Goal: Task Accomplishment & Management: Manage account settings

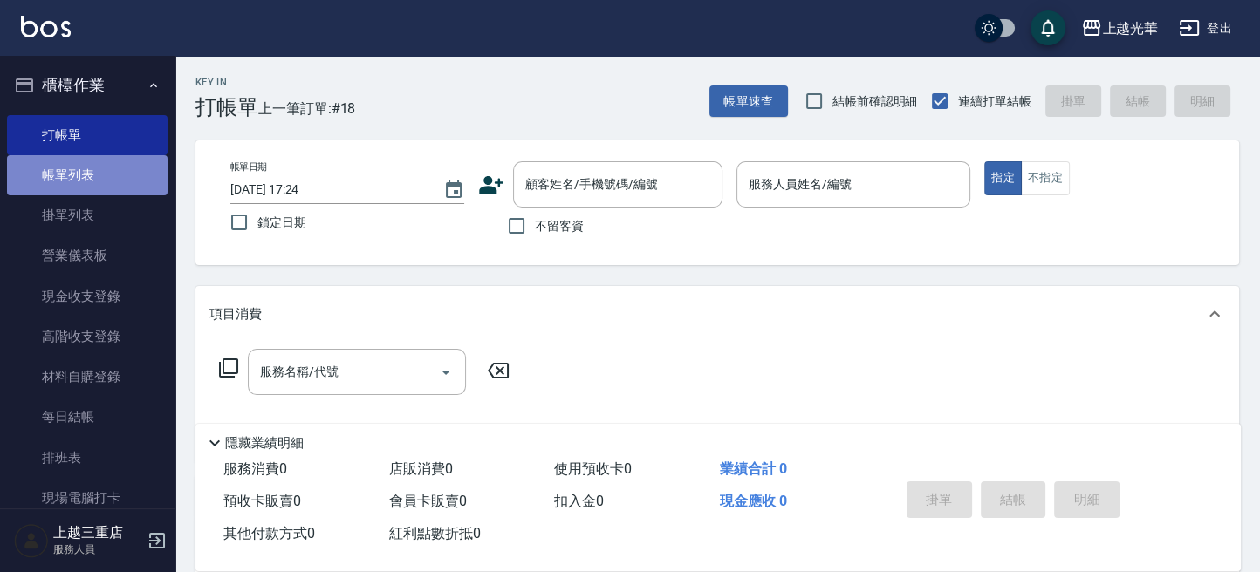
click at [92, 179] on link "帳單列表" at bounding box center [87, 175] width 160 height 40
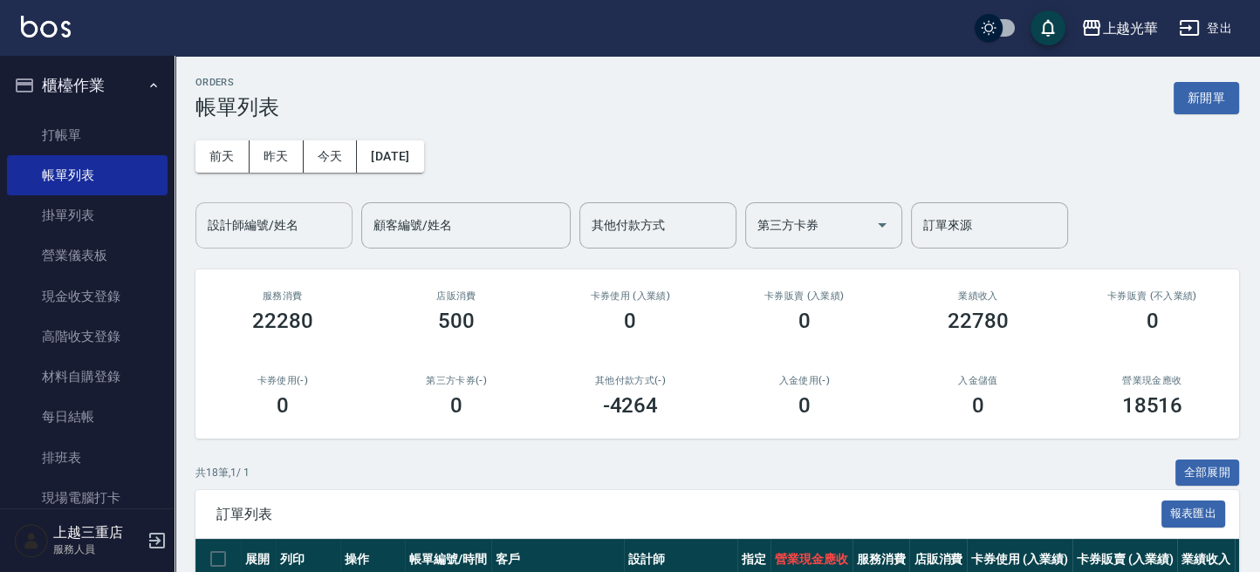
click at [280, 236] on input "設計師編號/姓名" at bounding box center [273, 225] width 141 height 31
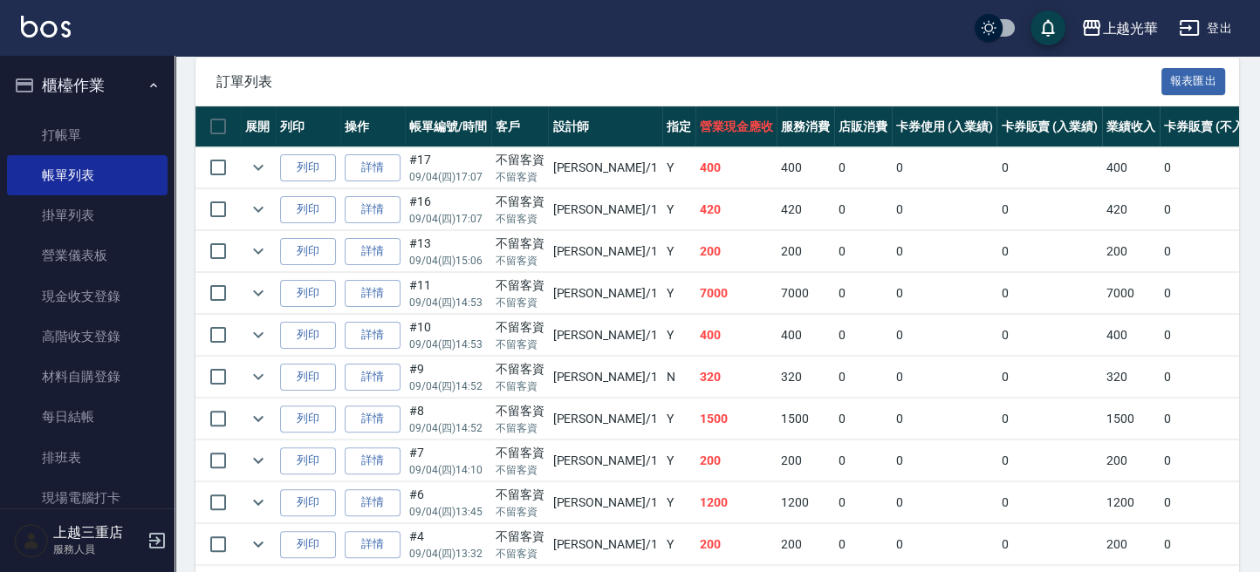
scroll to position [465, 0]
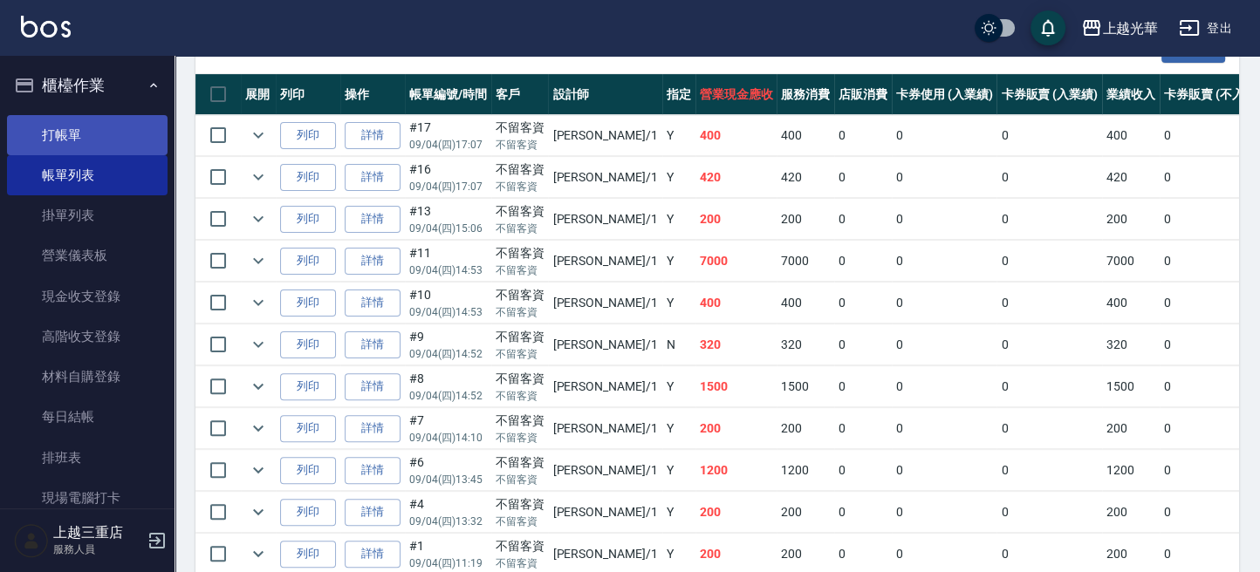
type input "小詹-1"
click at [130, 133] on link "打帳單" at bounding box center [87, 135] width 160 height 40
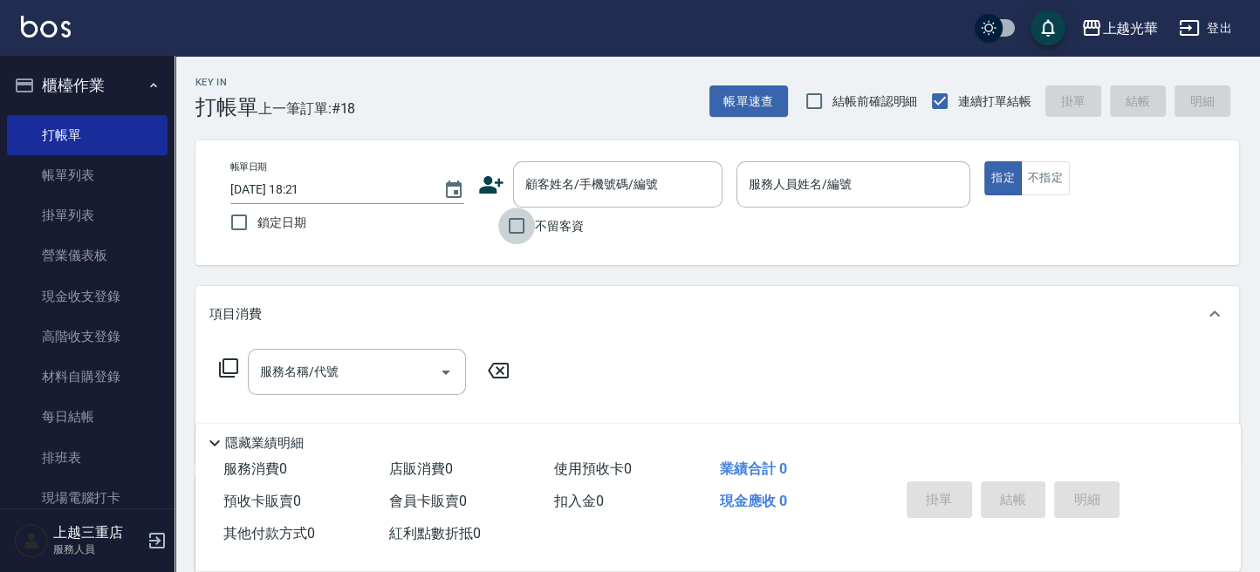
drag, startPoint x: 516, startPoint y: 221, endPoint x: 623, endPoint y: 223, distance: 106.4
click at [530, 219] on input "不留客資" at bounding box center [516, 226] width 37 height 37
checkbox input "true"
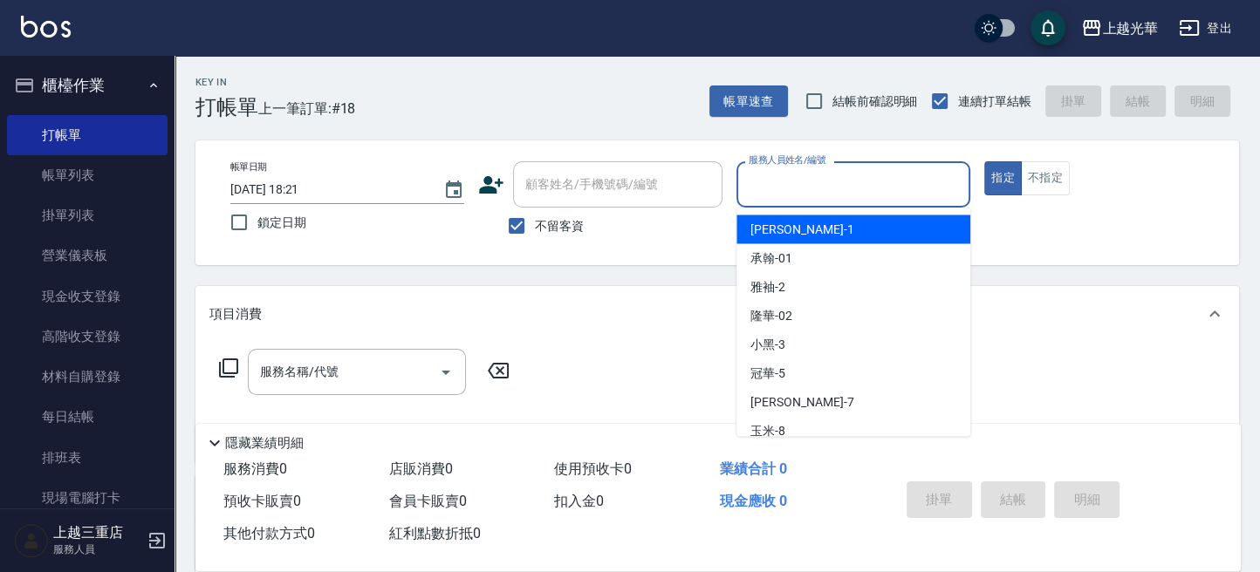
click at [815, 182] on input "服務人員姓名/編號" at bounding box center [853, 184] width 218 height 31
type input "冠華-5"
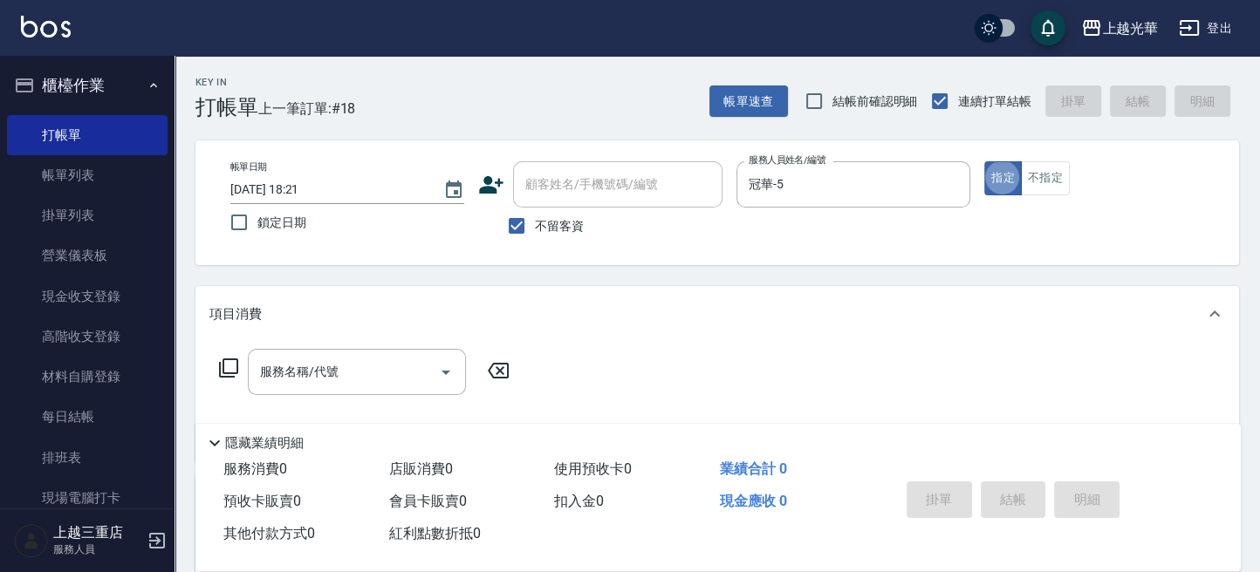
type button "true"
click at [1052, 170] on button "不指定" at bounding box center [1045, 178] width 49 height 34
drag, startPoint x: 315, startPoint y: 378, endPoint x: 222, endPoint y: 391, distance: 93.4
click at [308, 377] on input "服務名稱/代號" at bounding box center [344, 372] width 176 height 31
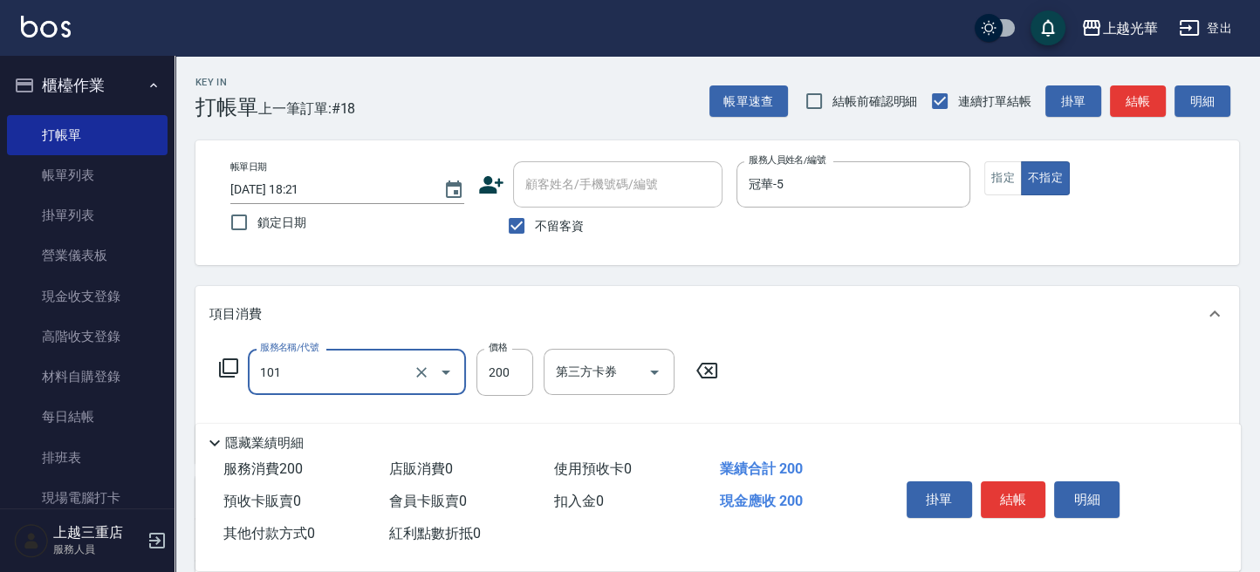
type input "不指定洗髮(101)"
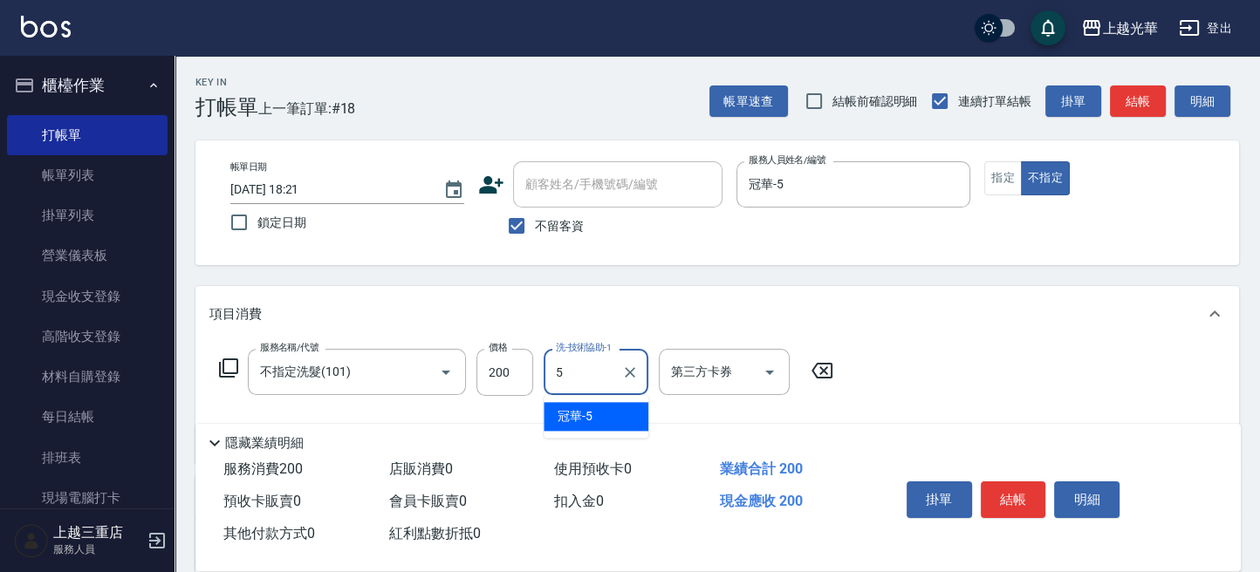
type input "冠華-5"
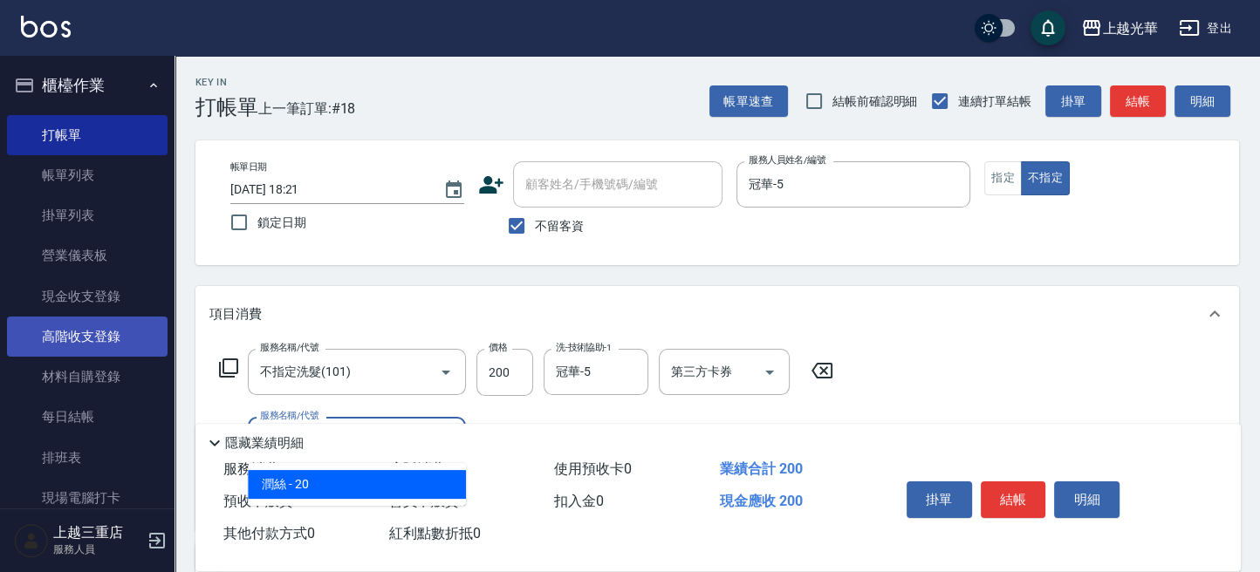
type input "潤絲(801)"
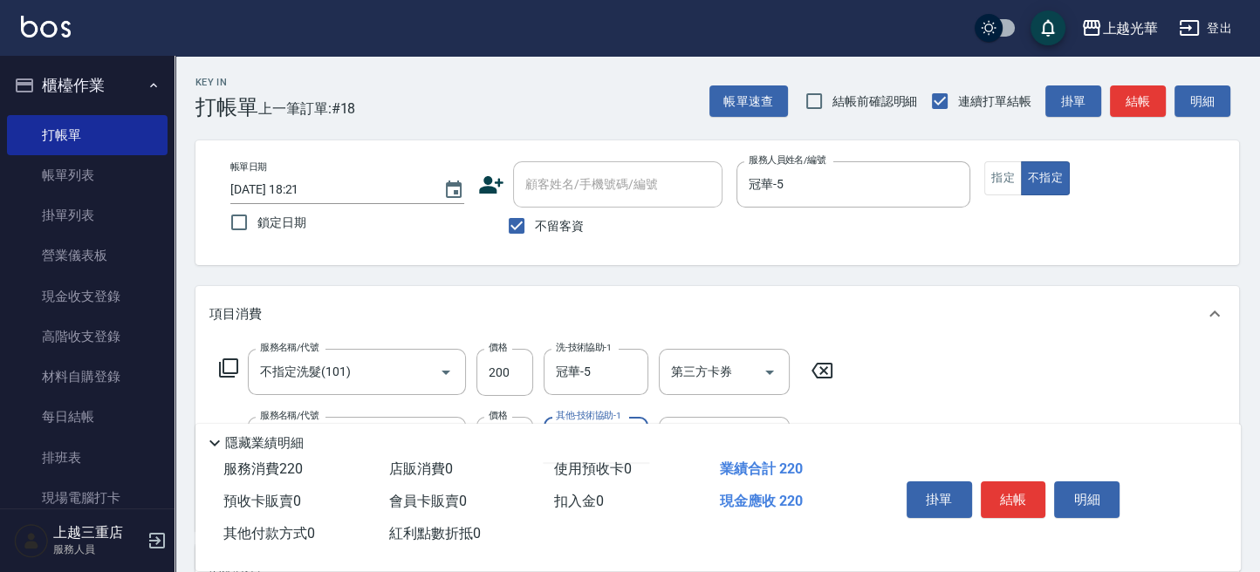
scroll to position [116, 0]
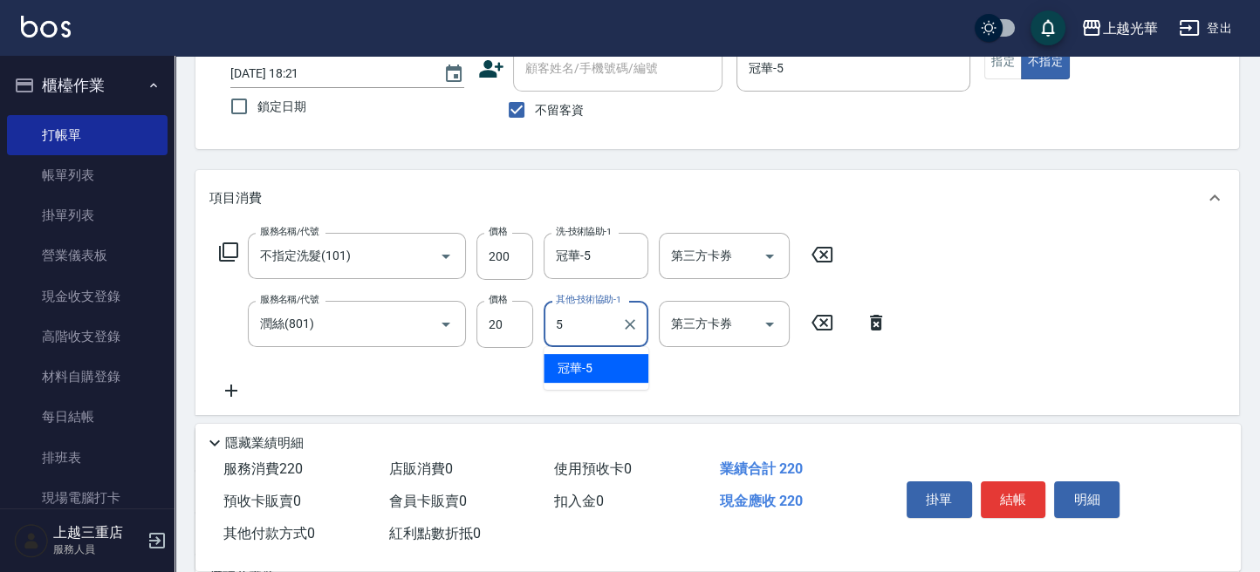
type input "冠華-5"
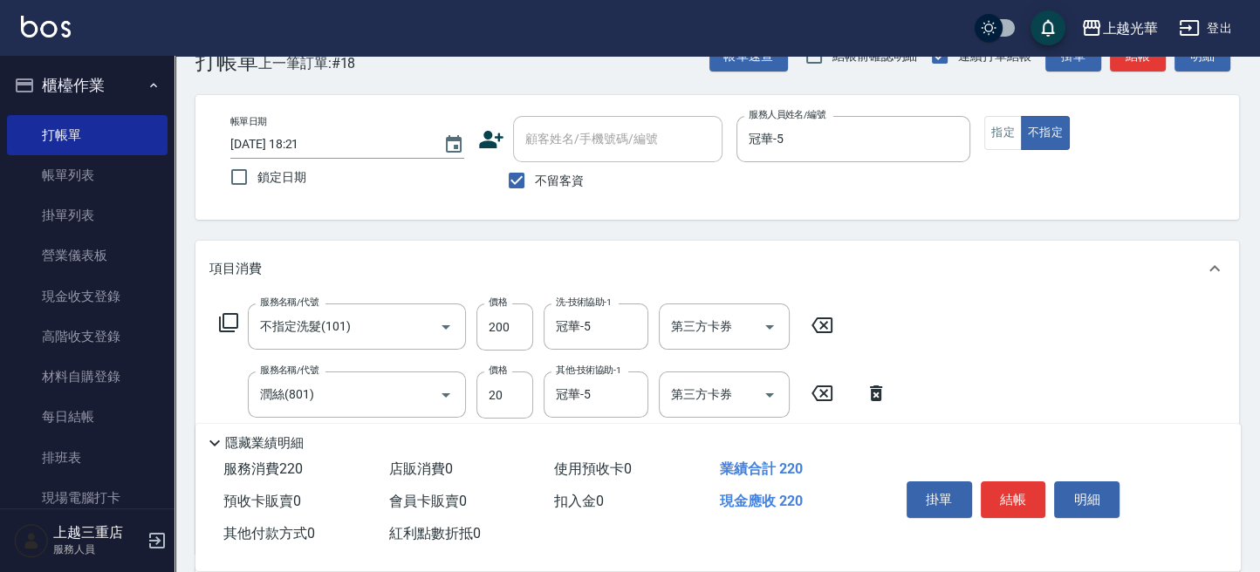
scroll to position [0, 0]
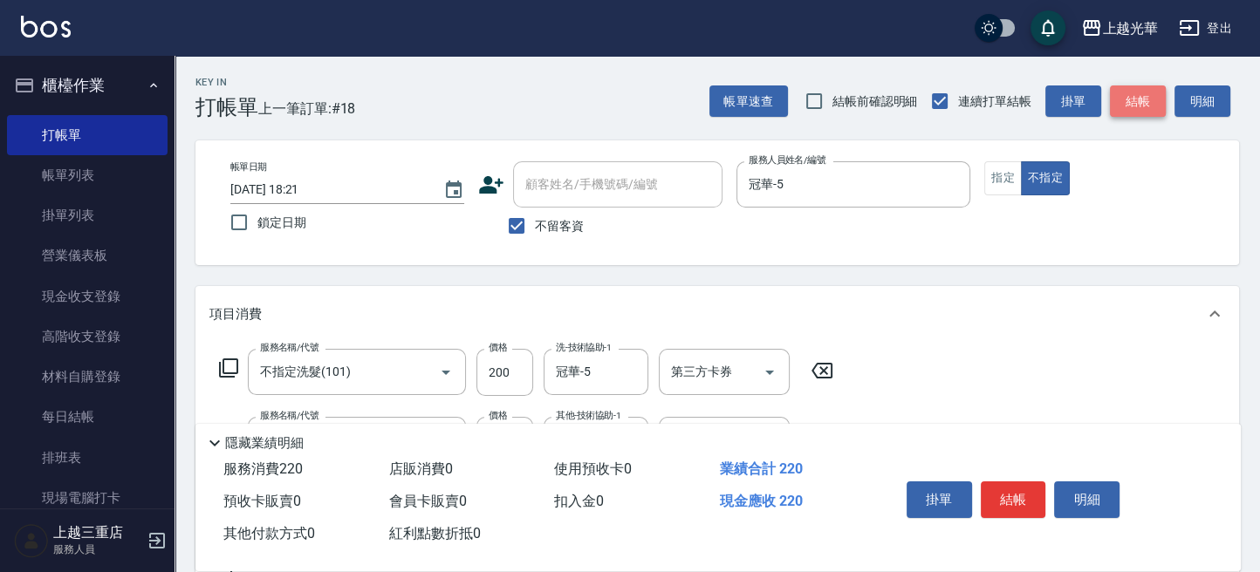
click at [1133, 98] on button "結帳" at bounding box center [1138, 101] width 56 height 32
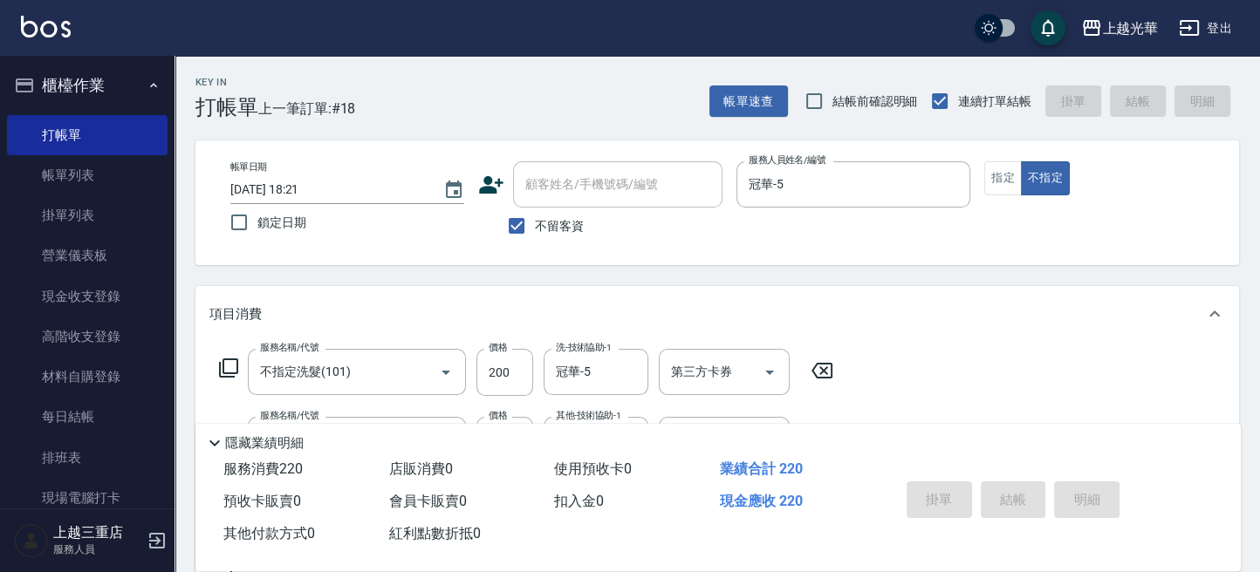
type input "2025/09/04 18:41"
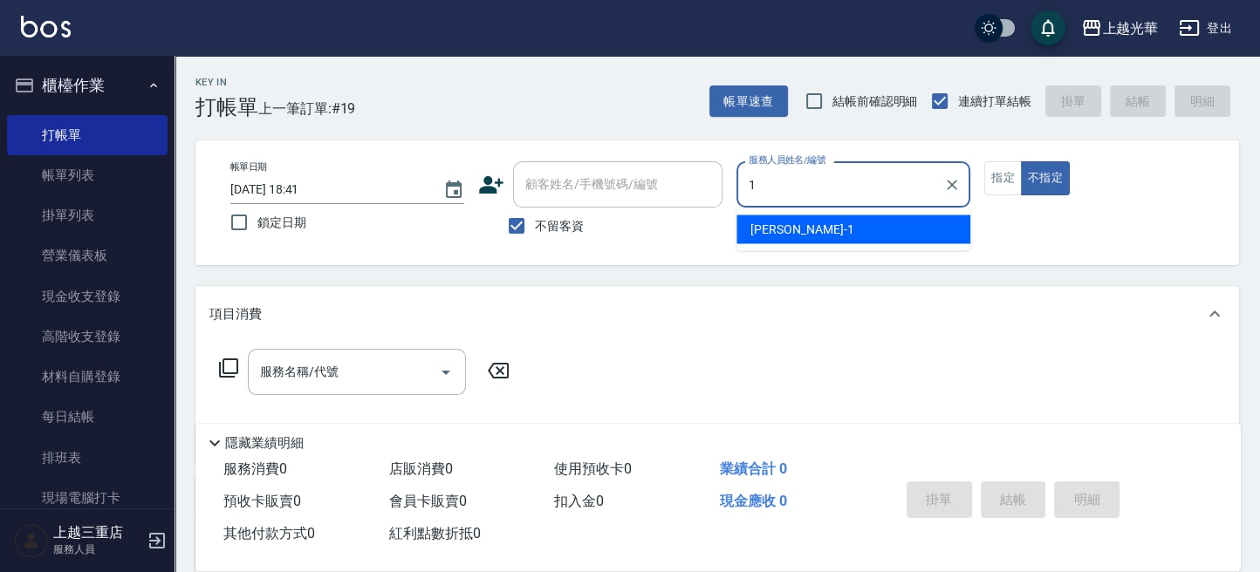
type input "1"
type button "false"
type input "小詹-1"
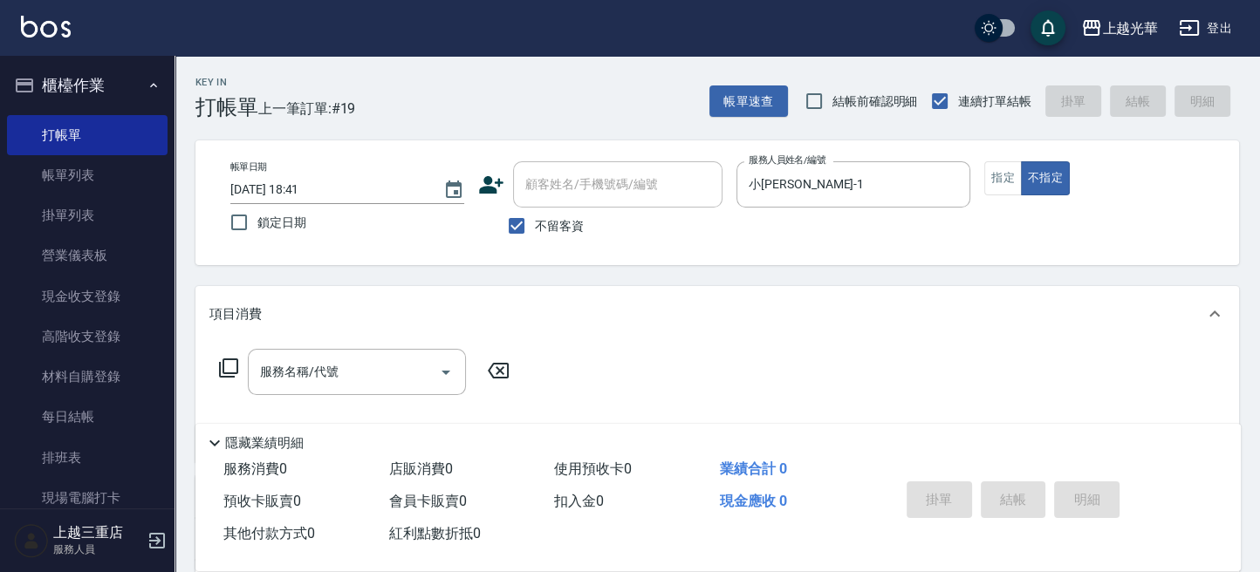
drag, startPoint x: 997, startPoint y: 175, endPoint x: 673, endPoint y: 269, distance: 336.8
click at [993, 176] on button "指定" at bounding box center [1003, 178] width 38 height 34
click at [303, 366] on div "服務名稱/代號 服務名稱/代號" at bounding box center [357, 372] width 218 height 46
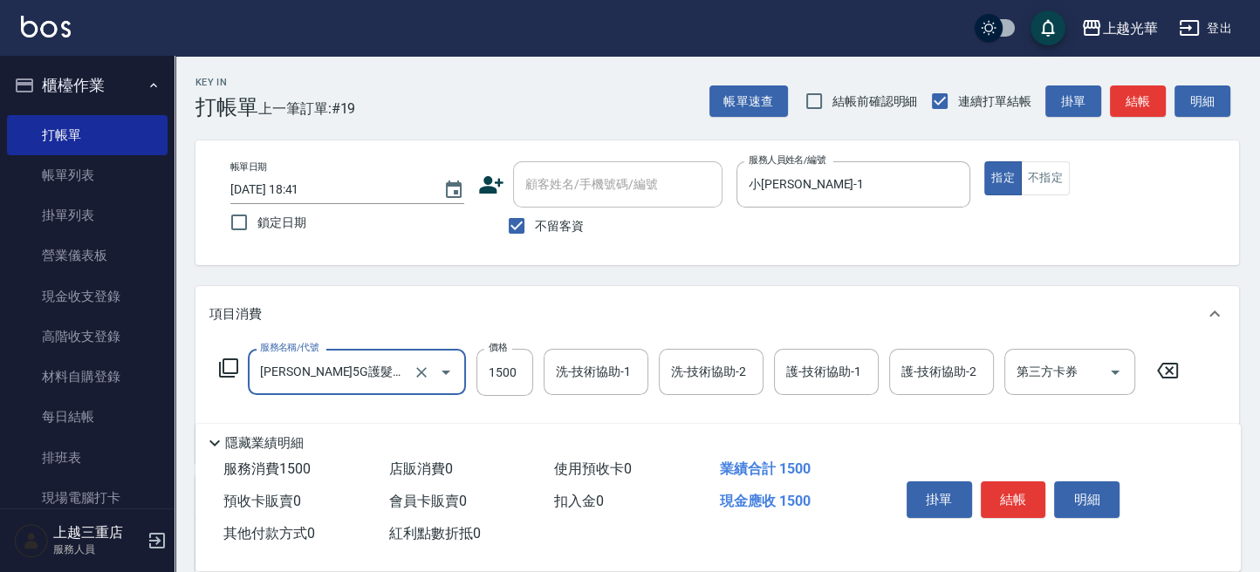
type input "歐納西斯5G護髮/單次(514)"
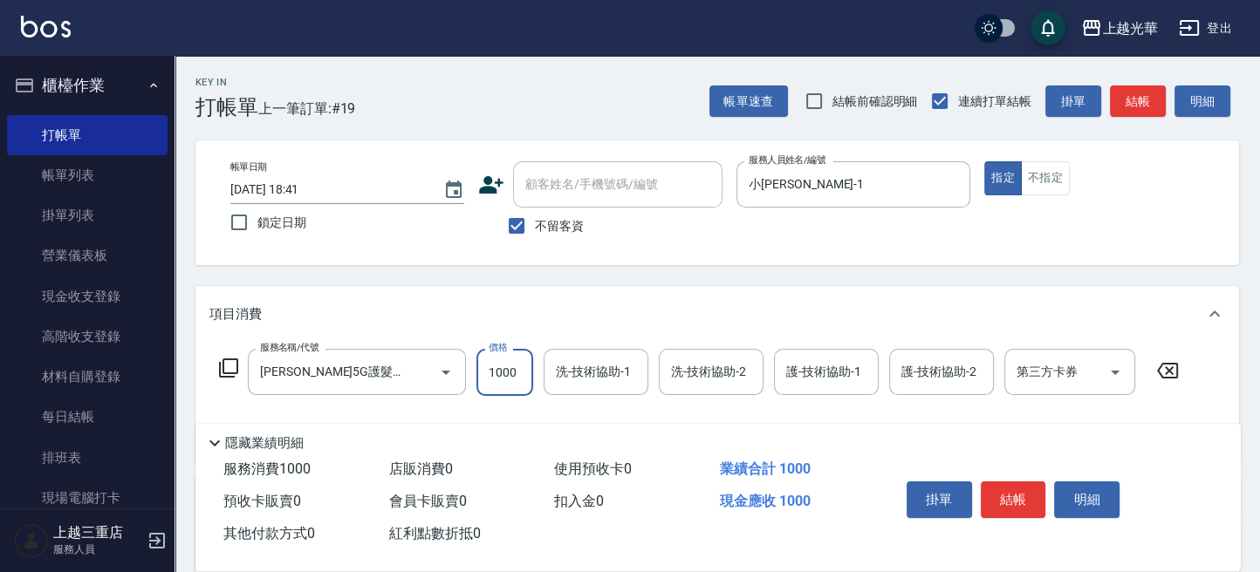
type input "1000"
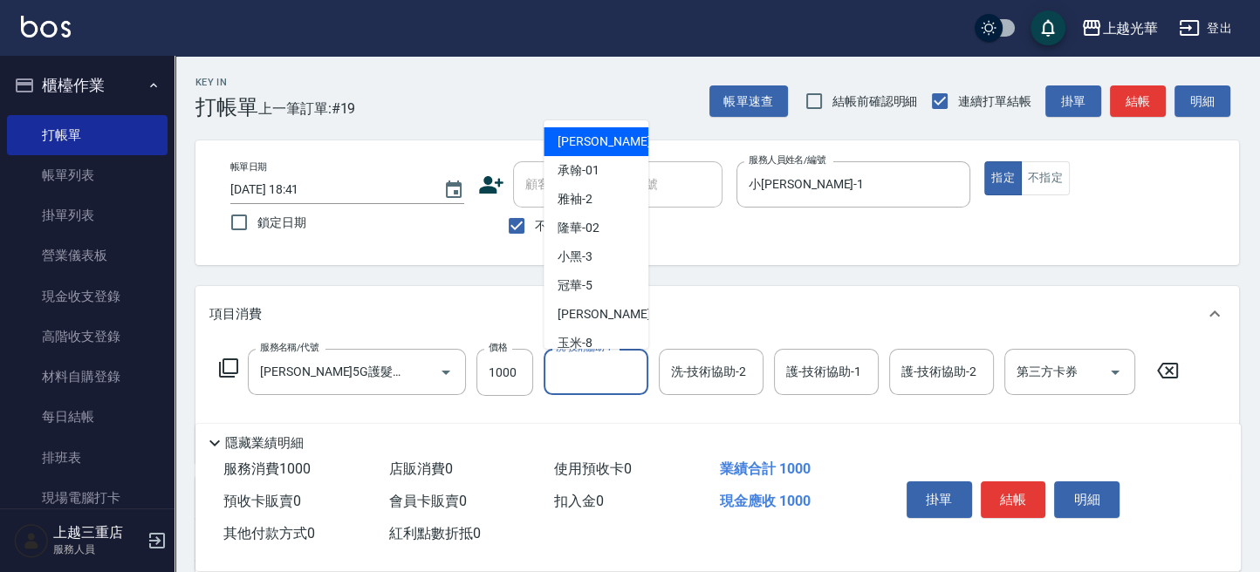
drag, startPoint x: 573, startPoint y: 364, endPoint x: 720, endPoint y: 372, distance: 147.6
click at [573, 365] on div "洗-技術協助-1 洗-技術協助-1" at bounding box center [595, 372] width 105 height 46
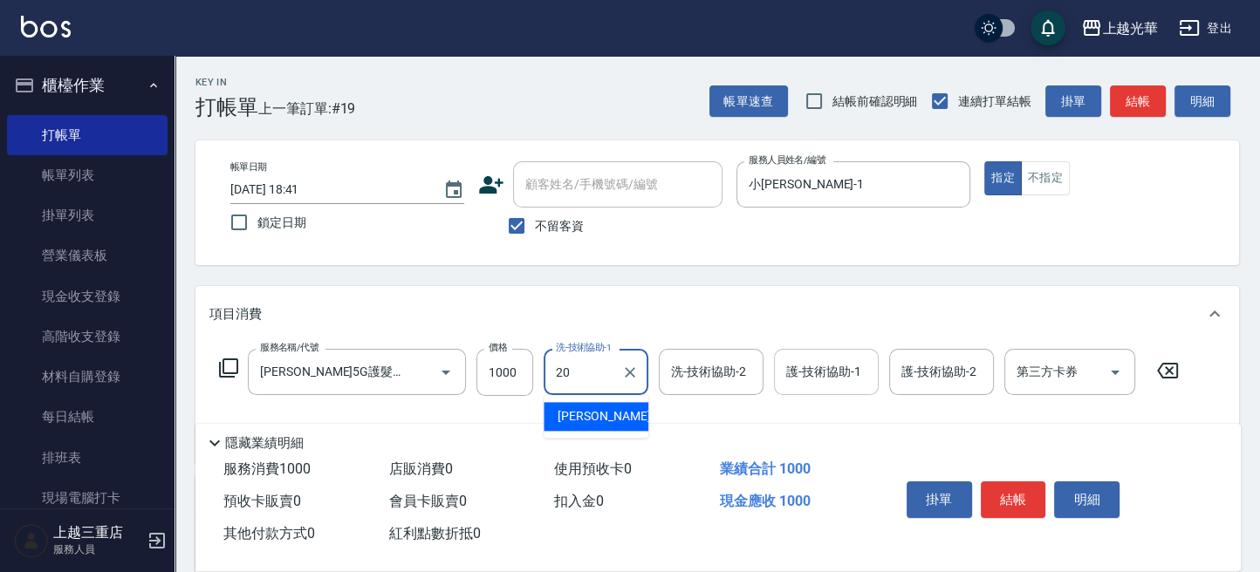
type input "顏秉宏-20"
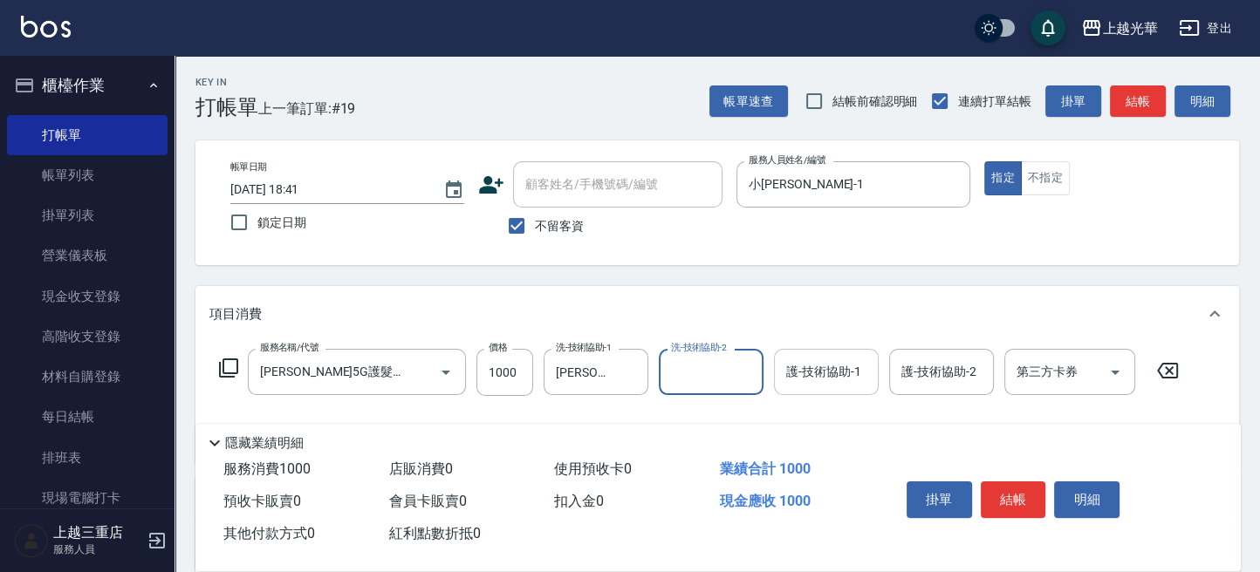
click at [845, 384] on input "護-技術協助-1" at bounding box center [826, 372] width 89 height 31
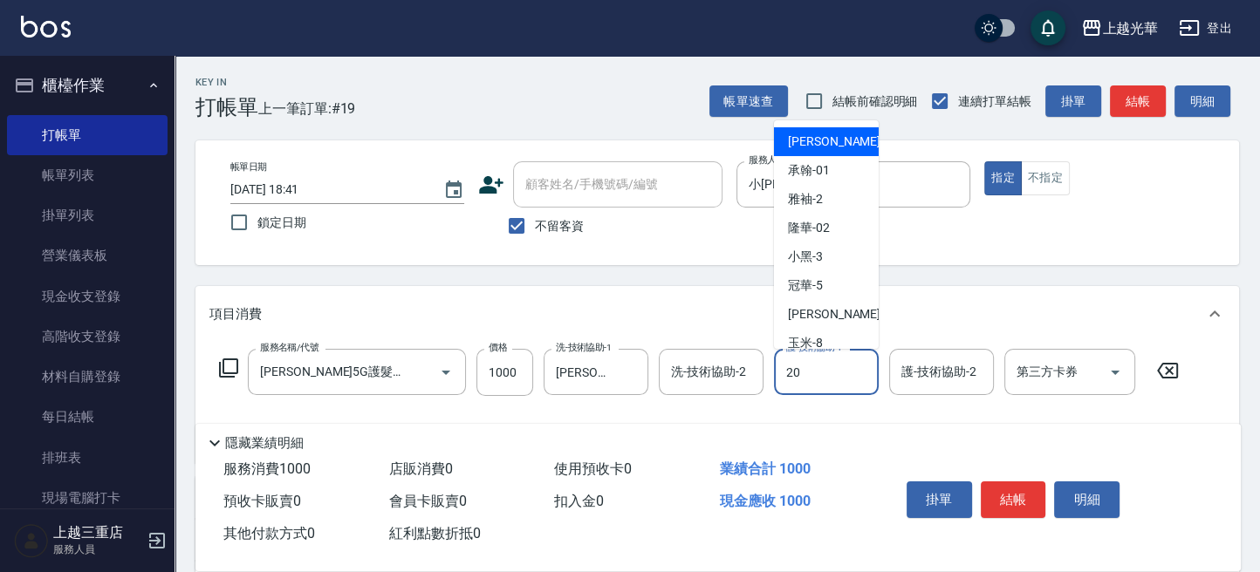
type input "顏秉宏-20"
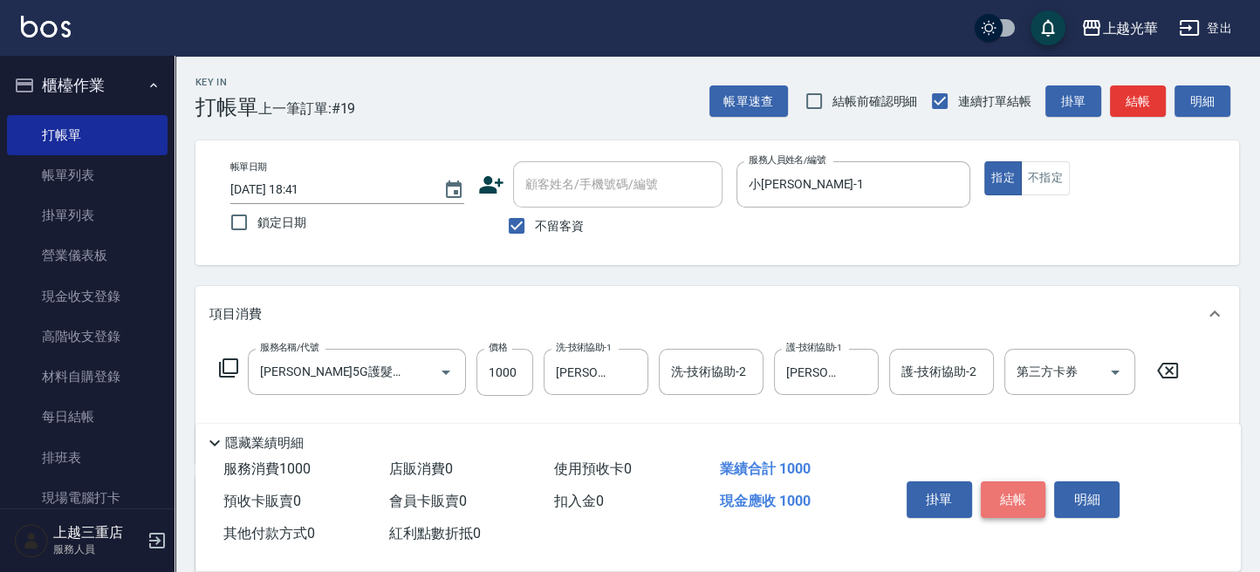
click at [1012, 502] on button "結帳" at bounding box center [1012, 499] width 65 height 37
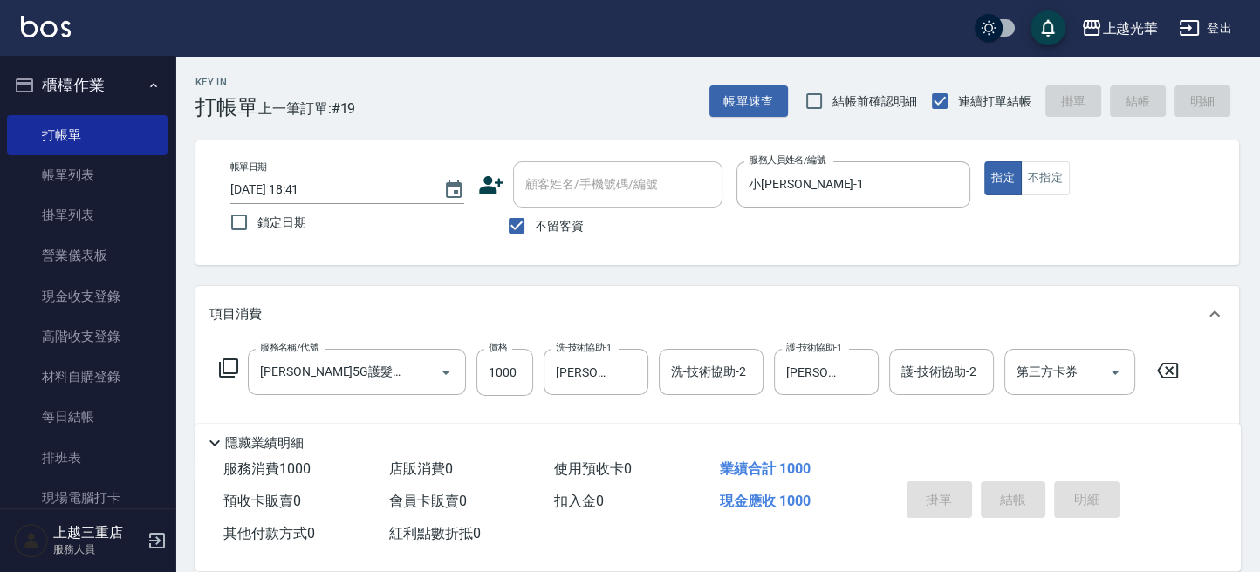
type input "2025/09/04 18:42"
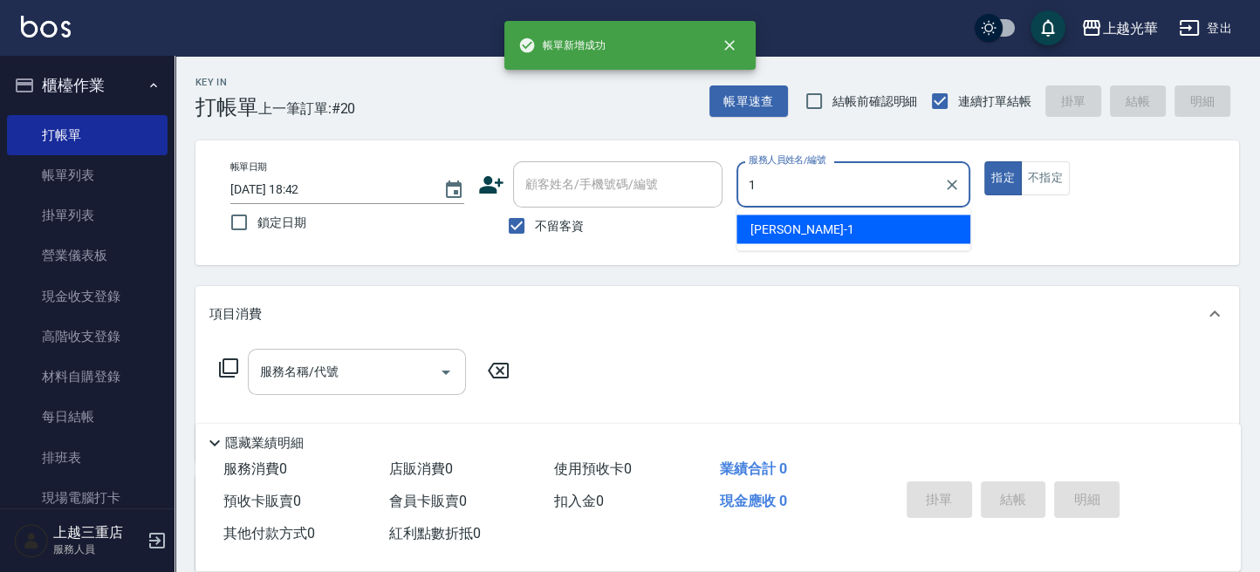
type input "小詹-1"
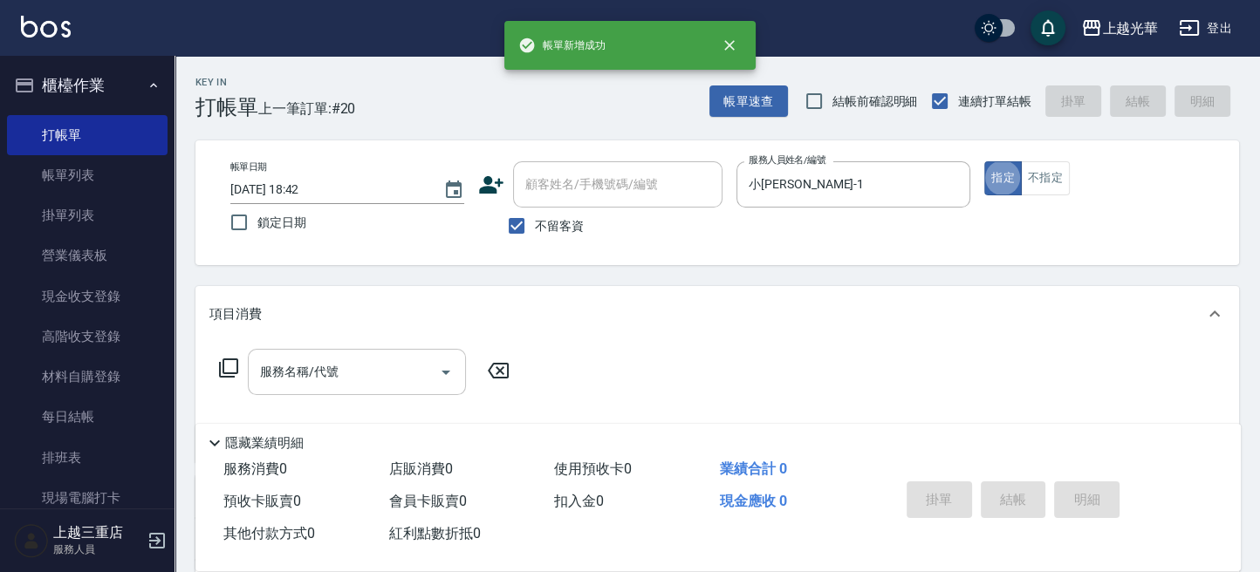
drag, startPoint x: 371, startPoint y: 379, endPoint x: 254, endPoint y: 381, distance: 116.9
click at [364, 379] on input "服務名稱/代號" at bounding box center [344, 372] width 176 height 31
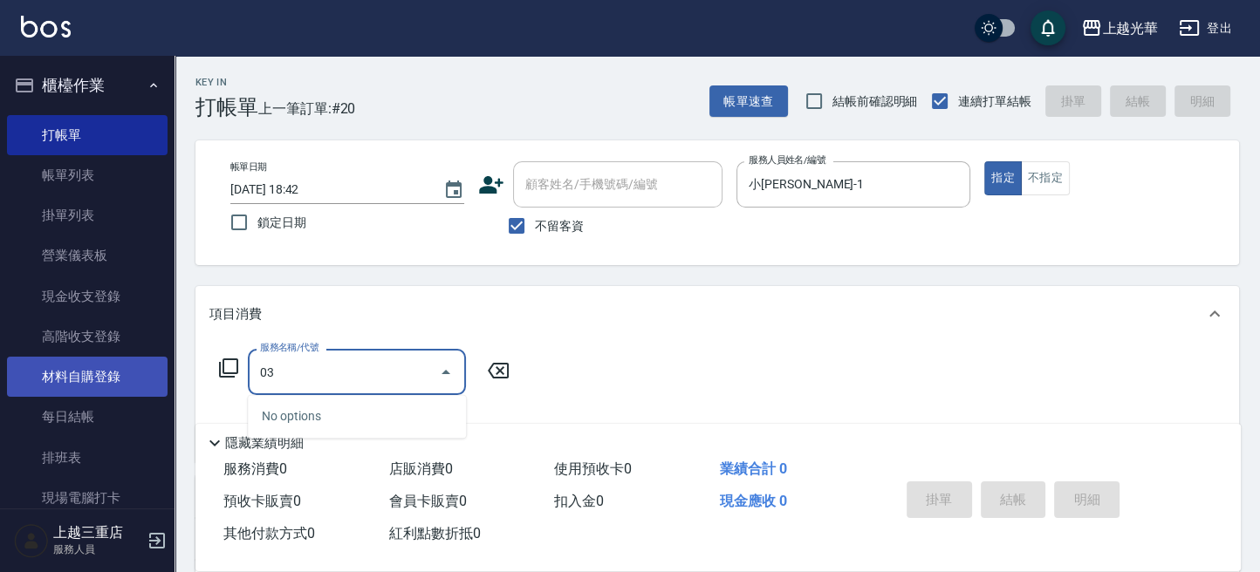
drag, startPoint x: 311, startPoint y: 371, endPoint x: 158, endPoint y: 359, distance: 153.9
click at [157, 360] on div "上越光華 登出 櫃檯作業 打帳單 帳單列表 掛單列表 營業儀表板 現金收支登錄 高階收支登錄 材料自購登錄 每日結帳 排班表 現場電腦打卡 預約管理 預約管理…" at bounding box center [630, 404] width 1260 height 809
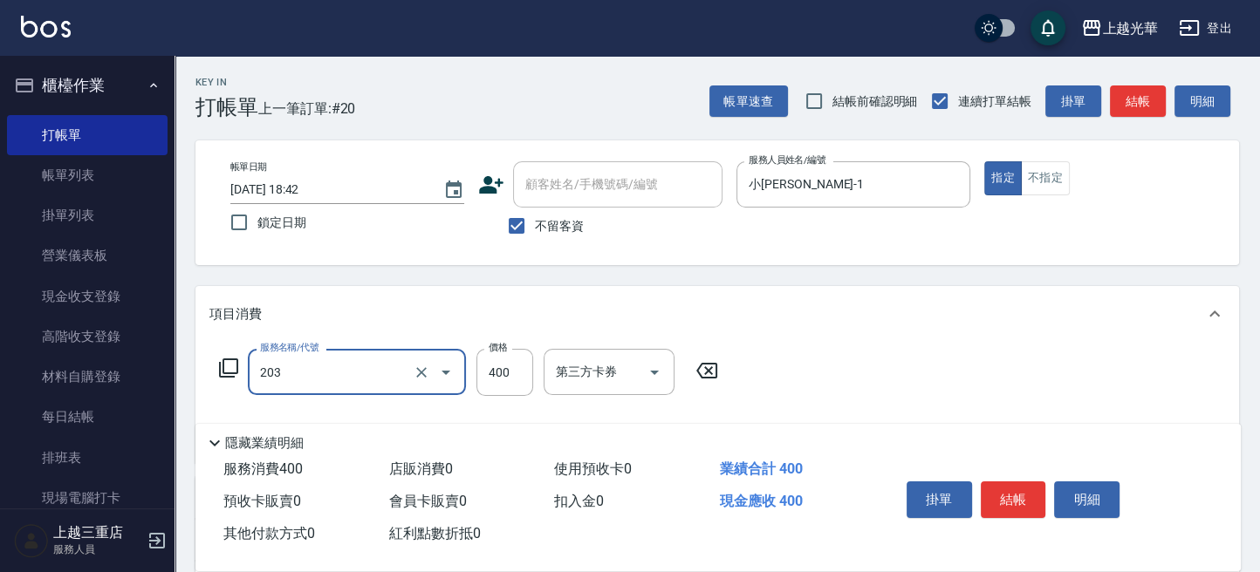
type input "指定單剪(203)"
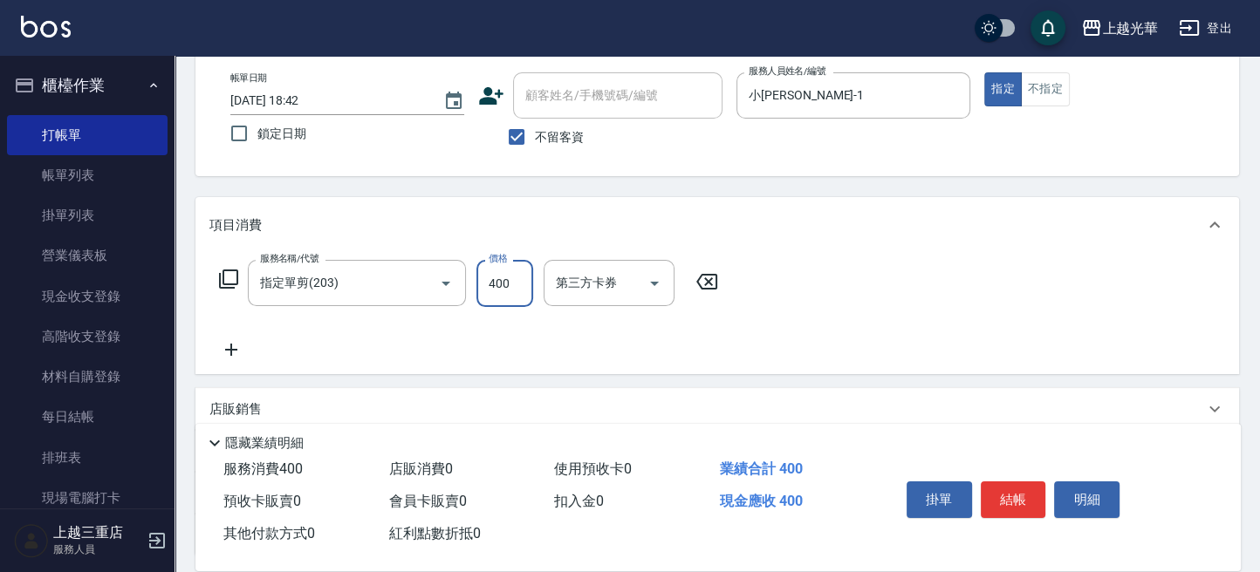
scroll to position [116, 0]
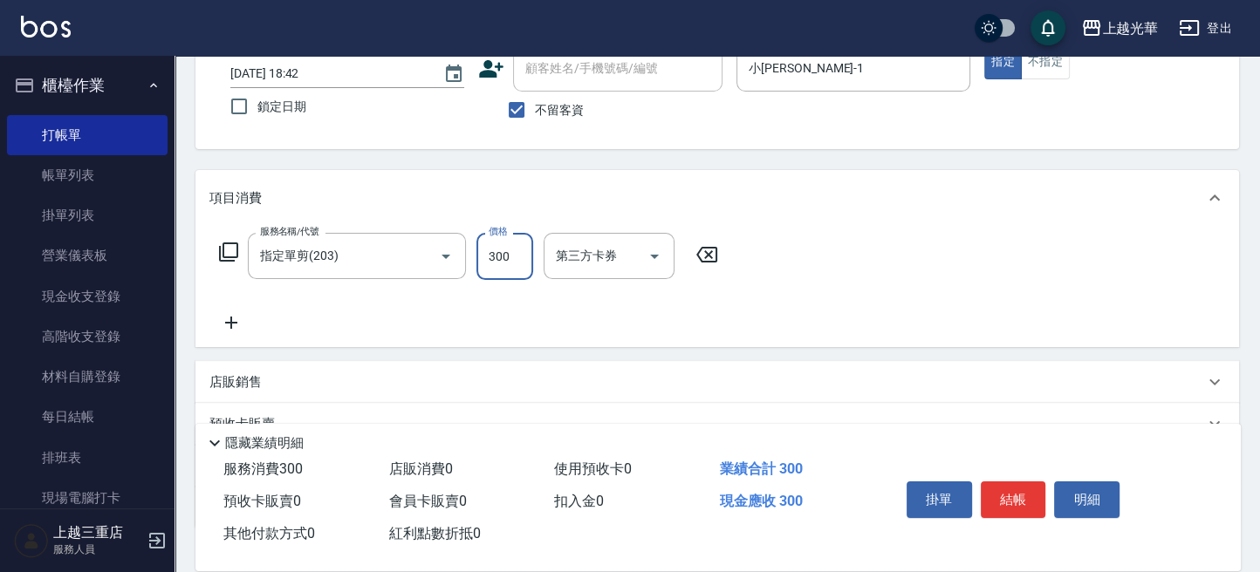
type input "300"
click at [222, 327] on icon at bounding box center [231, 322] width 44 height 21
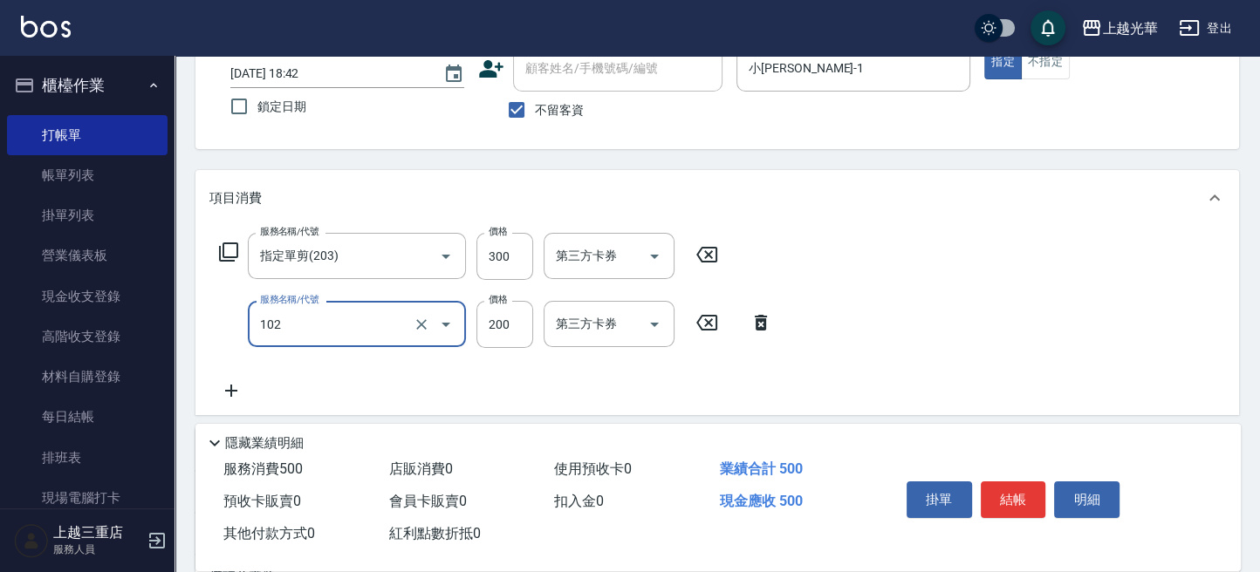
type input "指定洗髮(102)"
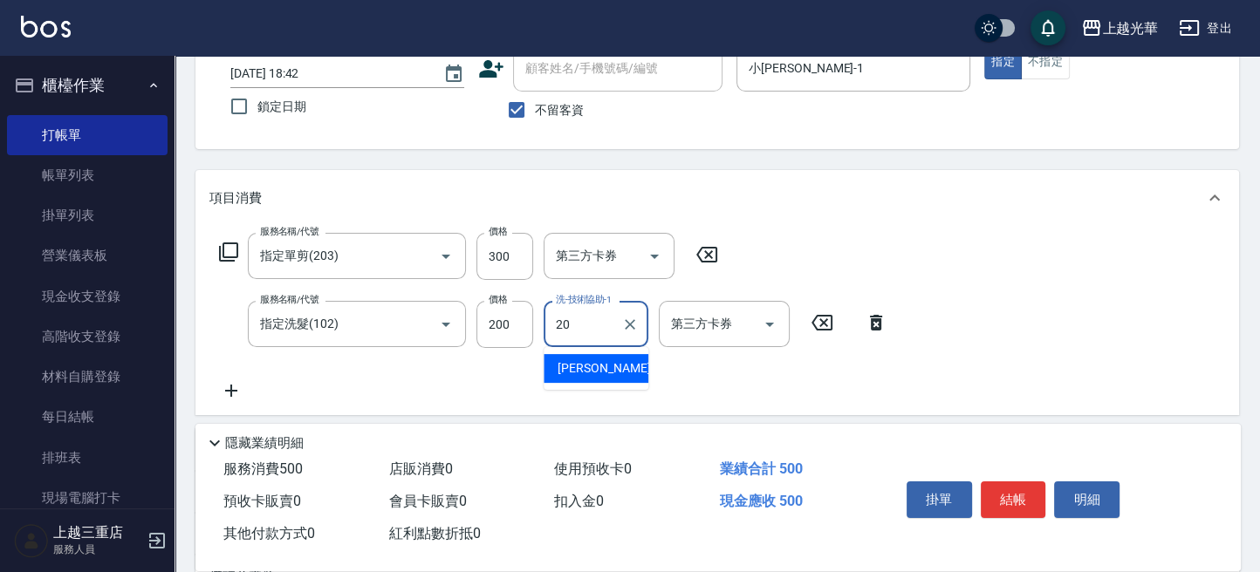
type input "顏秉宏-20"
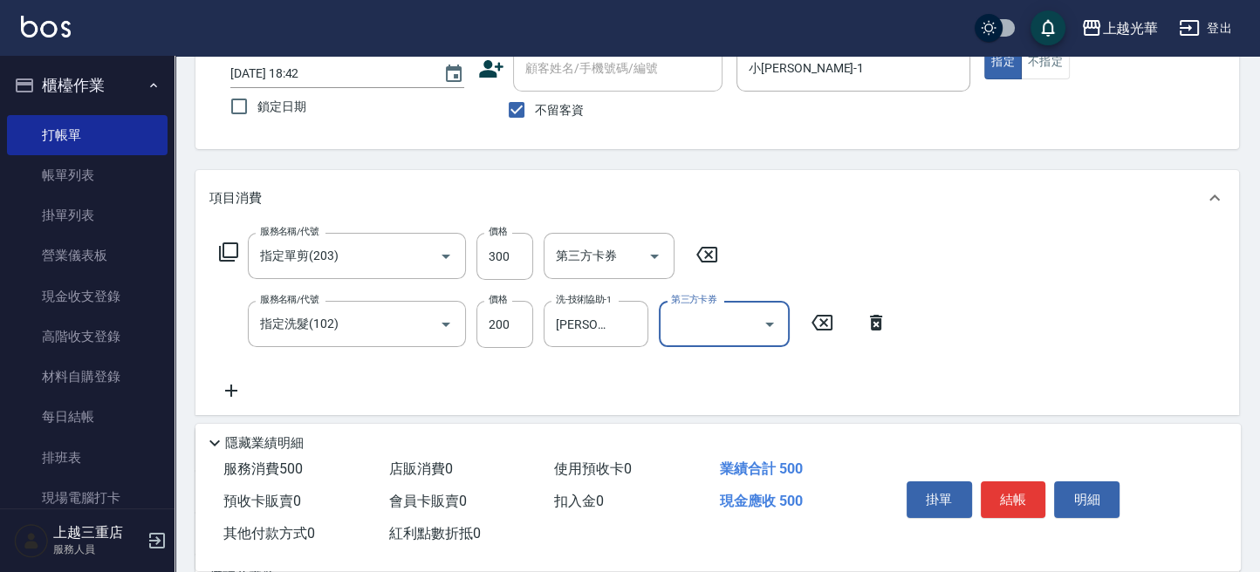
click at [999, 507] on button "結帳" at bounding box center [1012, 499] width 65 height 37
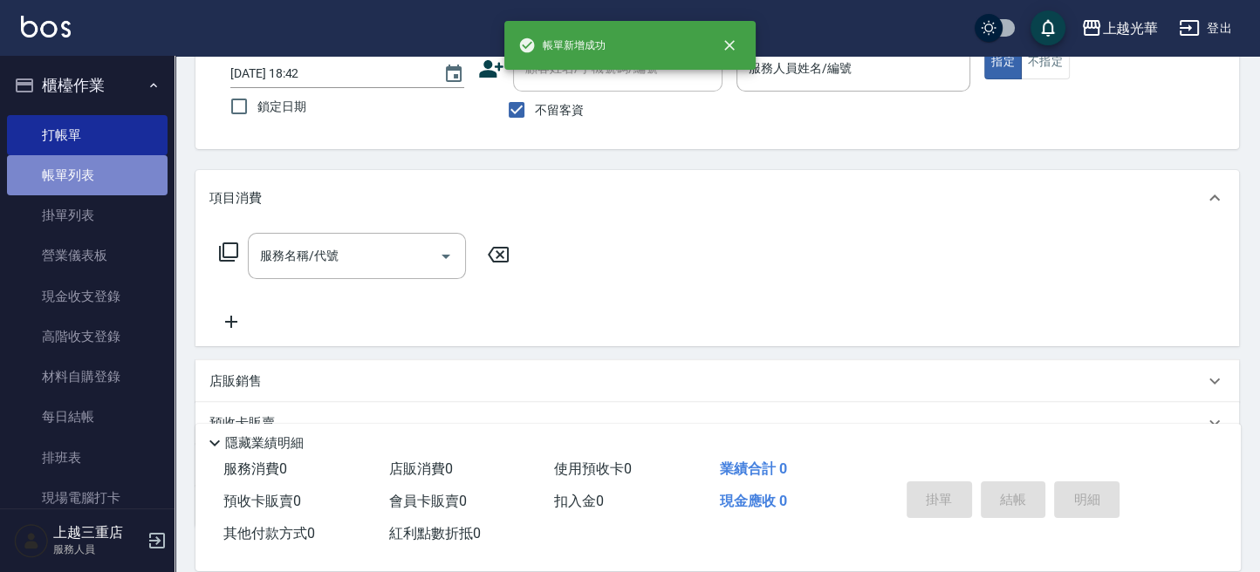
click at [108, 175] on link "帳單列表" at bounding box center [87, 175] width 160 height 40
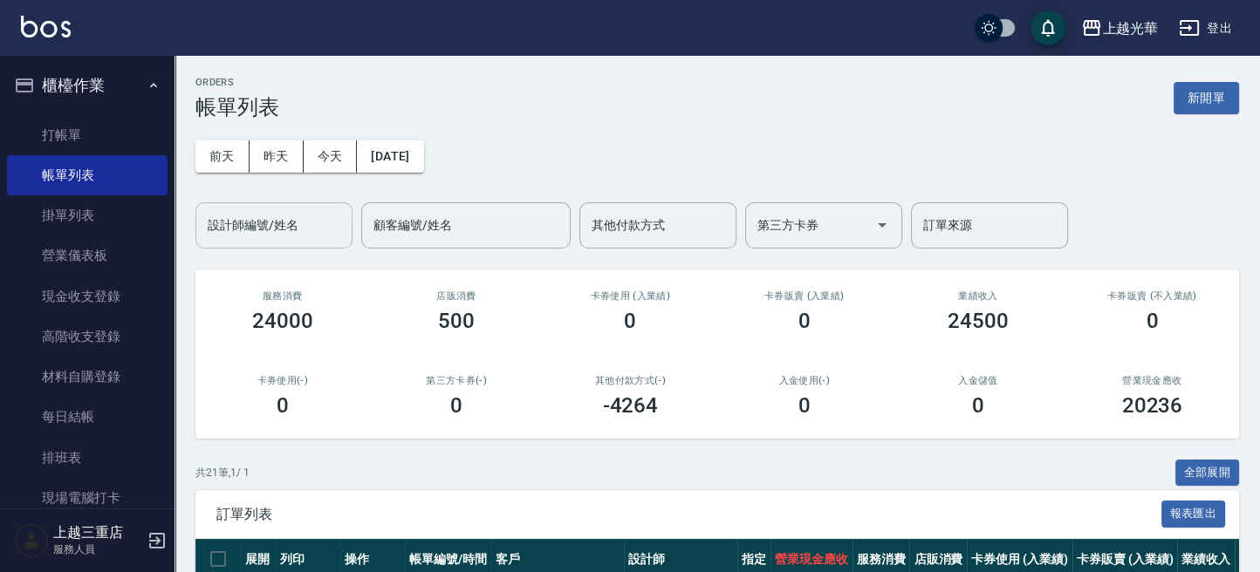
click at [292, 242] on div "設計師編號/姓名" at bounding box center [273, 225] width 157 height 46
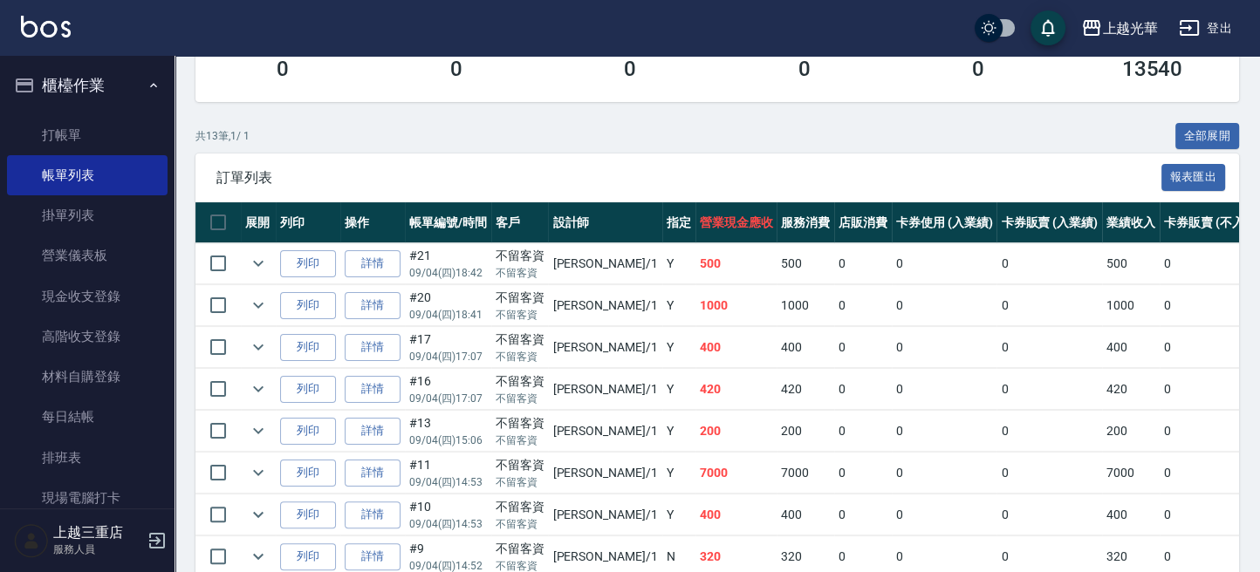
scroll to position [465, 0]
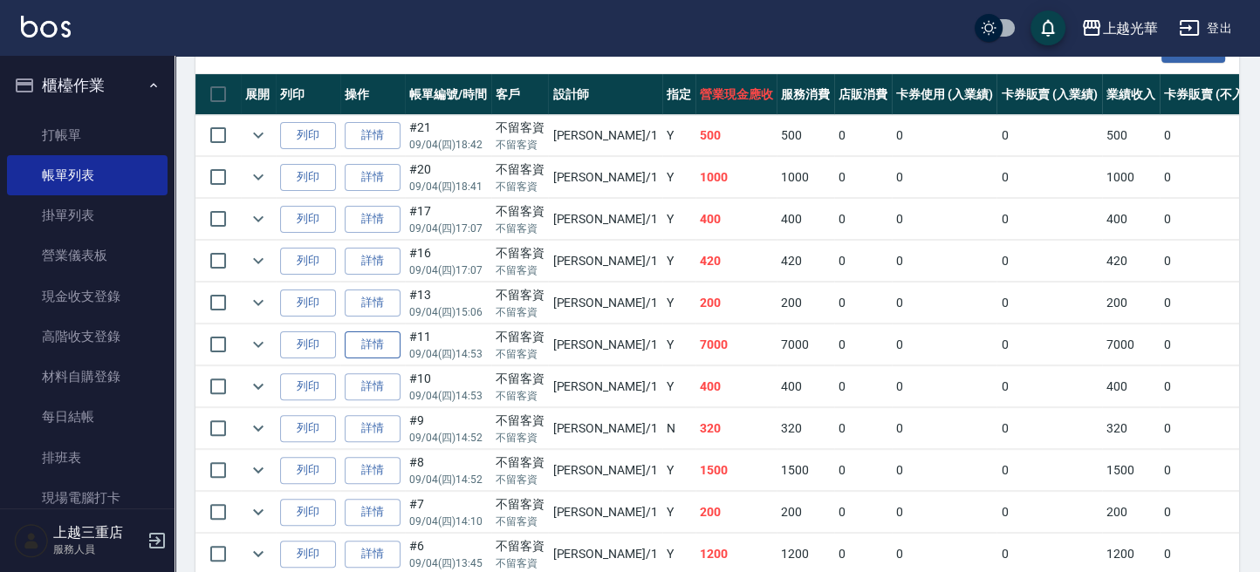
type input "小詹-1"
click at [377, 331] on link "詳情" at bounding box center [373, 344] width 56 height 27
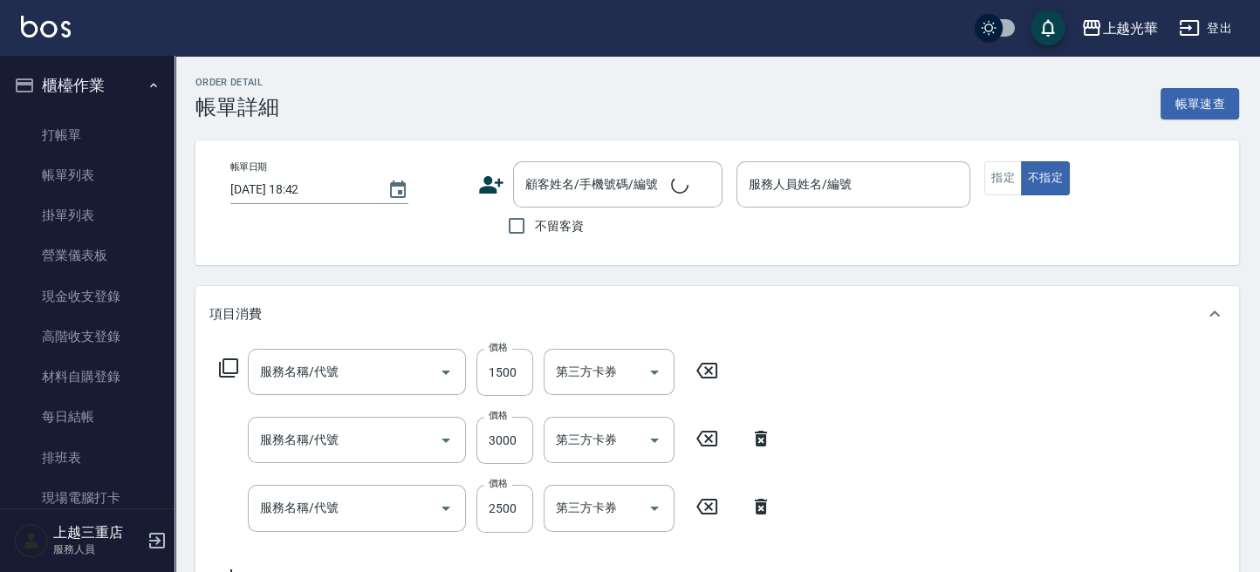
type input "2025/09/04 14:53"
checkbox input "true"
type input "小詹-1"
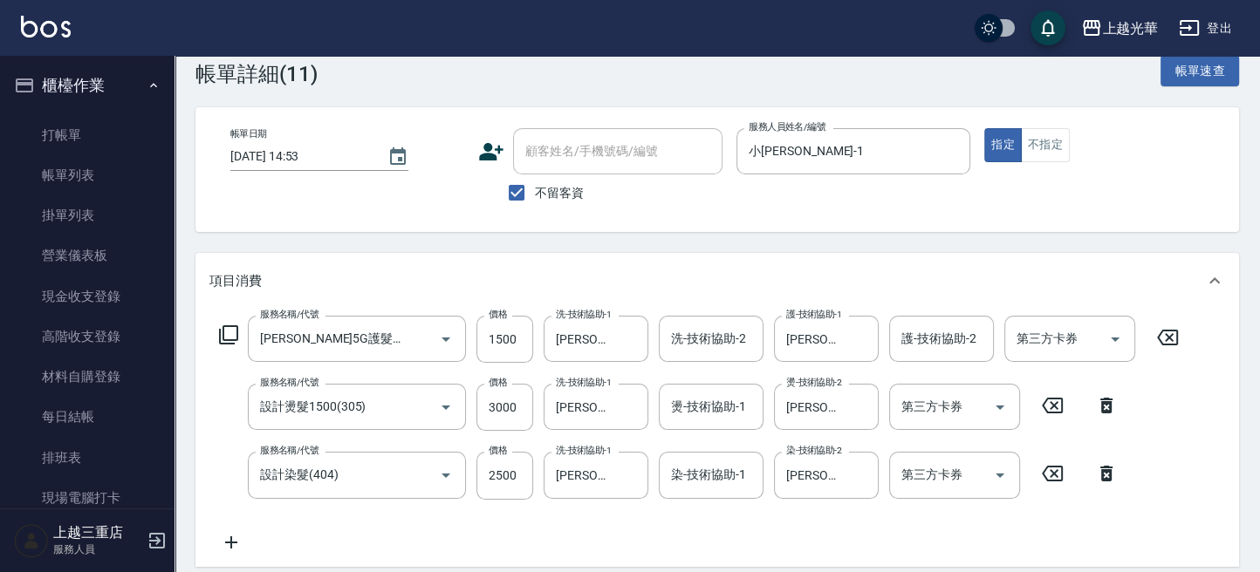
type input "歐納西斯5G護髮/單次(514)"
type input "設計燙髮1500(305)"
type input "設計染髮(404)"
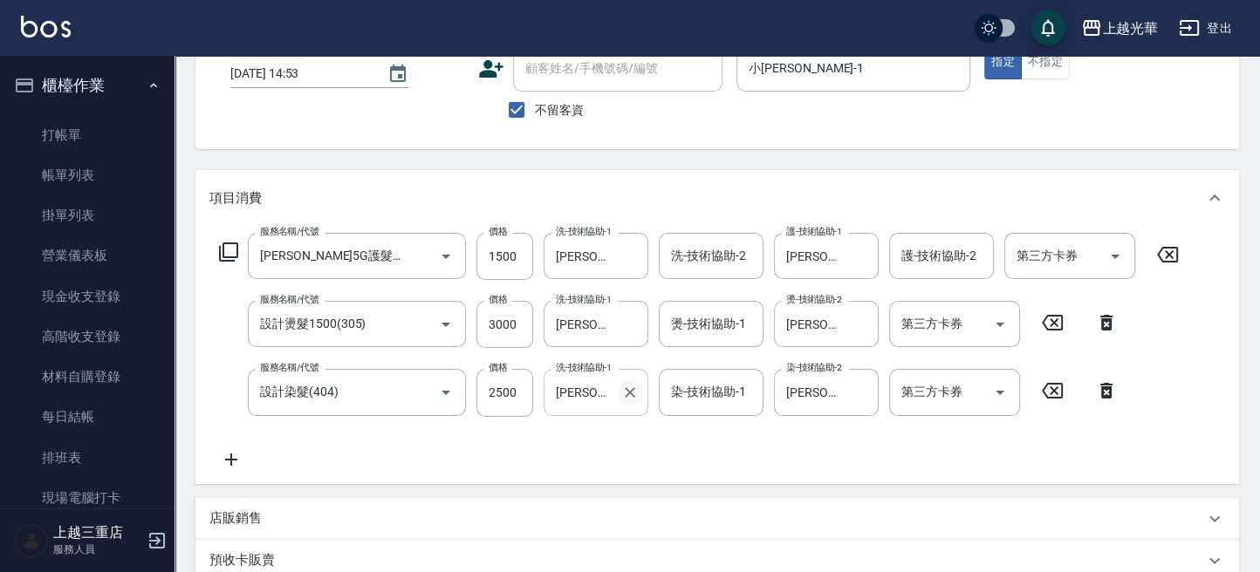
click at [630, 403] on button "Clear" at bounding box center [630, 392] width 24 height 24
type input "小詹-1"
click at [859, 392] on icon "Clear" at bounding box center [860, 392] width 10 height 10
type input "小詹-1"
click at [635, 255] on icon "Clear" at bounding box center [629, 256] width 17 height 17
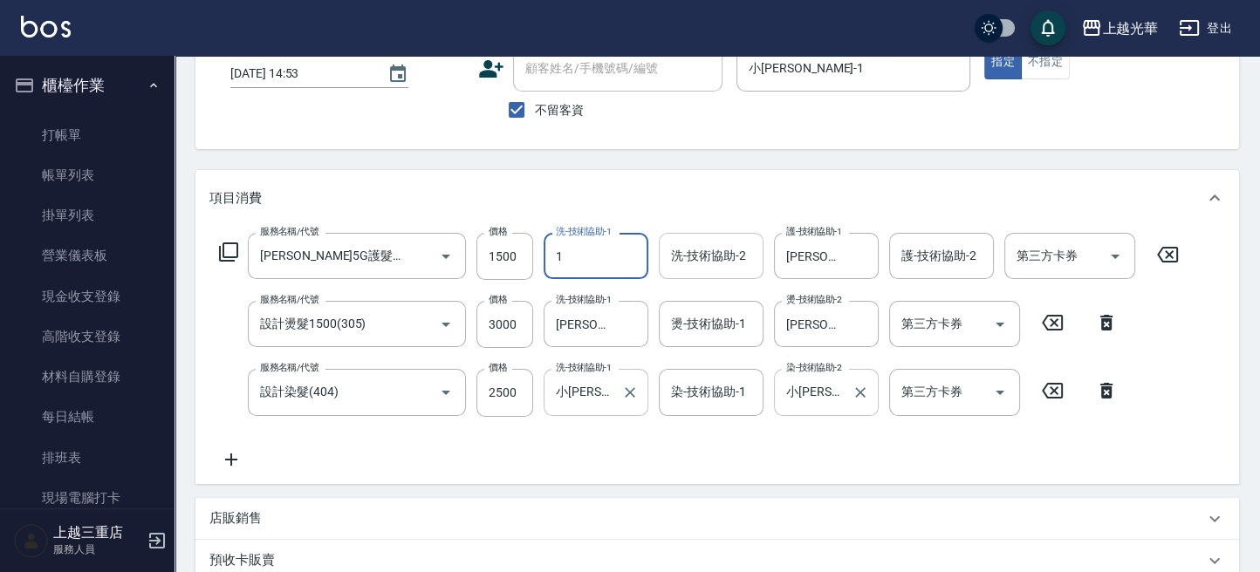
type input "小詹-1"
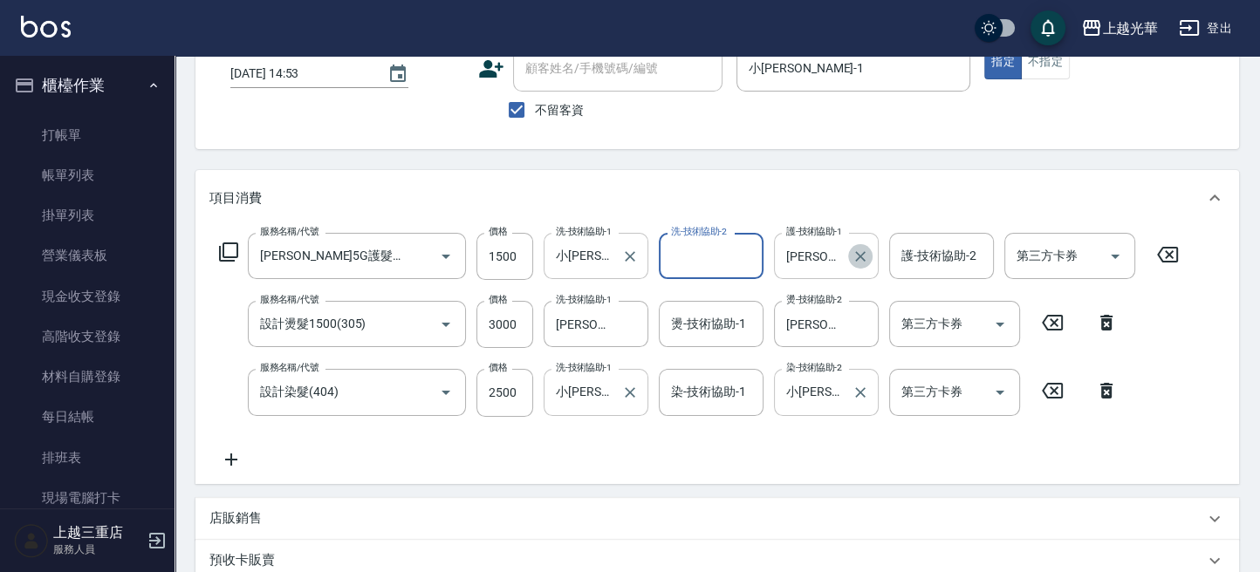
click at [859, 249] on icon "Clear" at bounding box center [859, 256] width 17 height 17
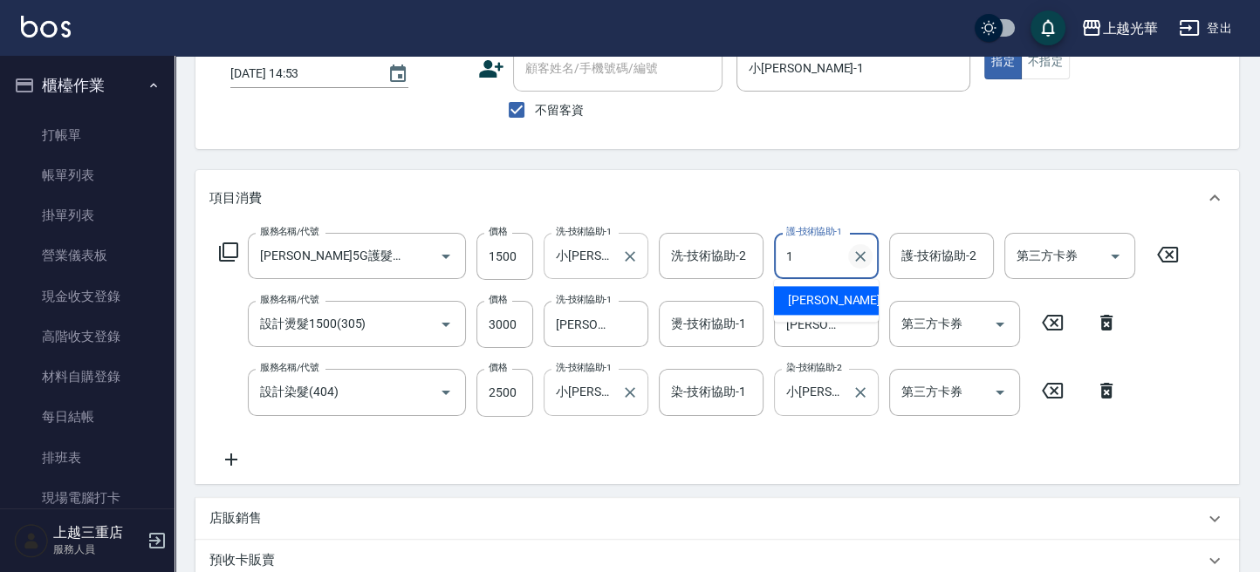
type input "小詹-1"
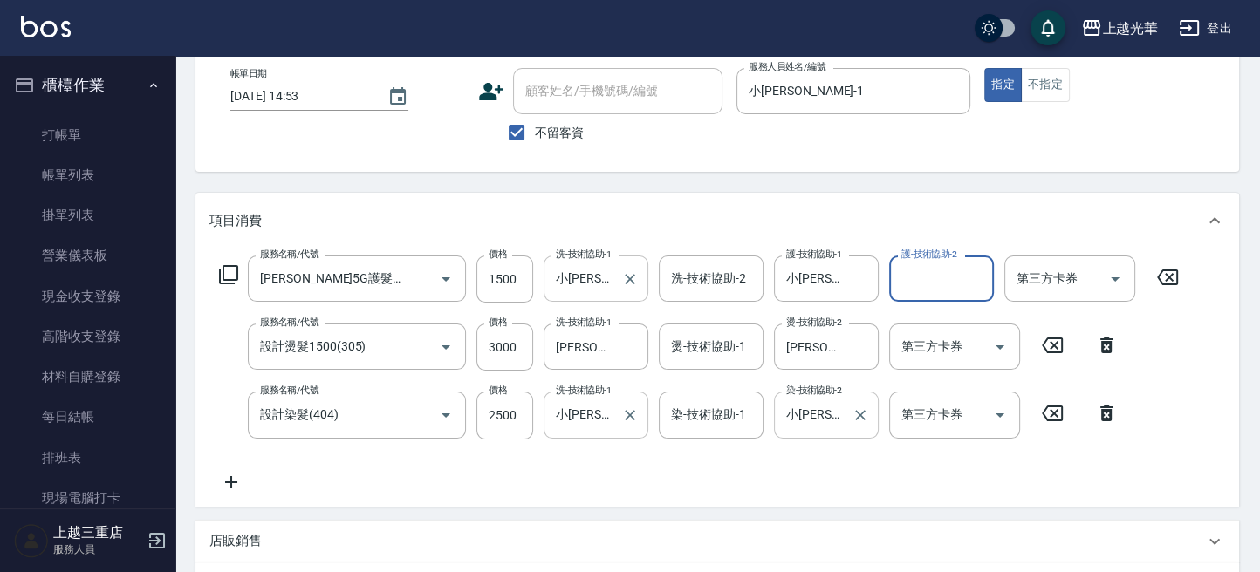
scroll to position [86, 0]
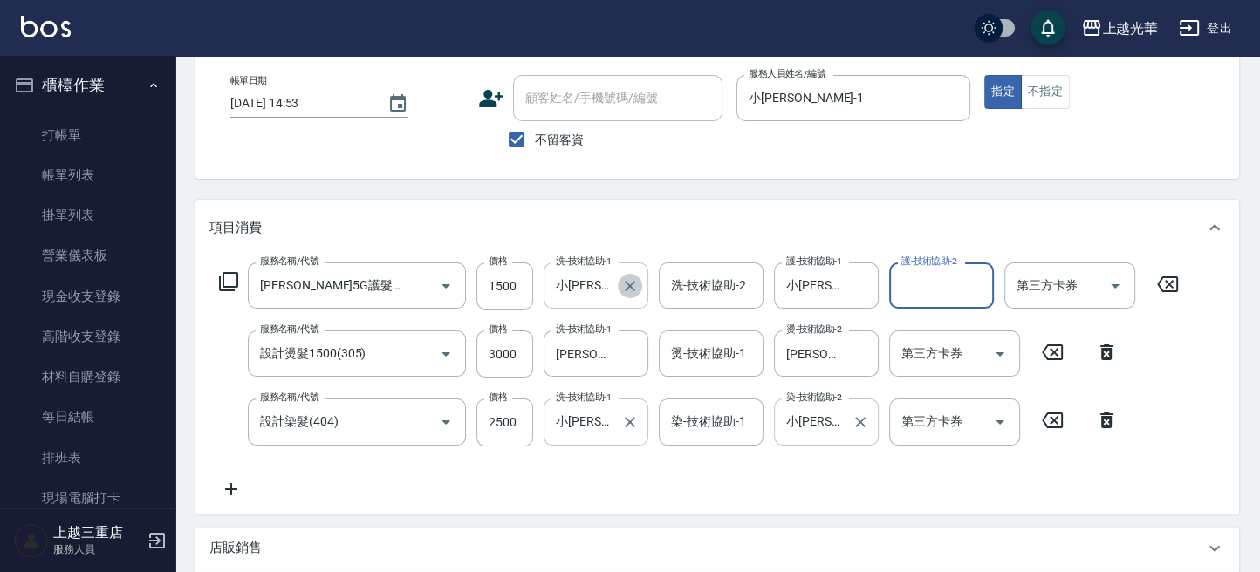
click at [629, 283] on icon "Clear" at bounding box center [630, 286] width 10 height 10
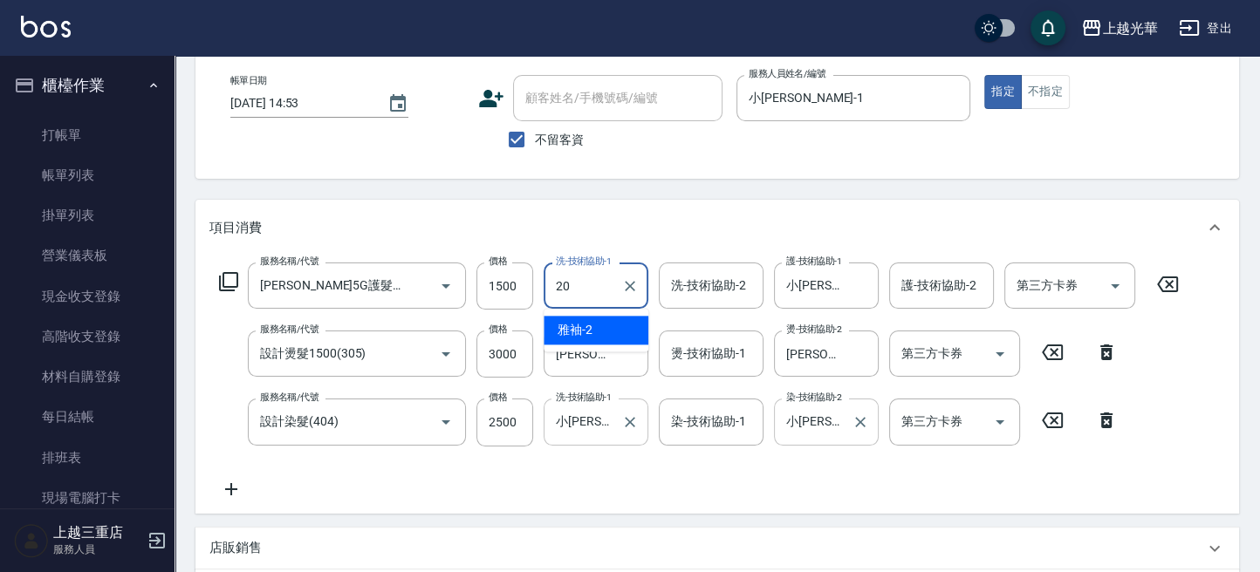
type input "[PERSON_NAME]-20"
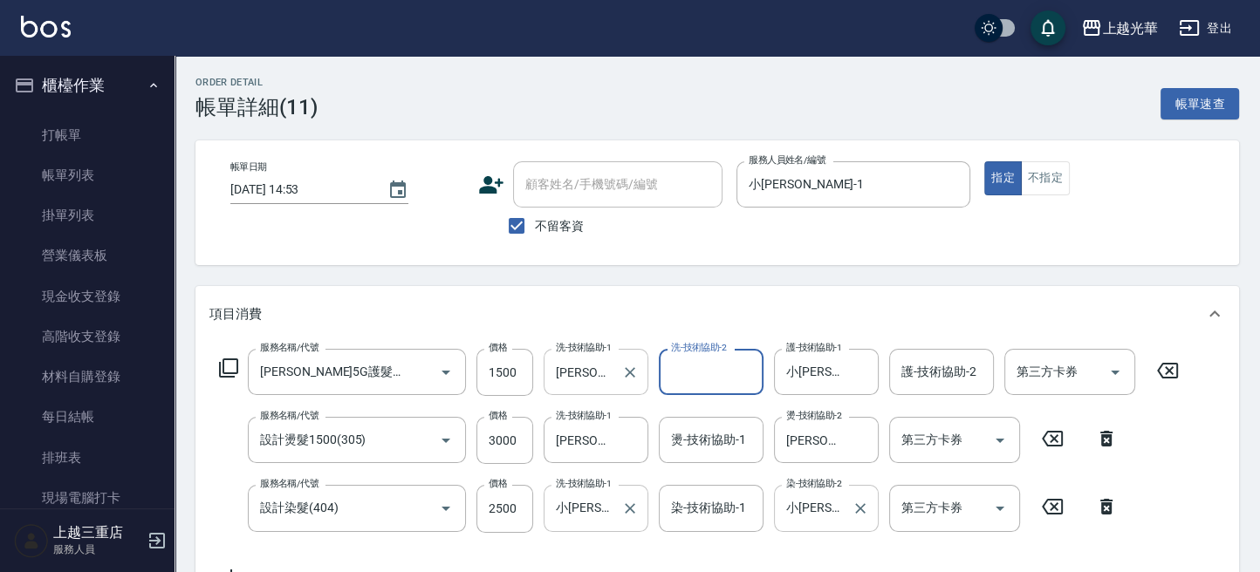
scroll to position [435, 0]
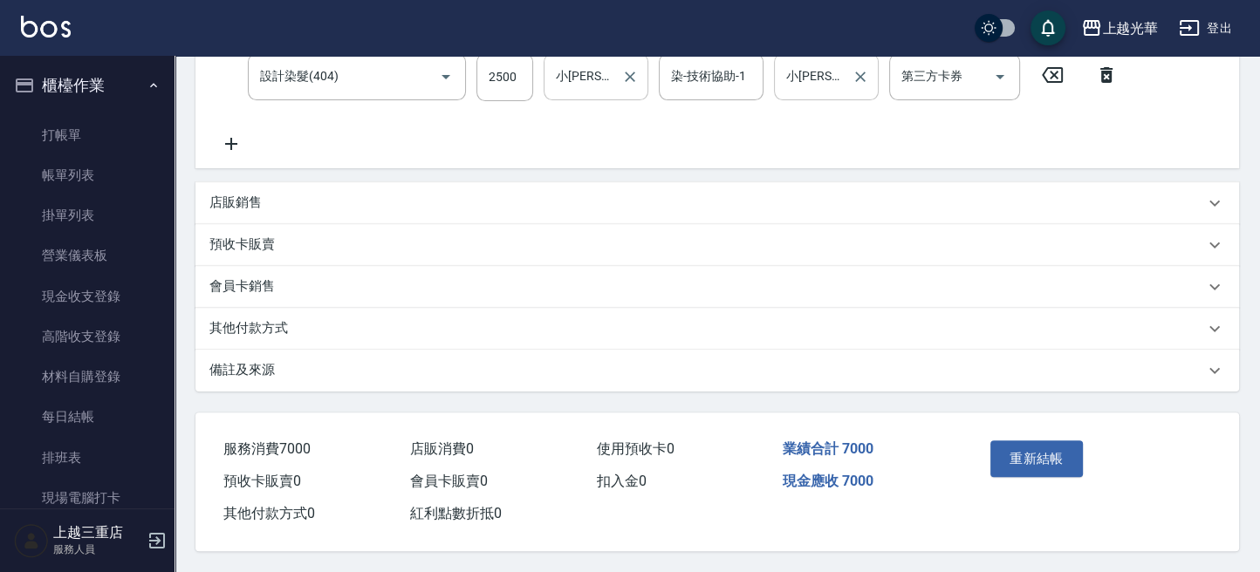
click at [1014, 451] on button "重新結帳" at bounding box center [1036, 458] width 92 height 37
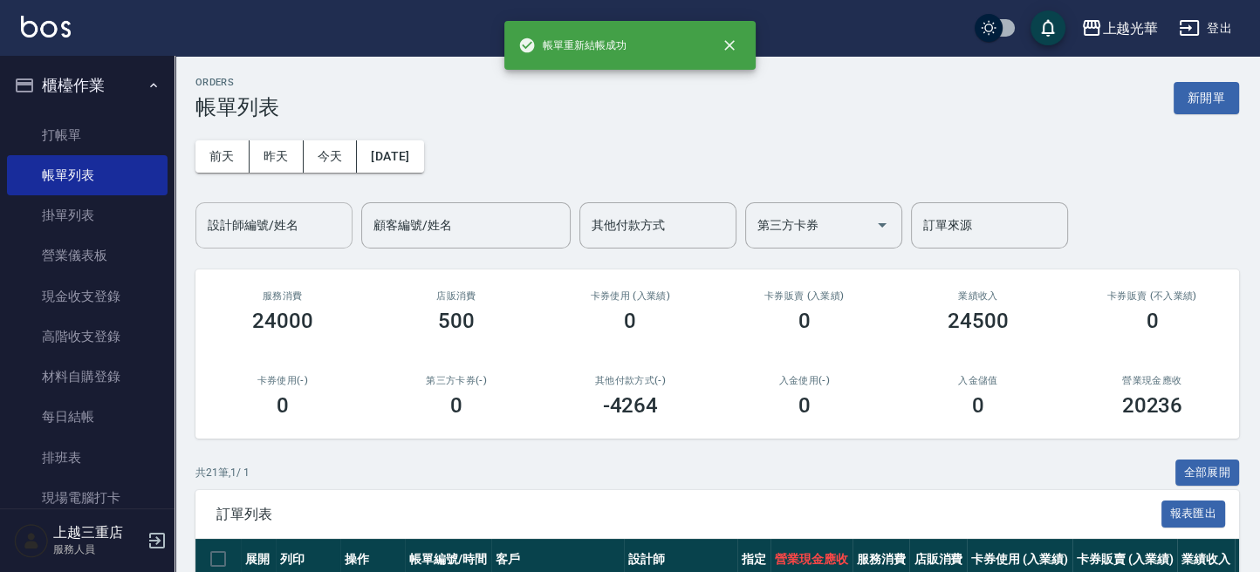
click at [249, 205] on div "設計師編號/姓名" at bounding box center [273, 225] width 157 height 46
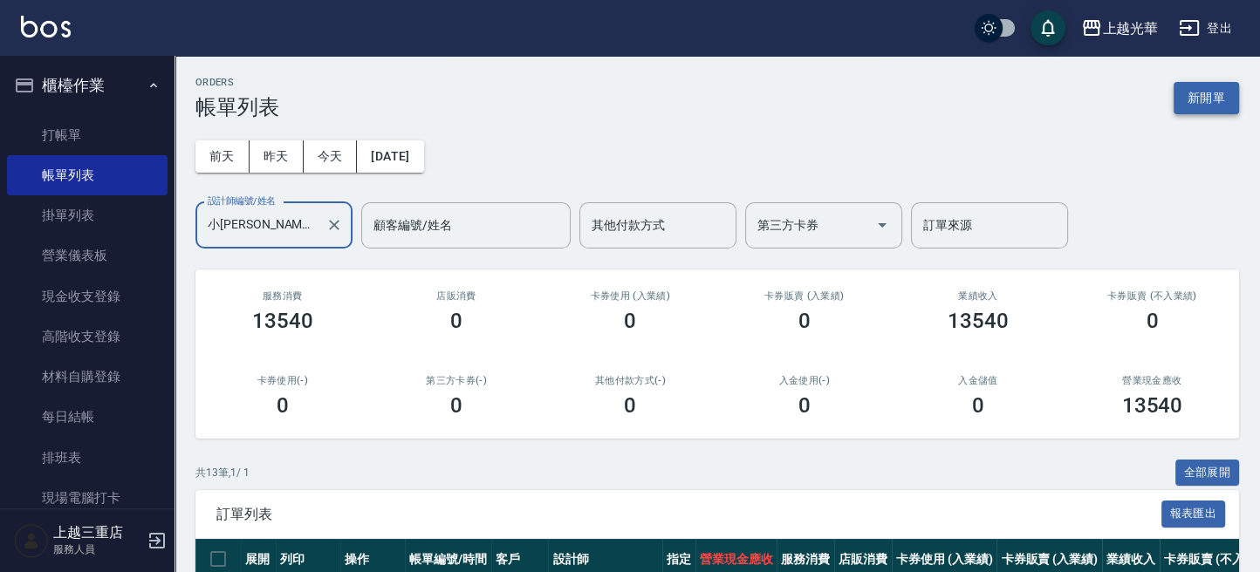
type input "小詹-1"
click at [1221, 101] on button "新開單" at bounding box center [1205, 98] width 65 height 32
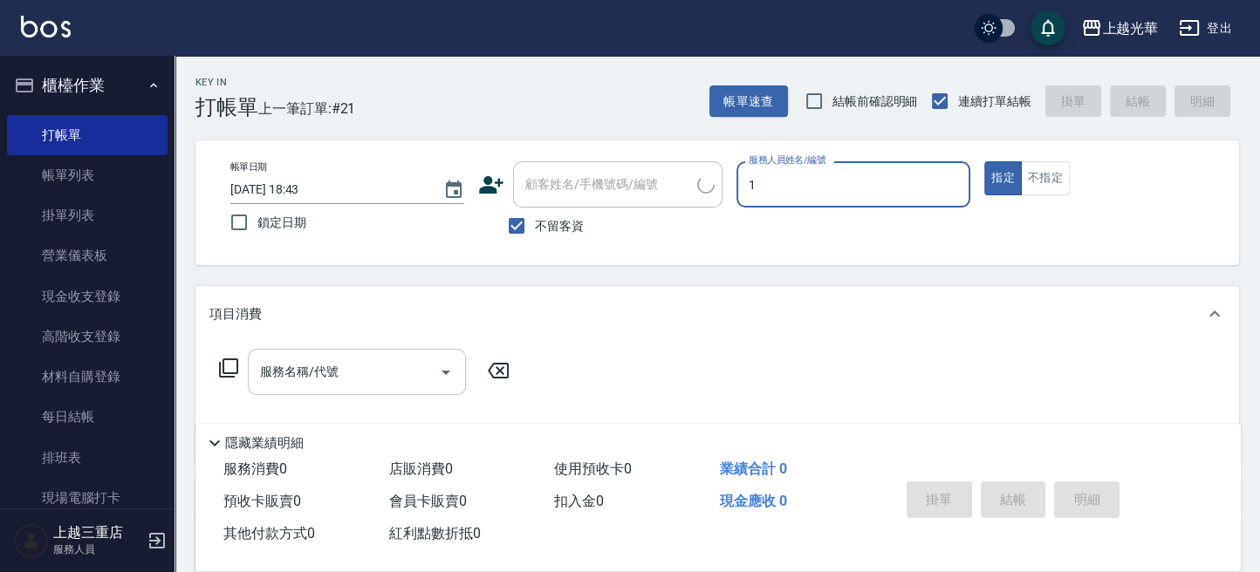
type input "1"
type button "true"
type input "小詹-1"
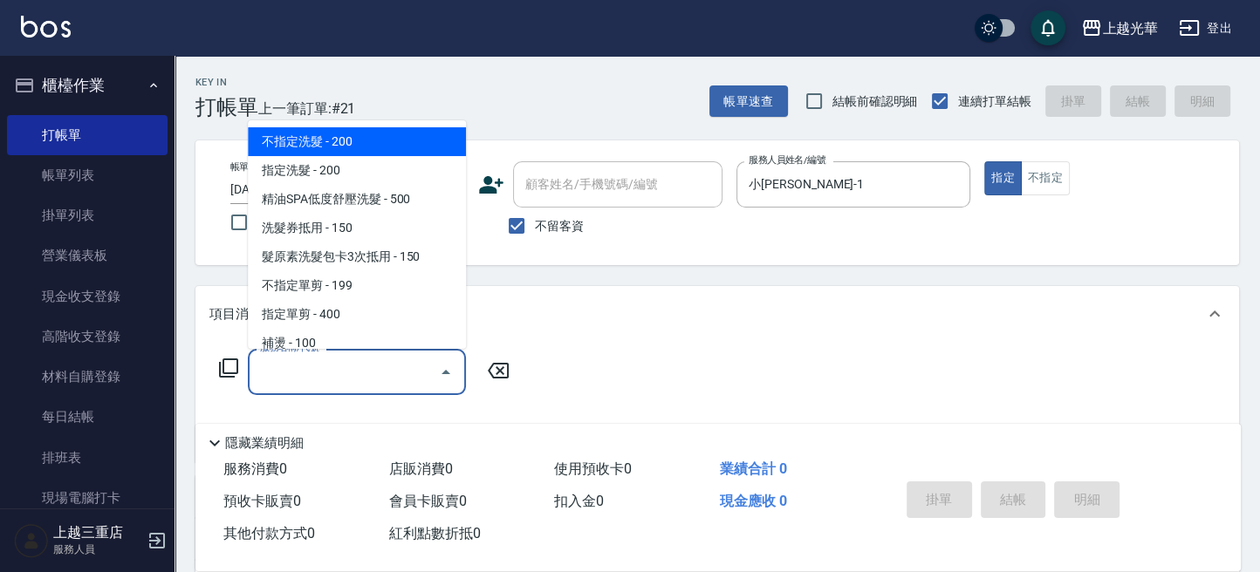
click at [358, 376] on input "服務名稱/代號" at bounding box center [344, 372] width 176 height 31
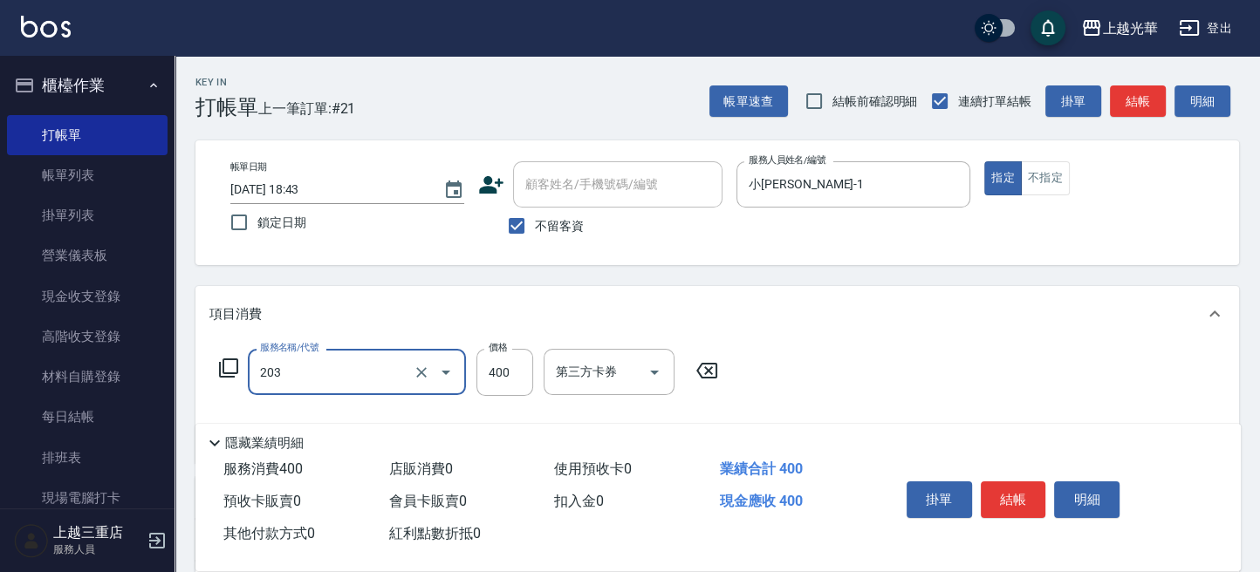
type input "指定單剪(203)"
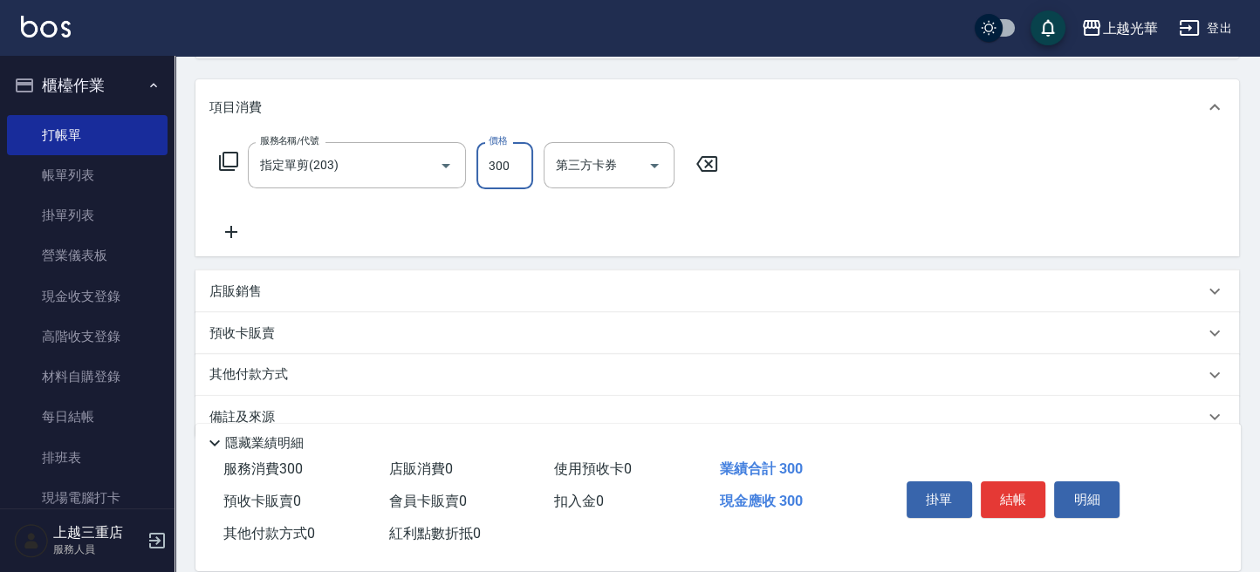
scroll to position [232, 0]
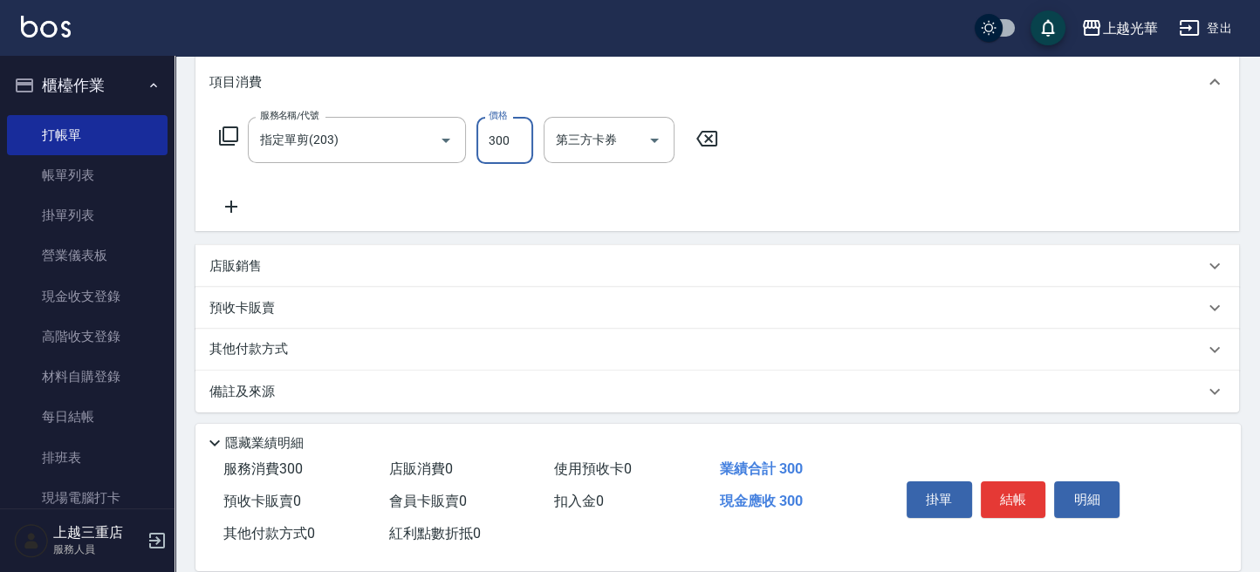
type input "300"
click at [229, 214] on icon at bounding box center [231, 206] width 44 height 21
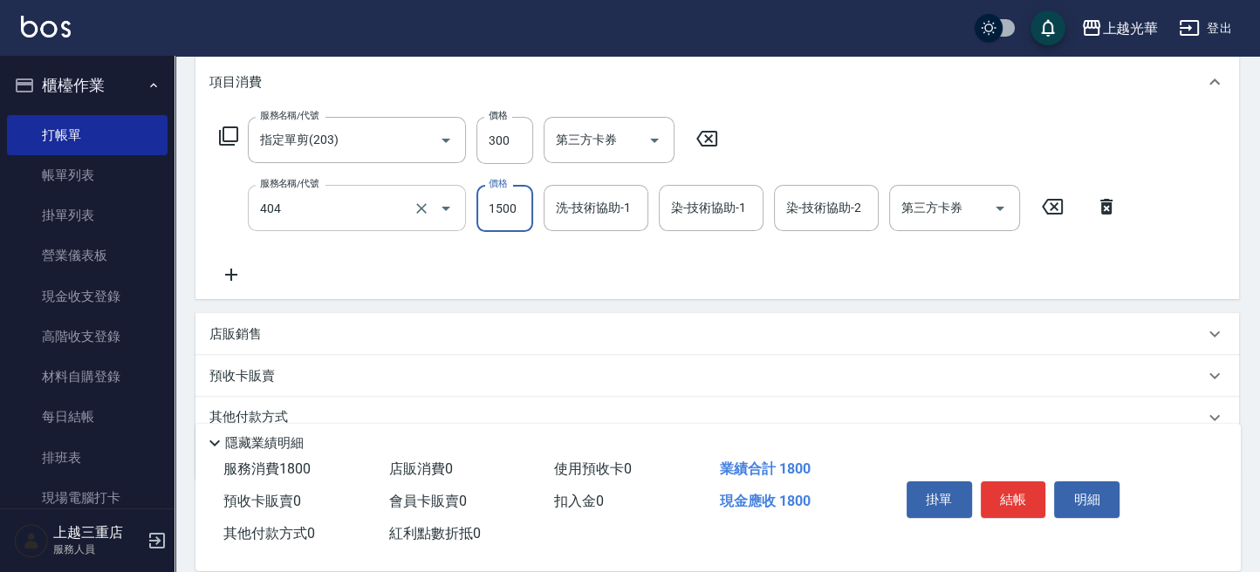
type input "設計染髮(404)"
drag, startPoint x: 487, startPoint y: 210, endPoint x: 530, endPoint y: 208, distance: 43.6
click at [530, 208] on input "1000" at bounding box center [504, 208] width 57 height 47
type input "1200"
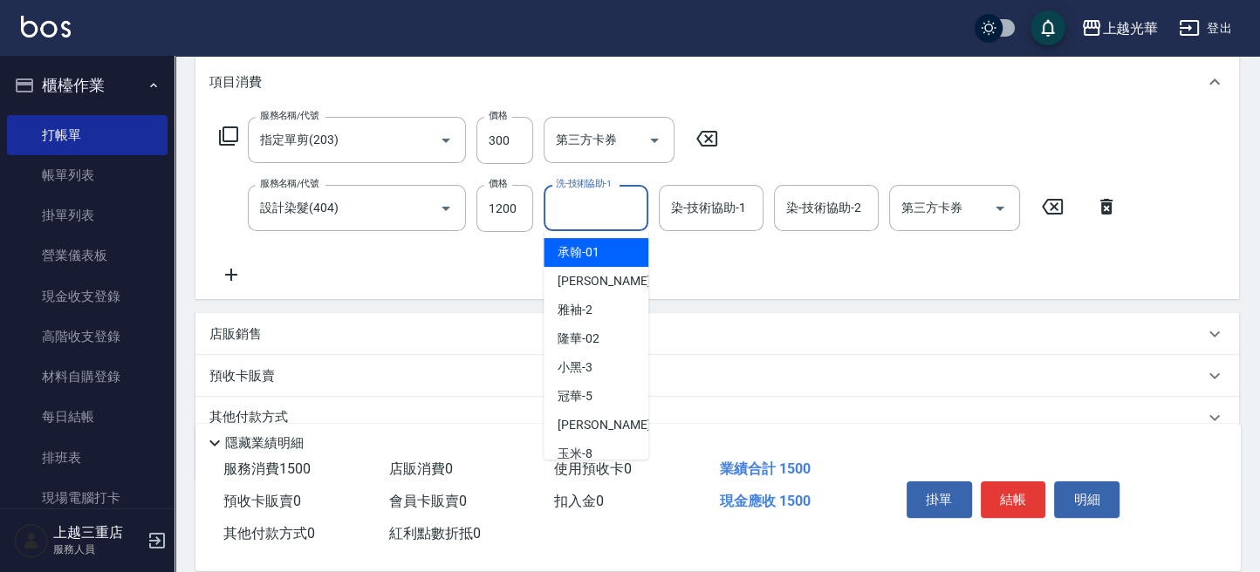
click at [592, 206] on input "洗-技術協助-1" at bounding box center [595, 208] width 89 height 31
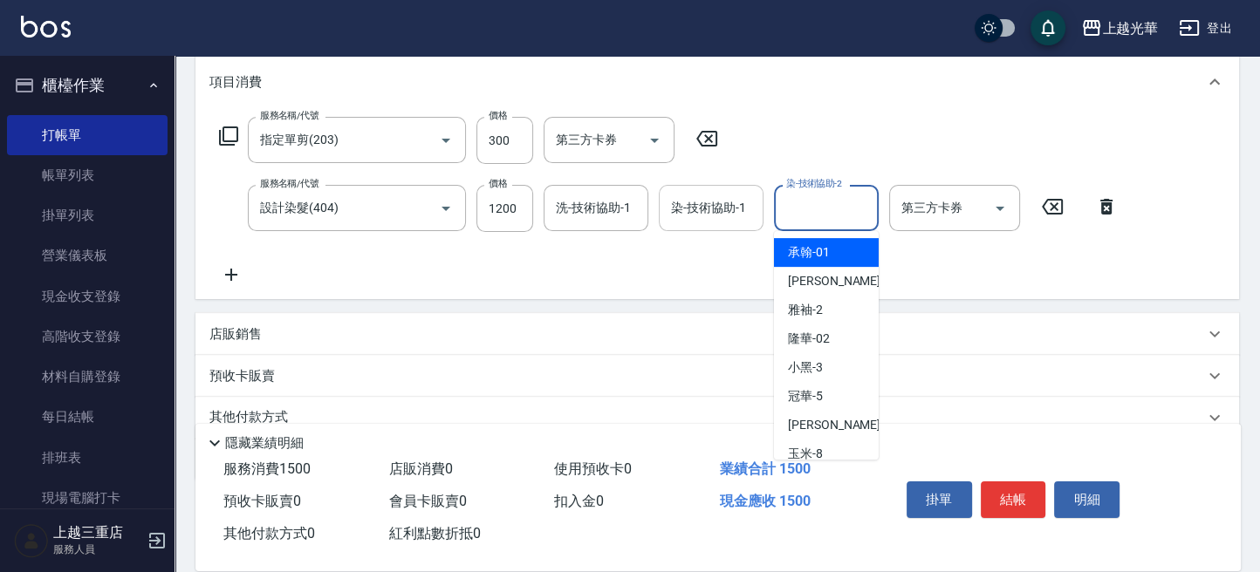
drag, startPoint x: 820, startPoint y: 215, endPoint x: 761, endPoint y: 211, distance: 59.4
click at [820, 213] on input "染-技術協助-2" at bounding box center [826, 208] width 89 height 31
type input "顏秉宏-20"
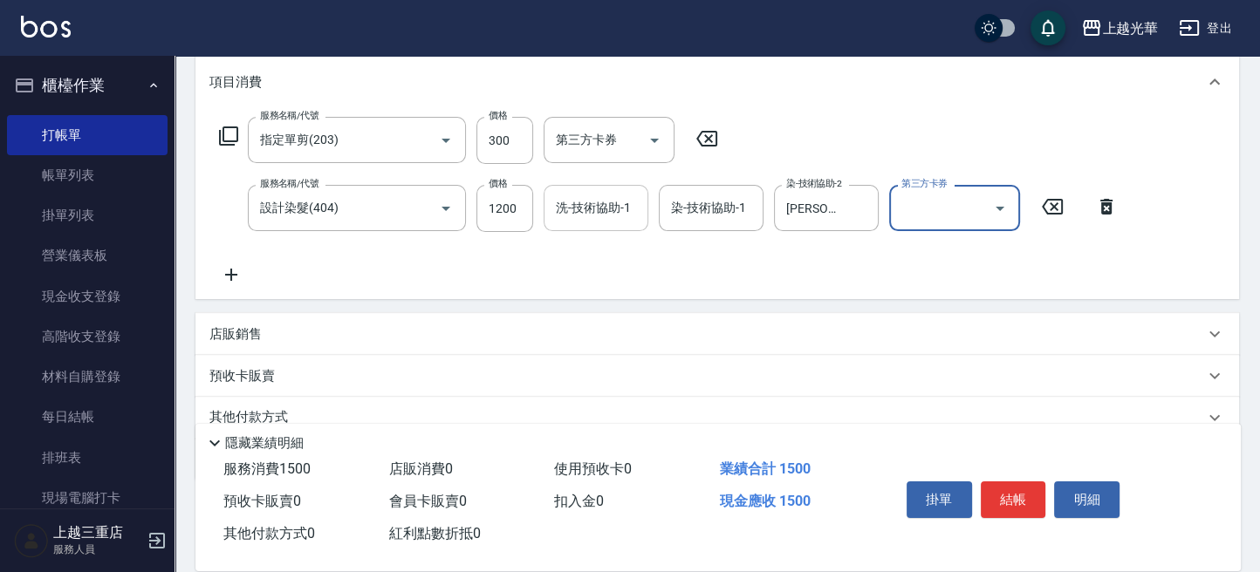
click at [601, 215] on input "洗-技術協助-1" at bounding box center [595, 208] width 89 height 31
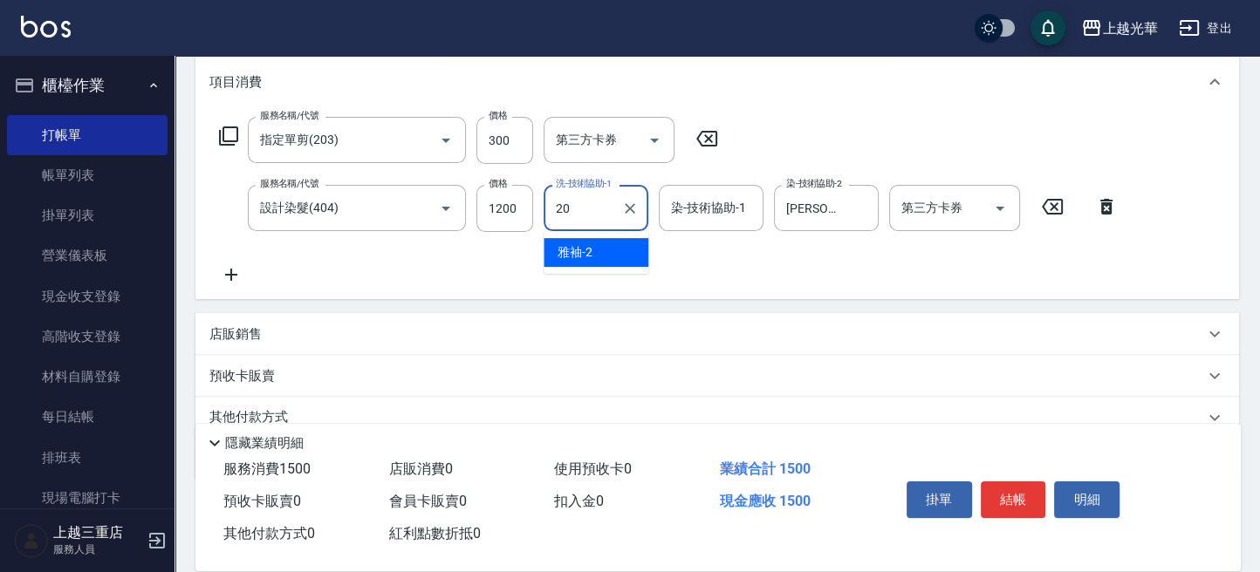
type input "顏秉宏-20"
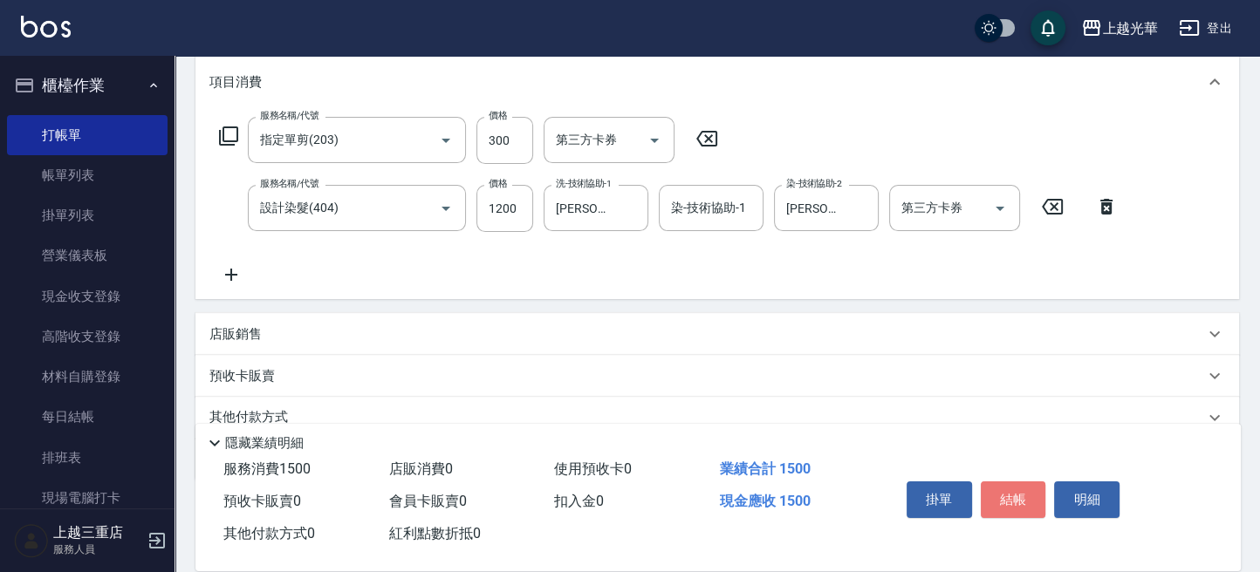
click at [1010, 495] on button "結帳" at bounding box center [1012, 499] width 65 height 37
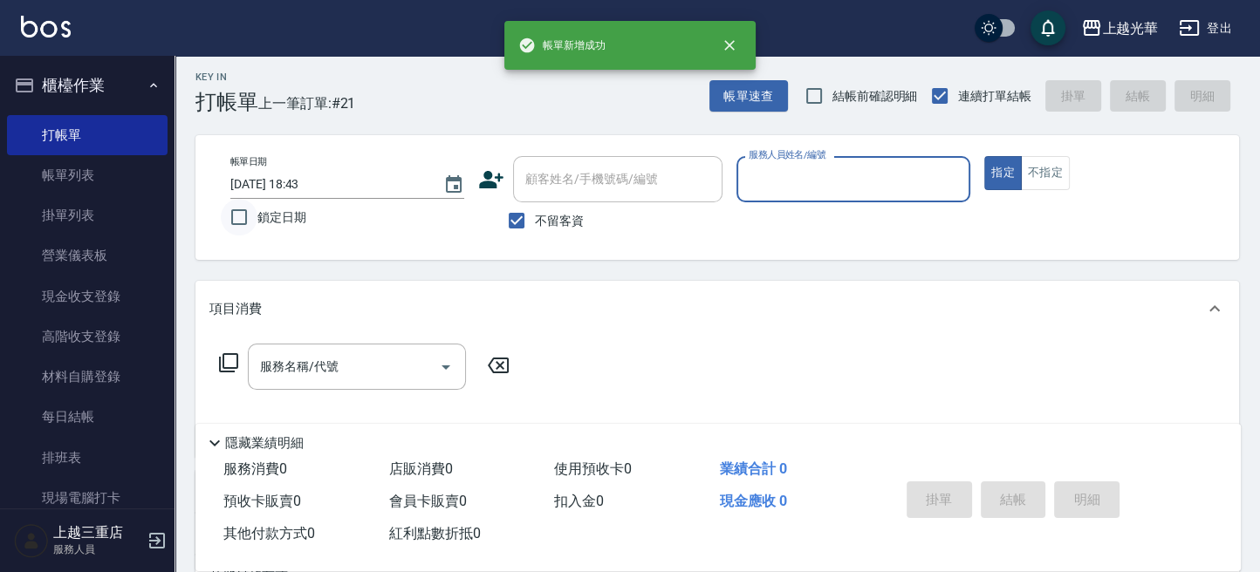
scroll to position [0, 0]
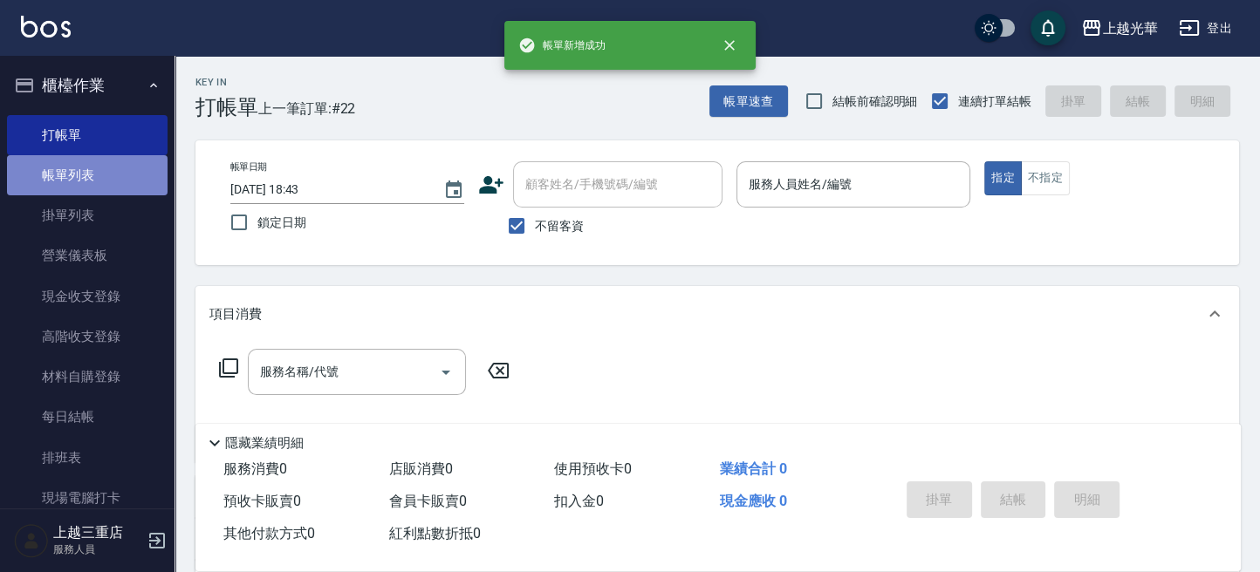
click at [93, 169] on link "帳單列表" at bounding box center [87, 175] width 160 height 40
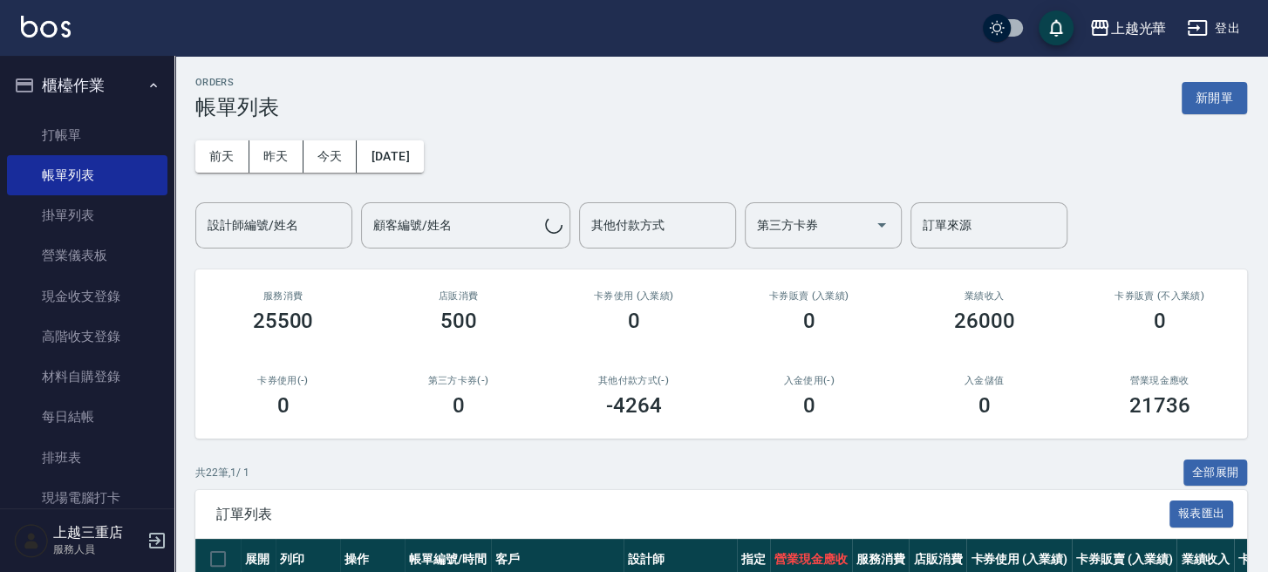
click at [273, 222] on div "設計師編號/姓名 設計師編號/姓名" at bounding box center [273, 225] width 157 height 46
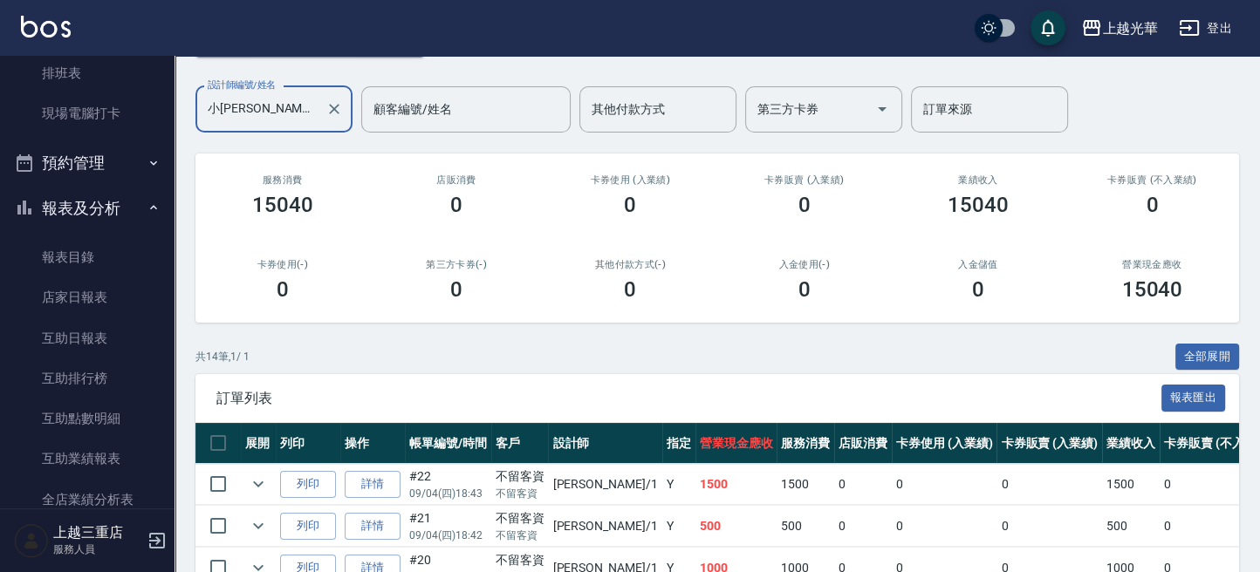
scroll to position [698, 0]
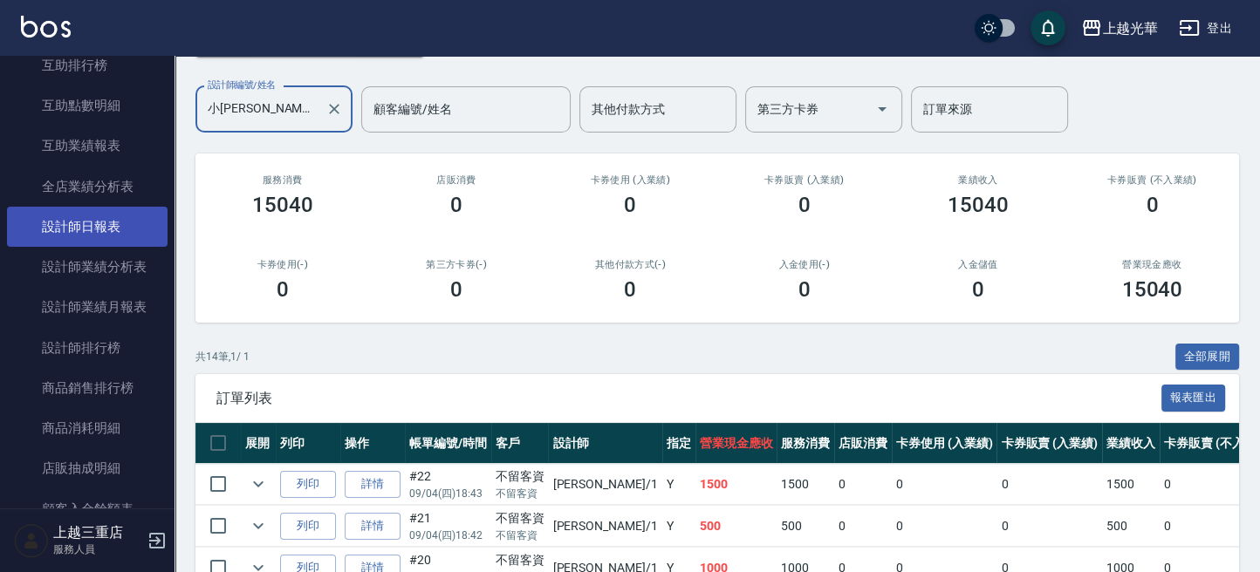
type input "小詹-1"
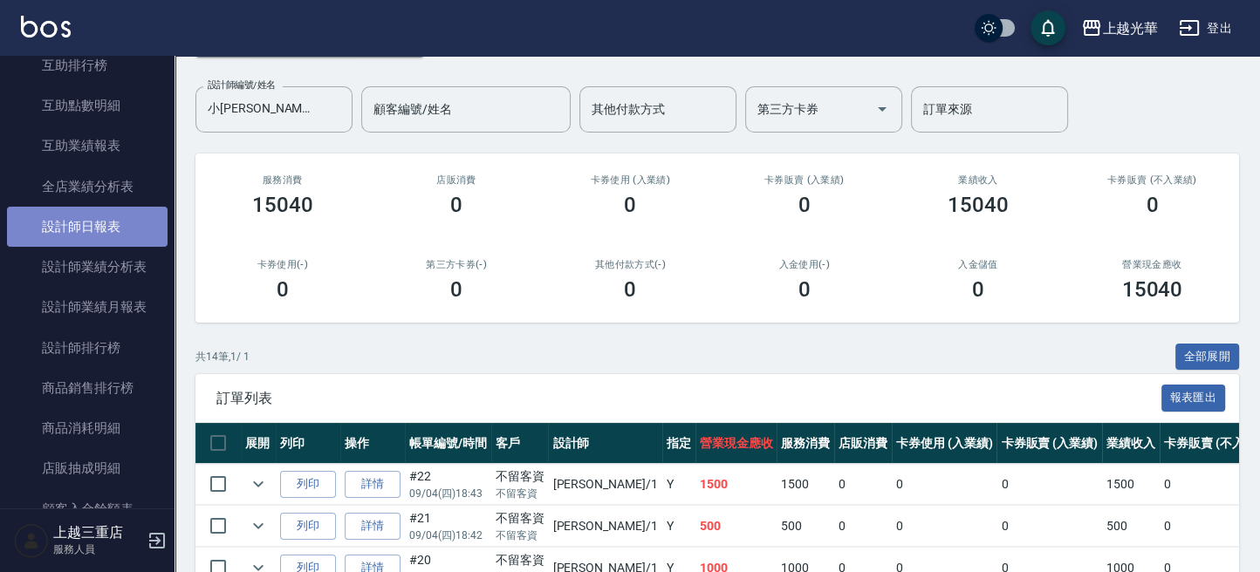
drag, startPoint x: 100, startPoint y: 229, endPoint x: 154, endPoint y: 228, distance: 53.2
click at [100, 227] on link "設計師日報表" at bounding box center [87, 227] width 160 height 40
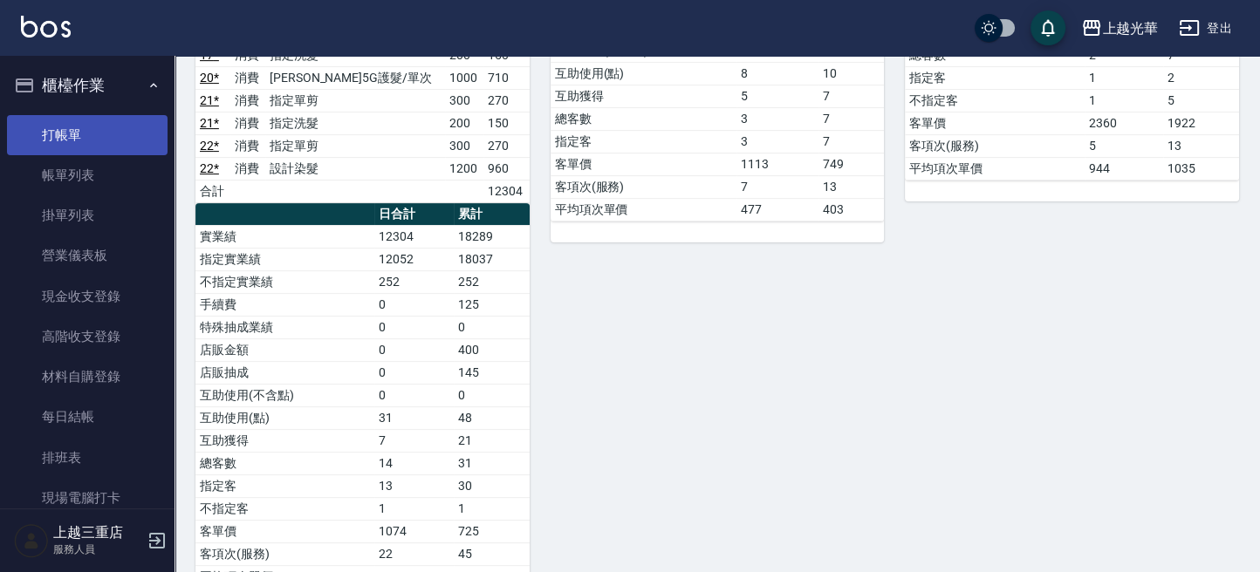
click at [72, 119] on link "打帳單" at bounding box center [87, 135] width 160 height 40
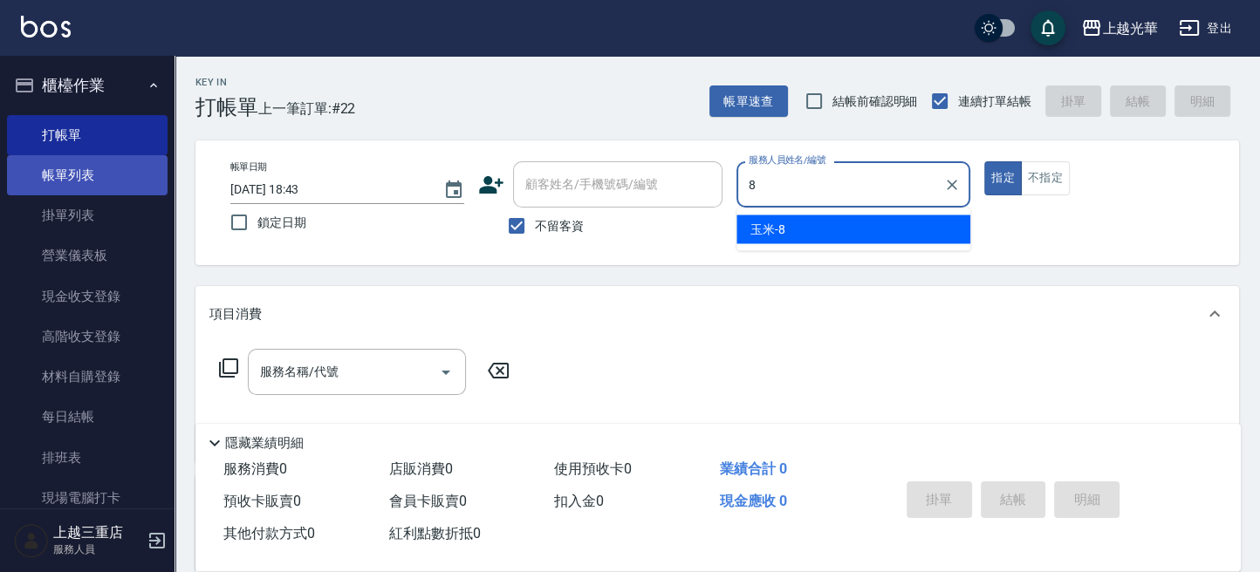
type input "玉米-8"
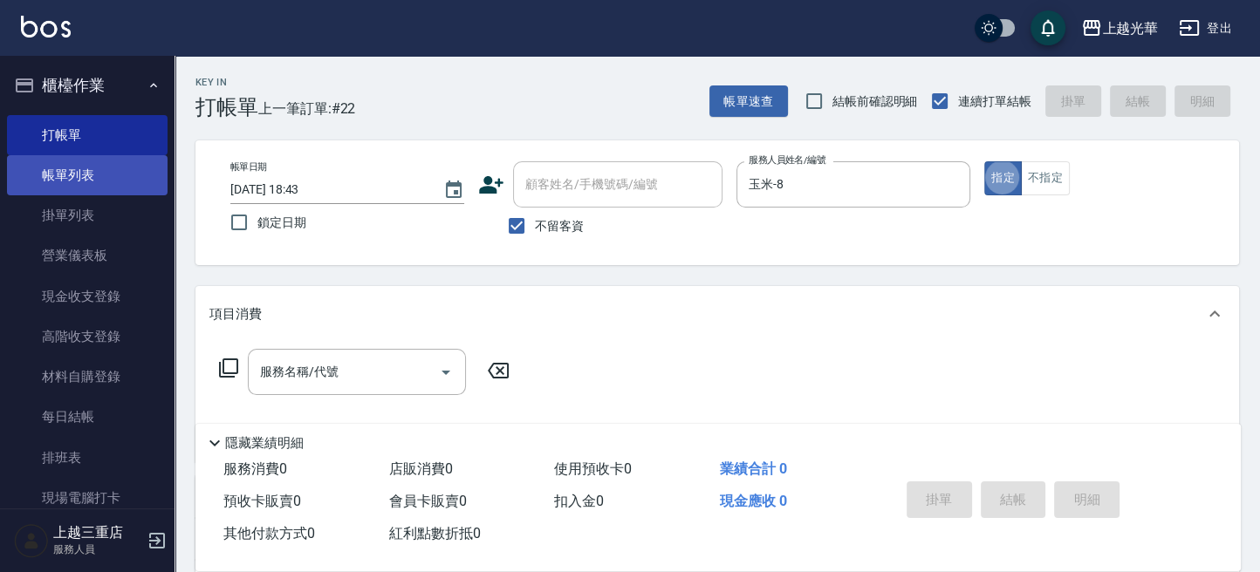
type button "true"
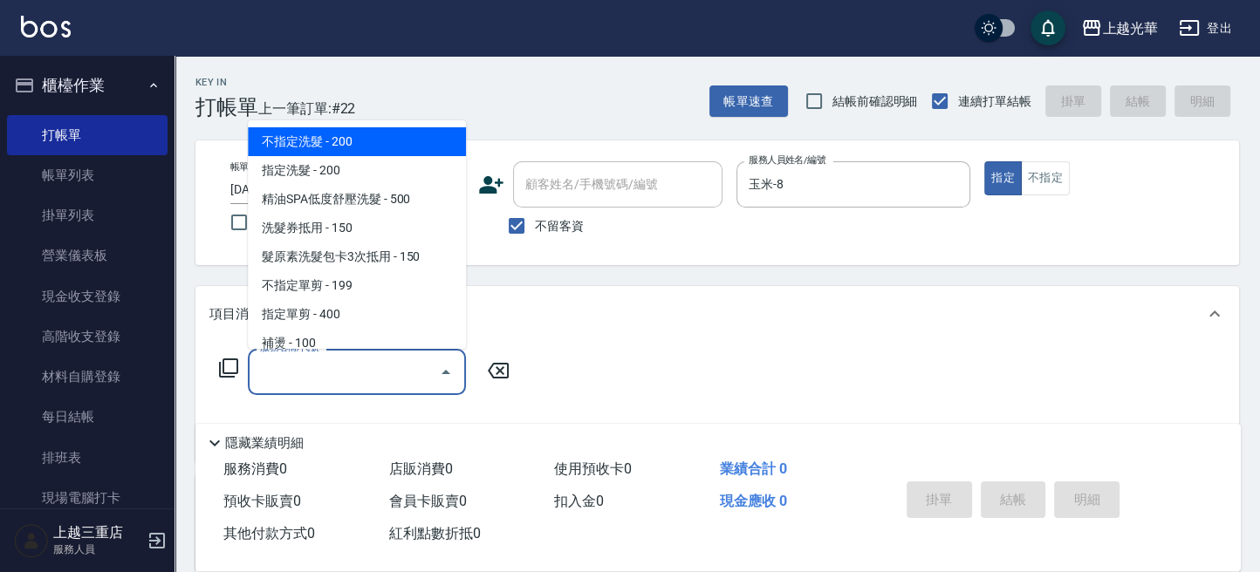
click at [339, 363] on input "服務名稱/代號" at bounding box center [344, 372] width 176 height 31
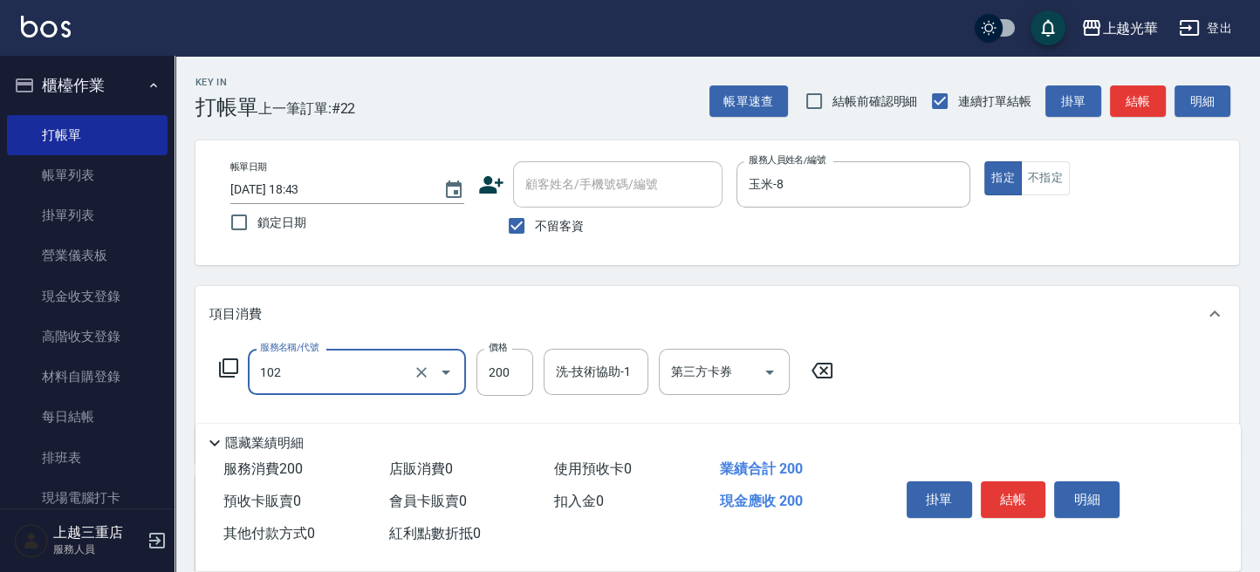
type input "指定洗髮(102)"
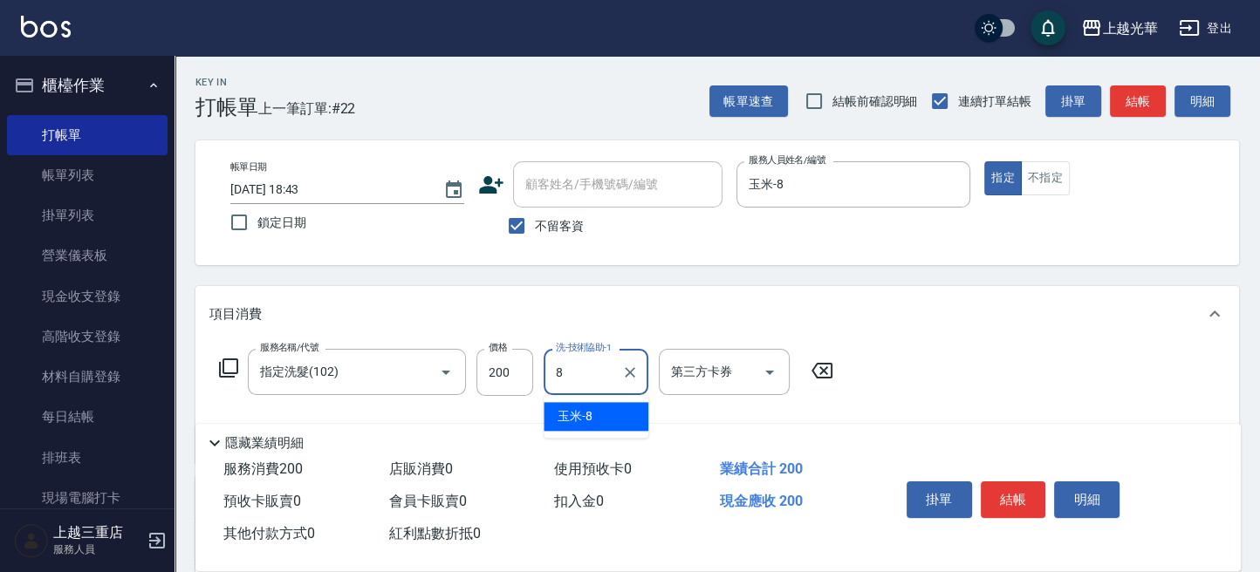
type input "玉米-8"
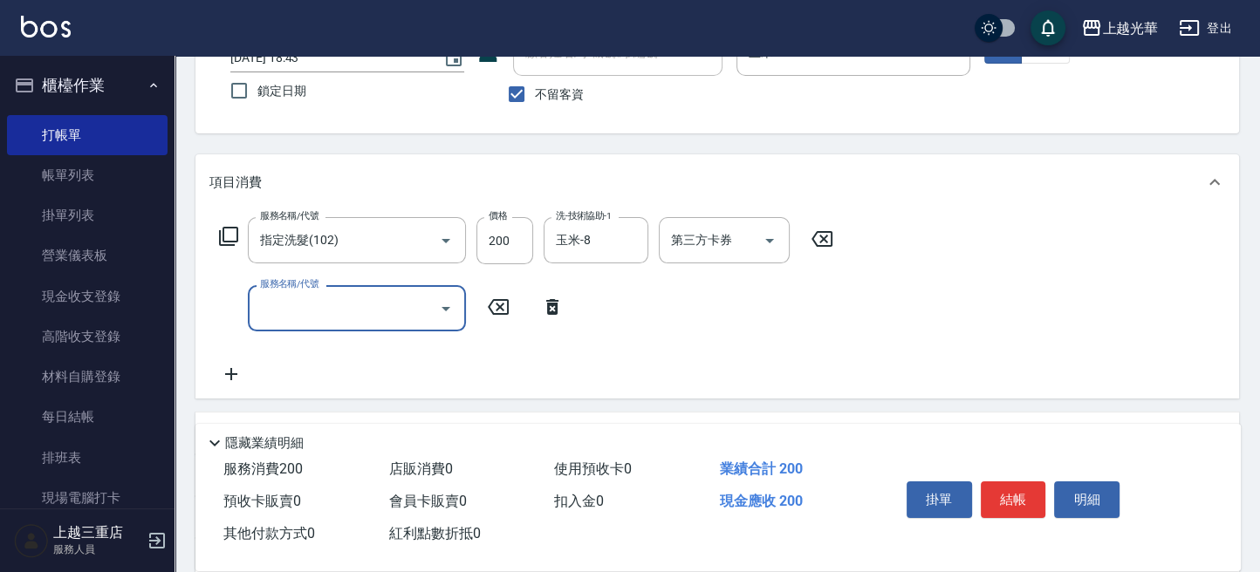
scroll to position [232, 0]
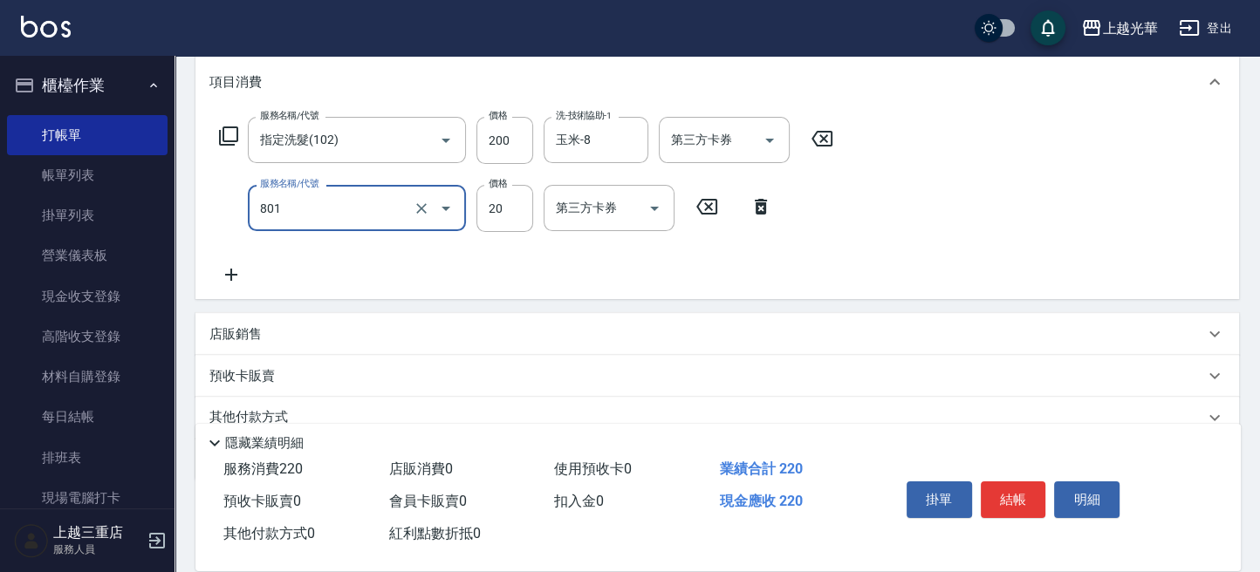
type input "潤絲(801)"
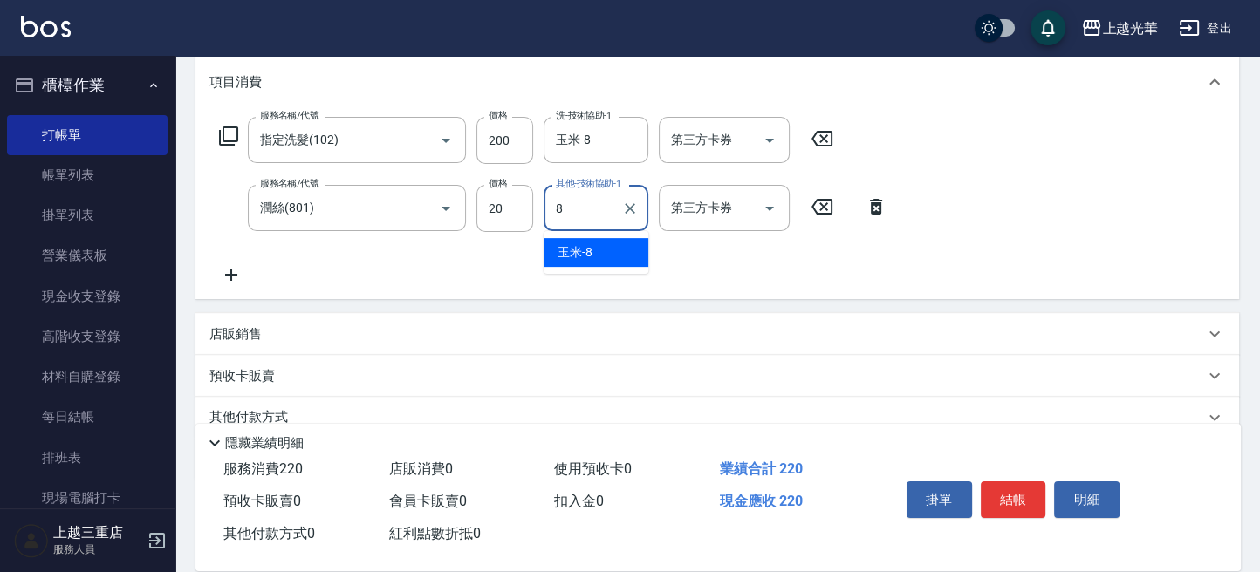
type input "玉米-8"
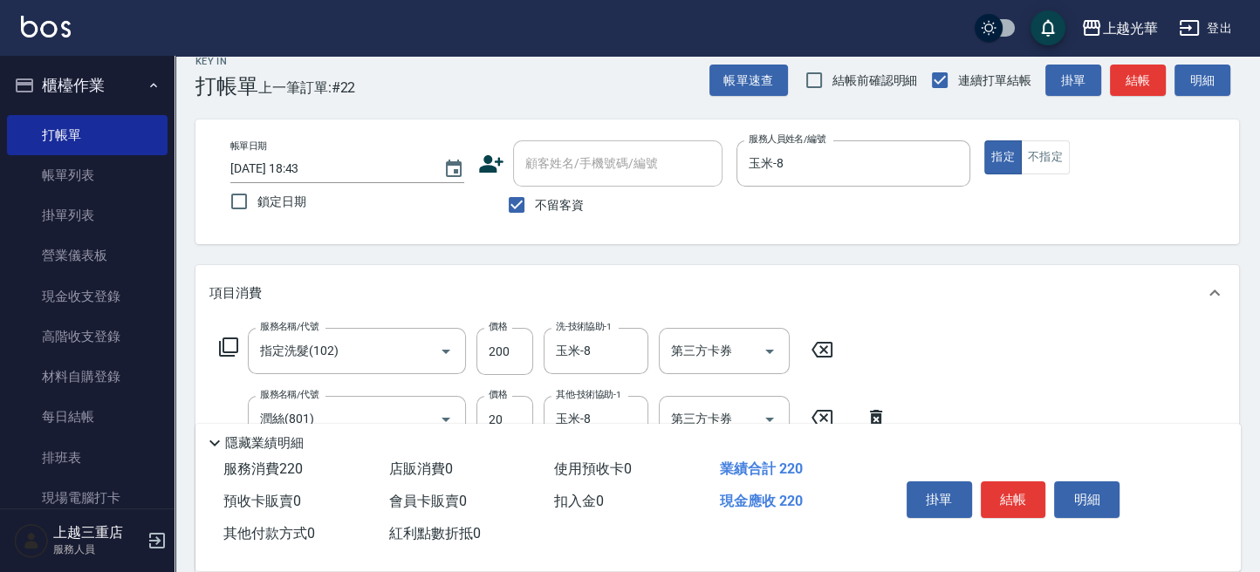
scroll to position [0, 0]
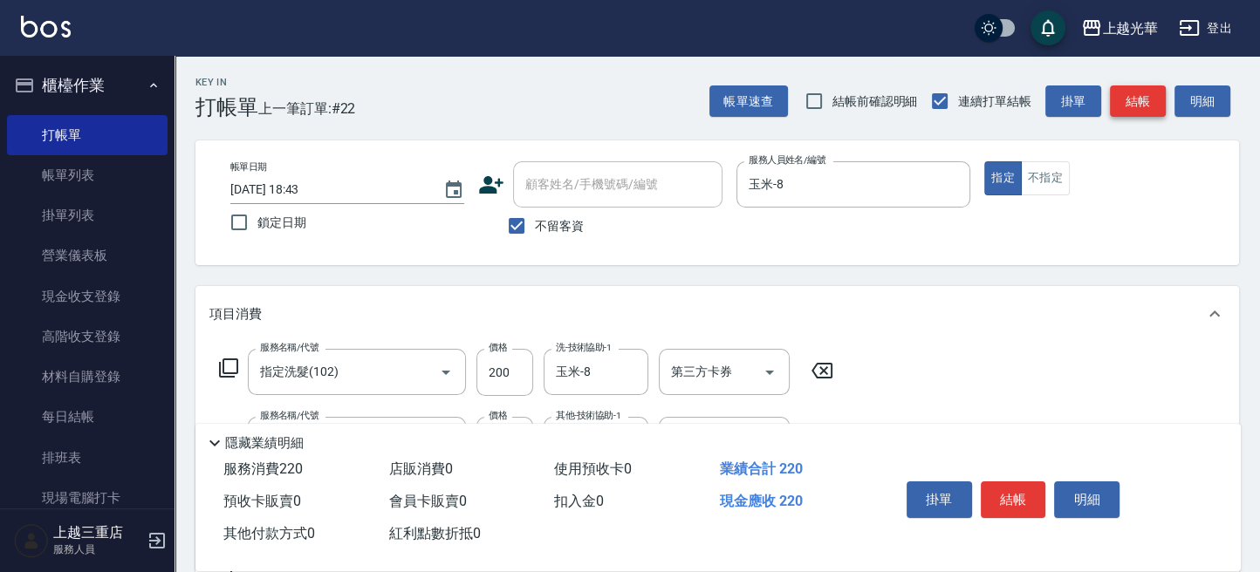
click at [1130, 108] on button "結帳" at bounding box center [1138, 101] width 56 height 32
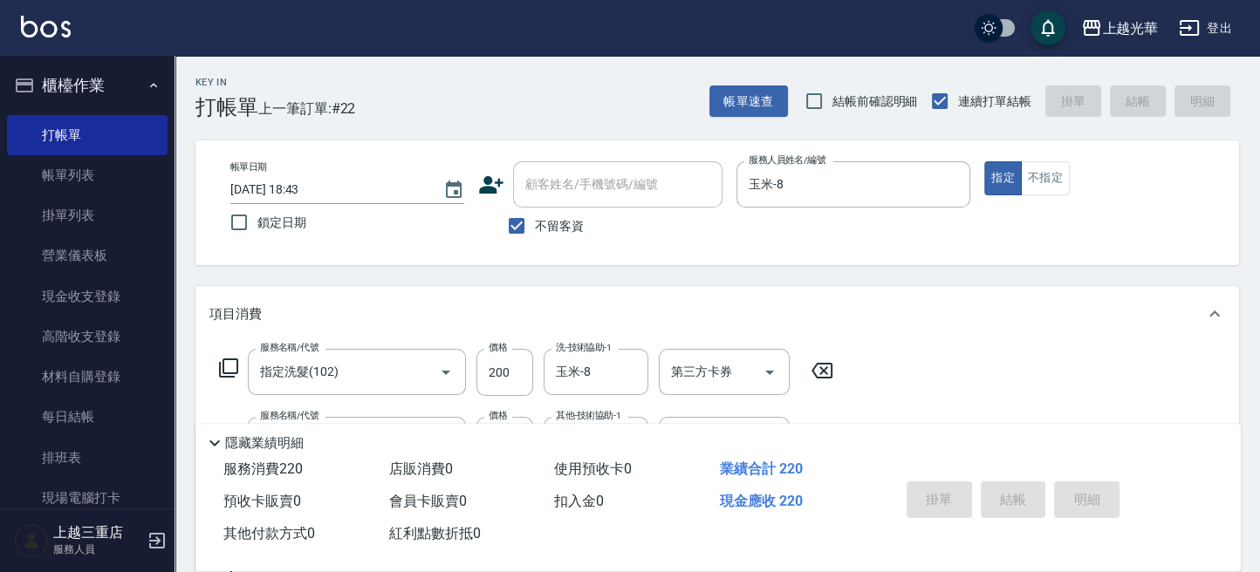
type input "2025/09/04 18:46"
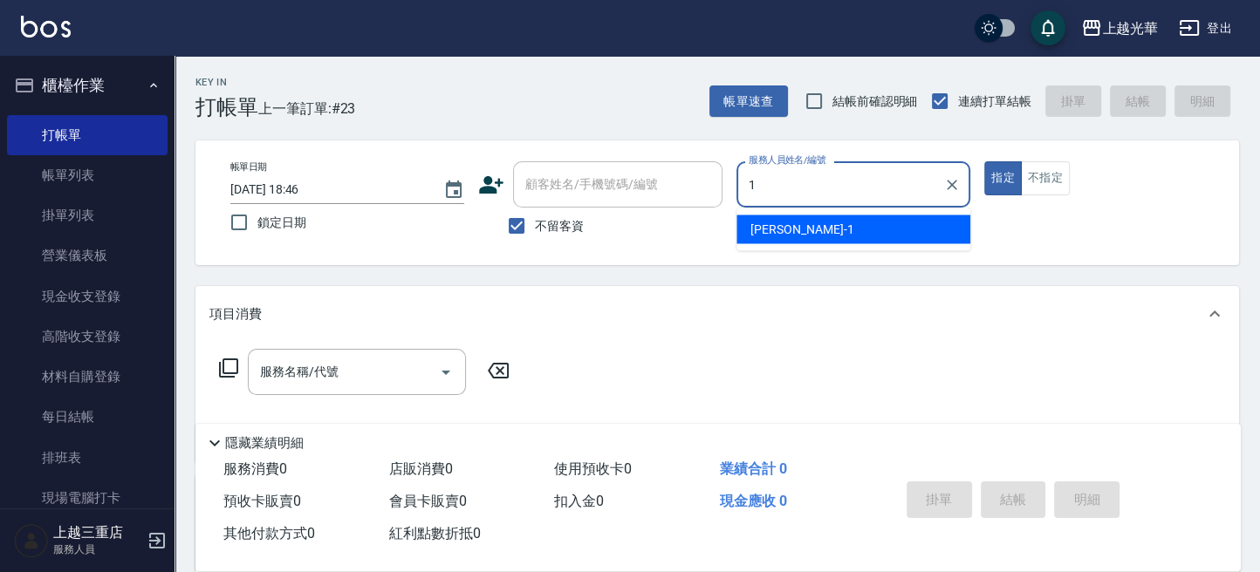
type input "小詹-1"
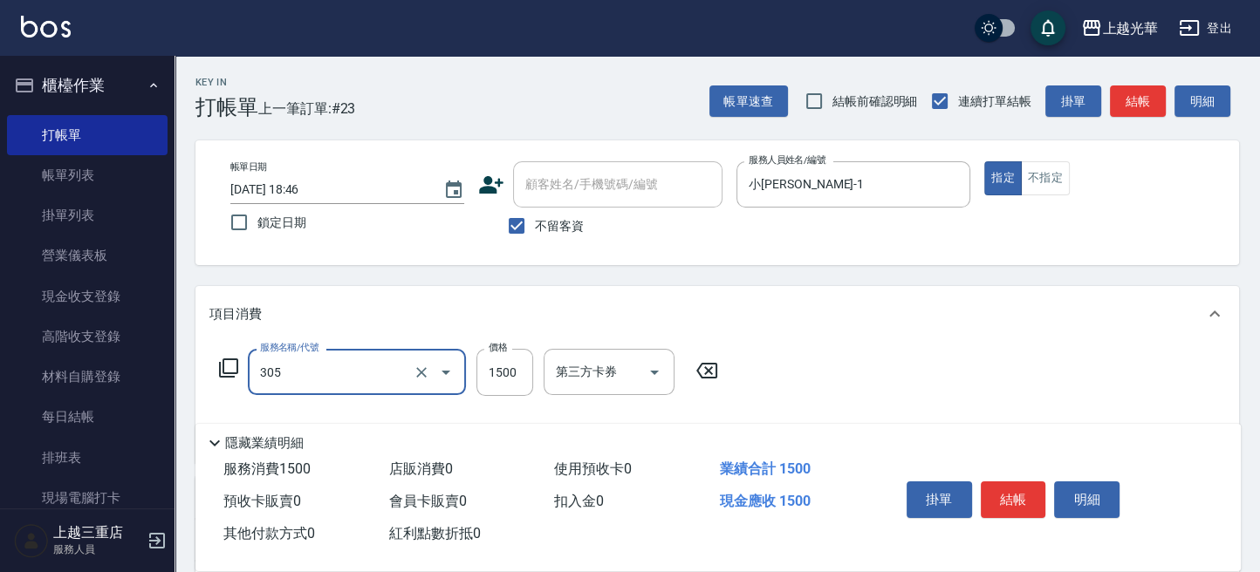
type input "設計燙髮1500(305)"
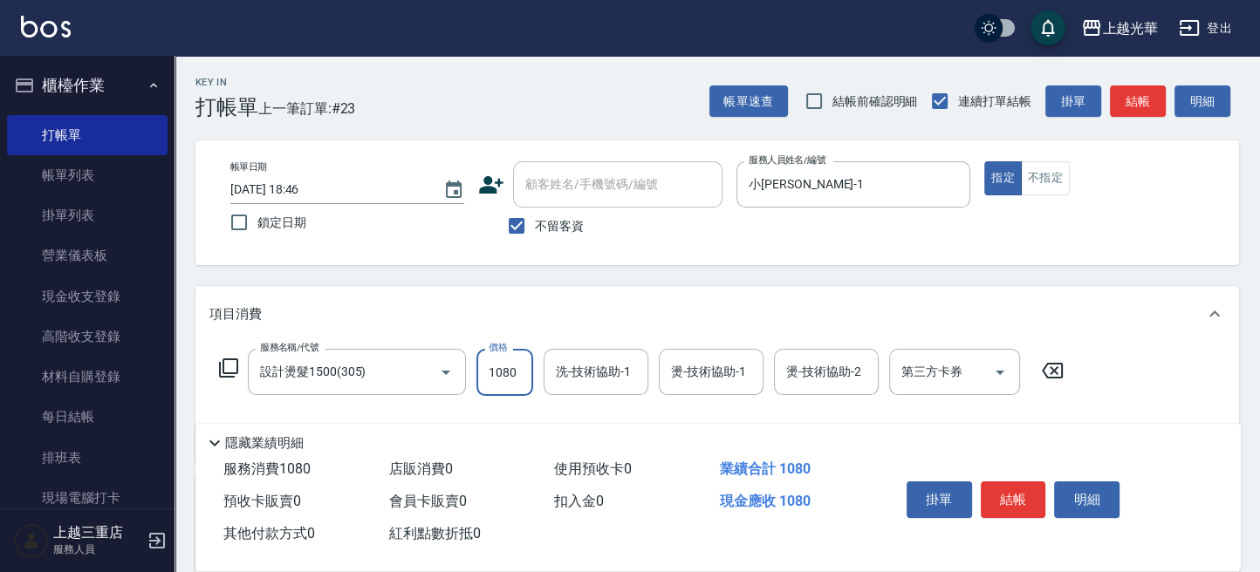
type input "1080"
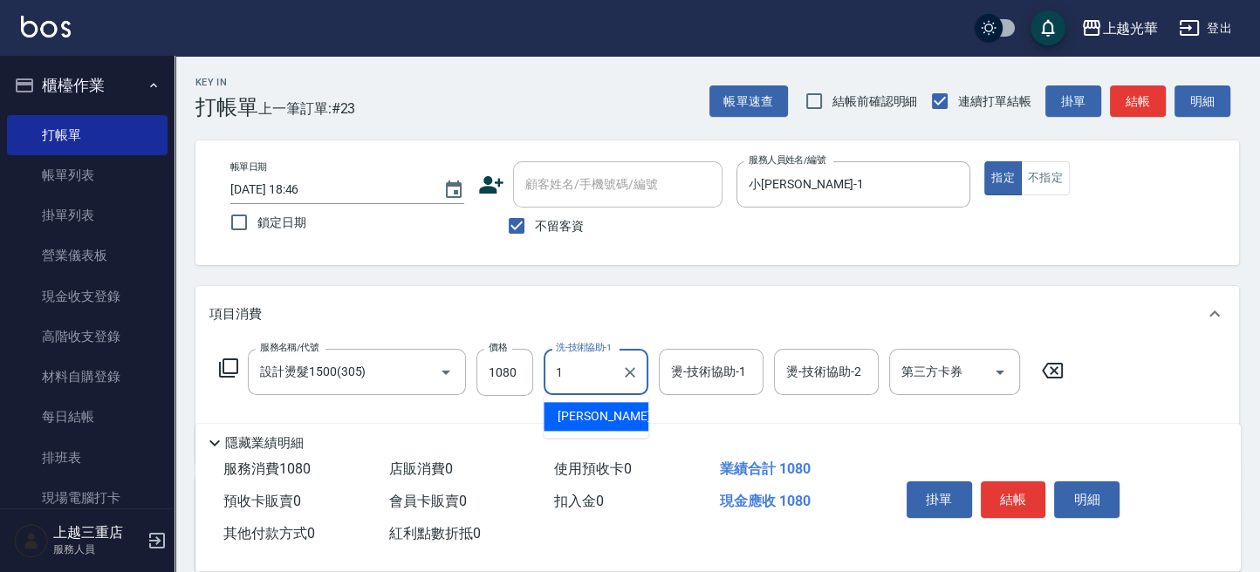
type input "小詹-1"
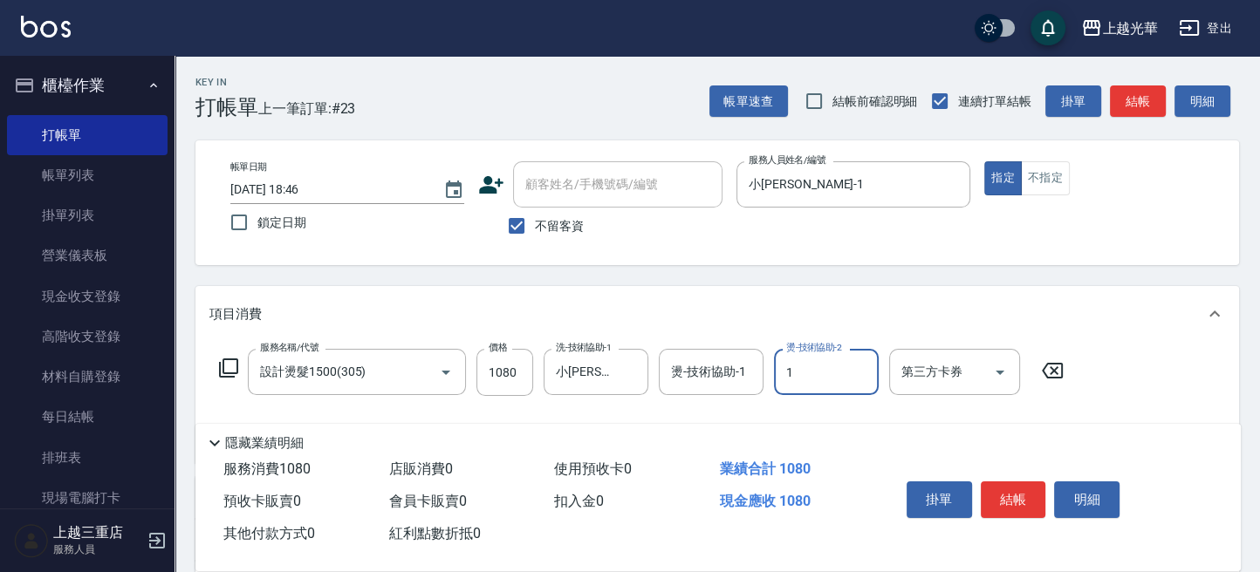
type input "小詹-1"
click at [1009, 512] on button "結帳" at bounding box center [1012, 499] width 65 height 37
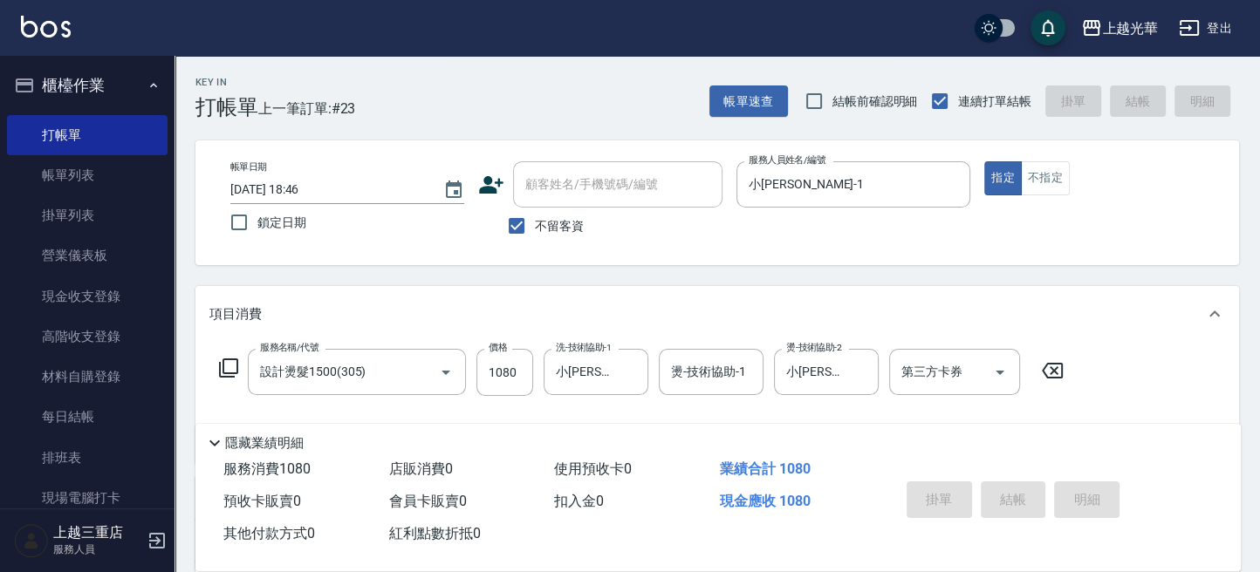
type input "2025/09/04 18:51"
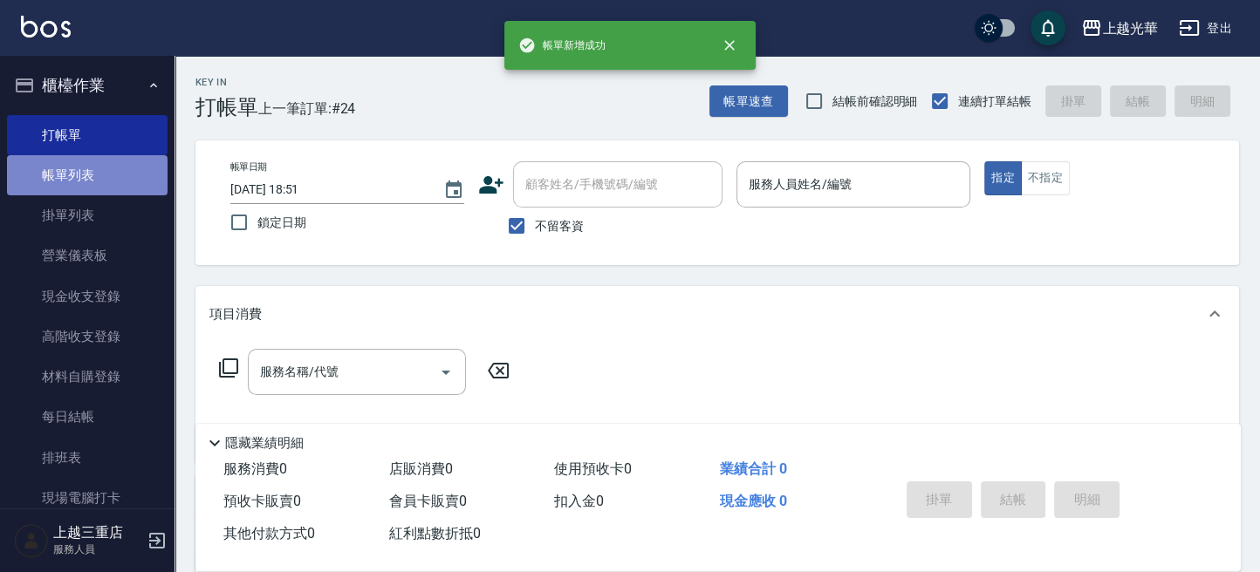
click at [110, 164] on link "帳單列表" at bounding box center [87, 175] width 160 height 40
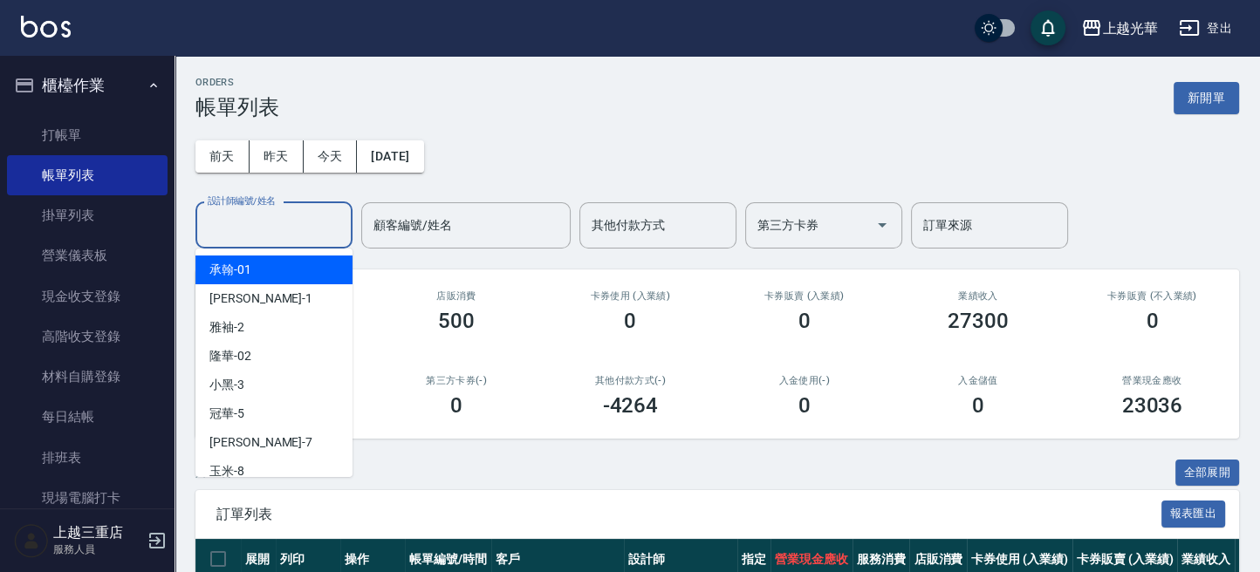
drag, startPoint x: 284, startPoint y: 224, endPoint x: 282, endPoint y: 239, distance: 15.1
click at [282, 232] on input "設計師編號/姓名" at bounding box center [273, 225] width 141 height 31
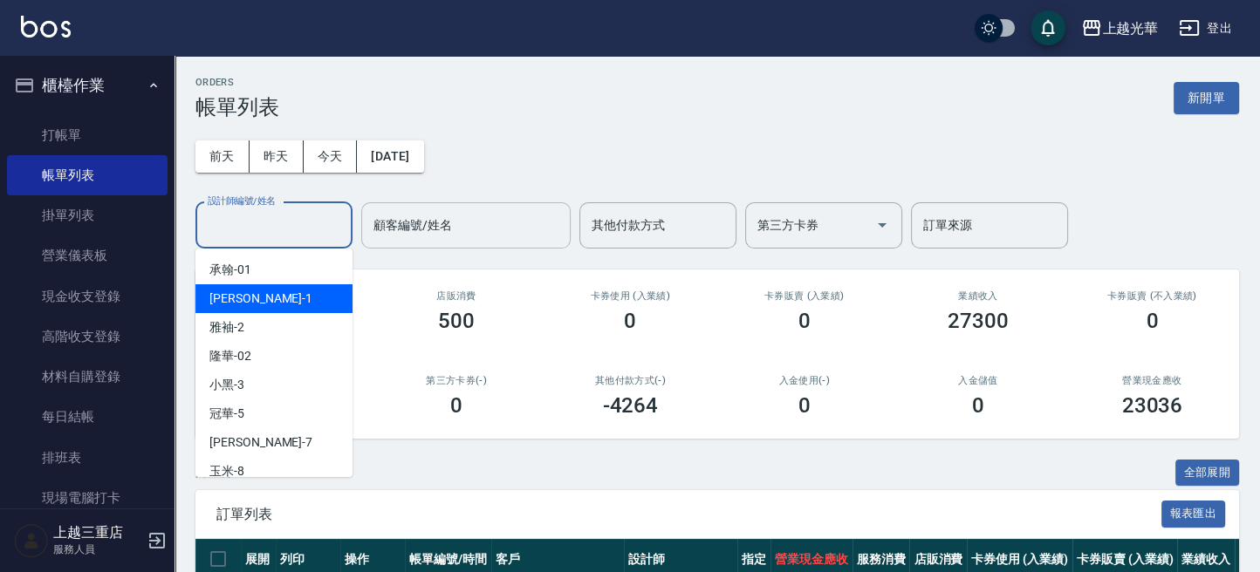
drag, startPoint x: 574, startPoint y: 142, endPoint x: 426, endPoint y: 215, distance: 165.4
click at [562, 148] on div "前天 昨天 今天 2025/09/04 設計師編號/姓名 設計師編號/姓名 顧客編號/姓名 顧客編號/姓名 其他付款方式 其他付款方式 第三方卡券 第三方卡券…" at bounding box center [716, 183] width 1043 height 129
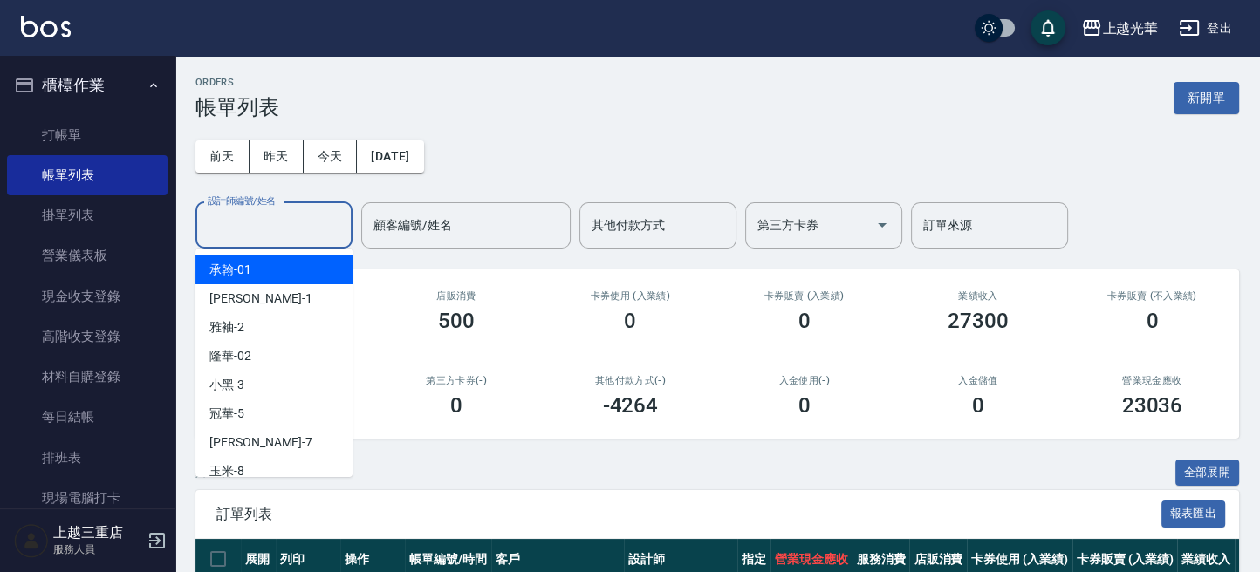
click at [337, 216] on input "設計師編號/姓名" at bounding box center [273, 225] width 141 height 31
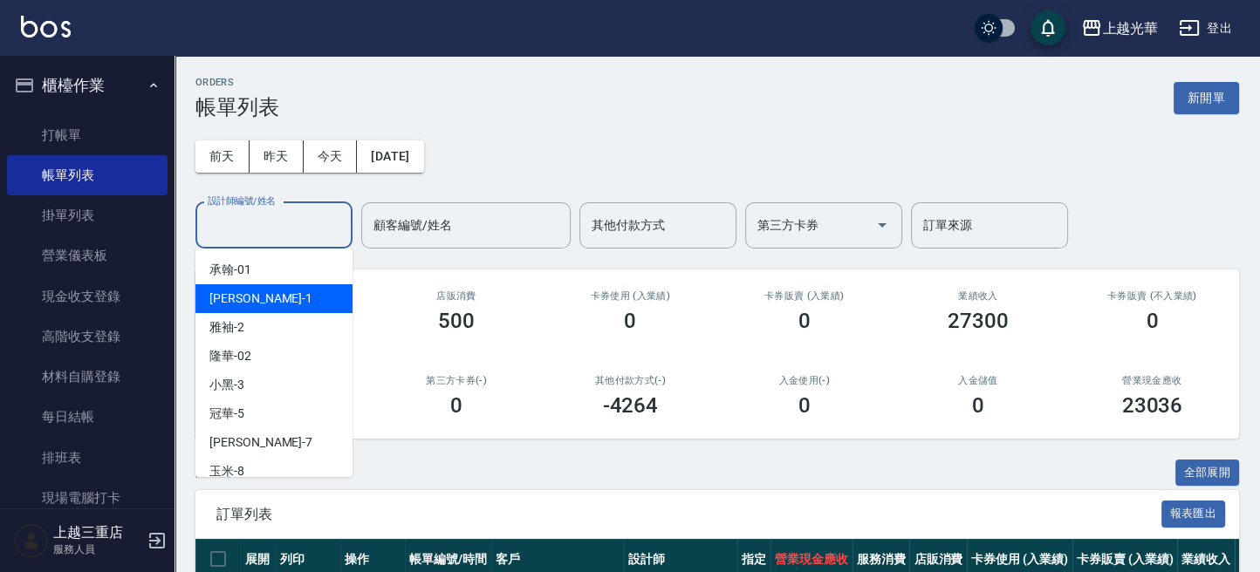
click at [284, 305] on div "小詹 -1" at bounding box center [273, 298] width 157 height 29
type input "小詹-1"
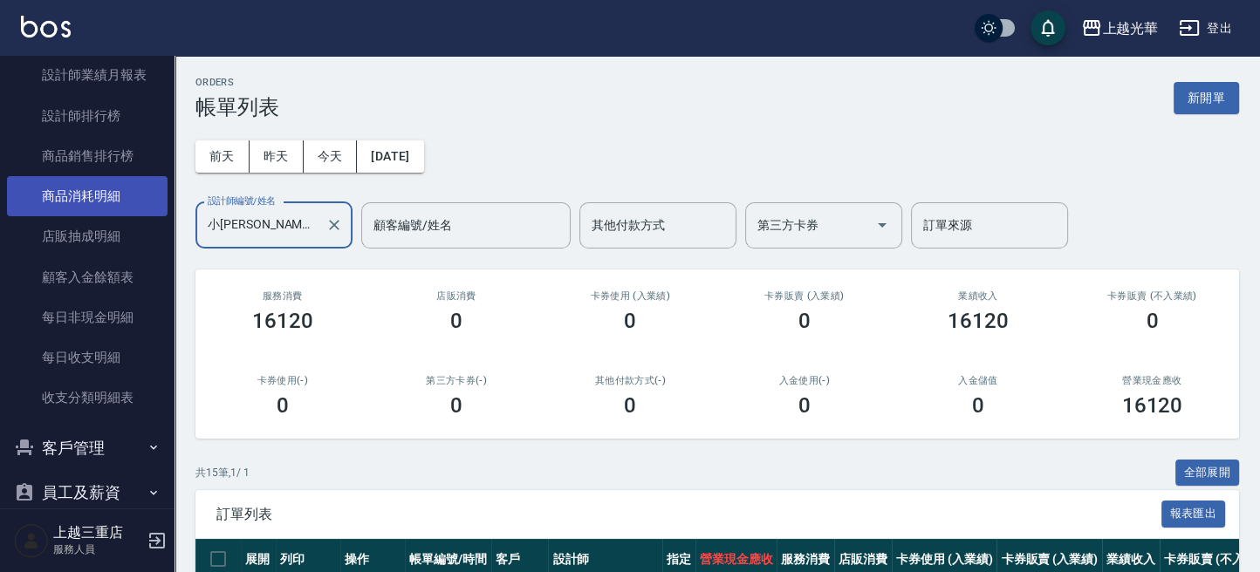
scroll to position [698, 0]
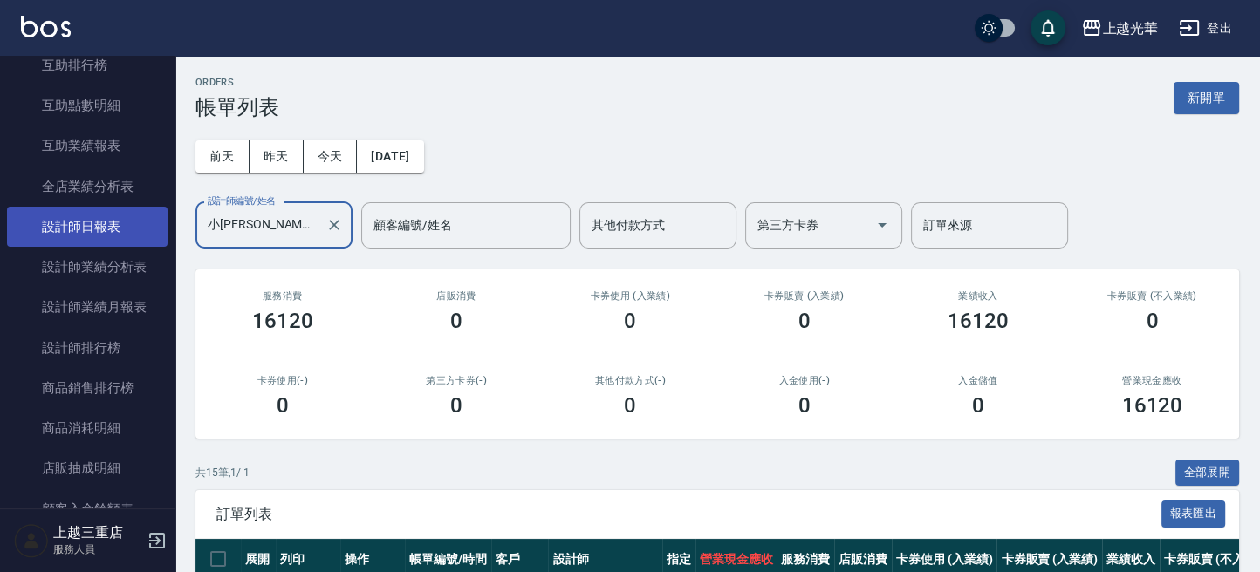
click at [106, 219] on link "設計師日報表" at bounding box center [87, 227] width 160 height 40
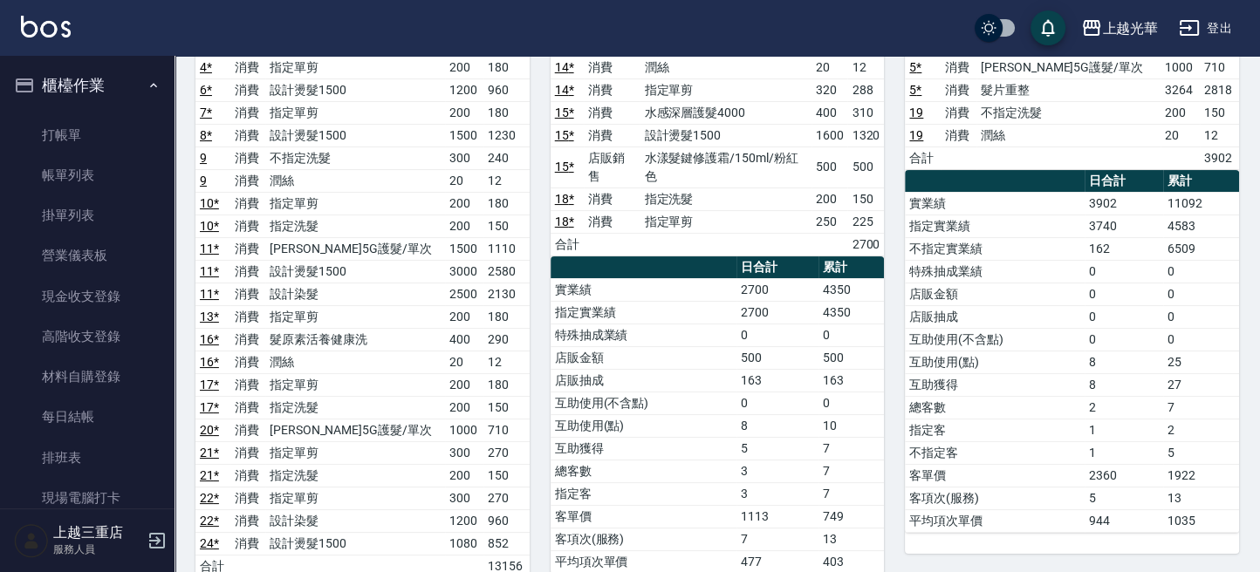
scroll to position [116, 0]
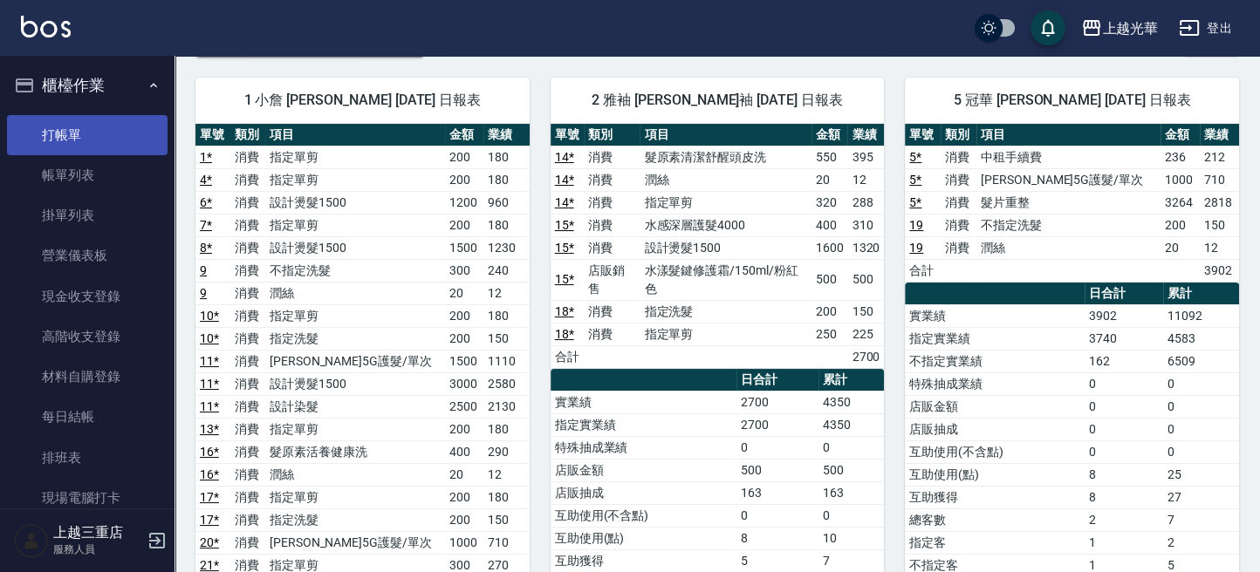
click at [61, 138] on link "打帳單" at bounding box center [87, 135] width 160 height 40
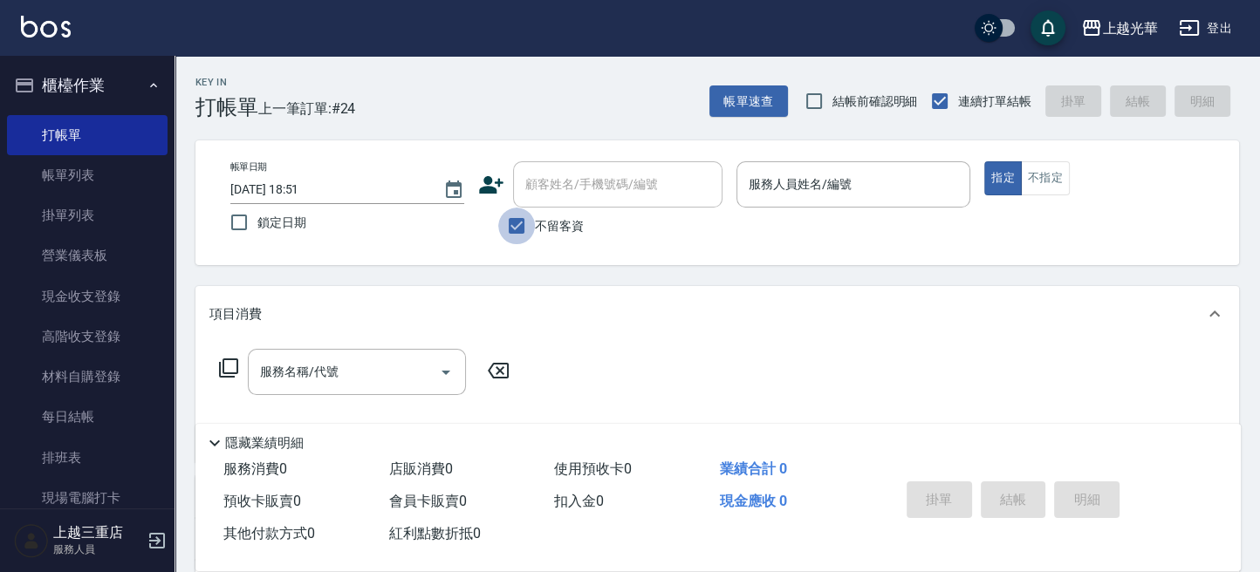
click at [522, 225] on input "不留客資" at bounding box center [516, 226] width 37 height 37
checkbox input "false"
click at [583, 213] on body "上越光華 登出 櫃檯作業 打帳單 帳單列表 掛單列表 營業儀表板 現金收支登錄 高階收支登錄 材料自購登錄 每日結帳 排班表 現場電腦打卡 預約管理 預約管理…" at bounding box center [630, 425] width 1260 height 850
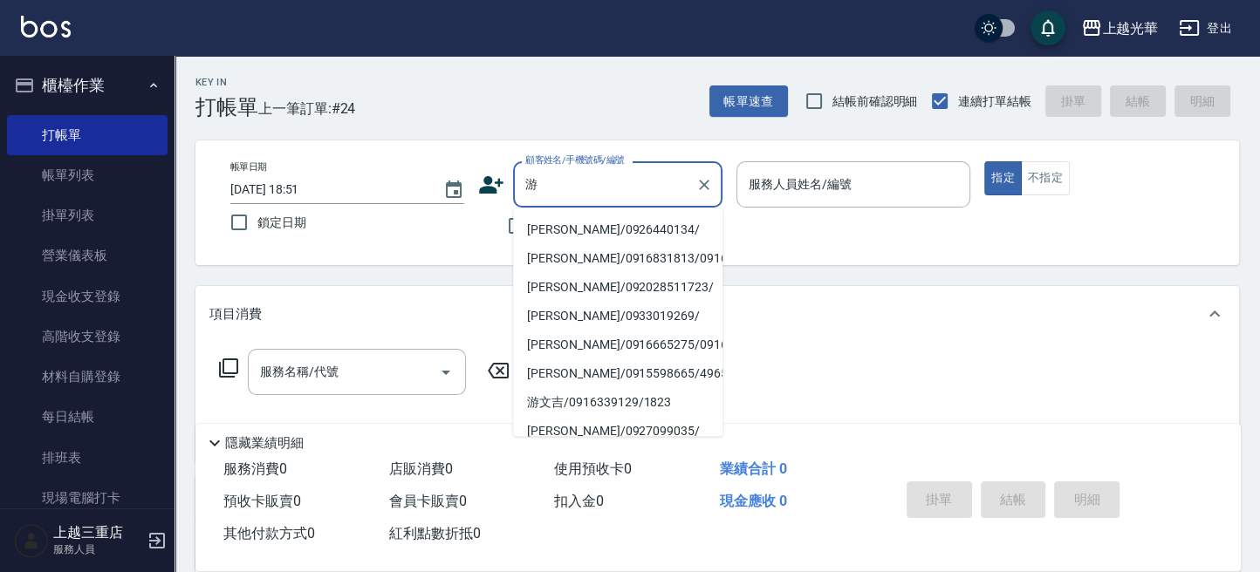
click at [630, 222] on li "游緯羚/0926440134/" at bounding box center [617, 229] width 209 height 29
type input "游緯羚/0926440134/"
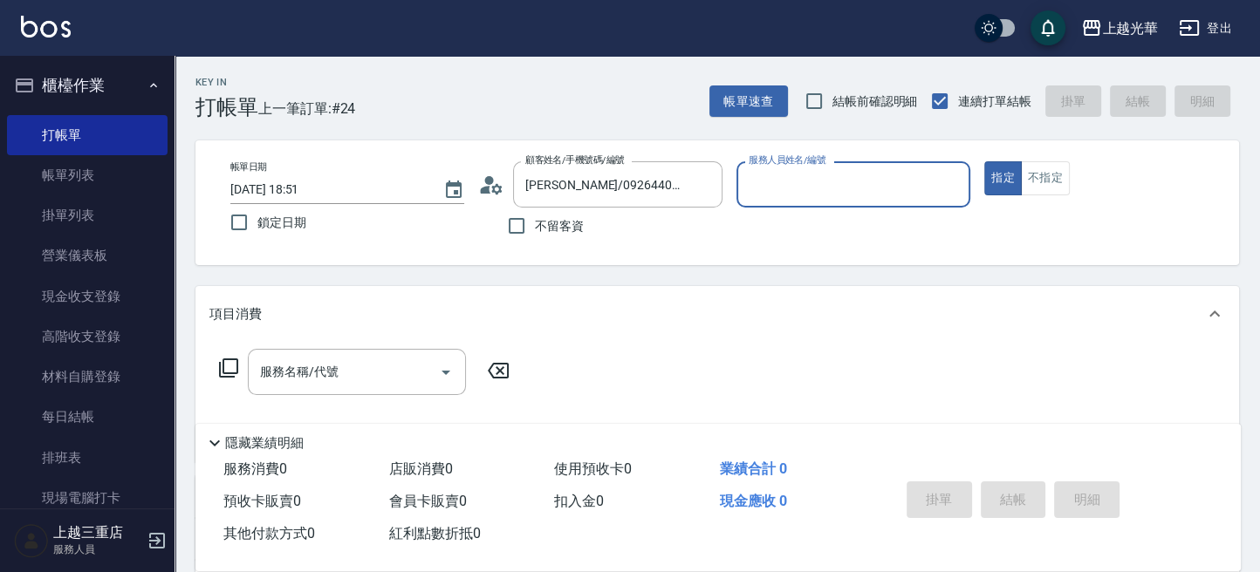
type input "雅袖-2"
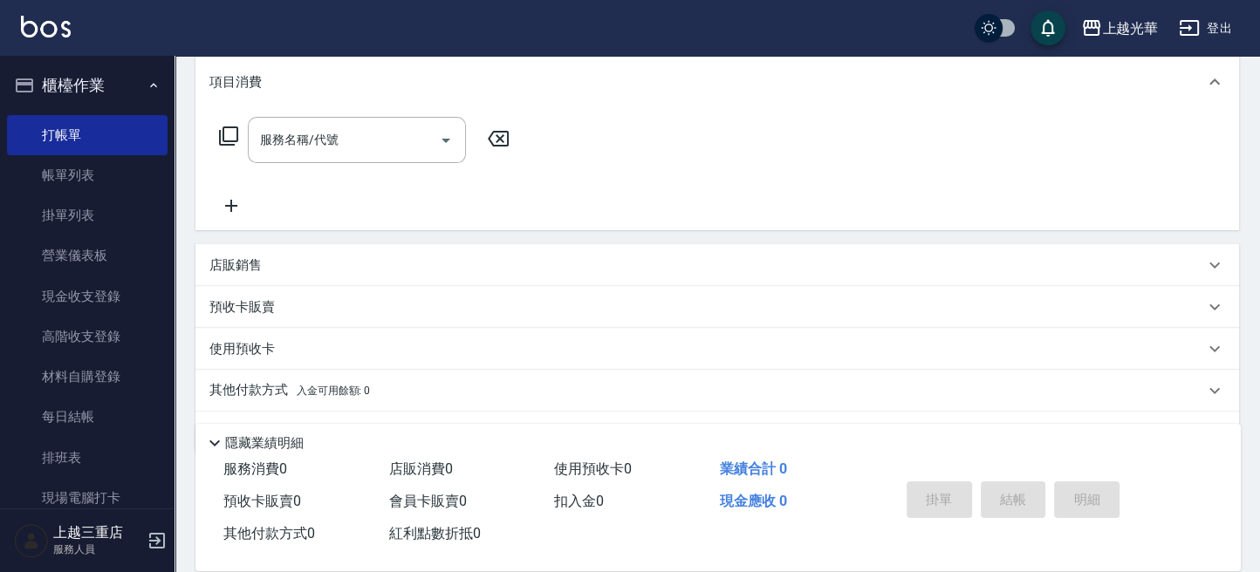
scroll to position [116, 0]
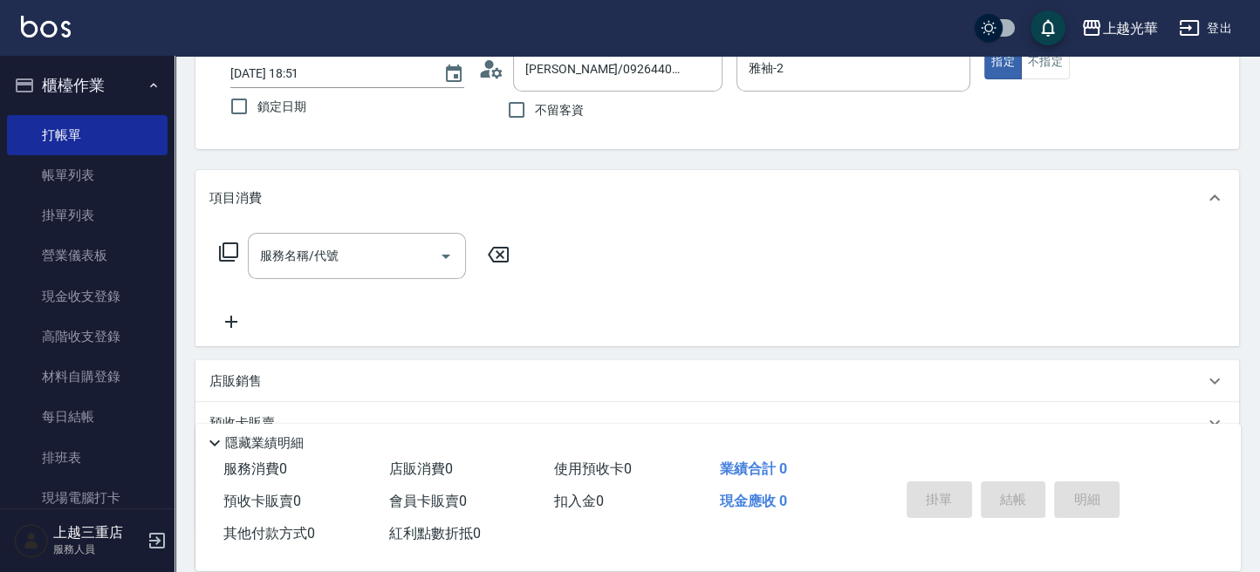
click at [223, 256] on icon at bounding box center [228, 251] width 19 height 19
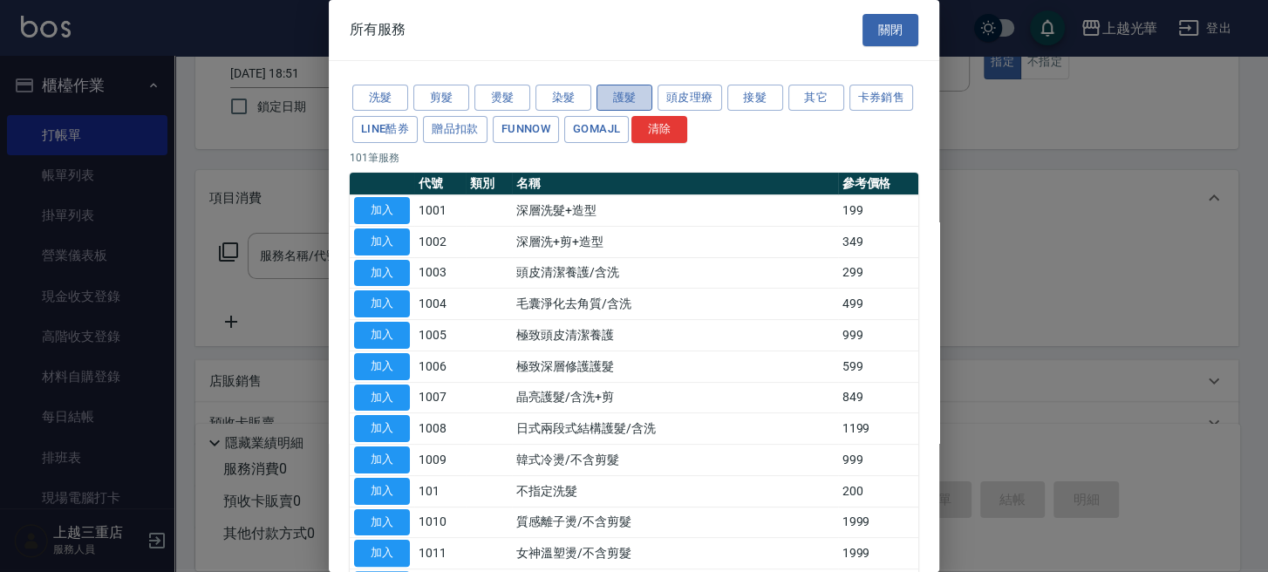
click at [618, 93] on button "護髮" at bounding box center [625, 98] width 56 height 27
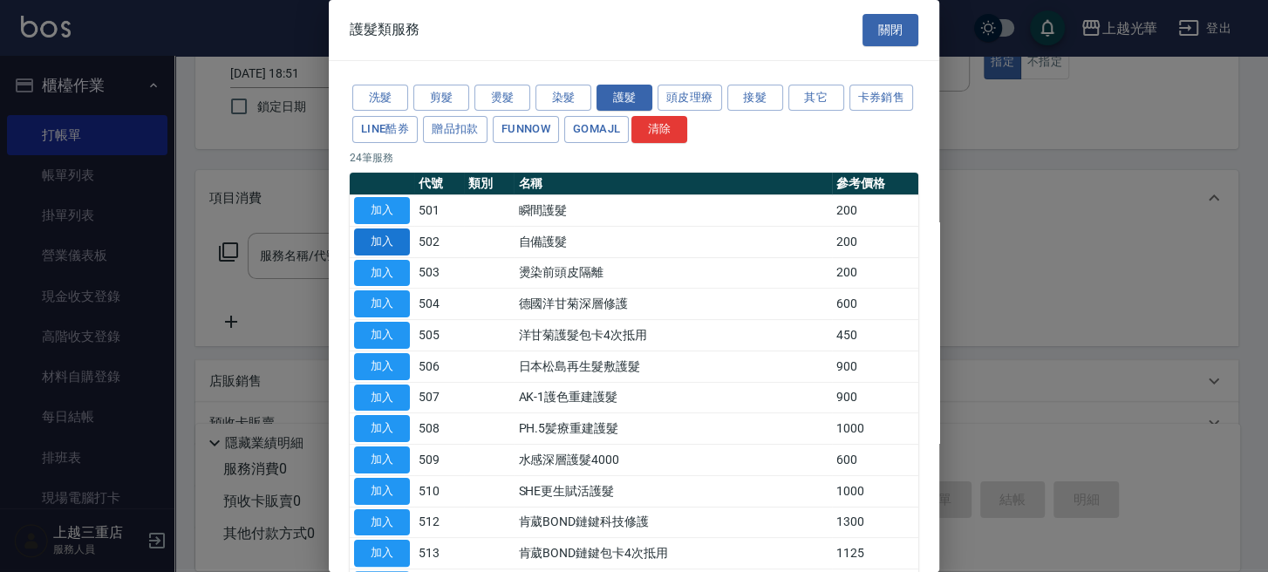
click at [390, 238] on button "加入" at bounding box center [382, 242] width 56 height 27
type input "自備護髮(502)"
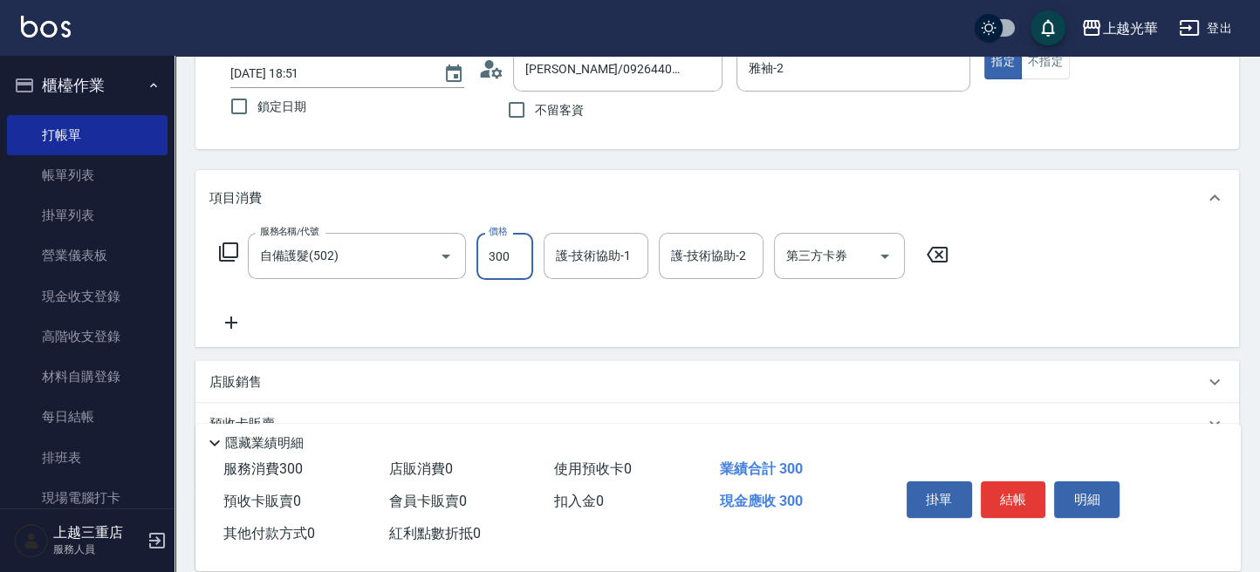
type input "300"
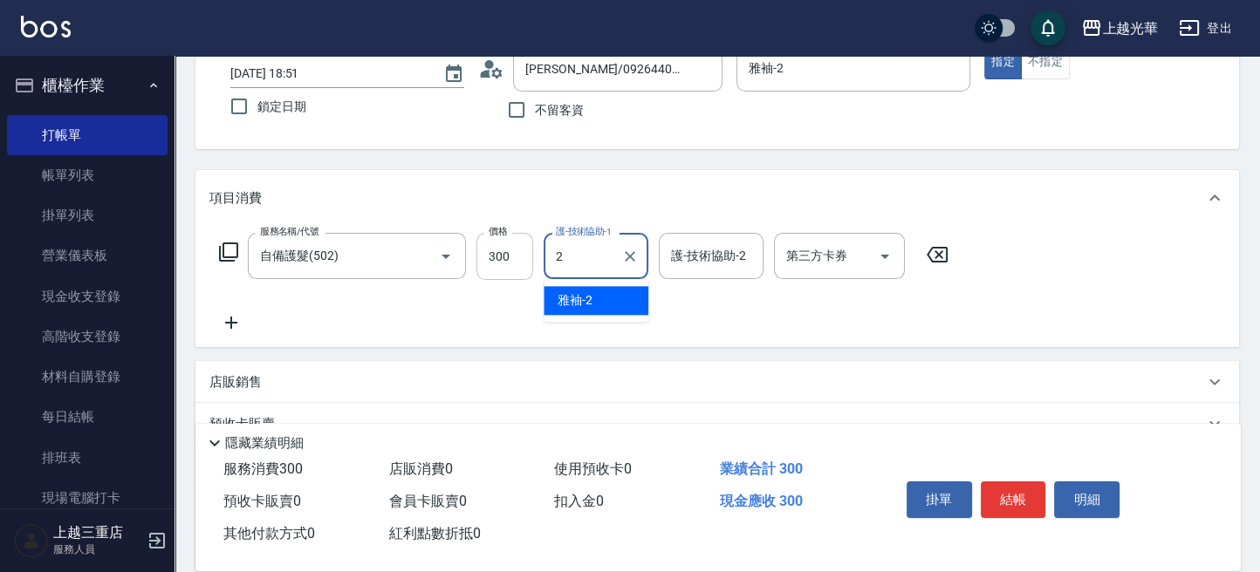
type input "雅袖-2"
click at [236, 324] on icon at bounding box center [231, 322] width 44 height 21
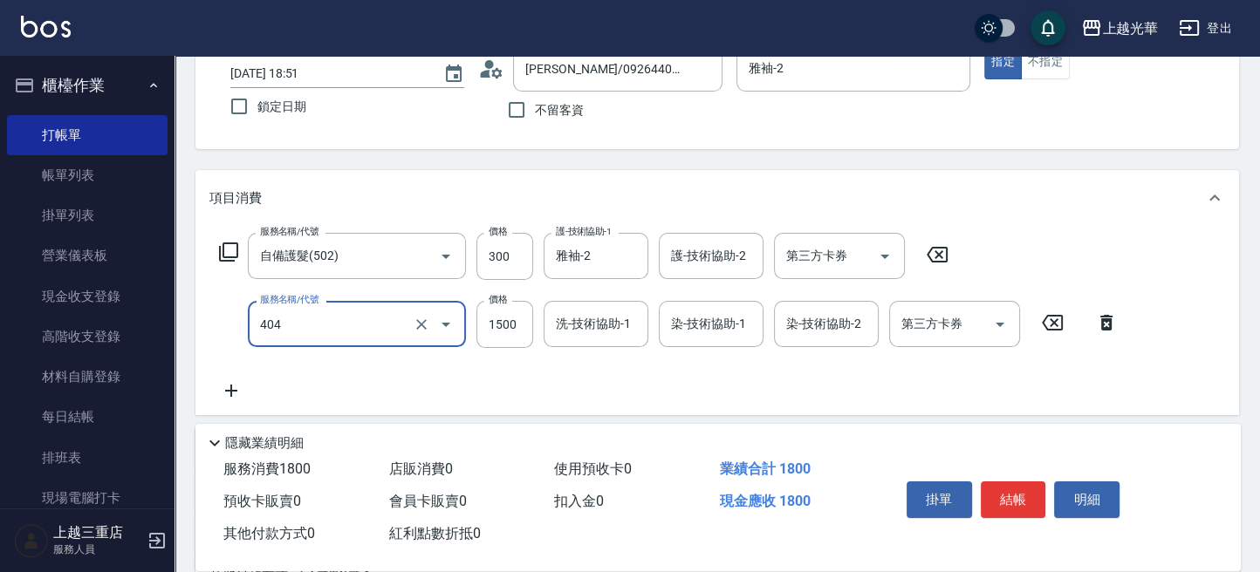
type input "設計染髮(404)"
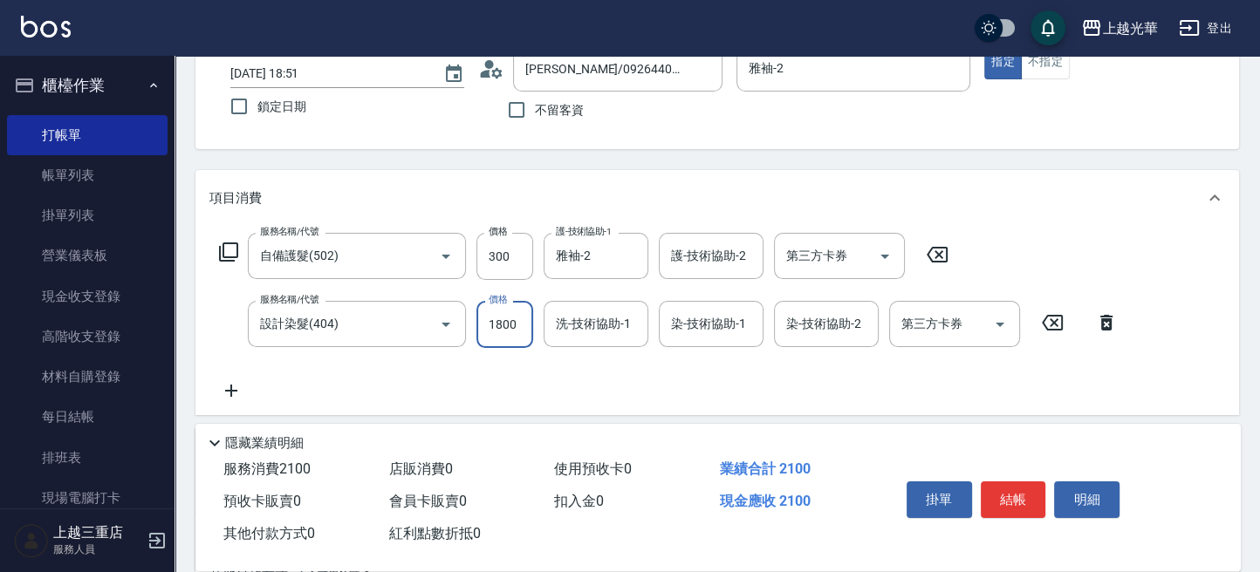
type input "1800"
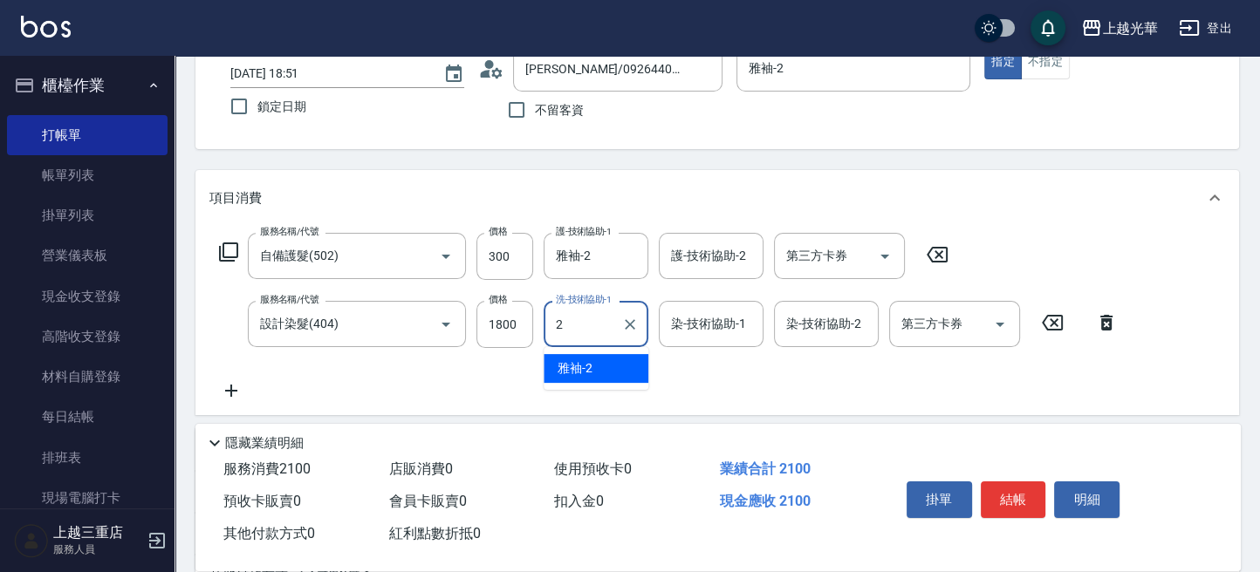
type input "雅袖-2"
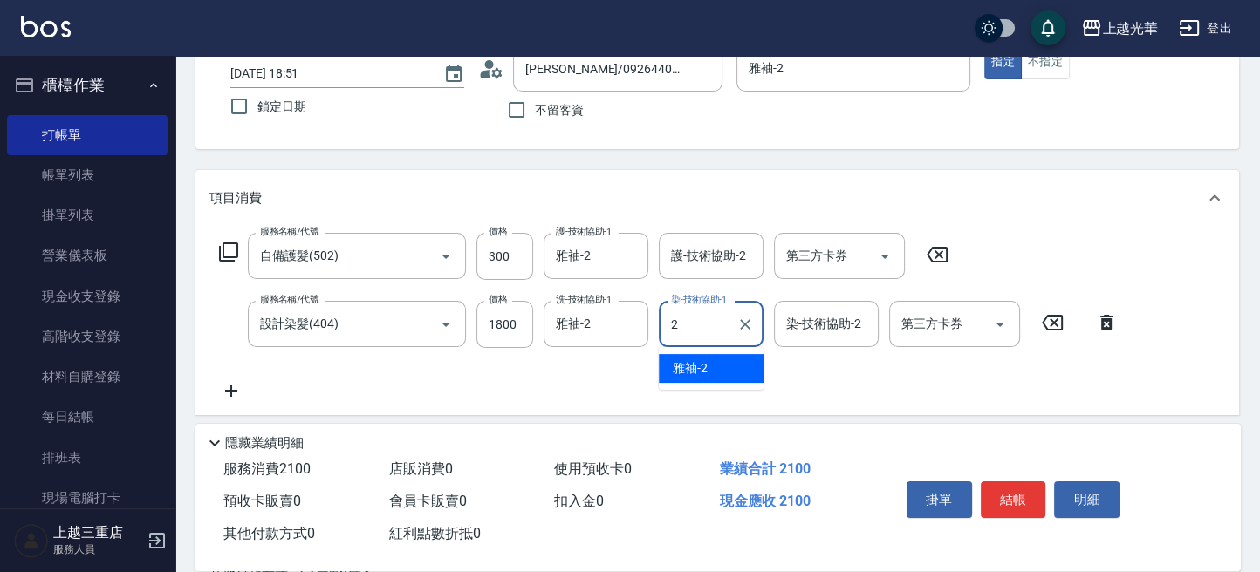
type input "雅袖-2"
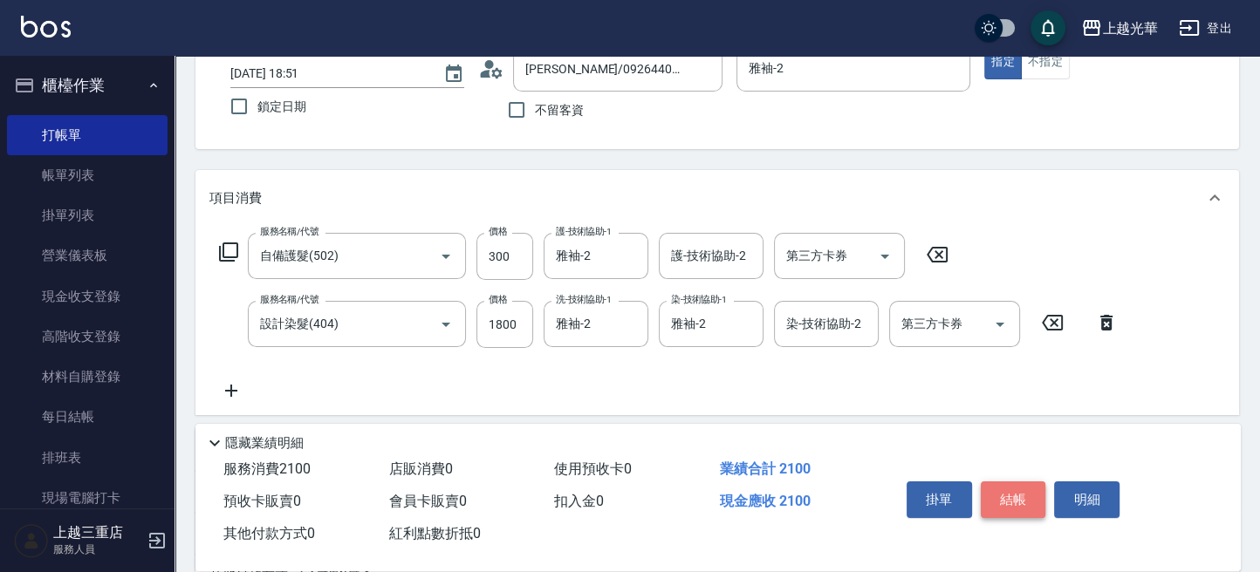
click at [1008, 498] on button "結帳" at bounding box center [1012, 499] width 65 height 37
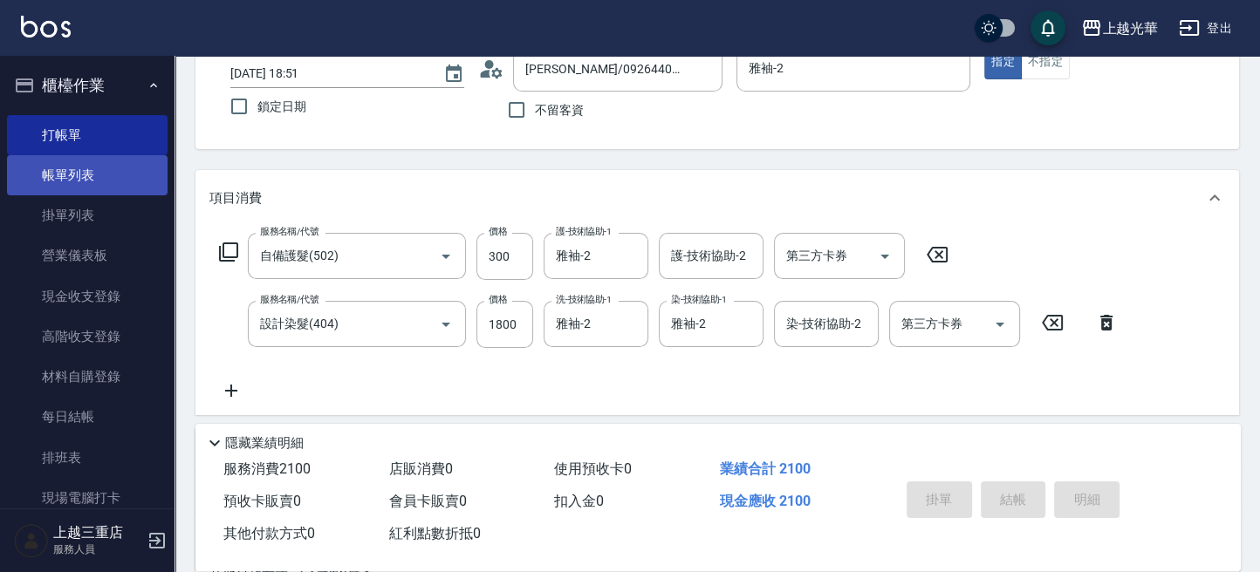
type input "2025/09/04 18:57"
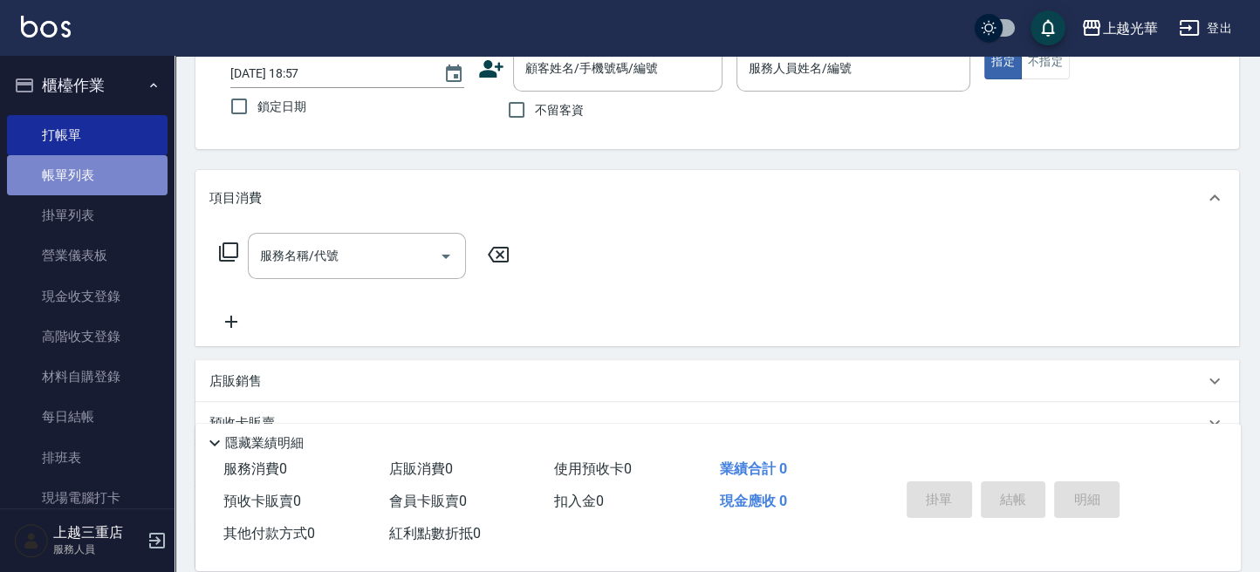
click at [100, 170] on link "帳單列表" at bounding box center [87, 175] width 160 height 40
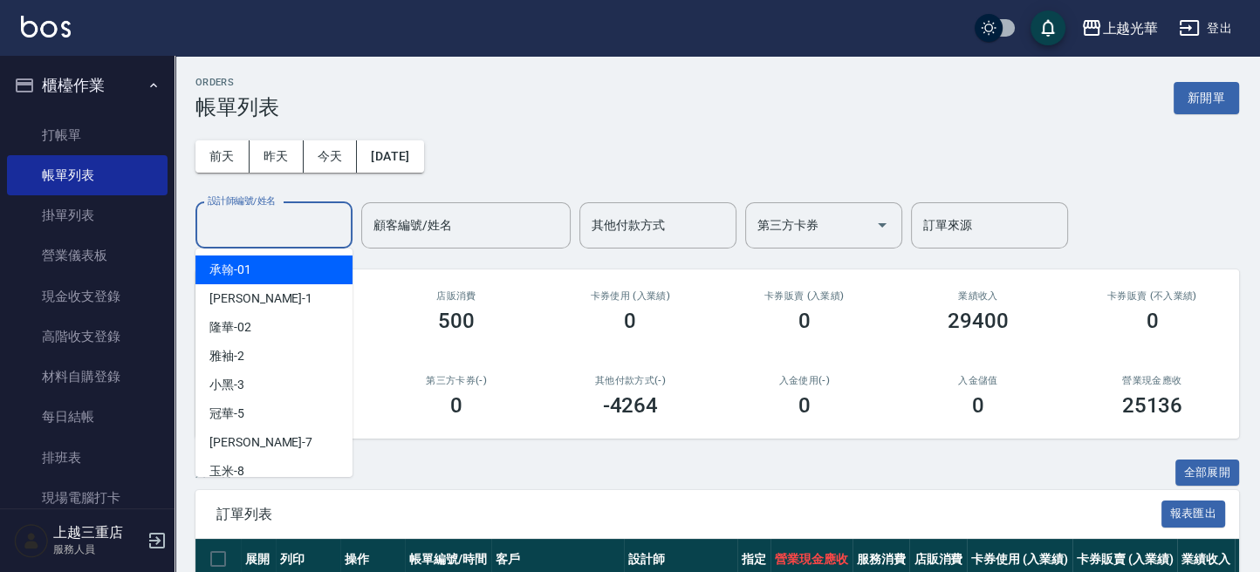
click at [276, 230] on input "設計師編號/姓名" at bounding box center [273, 225] width 141 height 31
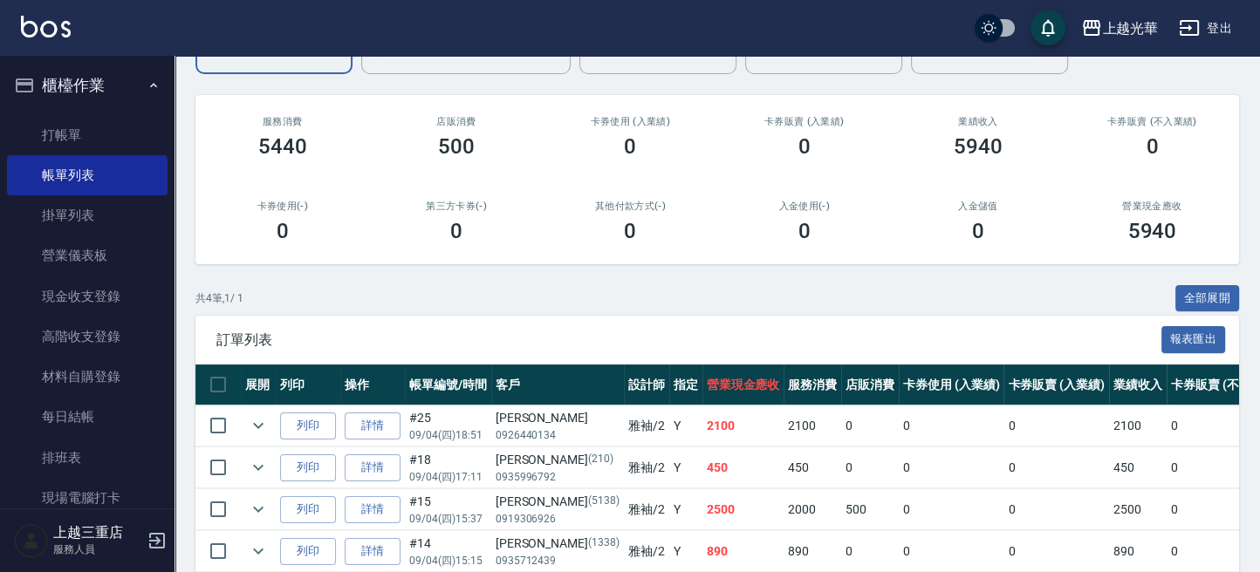
scroll to position [258, 0]
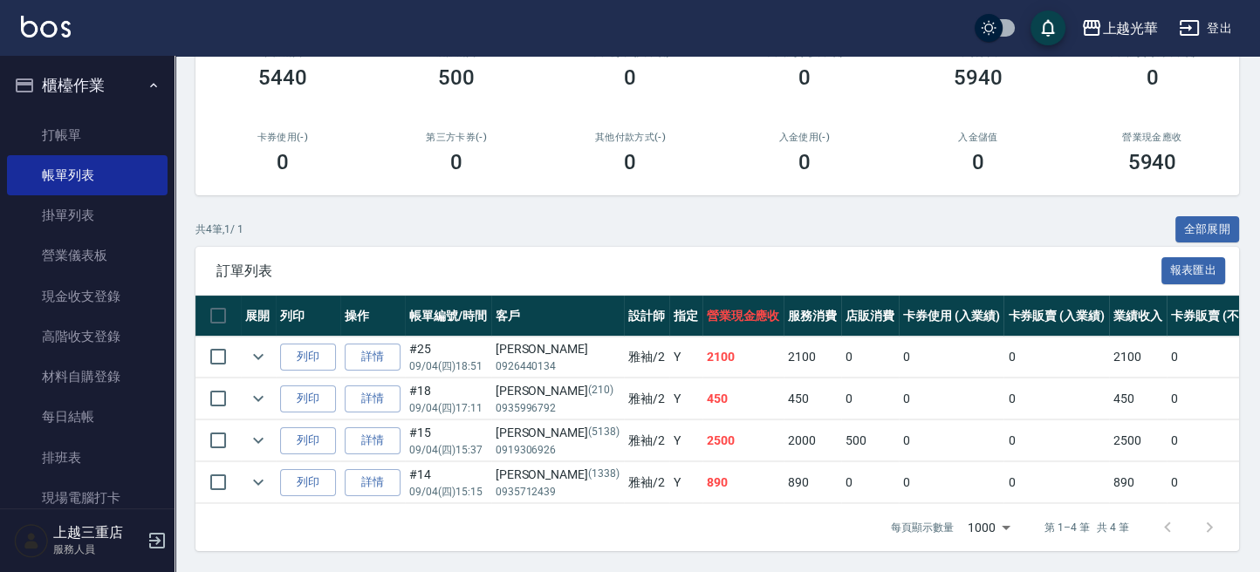
type input "雅袖-2"
click at [56, 31] on img at bounding box center [46, 27] width 50 height 22
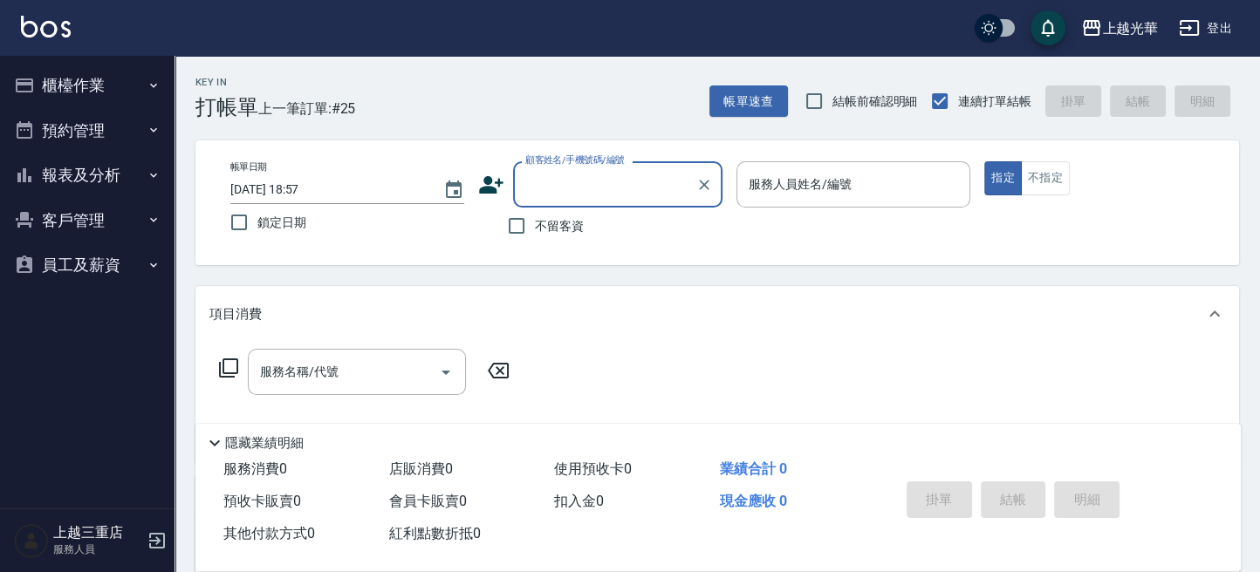
click at [1192, 24] on icon "button" at bounding box center [1188, 27] width 21 height 21
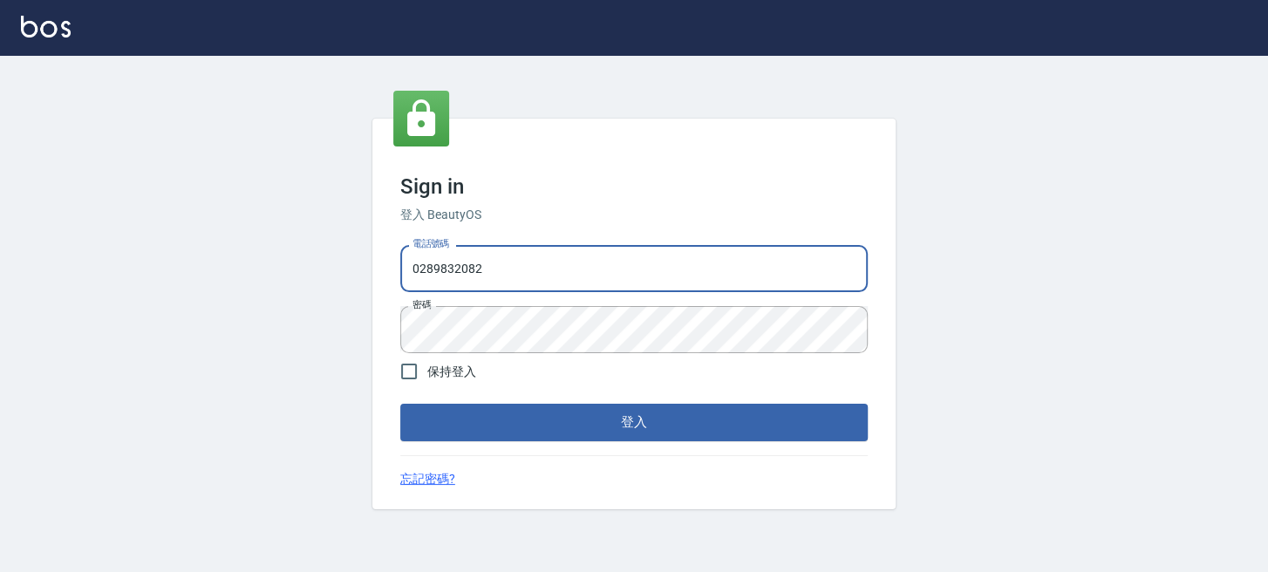
drag, startPoint x: 757, startPoint y: 265, endPoint x: 386, endPoint y: 300, distance: 373.2
click at [245, 268] on div "Sign in 登入 BeautyOS 電話號碼 0289832082 電話號碼 密碼 密碼 保持登入 登入 忘記密碼?" at bounding box center [634, 314] width 1268 height 516
type input "0955332100"
click at [295, 331] on div "Sign in 登入 BeautyOS 電話號碼 0955332100 電話號碼 密碼 密碼 保持登入 登入 忘記密碼?" at bounding box center [634, 314] width 1268 height 516
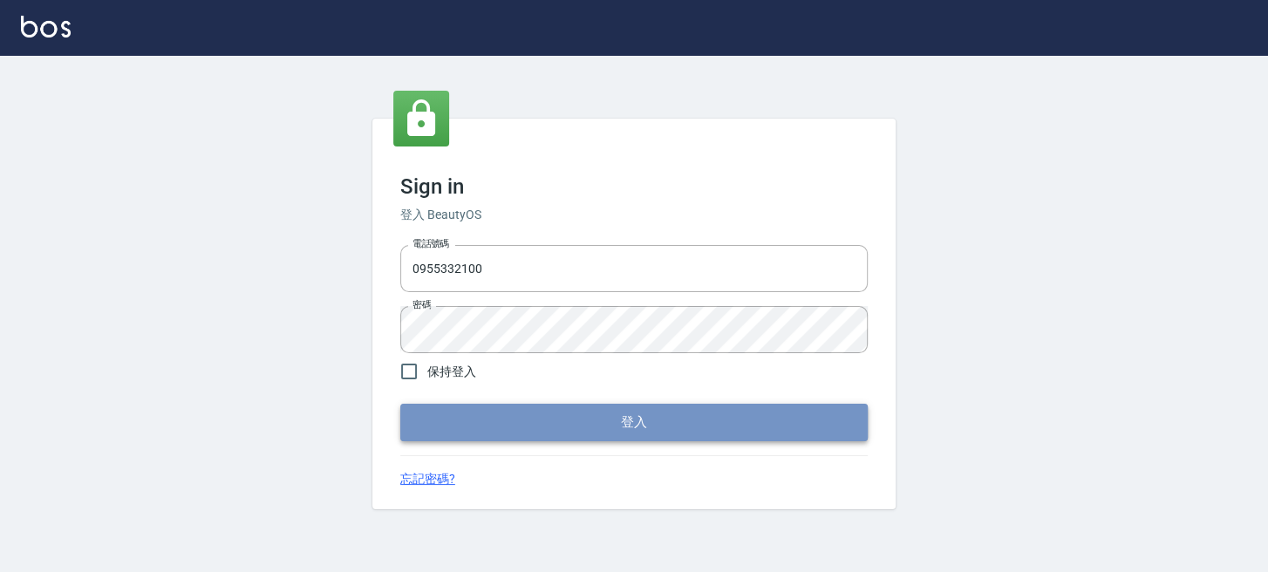
click at [439, 411] on button "登入" at bounding box center [634, 422] width 468 height 37
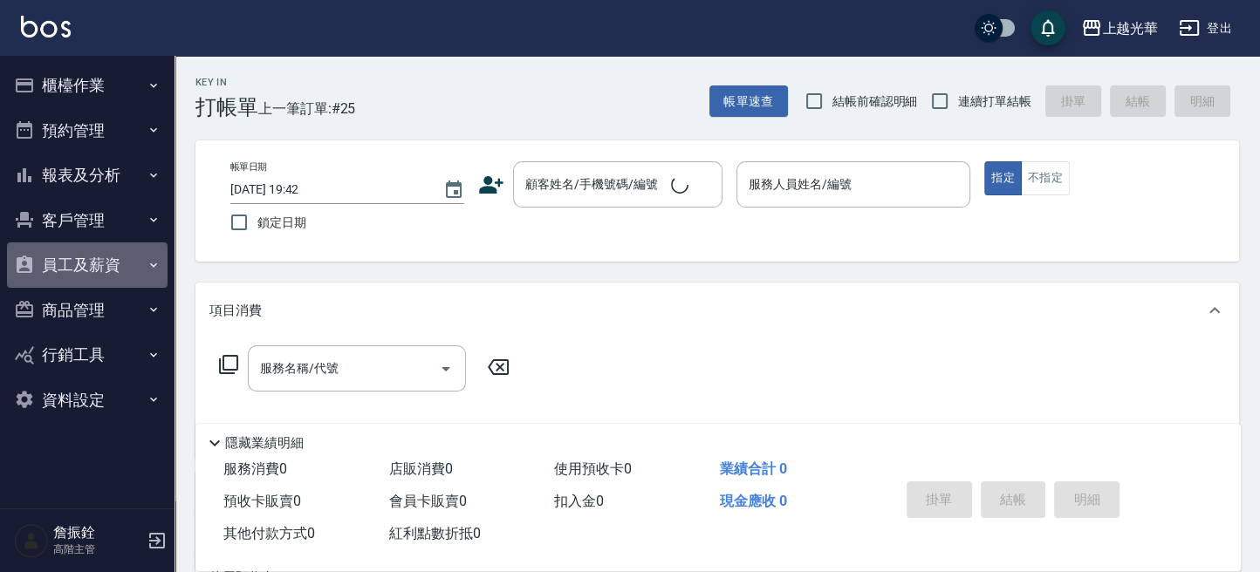
click at [51, 267] on button "員工及薪資" at bounding box center [87, 264] width 160 height 45
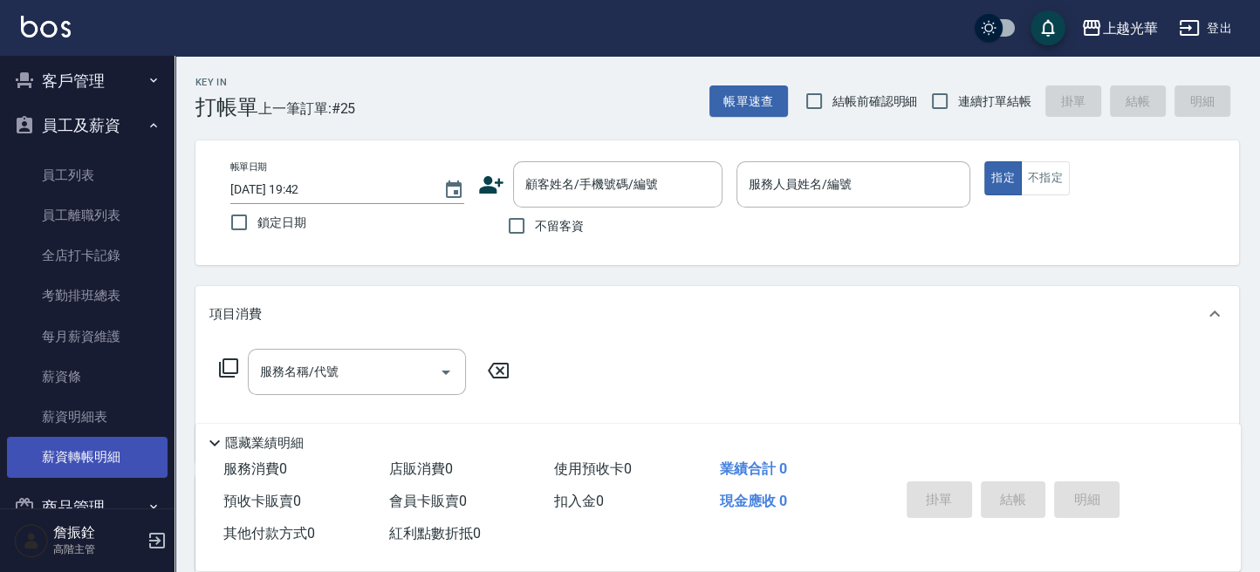
scroll to position [232, 0]
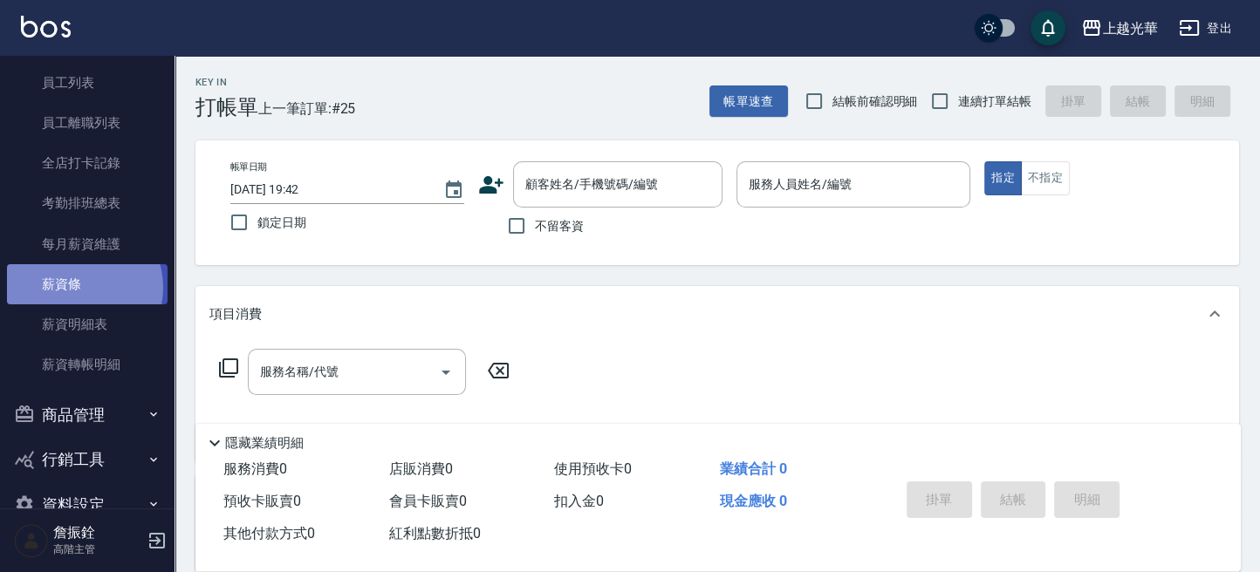
click at [82, 287] on link "薪資條" at bounding box center [87, 284] width 160 height 40
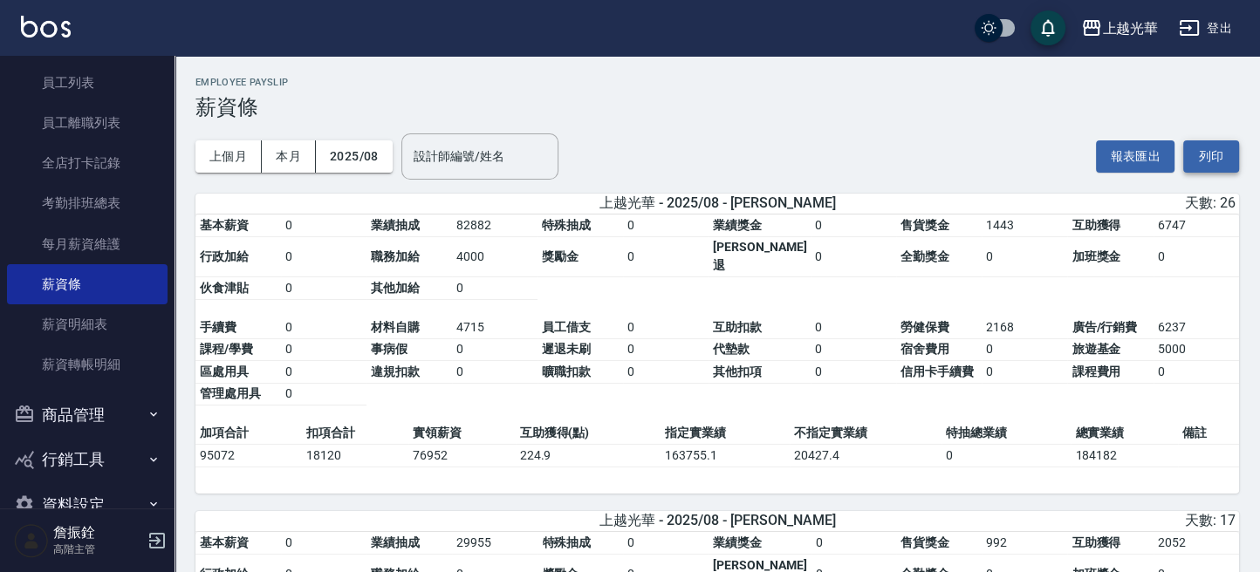
click at [1194, 147] on button "列印" at bounding box center [1211, 156] width 56 height 32
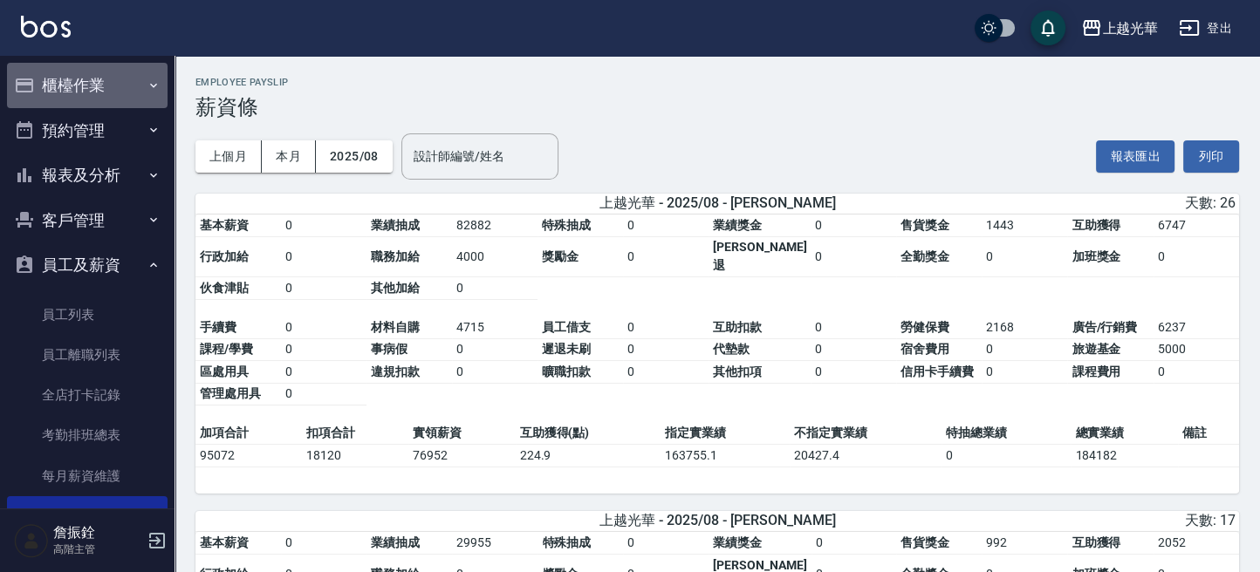
click at [97, 79] on button "櫃檯作業" at bounding box center [87, 85] width 160 height 45
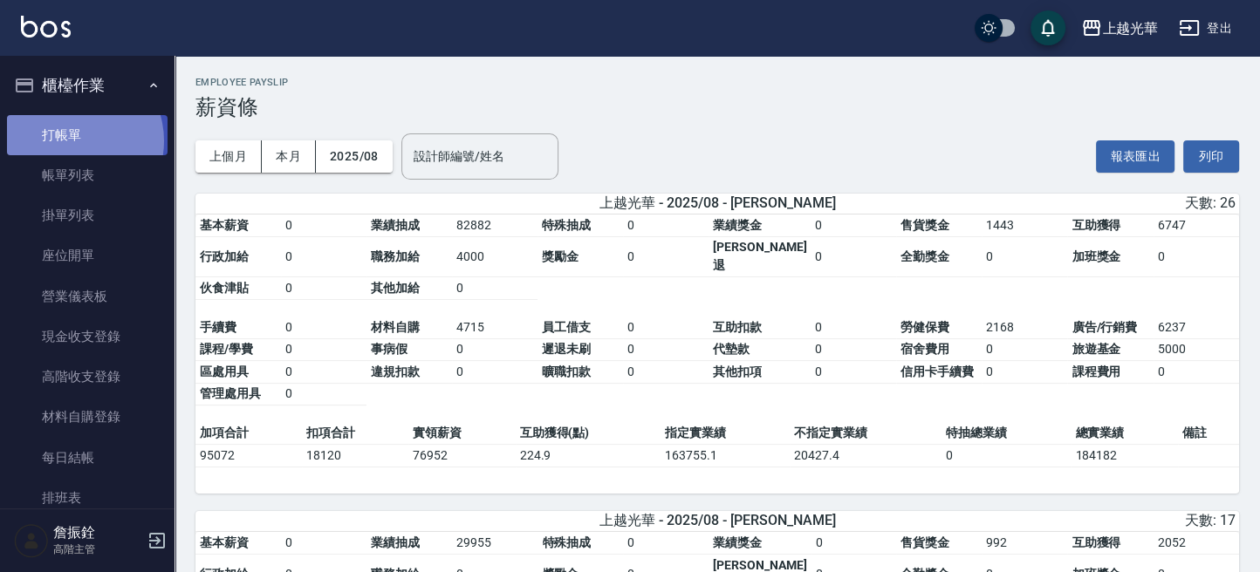
click at [70, 140] on link "打帳單" at bounding box center [87, 135] width 160 height 40
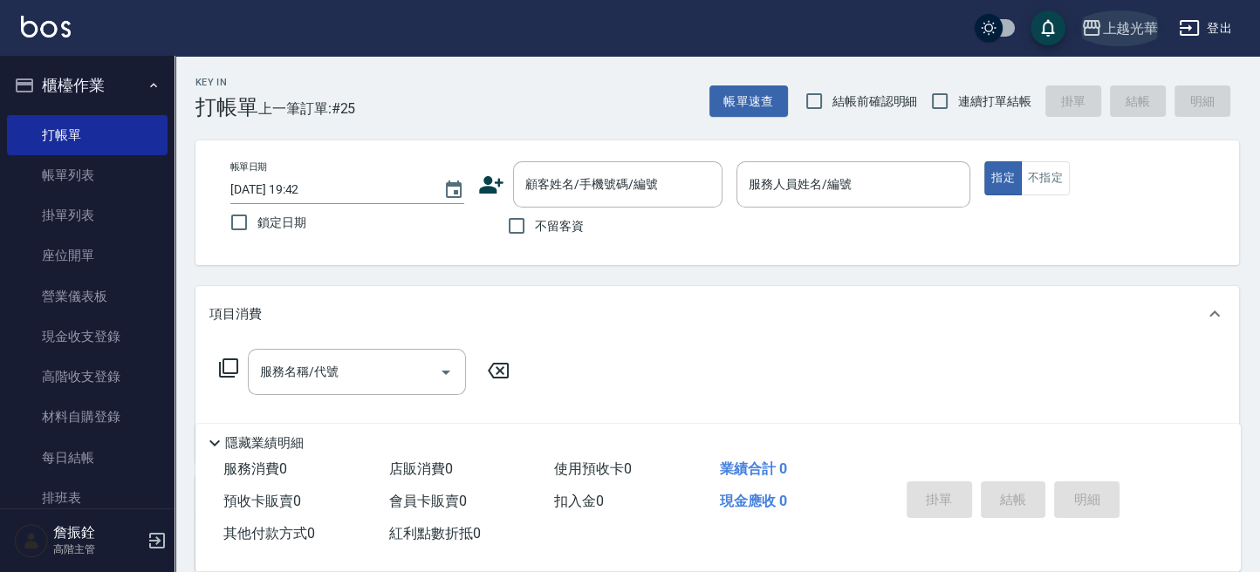
click at [1090, 26] on icon "button" at bounding box center [1090, 28] width 17 height 16
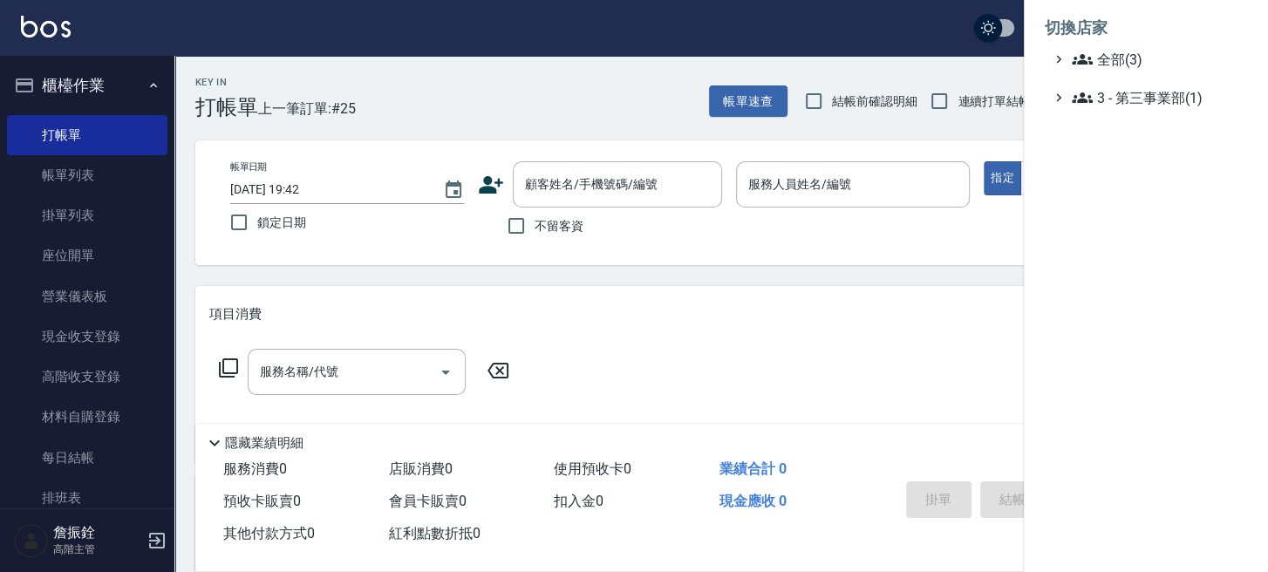
click at [1085, 45] on li "切換店家" at bounding box center [1146, 28] width 202 height 42
click at [1089, 57] on icon at bounding box center [1082, 59] width 21 height 21
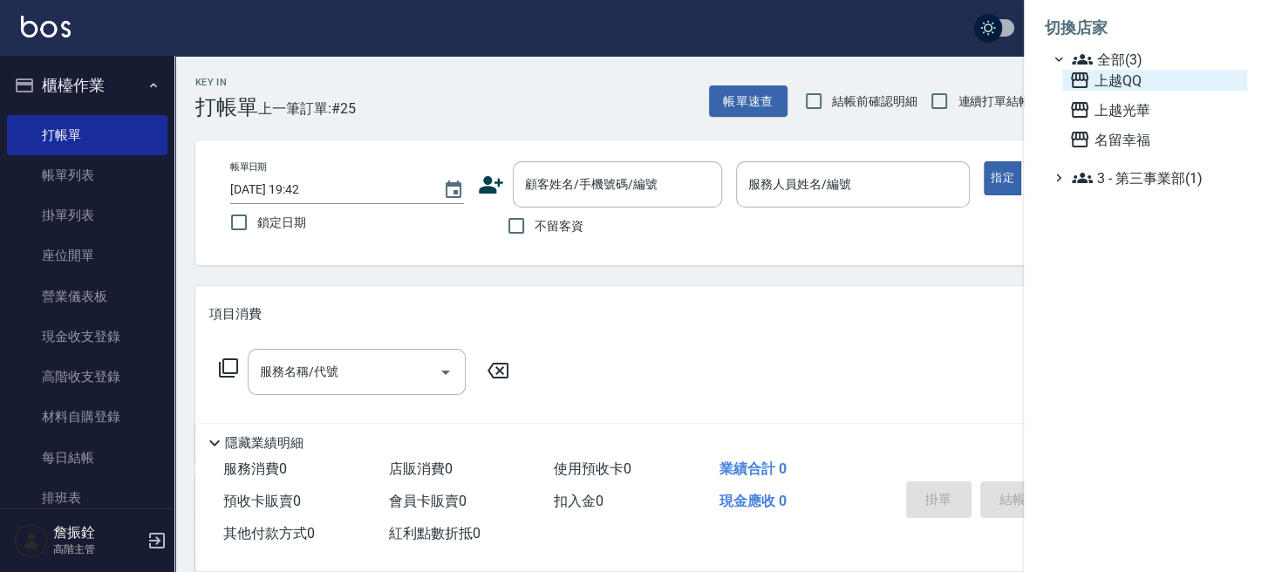
click at [1090, 71] on span "上越QQ" at bounding box center [1154, 80] width 171 height 21
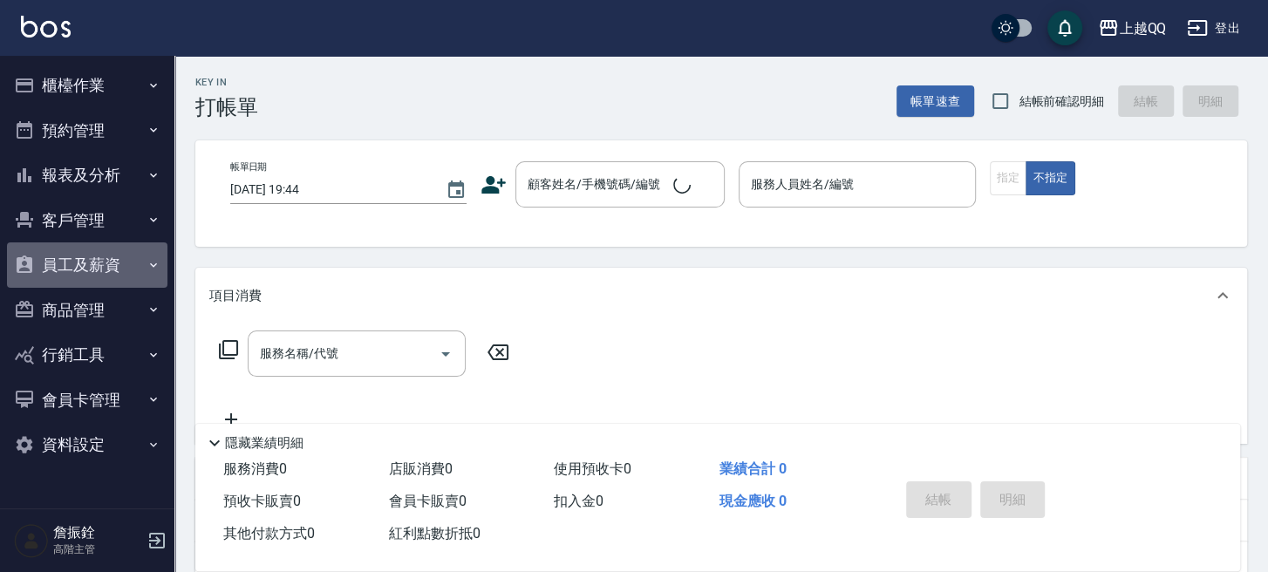
click at [114, 258] on button "員工及薪資" at bounding box center [87, 264] width 160 height 45
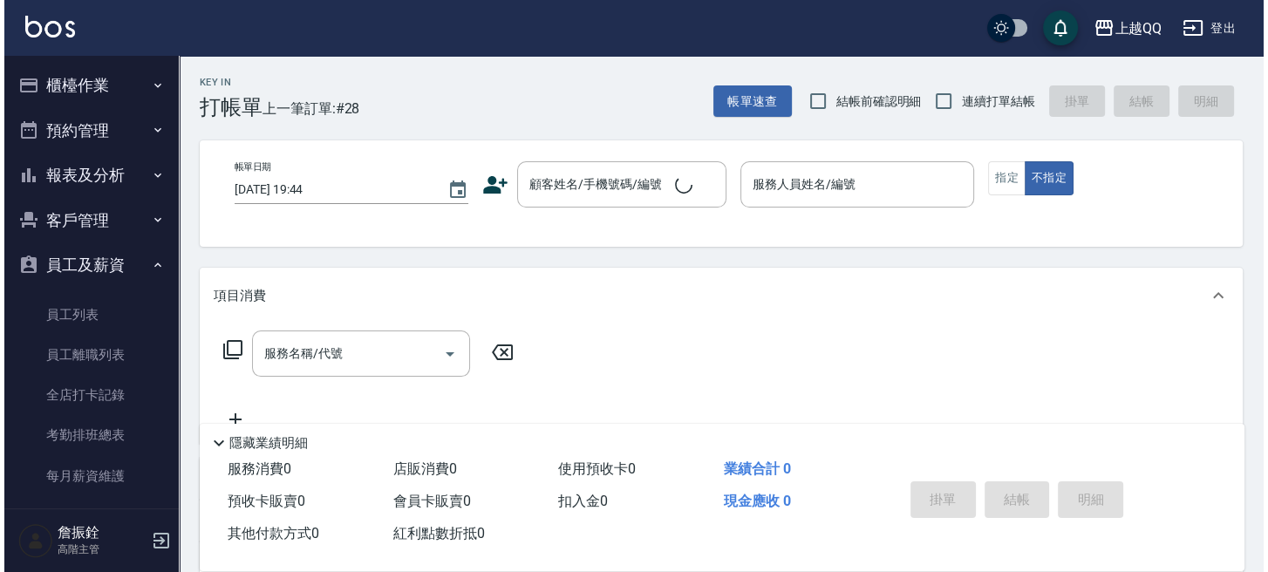
scroll to position [270, 0]
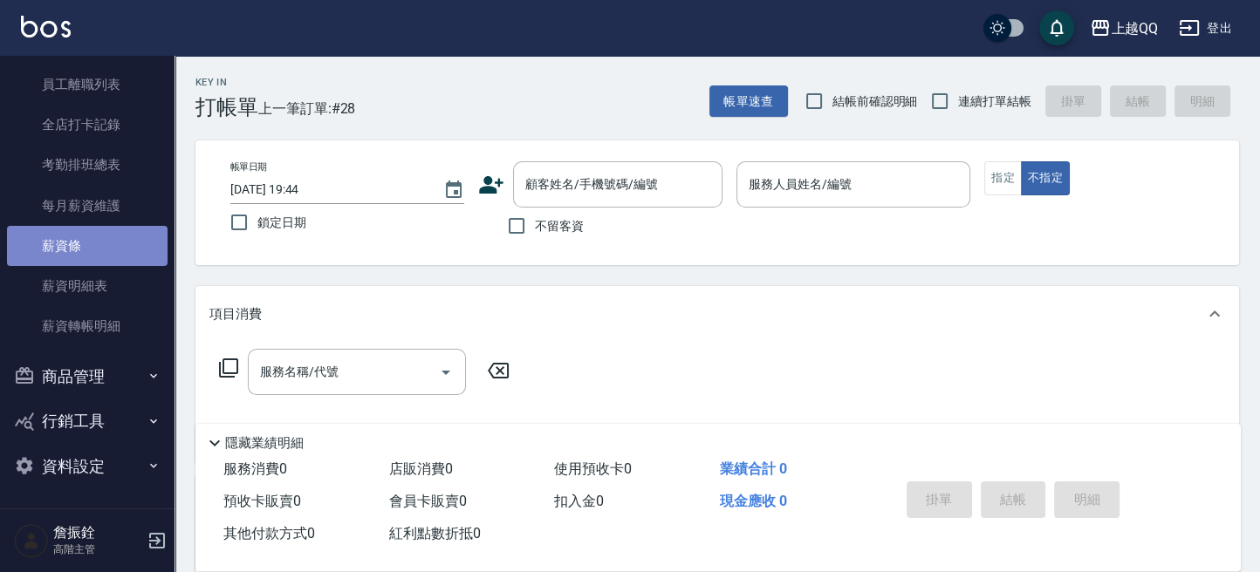
click at [109, 252] on link "薪資條" at bounding box center [87, 246] width 160 height 40
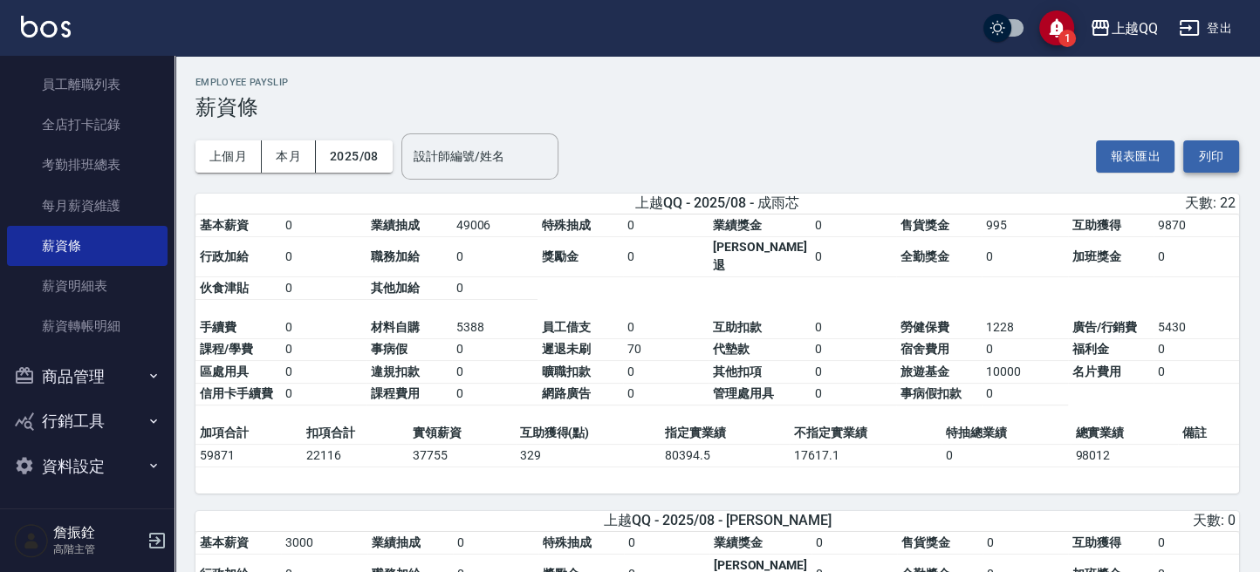
click at [1213, 154] on button "列印" at bounding box center [1211, 156] width 56 height 32
click at [1136, 22] on div "上越QQ" at bounding box center [1133, 28] width 47 height 22
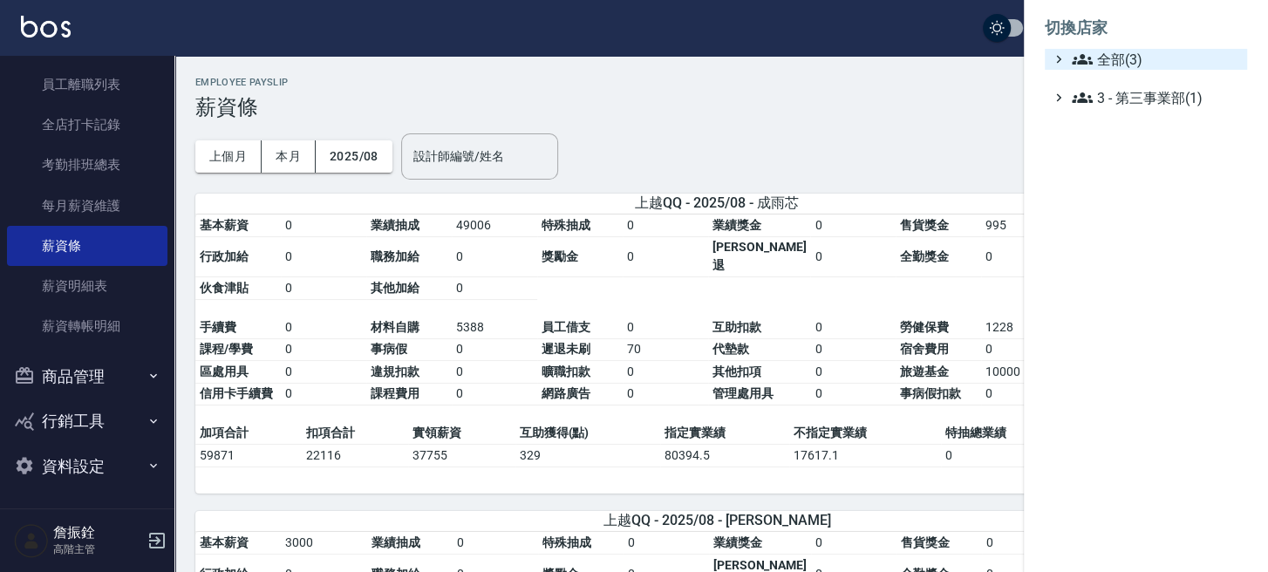
drag, startPoint x: 1123, startPoint y: 60, endPoint x: 1113, endPoint y: 68, distance: 12.4
click at [1123, 60] on span "全部(3)" at bounding box center [1156, 59] width 168 height 21
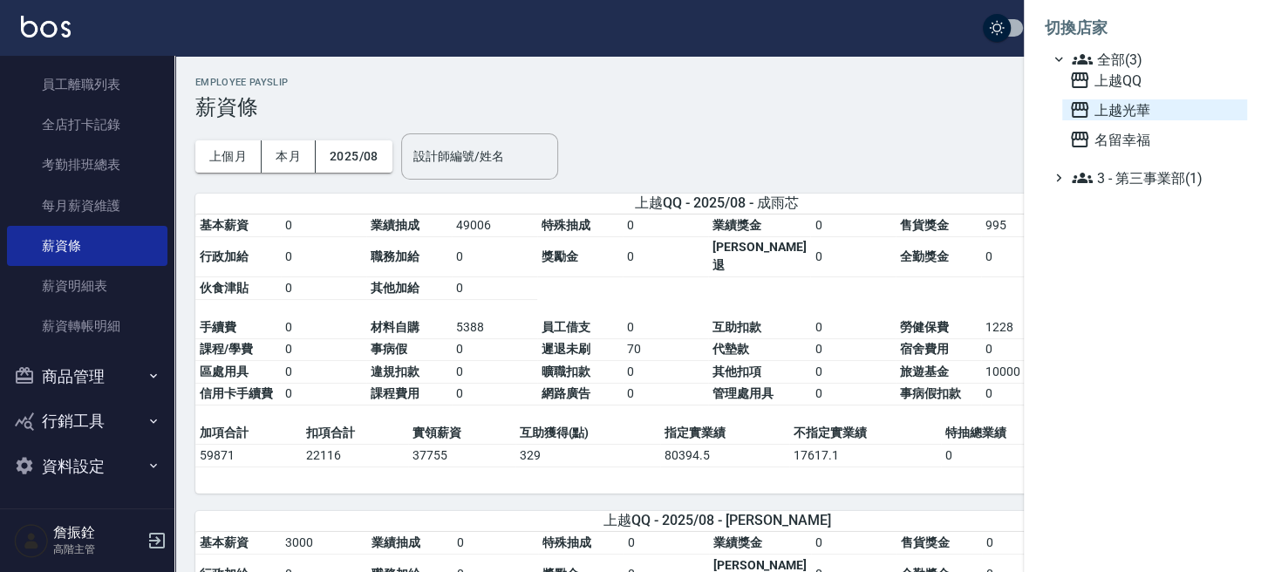
click at [1114, 113] on span "上越光華" at bounding box center [1154, 109] width 171 height 21
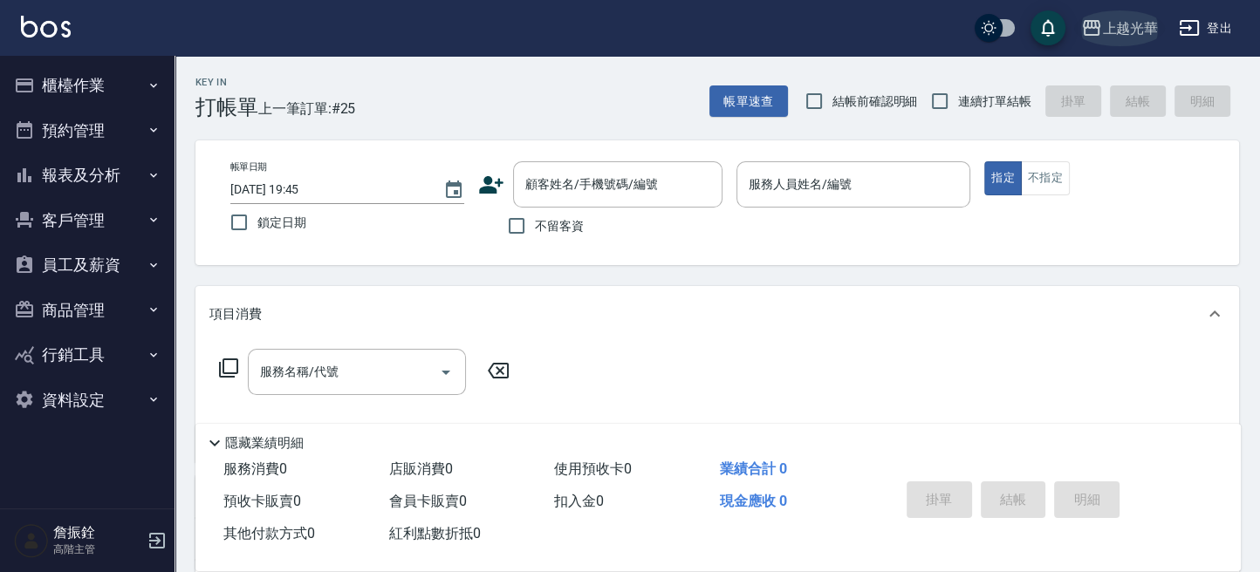
click at [1125, 24] on div "上越光華" at bounding box center [1130, 28] width 56 height 22
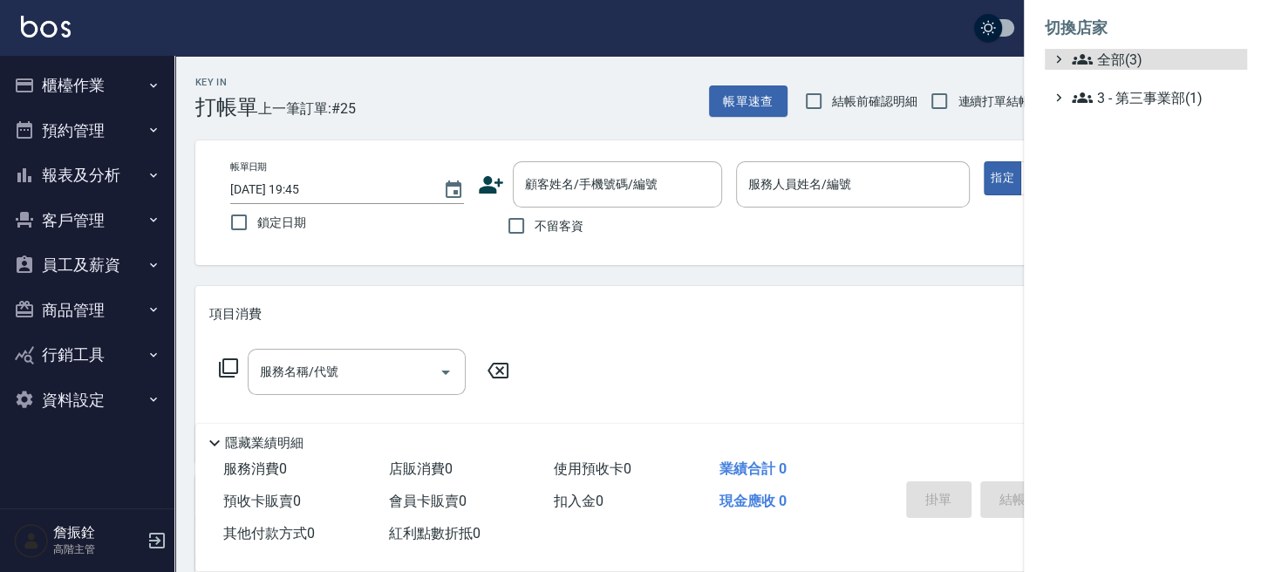
click at [1120, 63] on span "全部(3)" at bounding box center [1156, 59] width 168 height 21
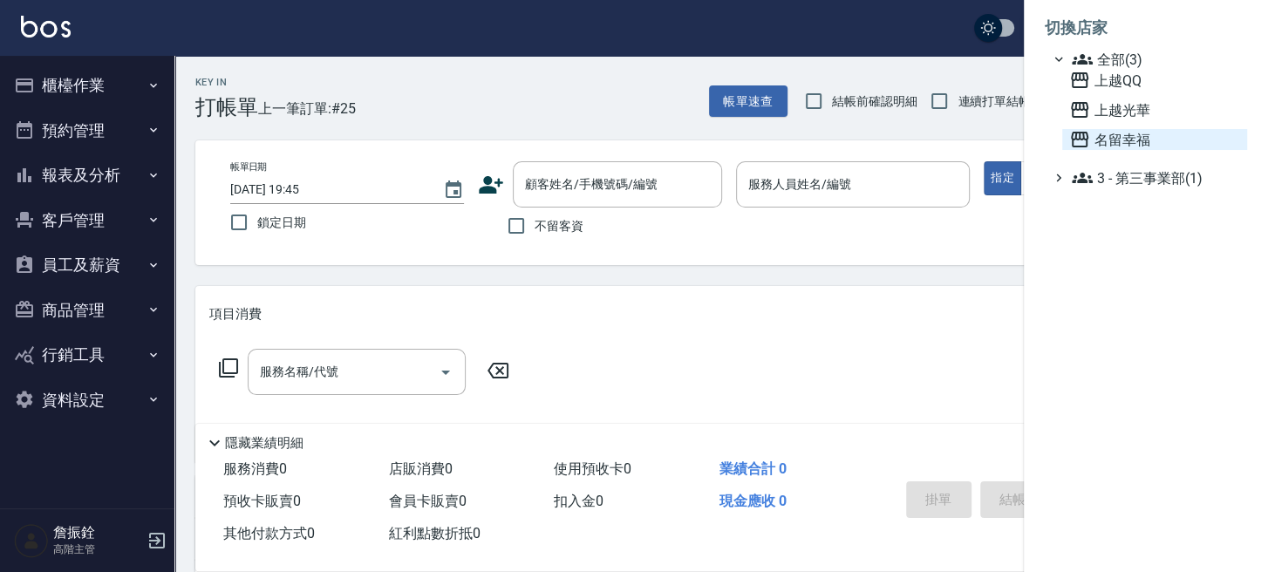
click at [1127, 145] on span "名留幸福" at bounding box center [1154, 139] width 171 height 21
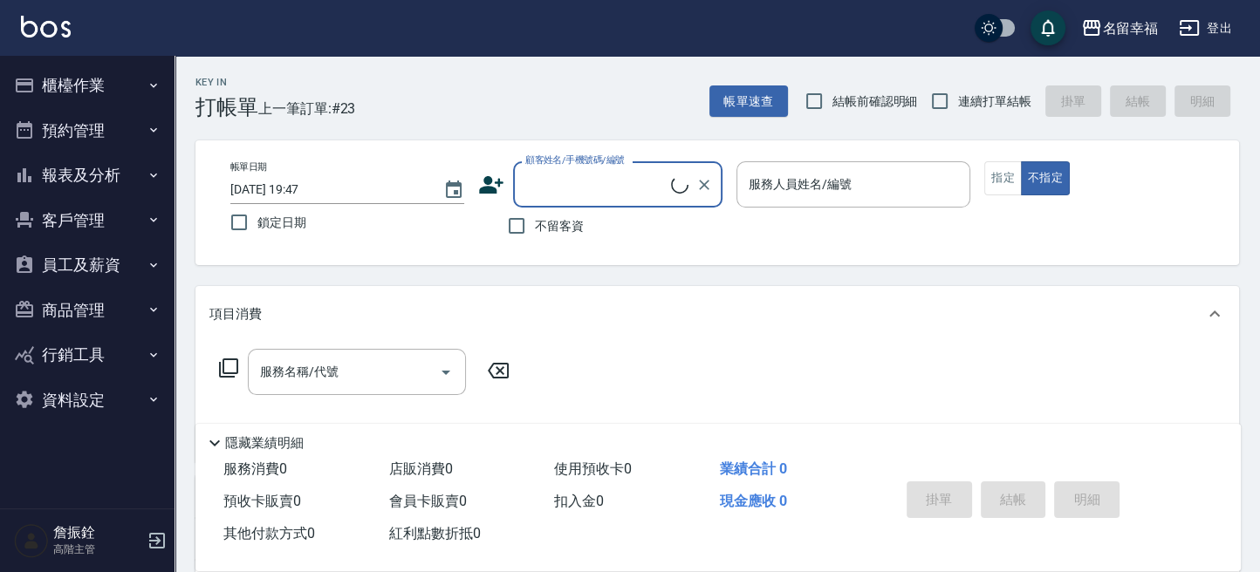
drag, startPoint x: 0, startPoint y: 0, endPoint x: 106, endPoint y: 188, distance: 216.4
click at [106, 188] on button "報表及分析" at bounding box center [87, 175] width 160 height 45
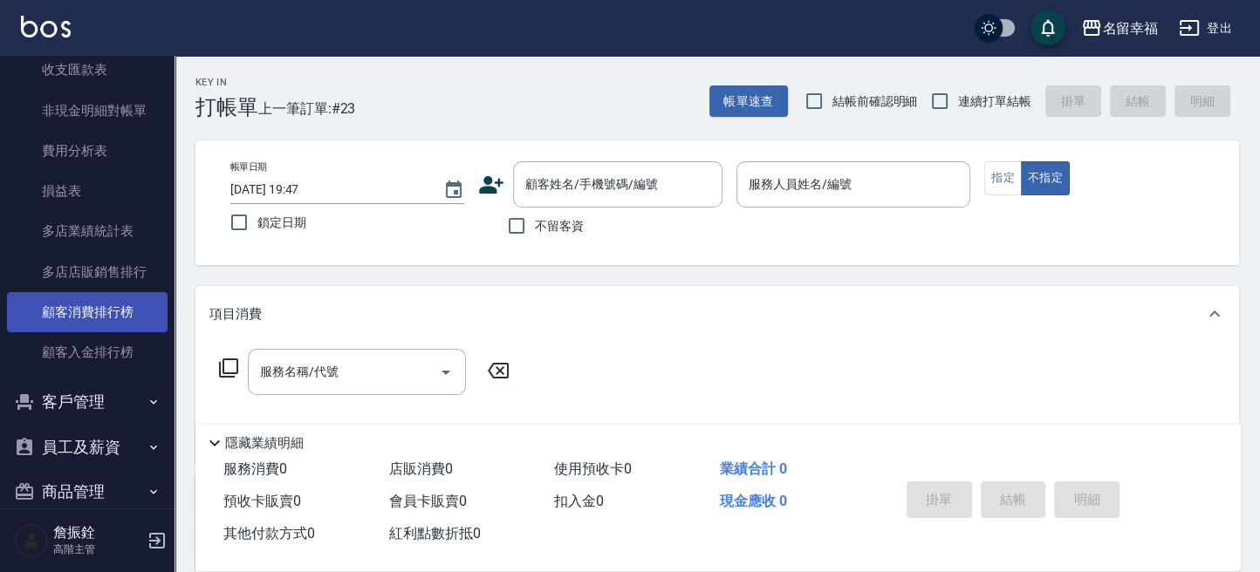
scroll to position [1683, 0]
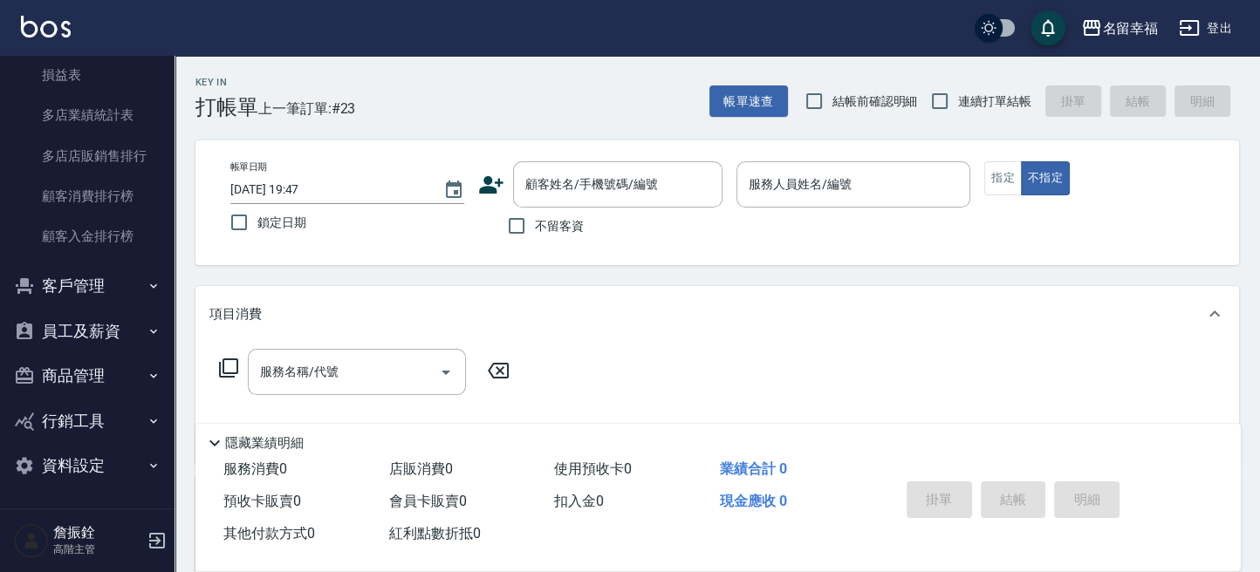
click at [122, 301] on button "客戶管理" at bounding box center [87, 285] width 160 height 45
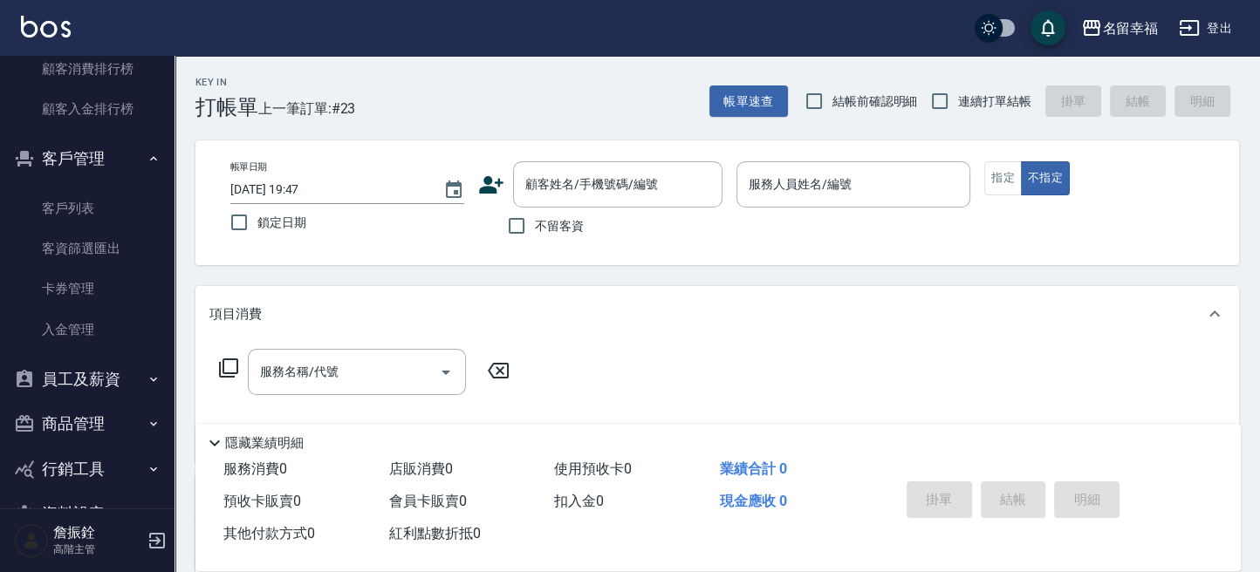
scroll to position [1858, 0]
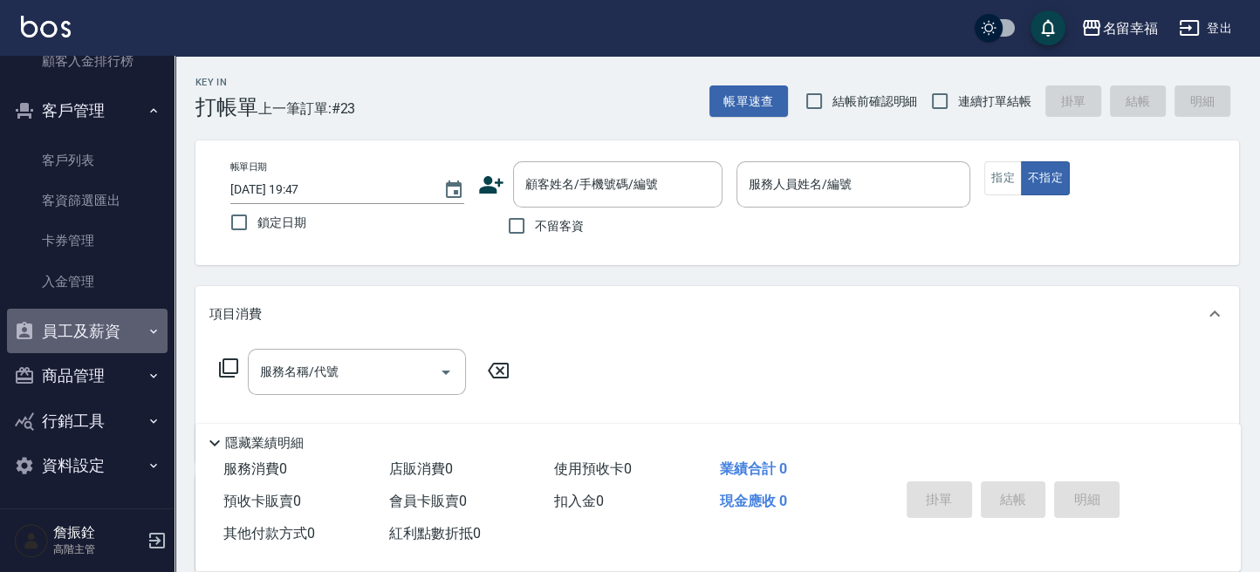
click at [105, 344] on button "員工及薪資" at bounding box center [87, 331] width 160 height 45
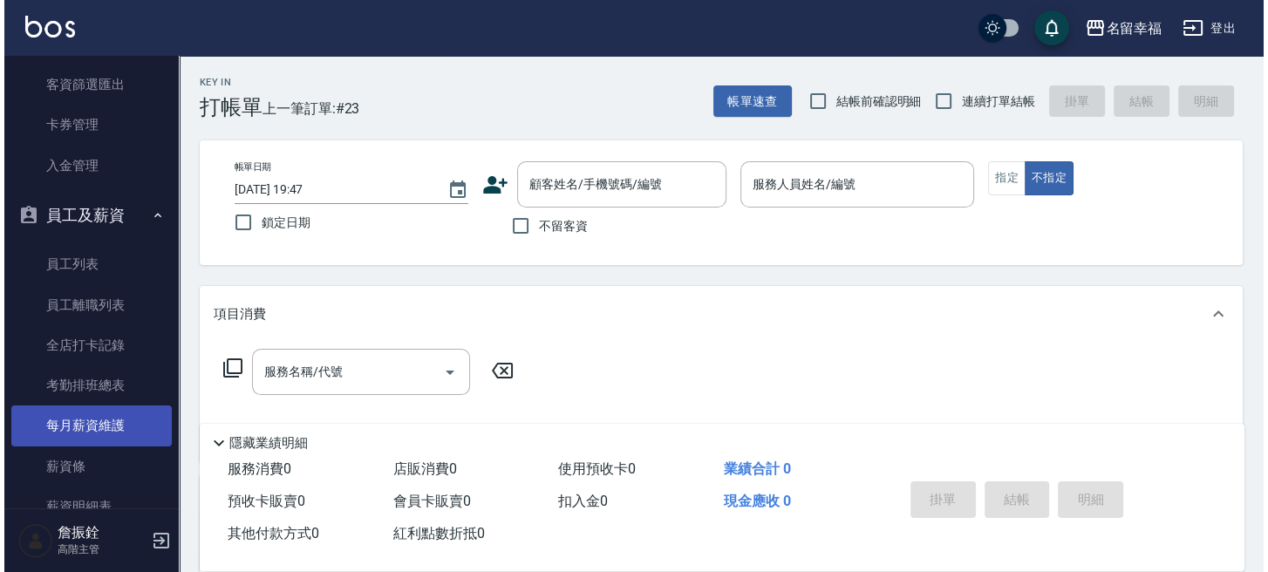
scroll to position [2090, 0]
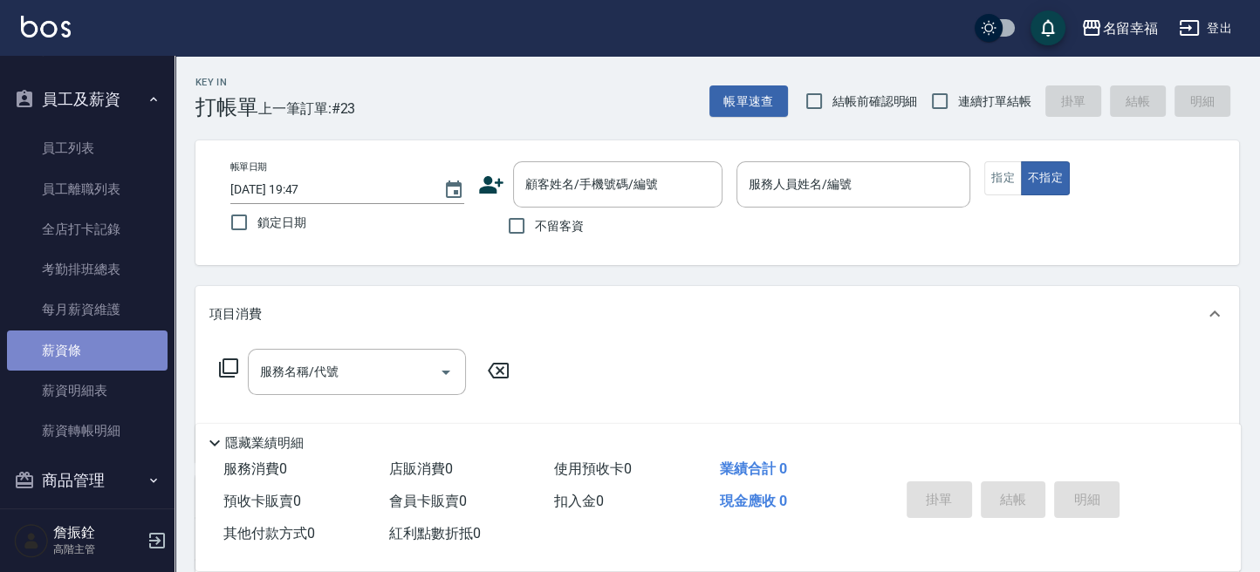
click at [108, 352] on link "薪資條" at bounding box center [87, 351] width 160 height 40
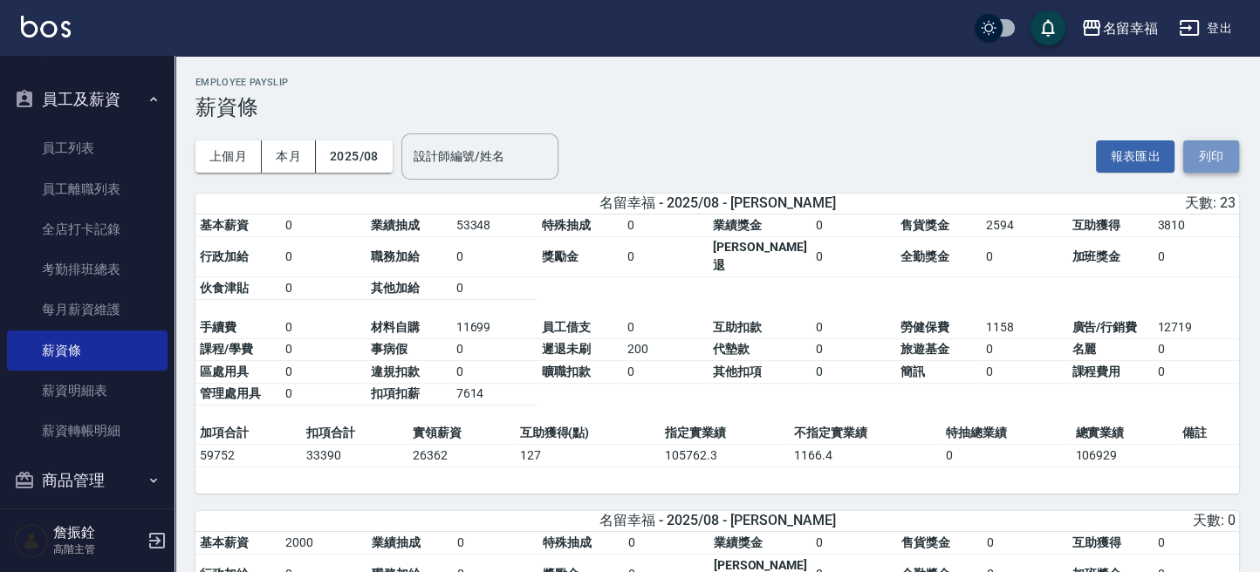
click at [1204, 153] on button "列印" at bounding box center [1211, 156] width 56 height 32
click at [1219, 31] on button "登出" at bounding box center [1204, 28] width 67 height 32
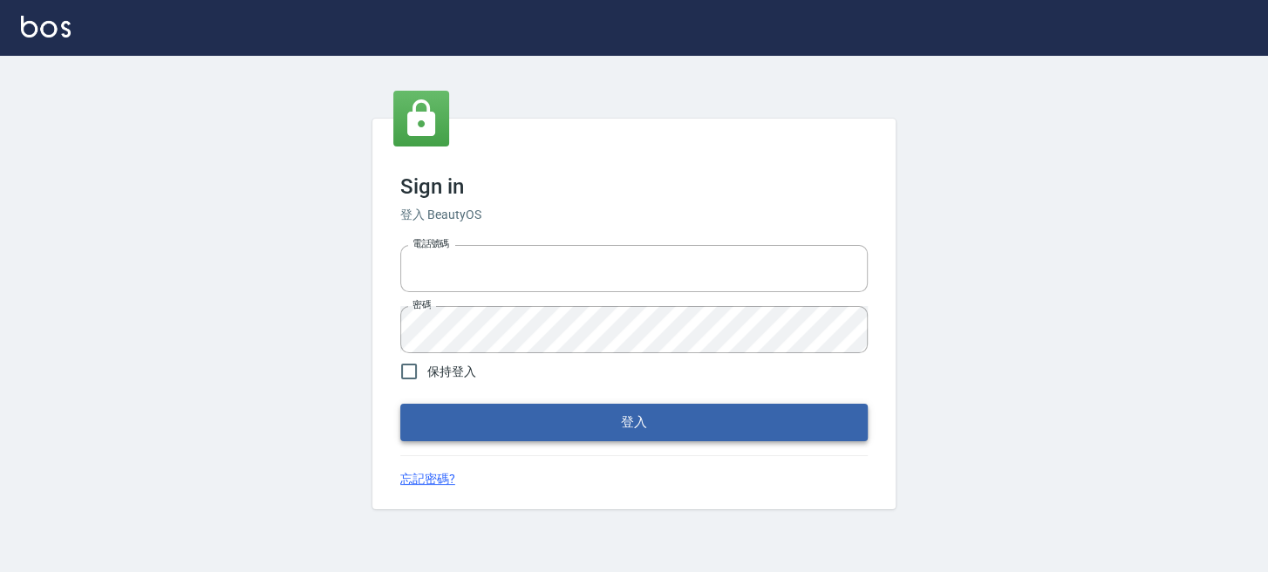
type input "0289832082"
click at [533, 423] on button "登入" at bounding box center [634, 422] width 468 height 37
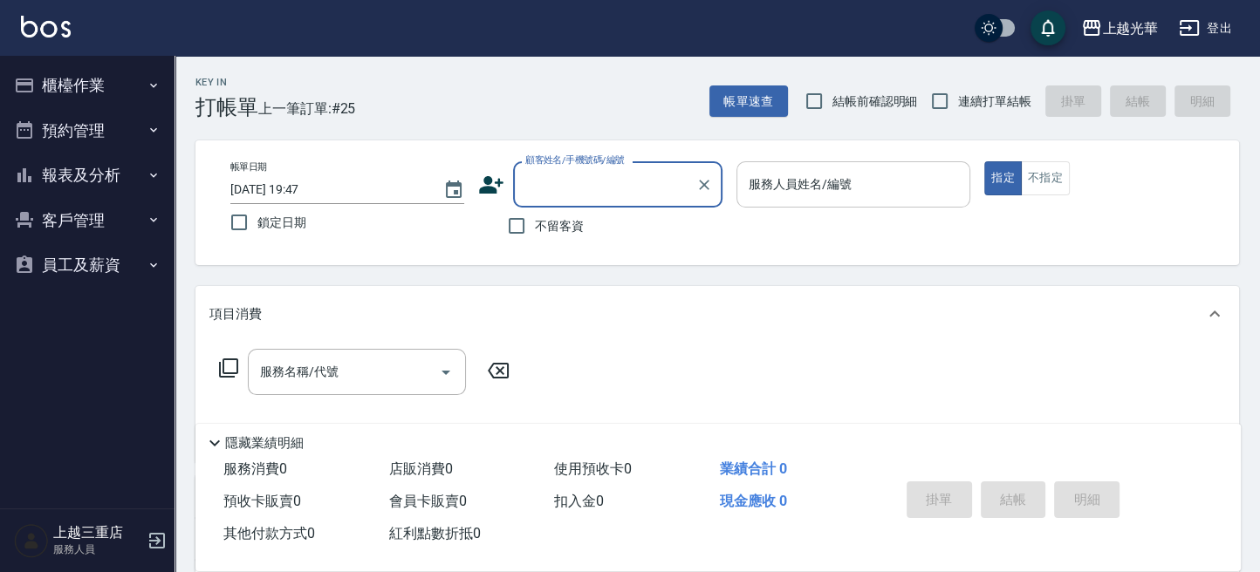
click at [836, 191] on input "服務人員姓名/編號" at bounding box center [853, 184] width 218 height 31
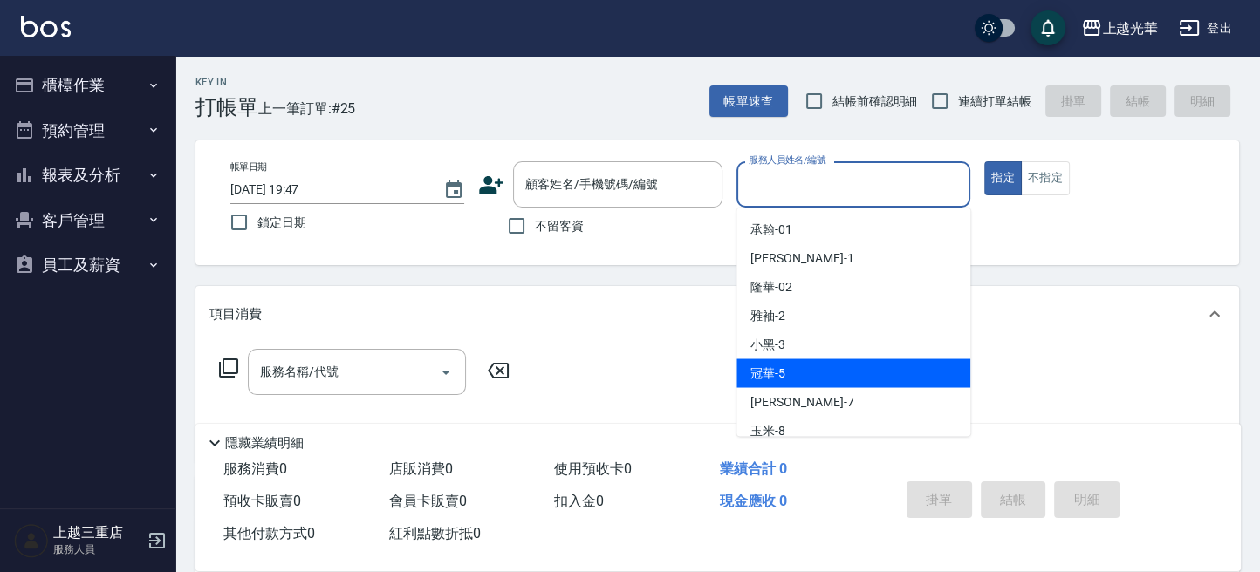
click at [833, 363] on div "冠華 -5" at bounding box center [853, 372] width 234 height 29
type input "冠華-5"
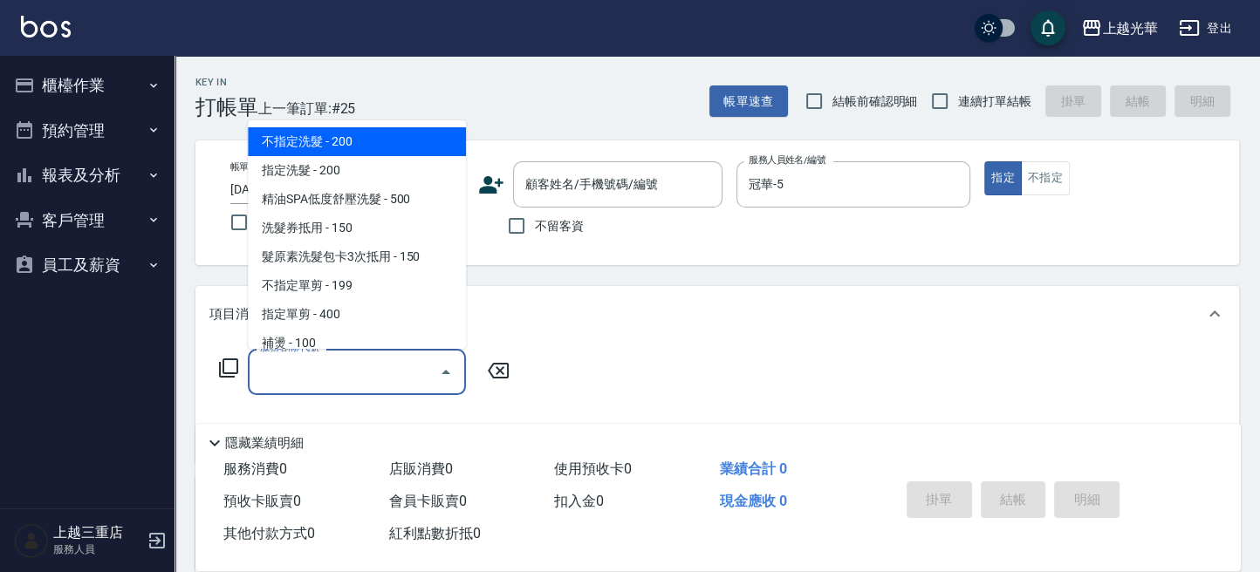
click at [379, 378] on input "服務名稱/代號" at bounding box center [344, 372] width 176 height 31
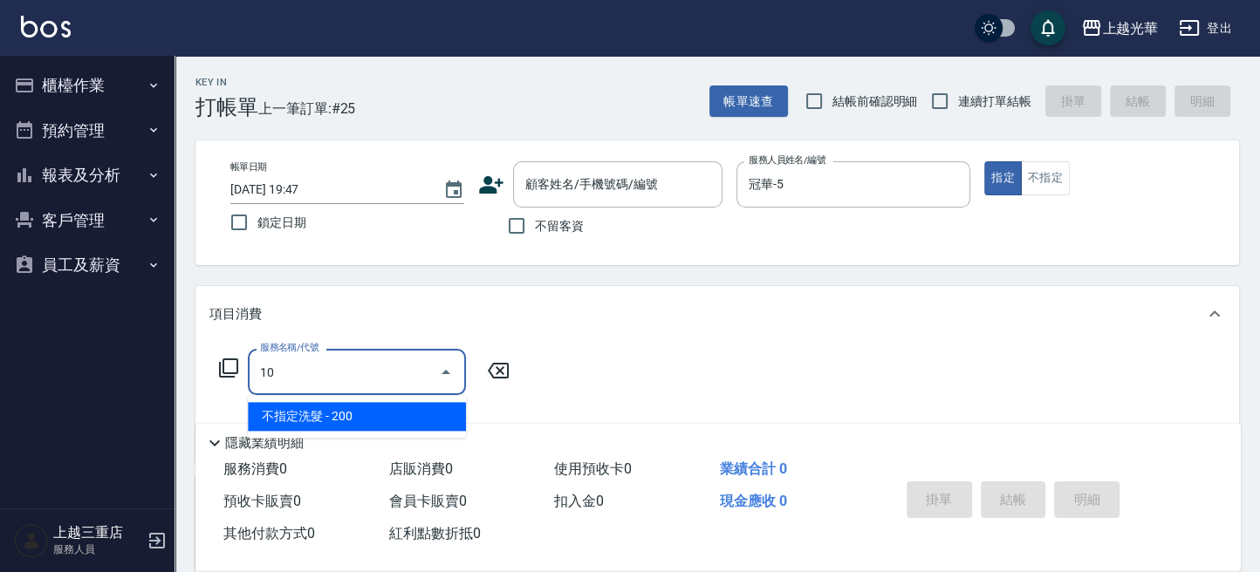
type input "1"
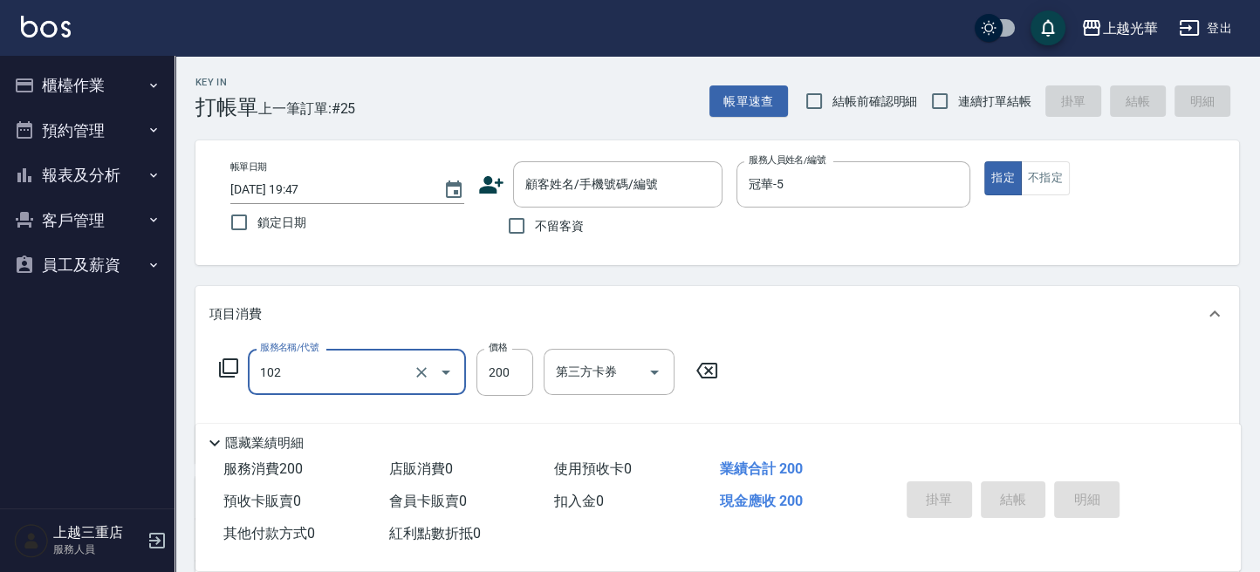
type input "指定洗髮(102)"
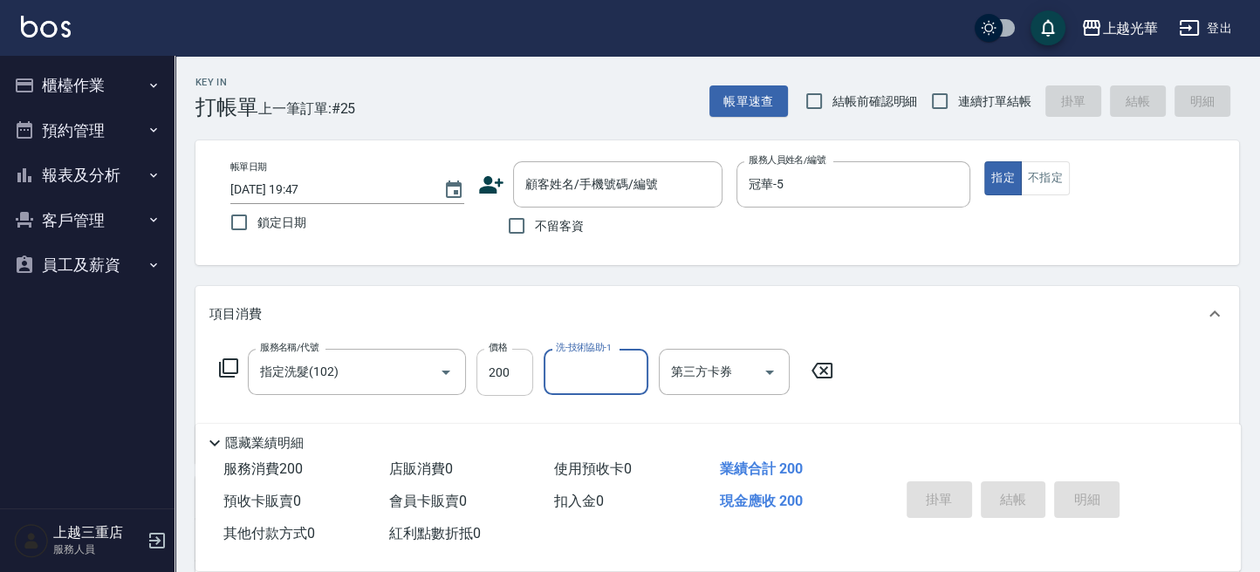
click at [508, 361] on input "200" at bounding box center [504, 372] width 57 height 47
type input "300"
type input "顏秉宏-20"
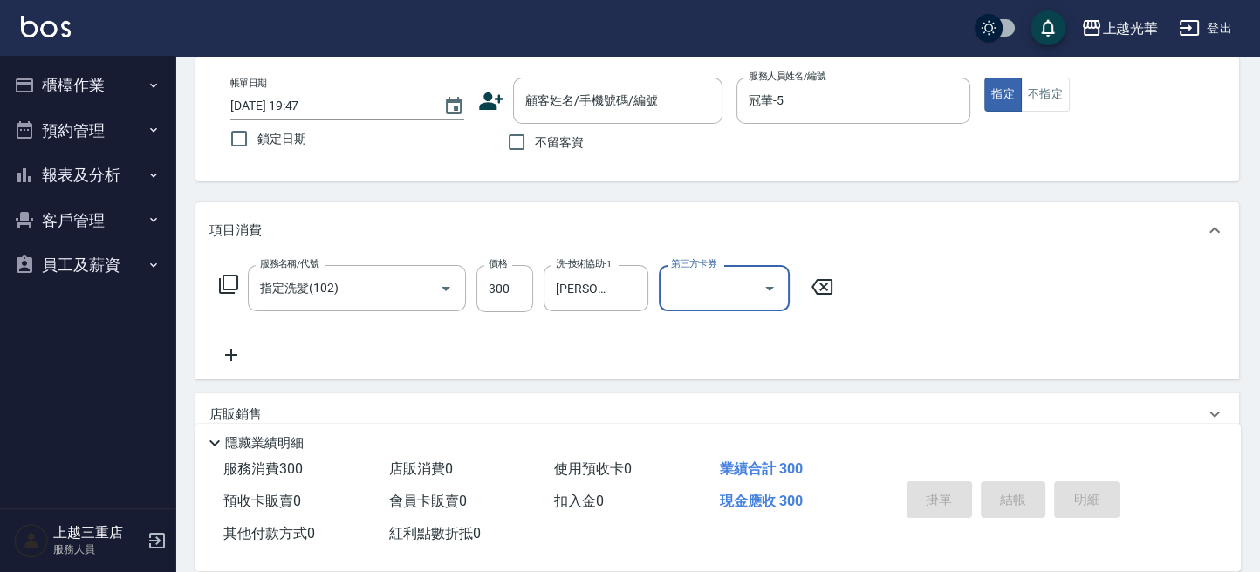
scroll to position [116, 0]
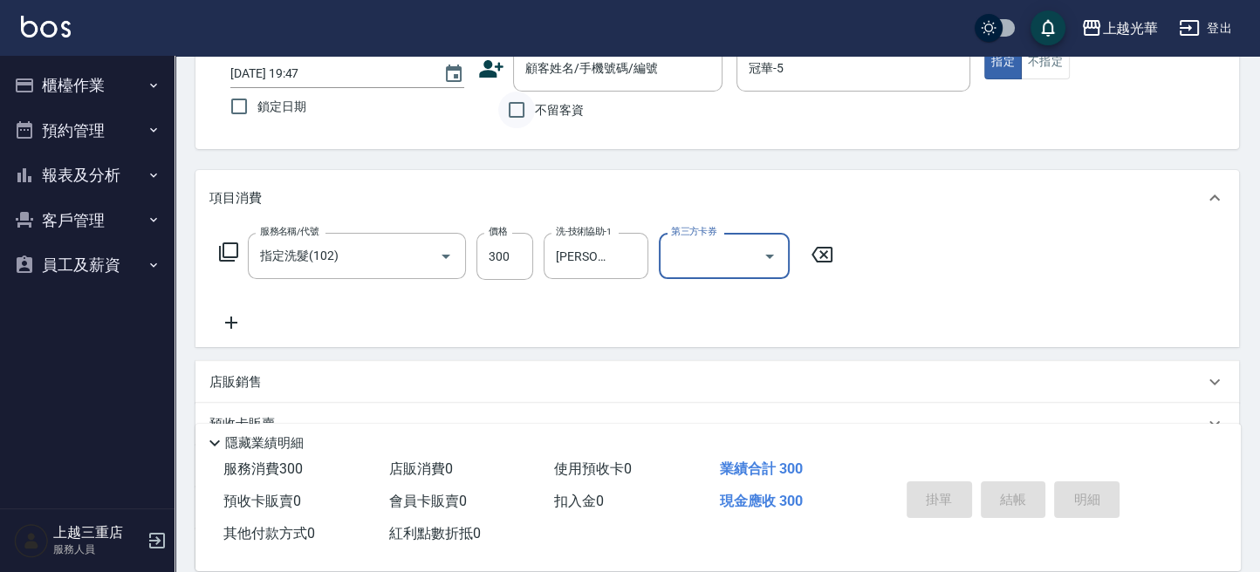
click at [522, 121] on input "不留客資" at bounding box center [516, 110] width 37 height 37
checkbox input "true"
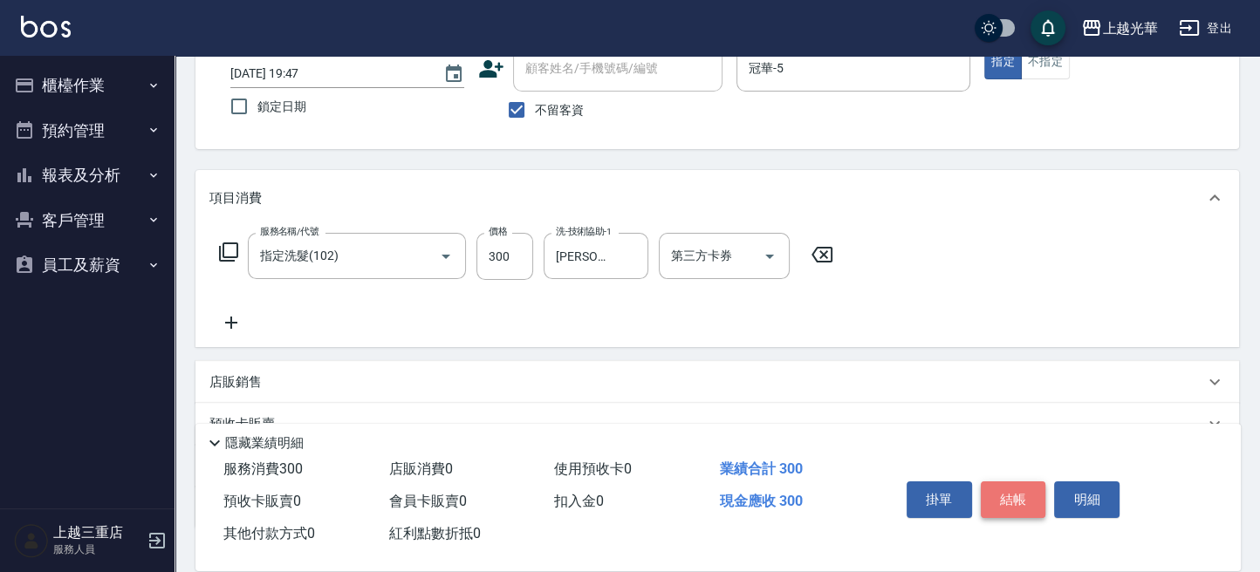
click at [1013, 487] on button "結帳" at bounding box center [1012, 499] width 65 height 37
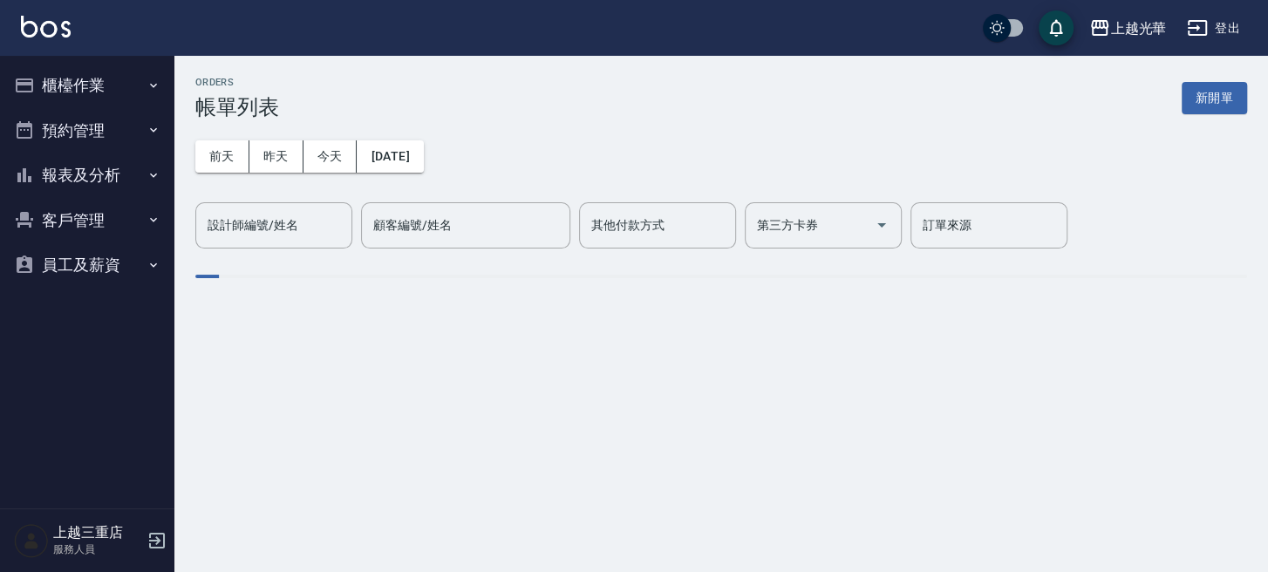
click at [103, 190] on button "報表及分析" at bounding box center [87, 175] width 160 height 45
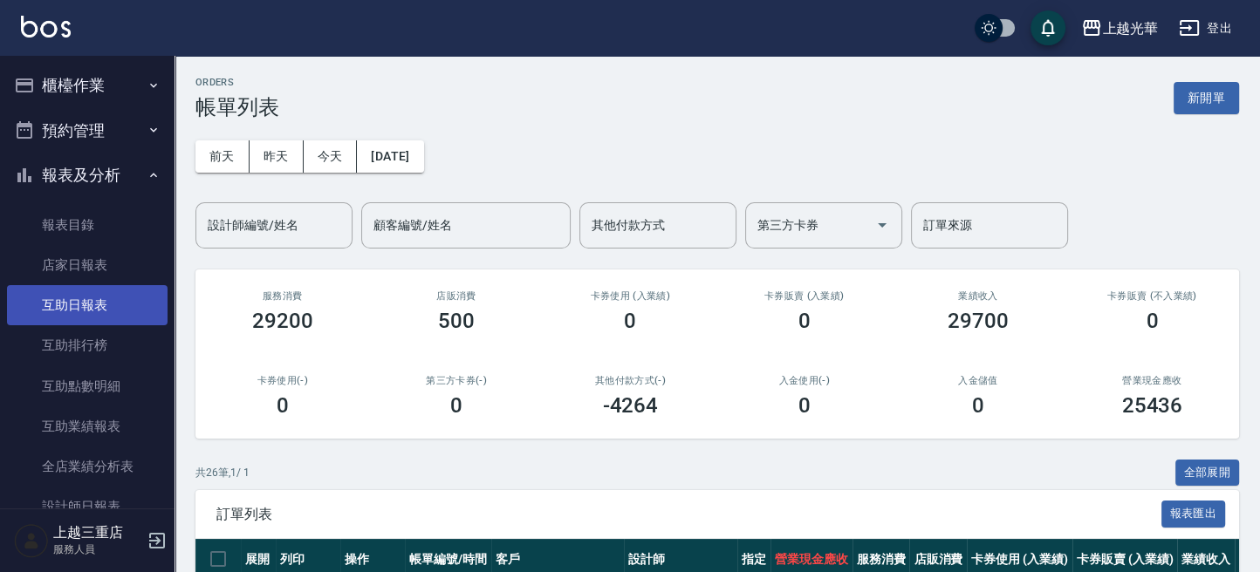
click at [97, 294] on link "互助日報表" at bounding box center [87, 305] width 160 height 40
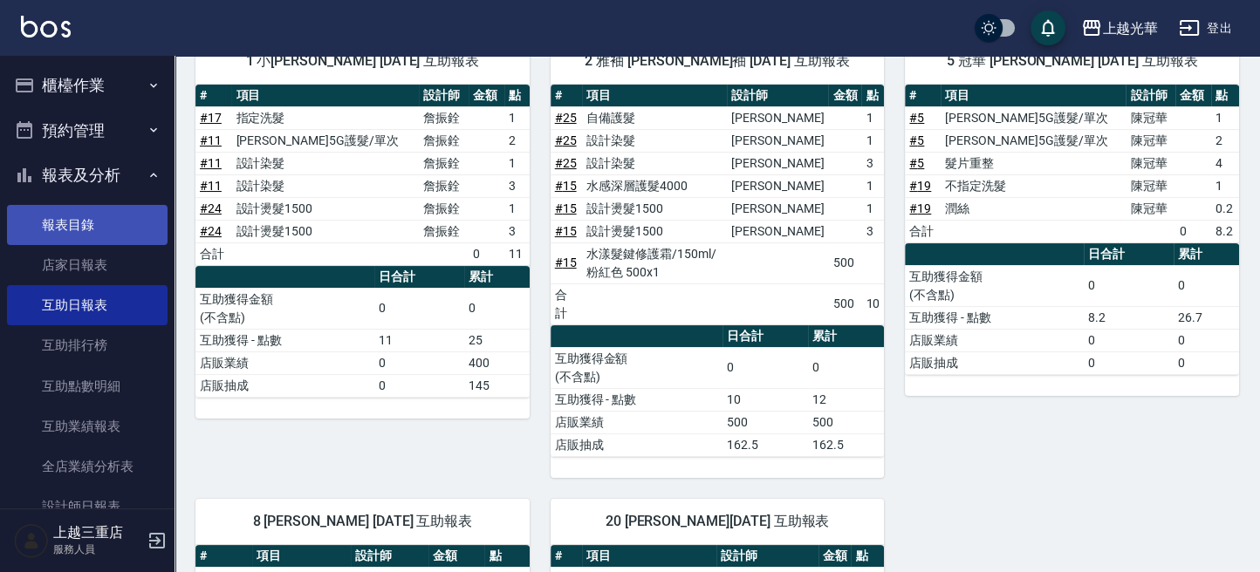
scroll to position [85, 0]
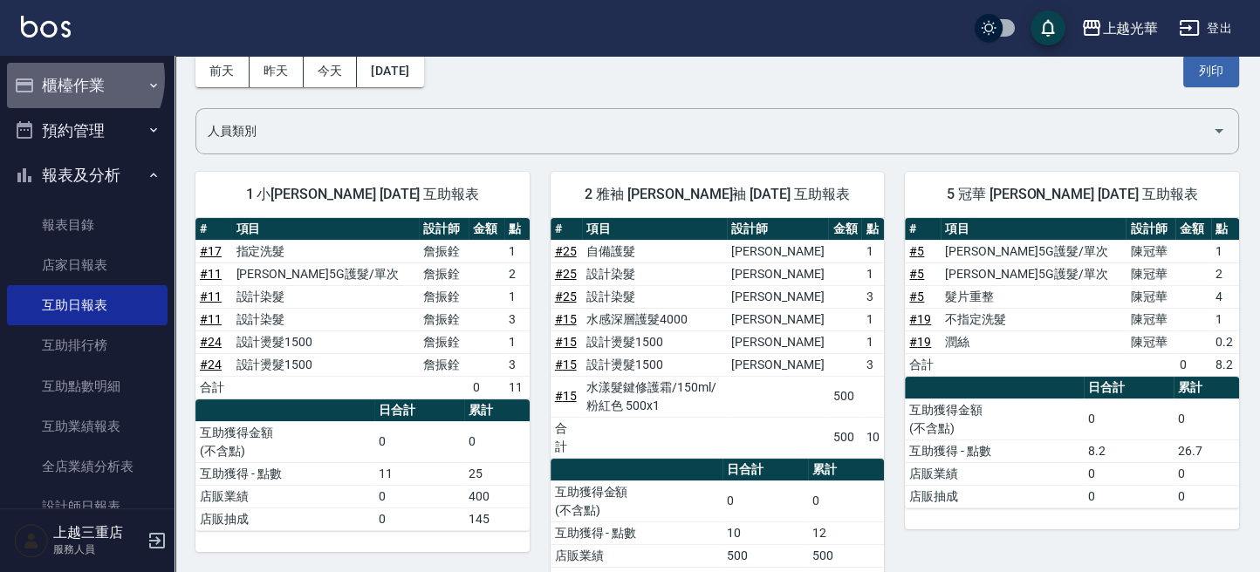
click at [72, 79] on button "櫃檯作業" at bounding box center [87, 85] width 160 height 45
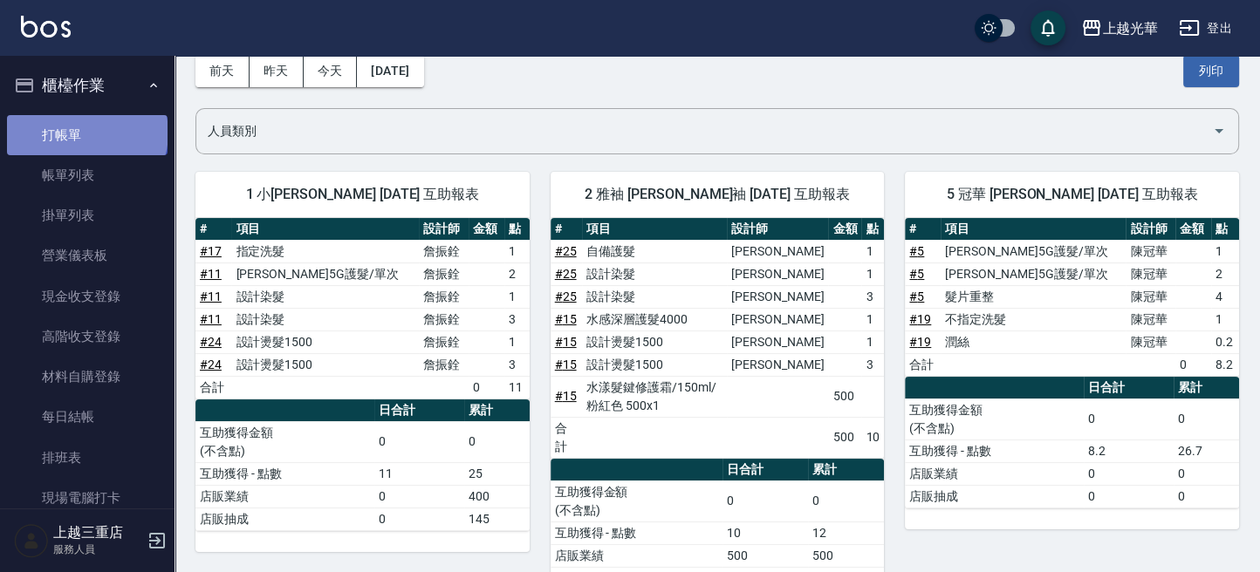
click at [86, 133] on link "打帳單" at bounding box center [87, 135] width 160 height 40
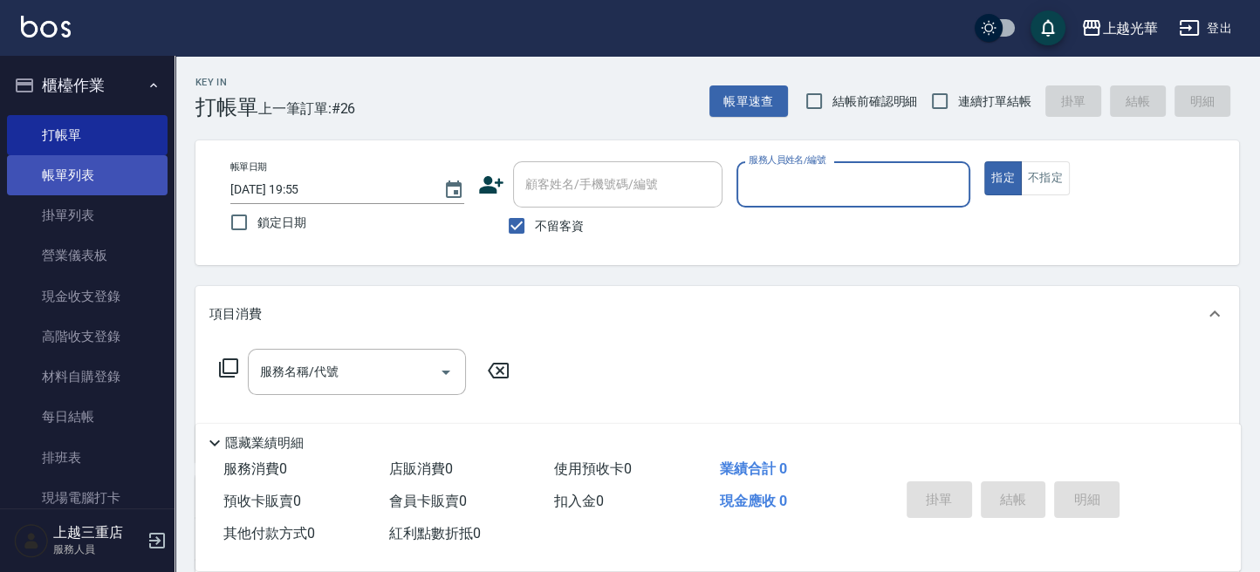
click at [77, 166] on link "帳單列表" at bounding box center [87, 175] width 160 height 40
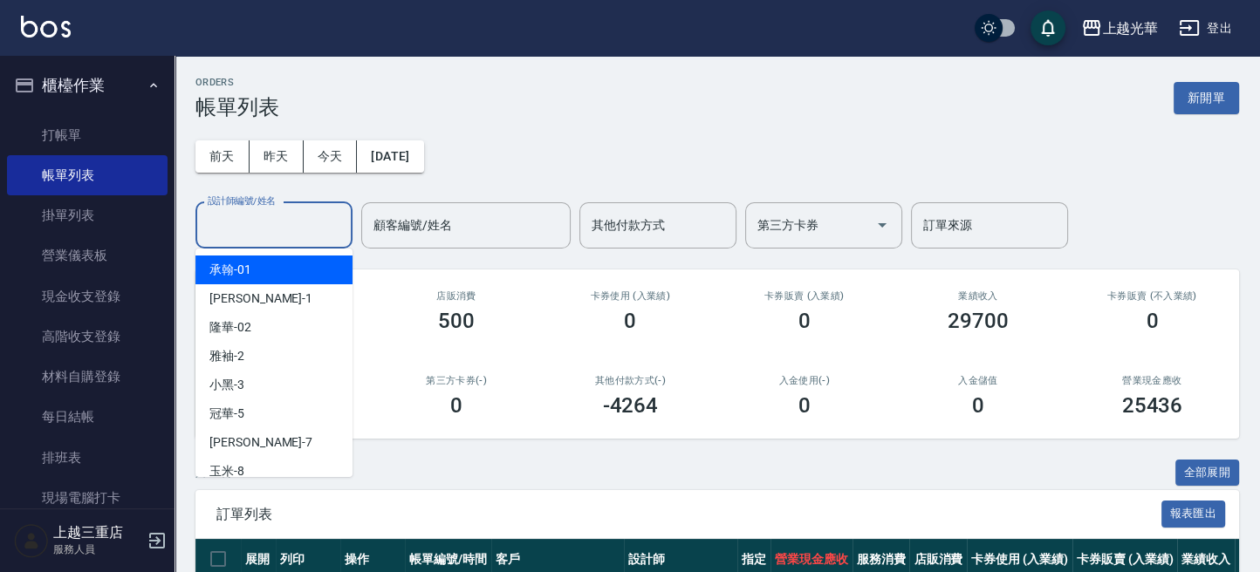
click at [295, 226] on input "設計師編號/姓名" at bounding box center [273, 225] width 141 height 31
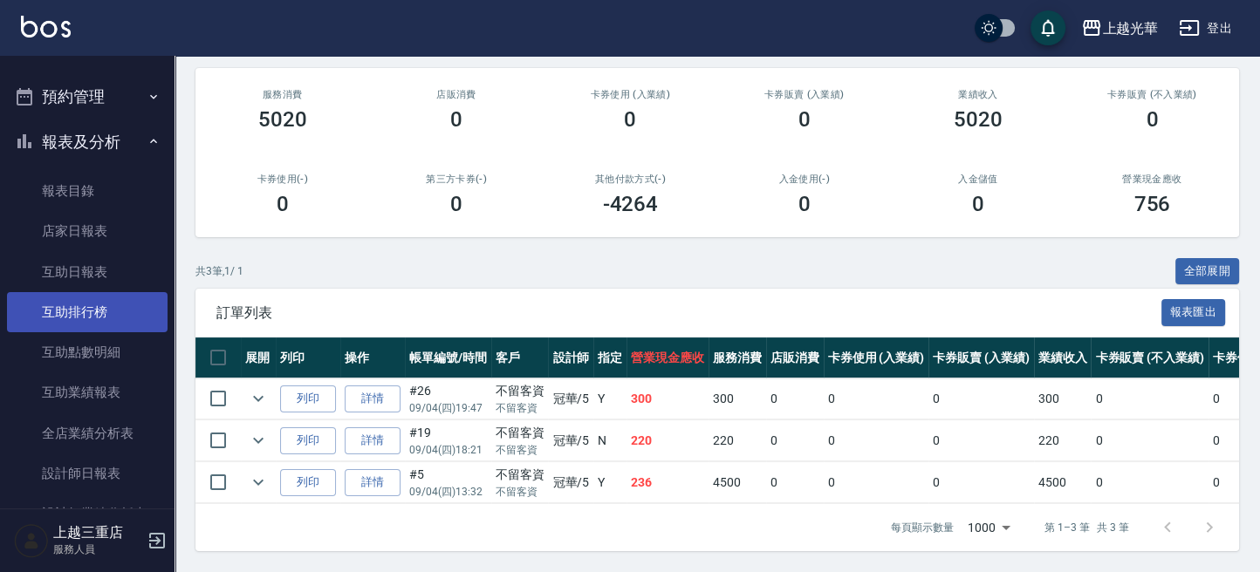
scroll to position [465, 0]
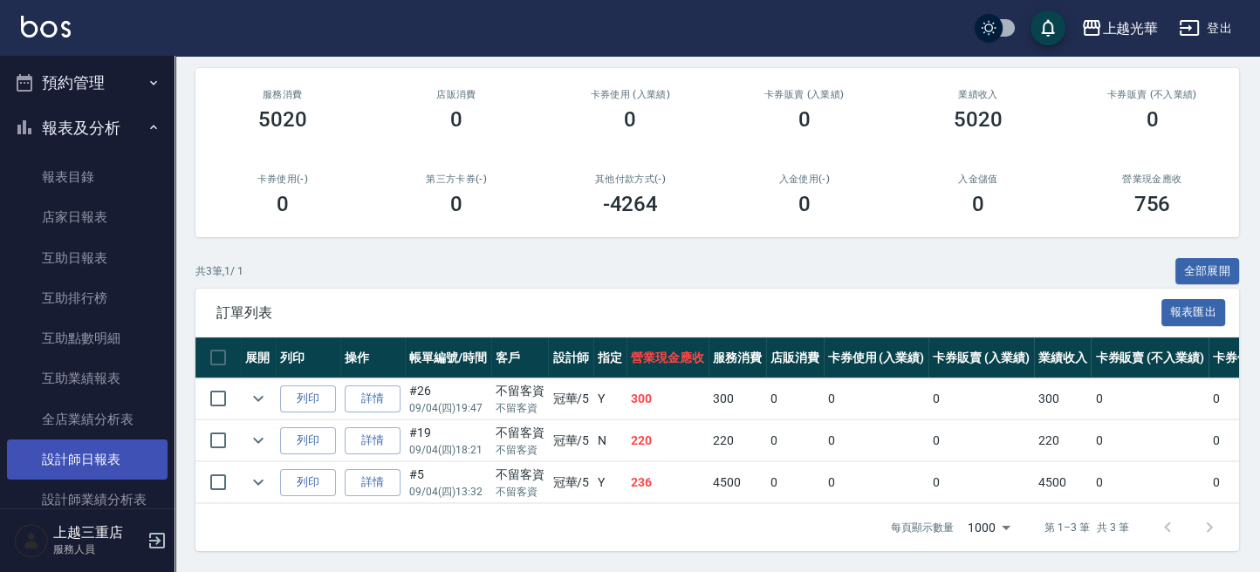
type input "冠華-5"
click at [108, 459] on link "設計師日報表" at bounding box center [87, 460] width 160 height 40
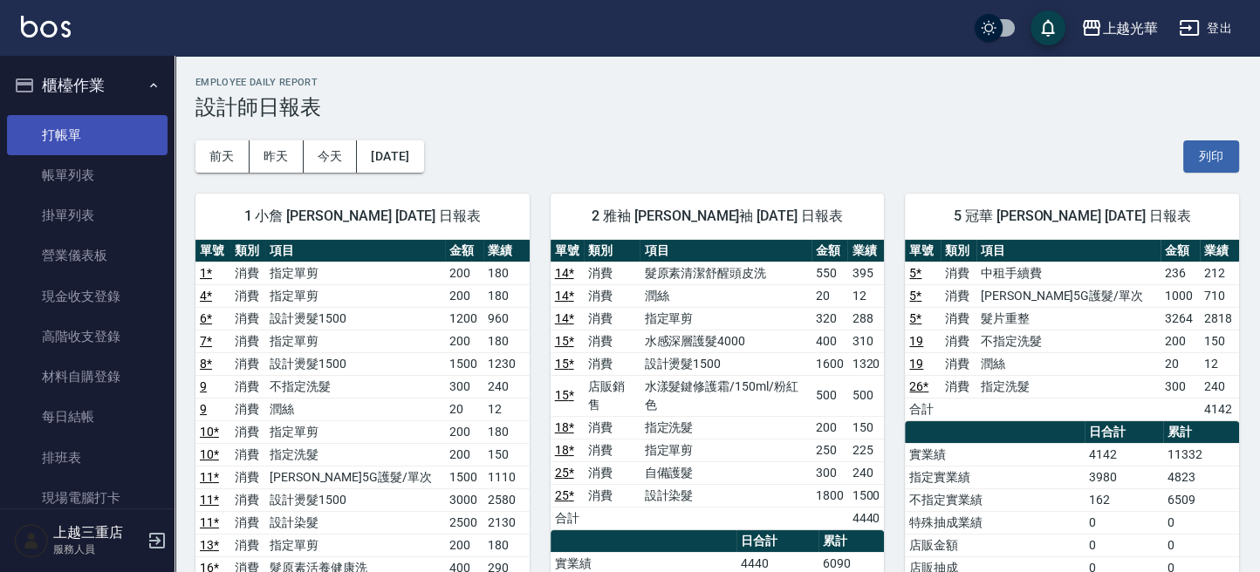
click at [106, 126] on link "打帳單" at bounding box center [87, 135] width 160 height 40
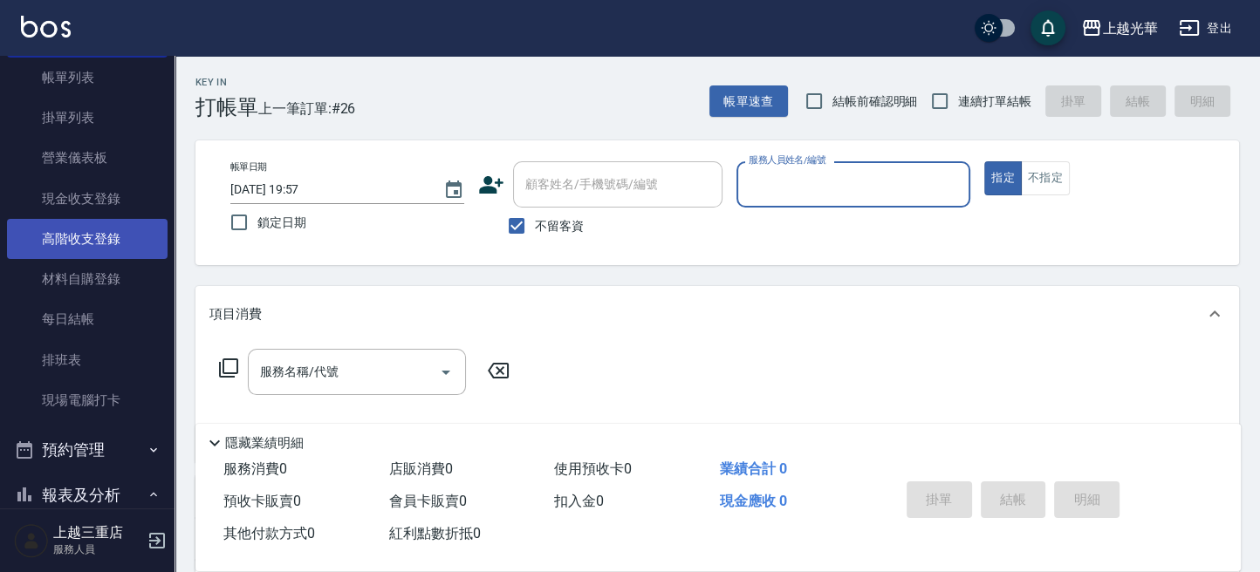
scroll to position [116, 0]
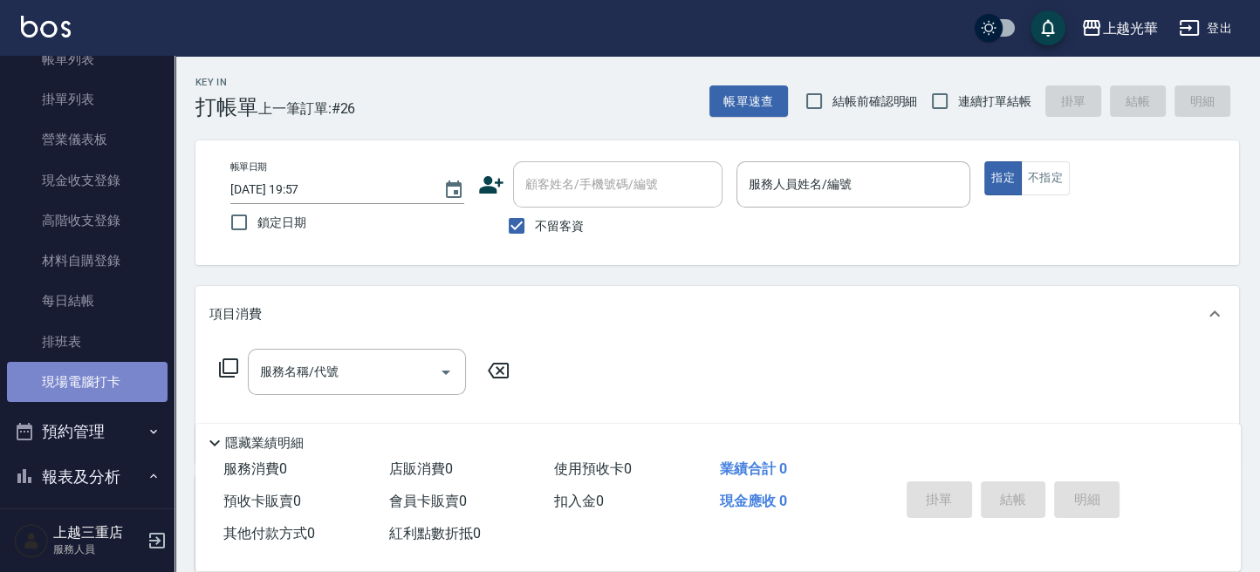
click at [91, 370] on link "現場電腦打卡" at bounding box center [87, 382] width 160 height 40
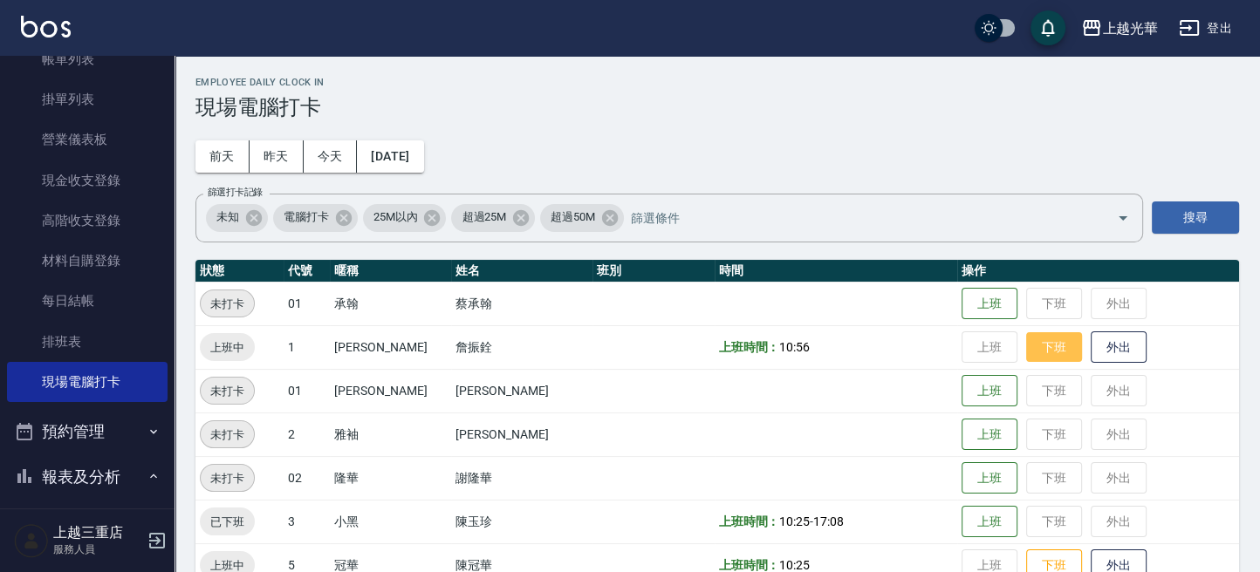
click at [1033, 353] on button "下班" at bounding box center [1054, 347] width 56 height 31
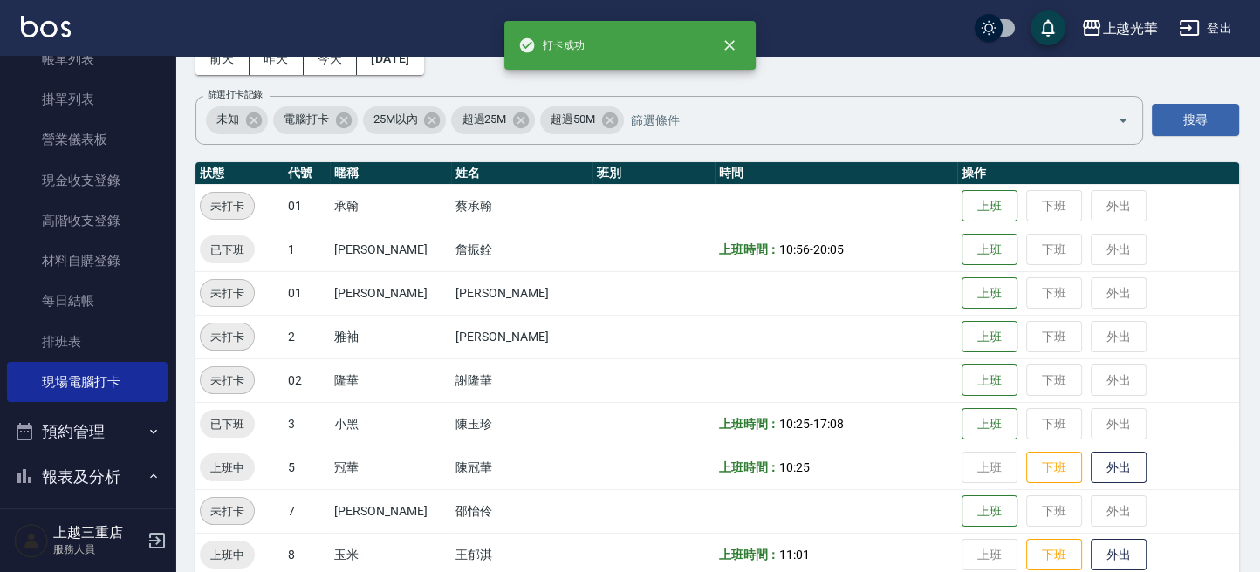
scroll to position [116, 0]
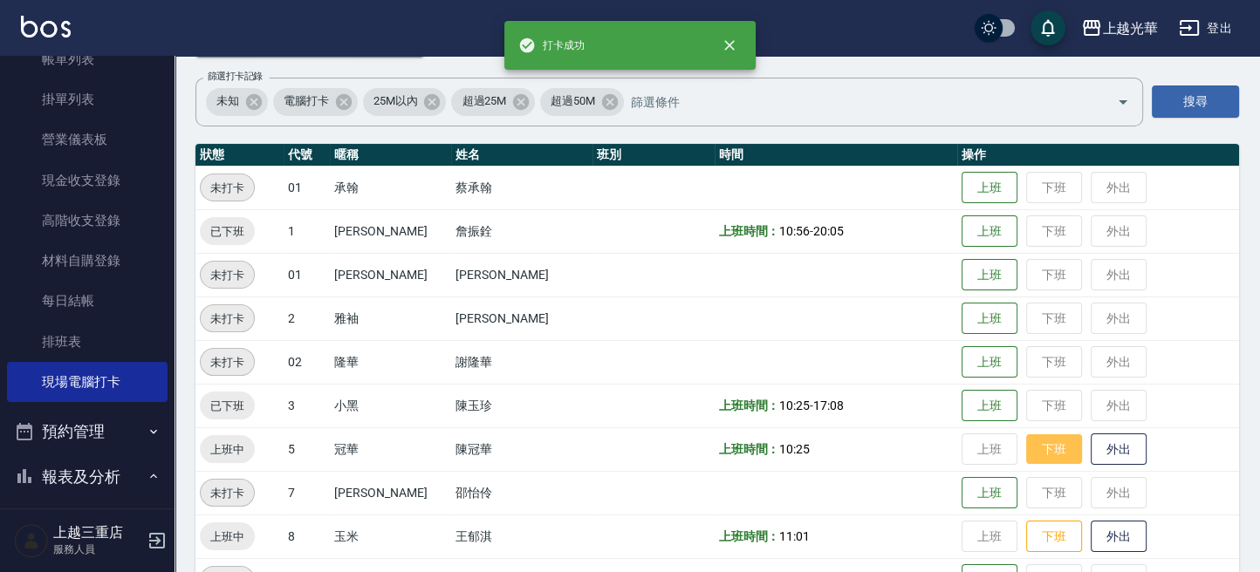
click at [1026, 447] on button "下班" at bounding box center [1054, 449] width 56 height 31
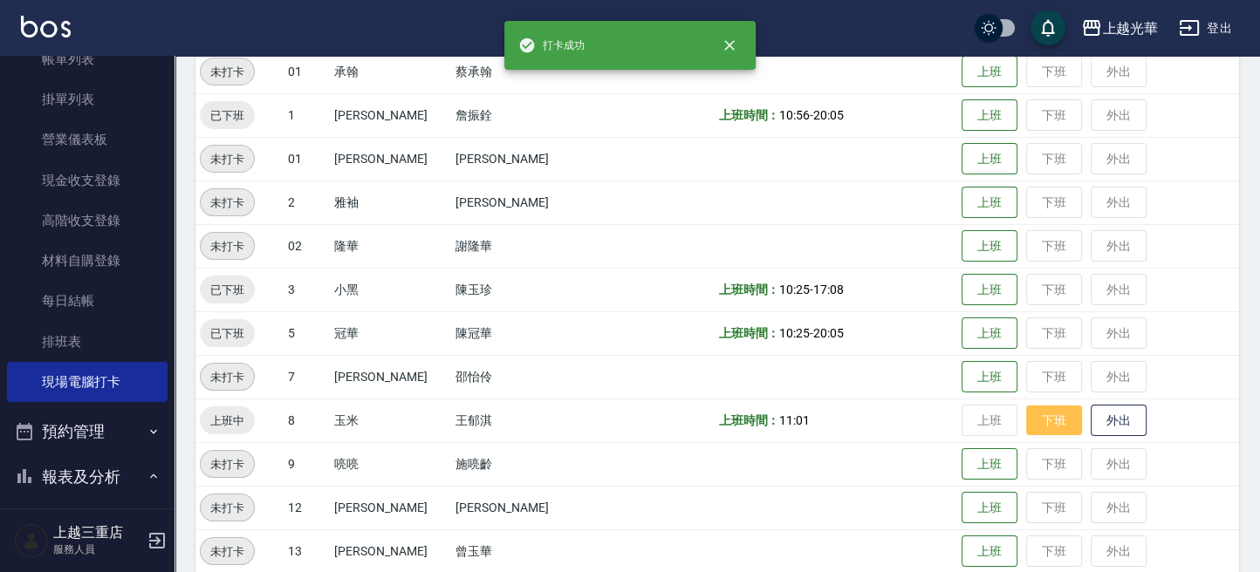
click at [1038, 424] on button "下班" at bounding box center [1054, 421] width 56 height 31
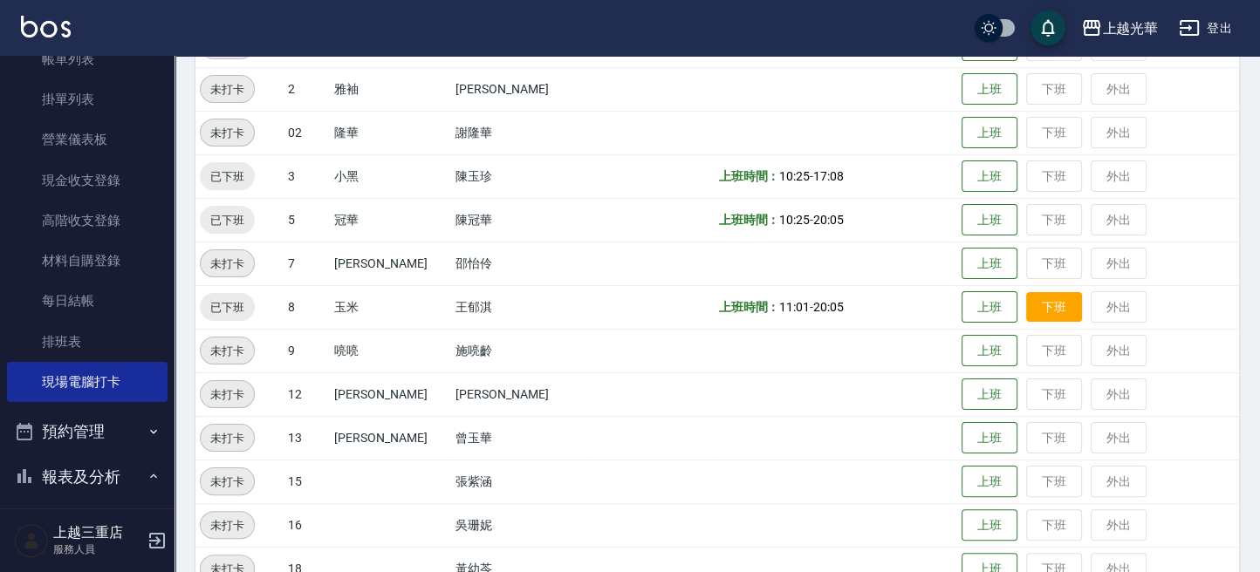
scroll to position [465, 0]
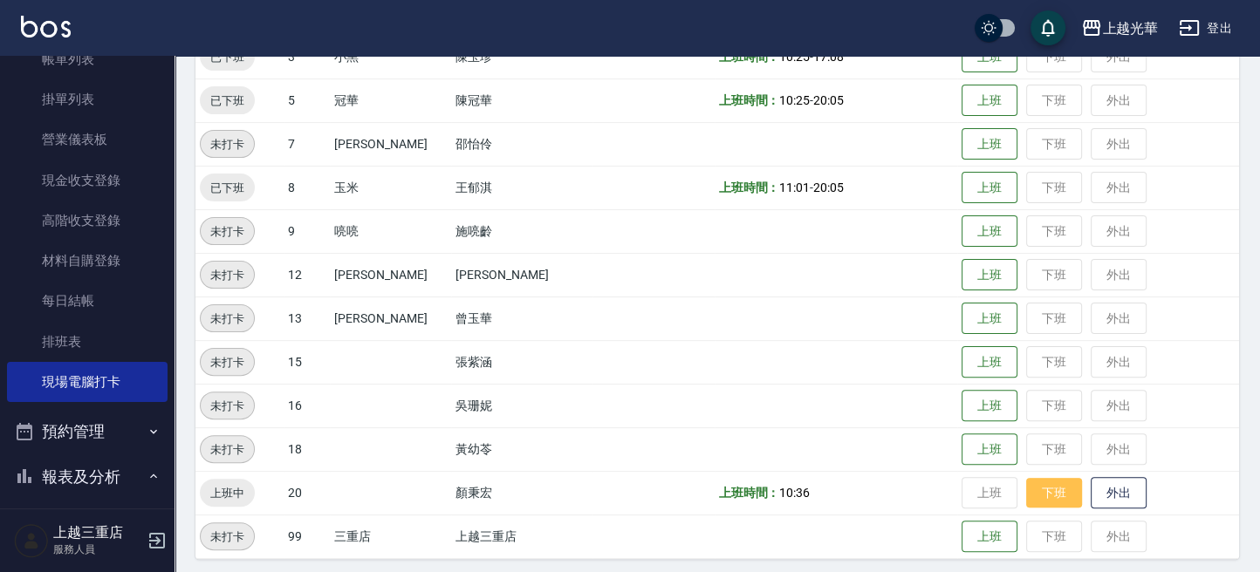
click at [1026, 486] on button "下班" at bounding box center [1054, 493] width 56 height 31
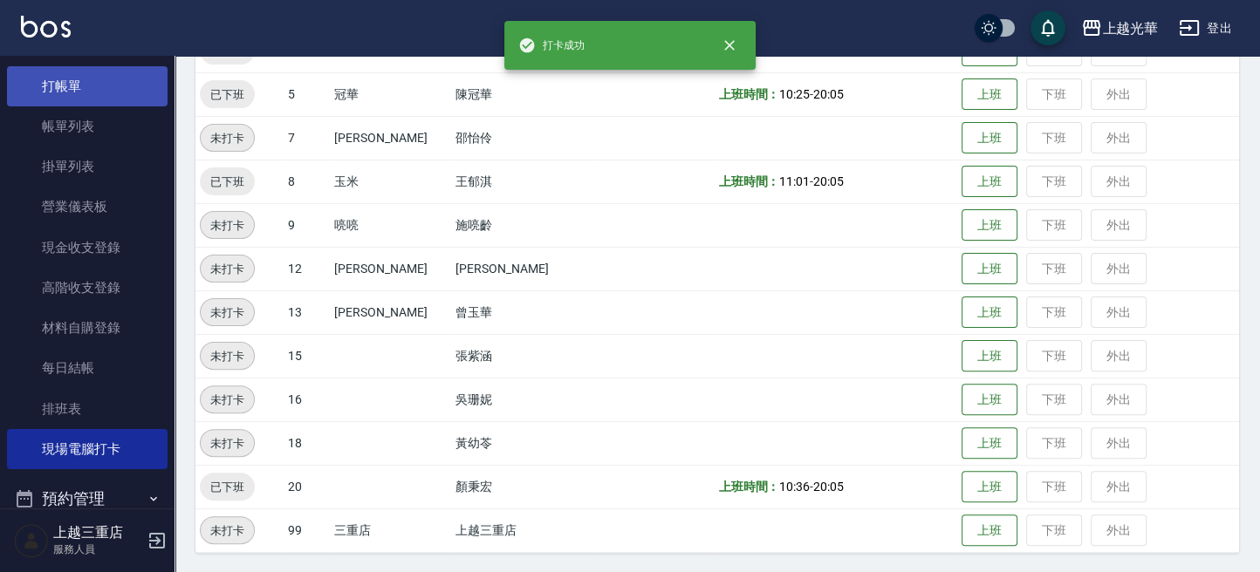
scroll to position [0, 0]
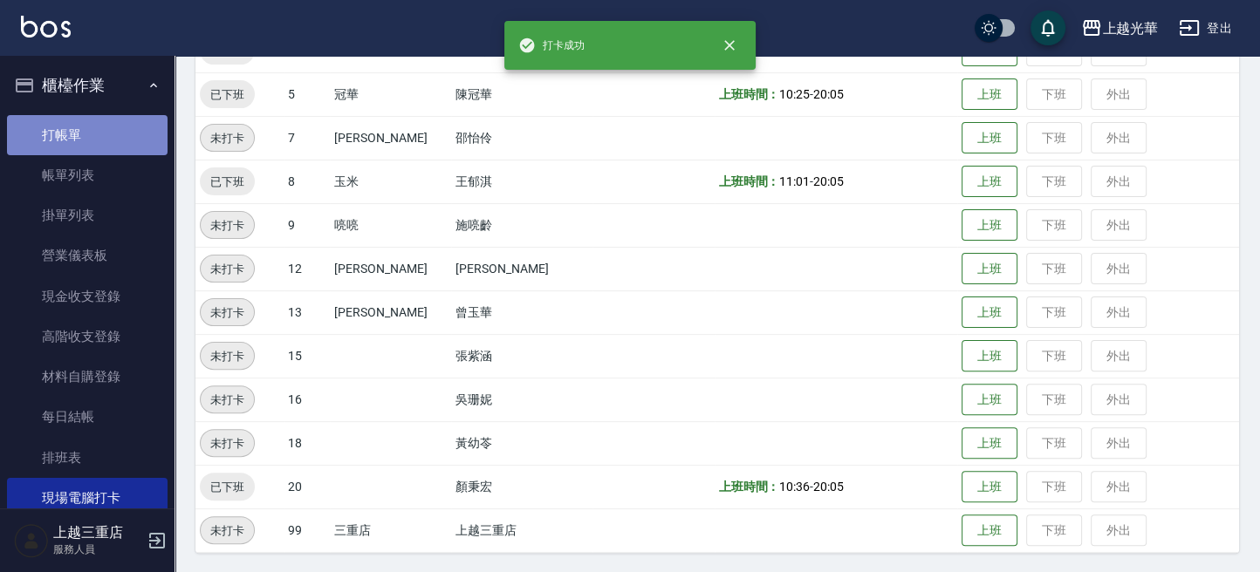
click at [103, 134] on link "打帳單" at bounding box center [87, 135] width 160 height 40
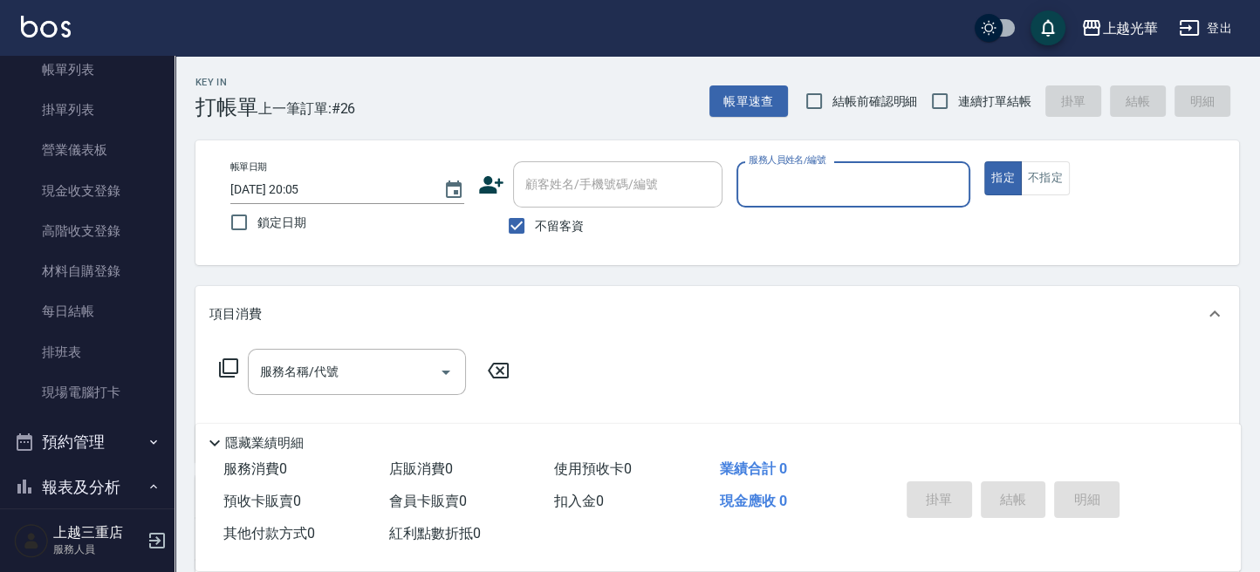
scroll to position [232, 0]
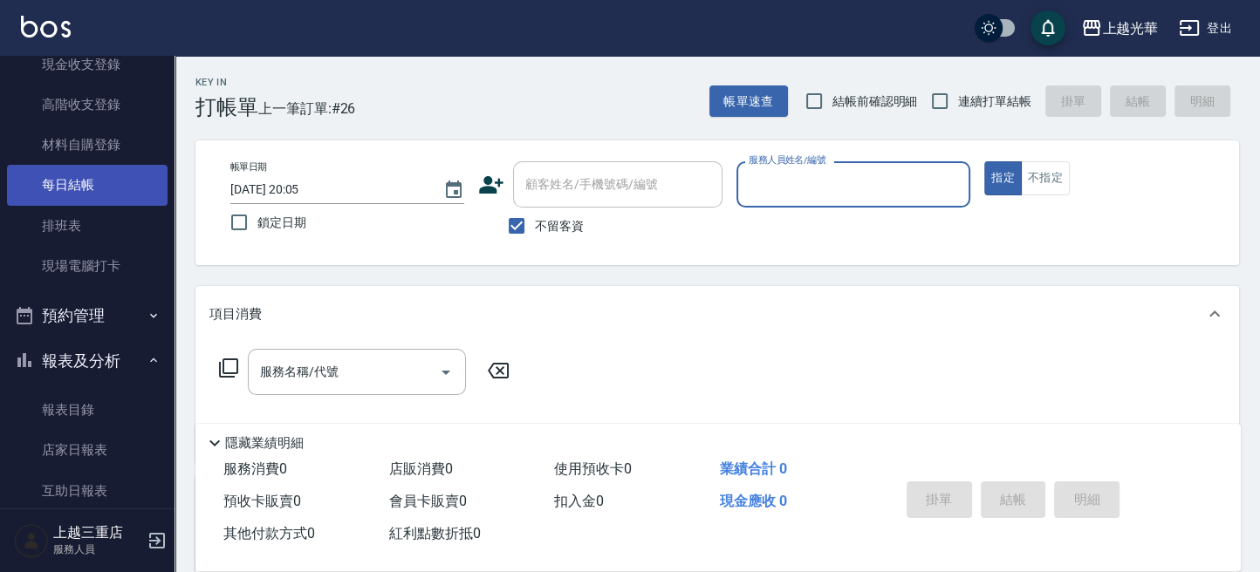
click at [115, 192] on link "每日結帳" at bounding box center [87, 185] width 160 height 40
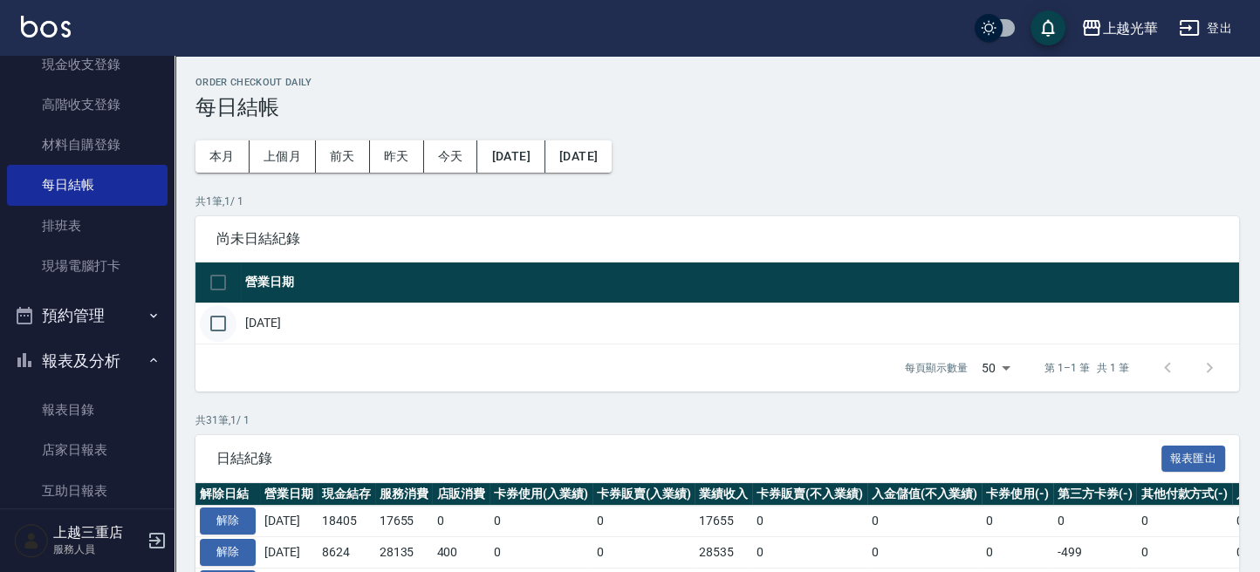
click at [208, 305] on input "checkbox" at bounding box center [218, 323] width 37 height 37
checkbox input "true"
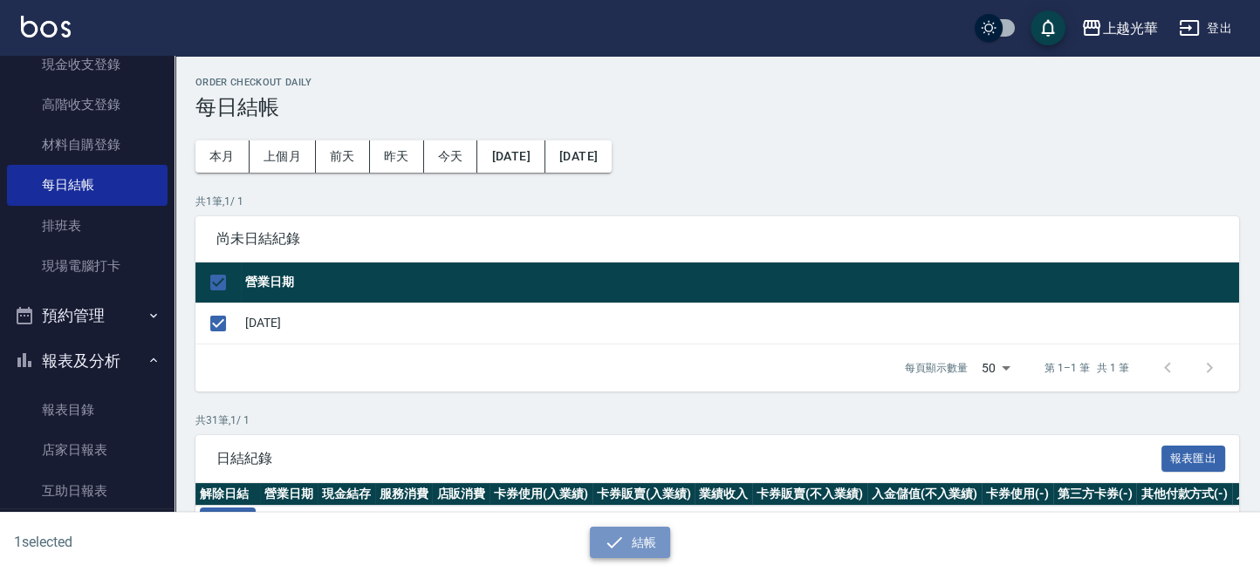
click at [614, 540] on icon "button" at bounding box center [614, 542] width 21 height 21
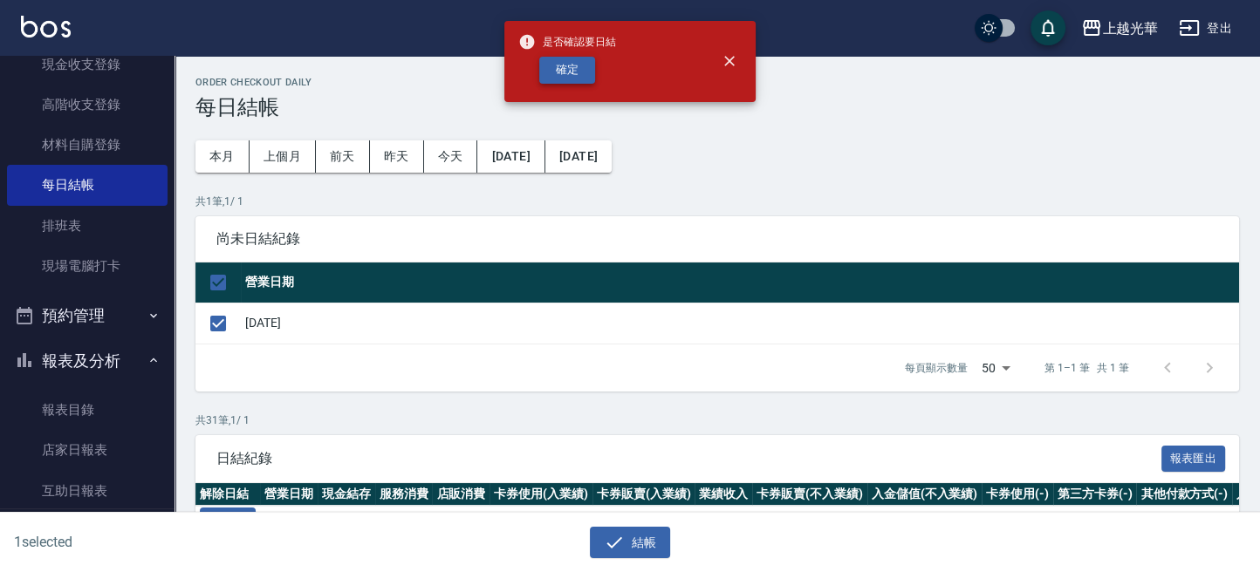
click at [556, 74] on button "確定" at bounding box center [567, 70] width 56 height 27
checkbox input "false"
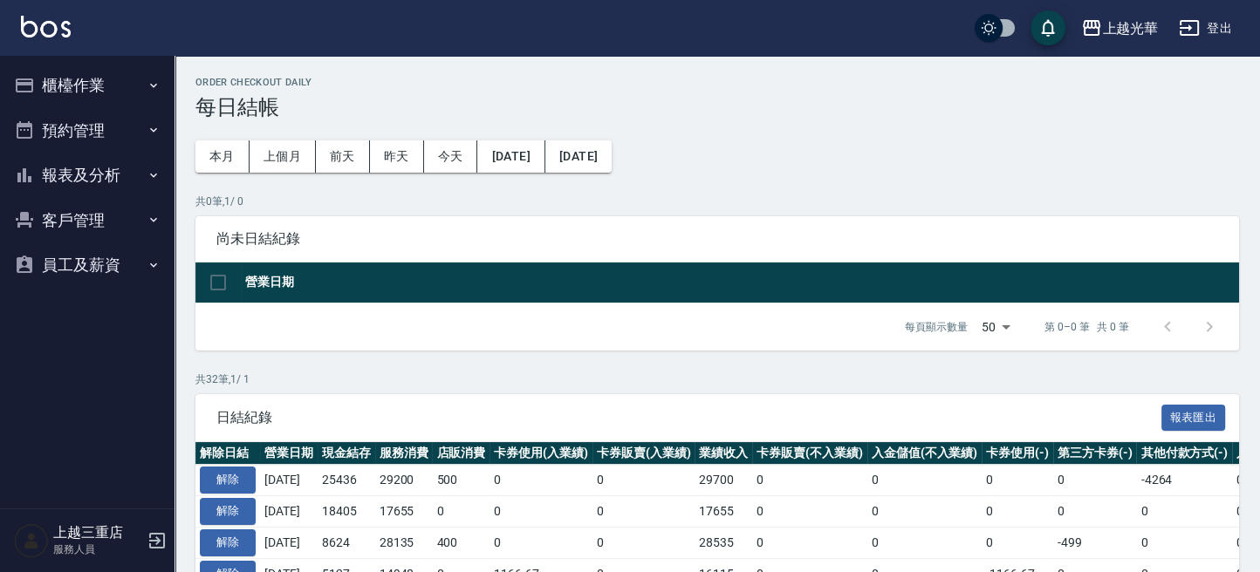
click at [206, 465] on td "解除" at bounding box center [227, 480] width 65 height 31
click at [213, 473] on button "解除" at bounding box center [228, 480] width 56 height 27
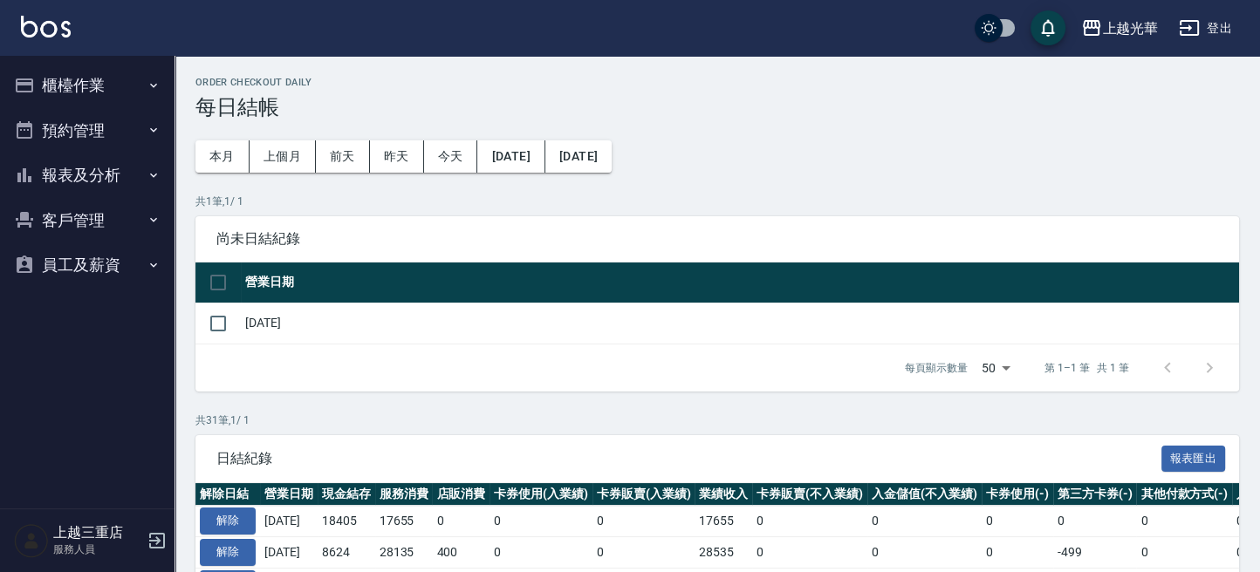
click at [87, 84] on button "櫃檯作業" at bounding box center [87, 85] width 160 height 45
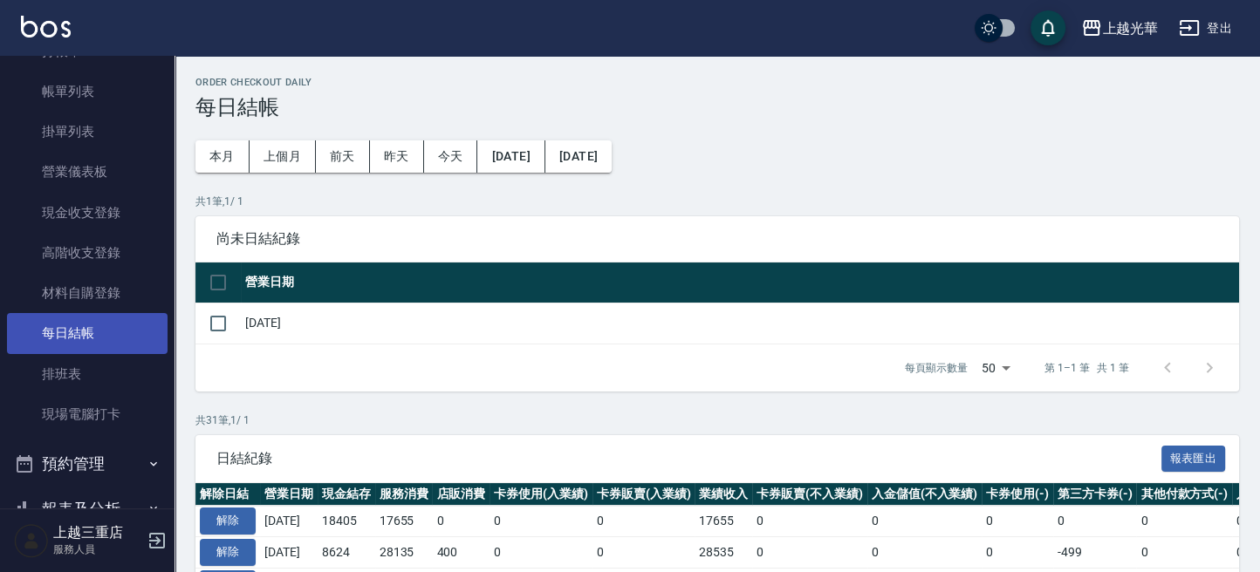
scroll to position [116, 0]
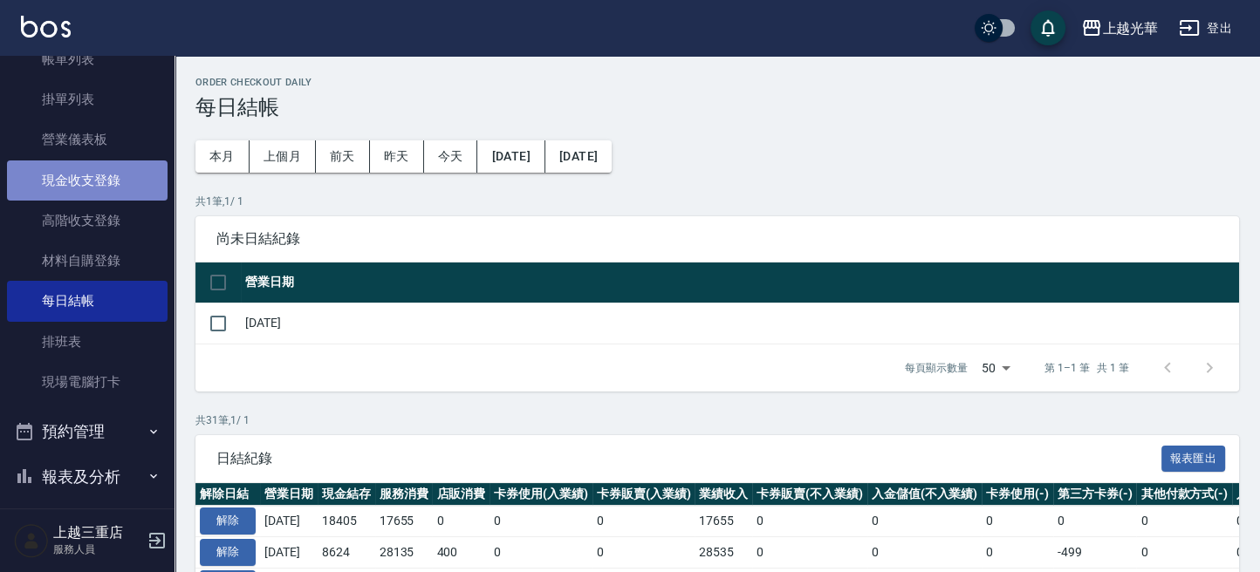
click at [123, 181] on link "現金收支登錄" at bounding box center [87, 180] width 160 height 40
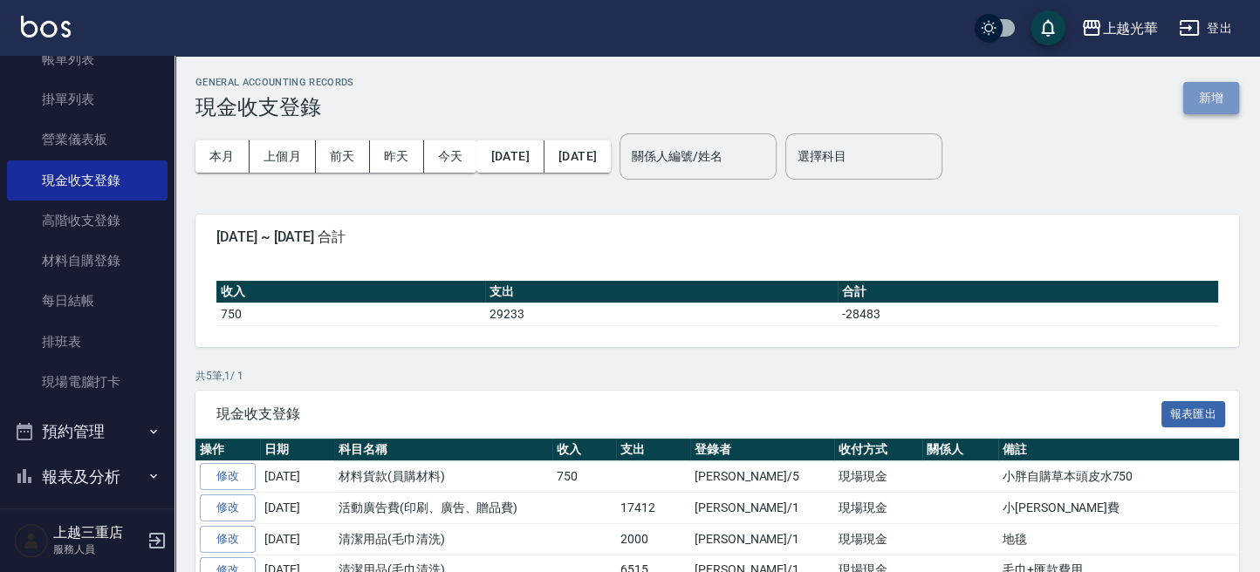
click at [1226, 87] on button "新增" at bounding box center [1211, 98] width 56 height 32
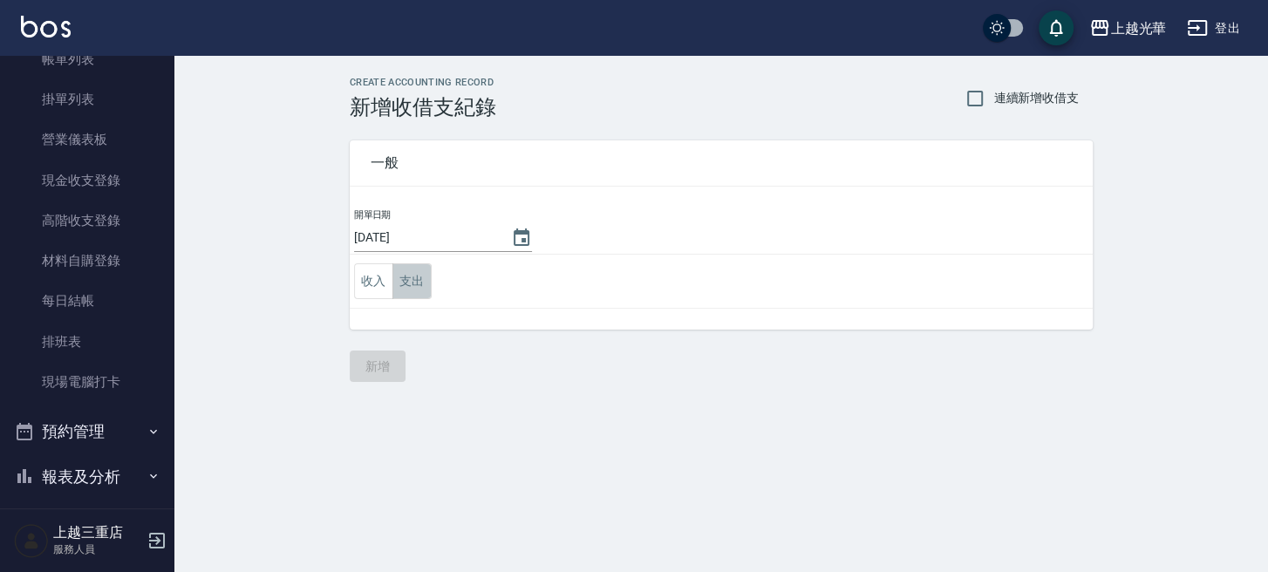
click at [424, 286] on button "支出" at bounding box center [412, 281] width 39 height 36
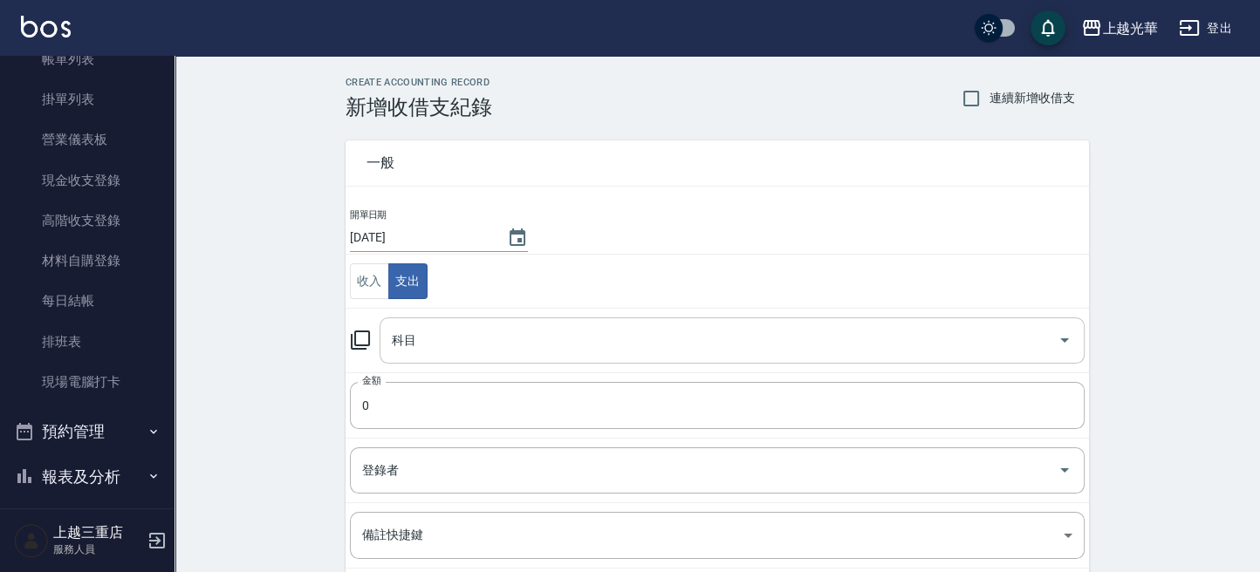
click at [441, 337] on input "科目" at bounding box center [718, 340] width 663 height 31
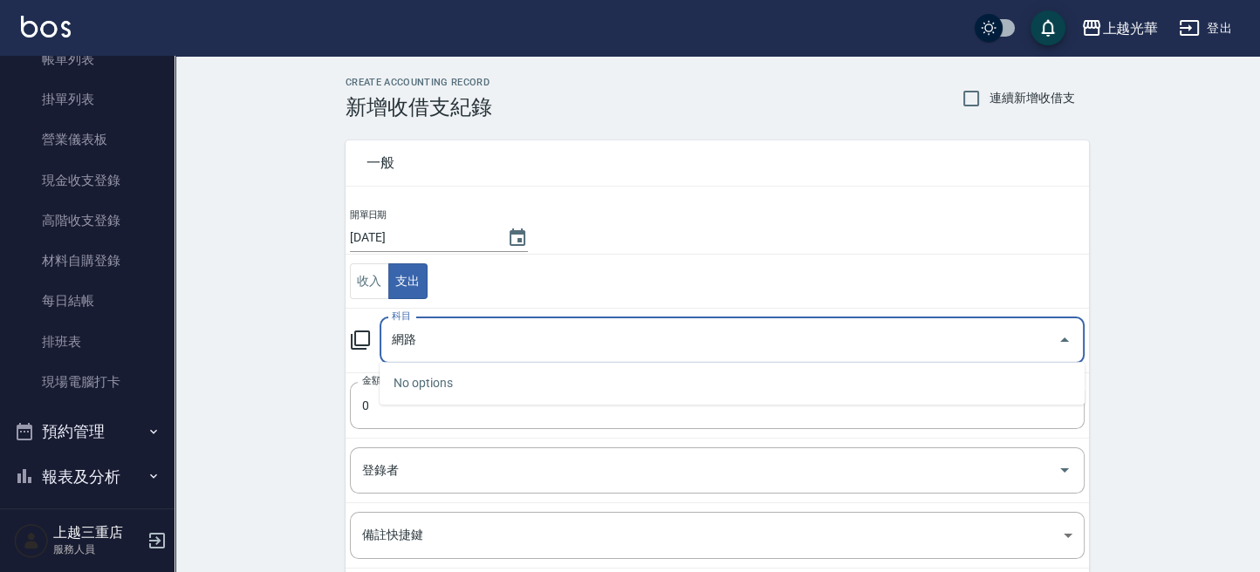
type input "往"
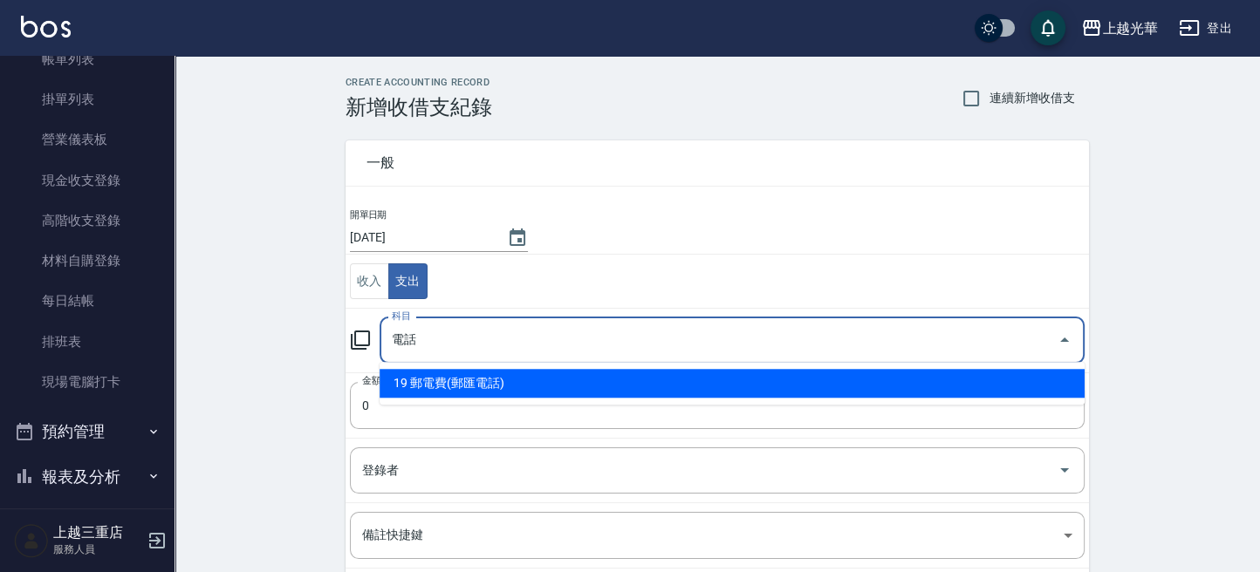
click at [554, 384] on li "19 郵電費(郵匯電話)" at bounding box center [731, 383] width 705 height 29
type input "19 郵電費(郵匯電話)"
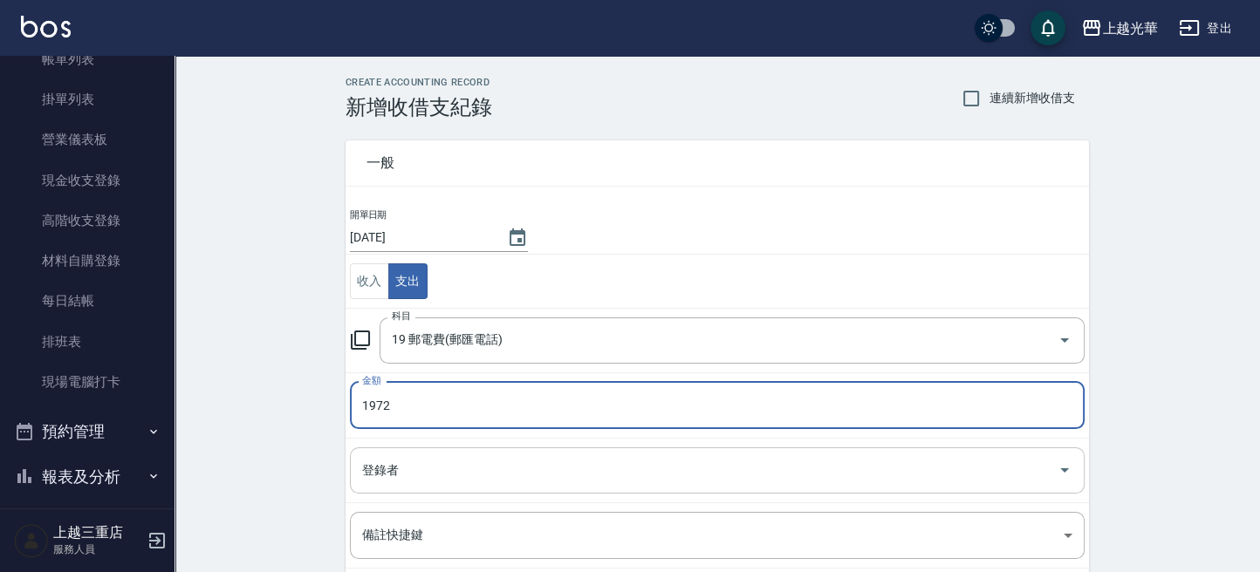
type input "1972"
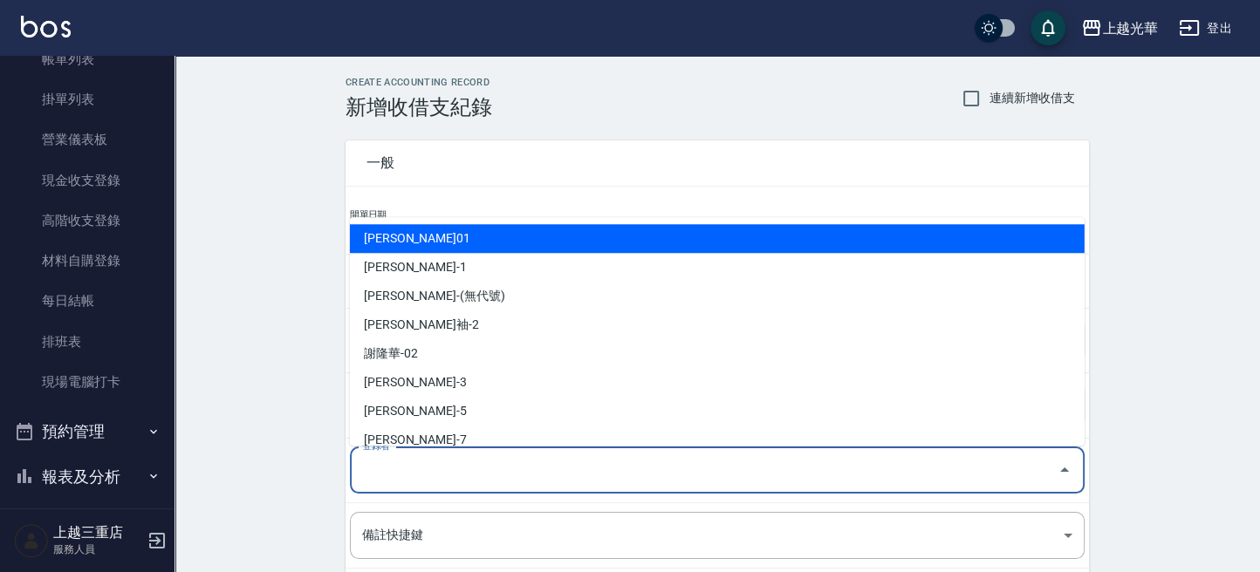
click at [496, 476] on input "登錄者" at bounding box center [704, 470] width 693 height 31
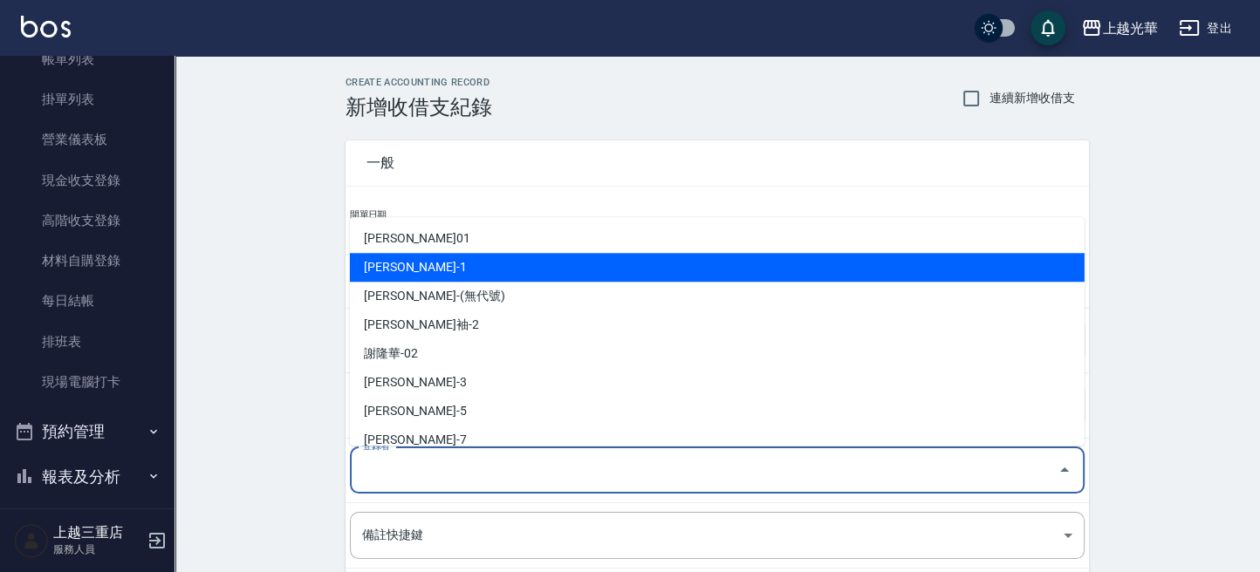
click at [450, 272] on li "[PERSON_NAME]-1" at bounding box center [717, 267] width 734 height 29
type input "[PERSON_NAME]-1"
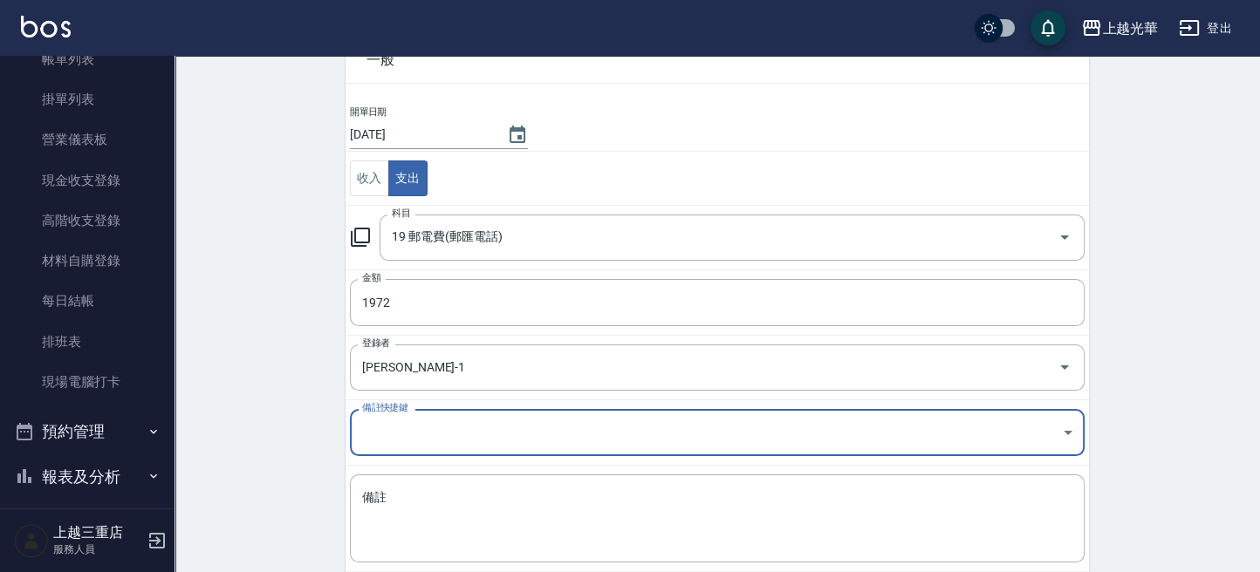
scroll to position [195, 0]
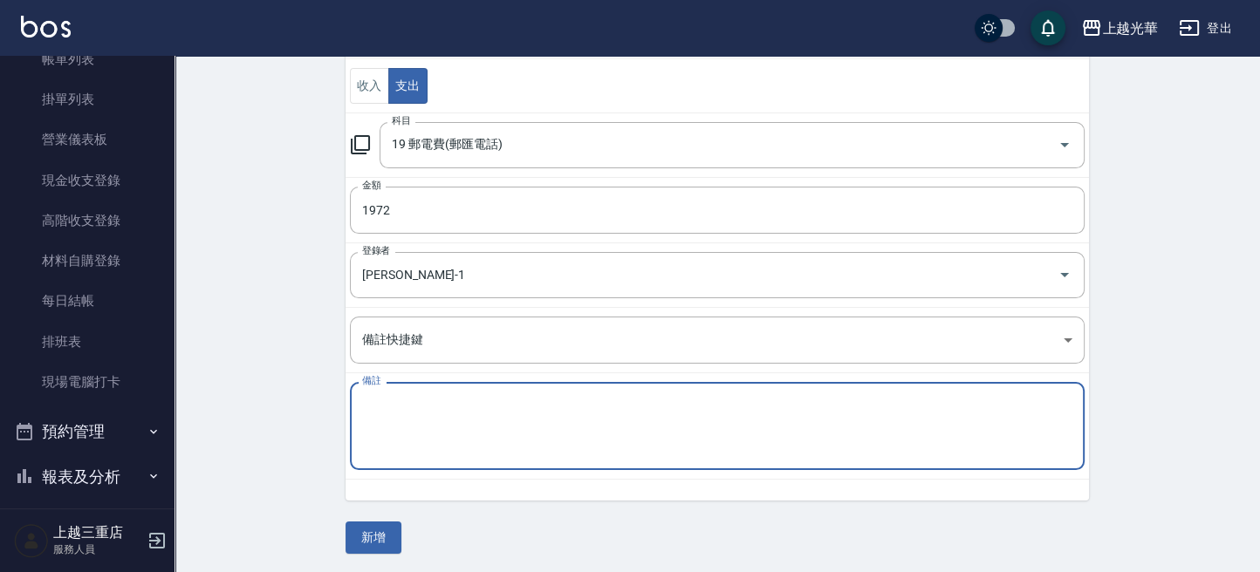
click at [461, 440] on textarea "備註" at bounding box center [717, 426] width 710 height 59
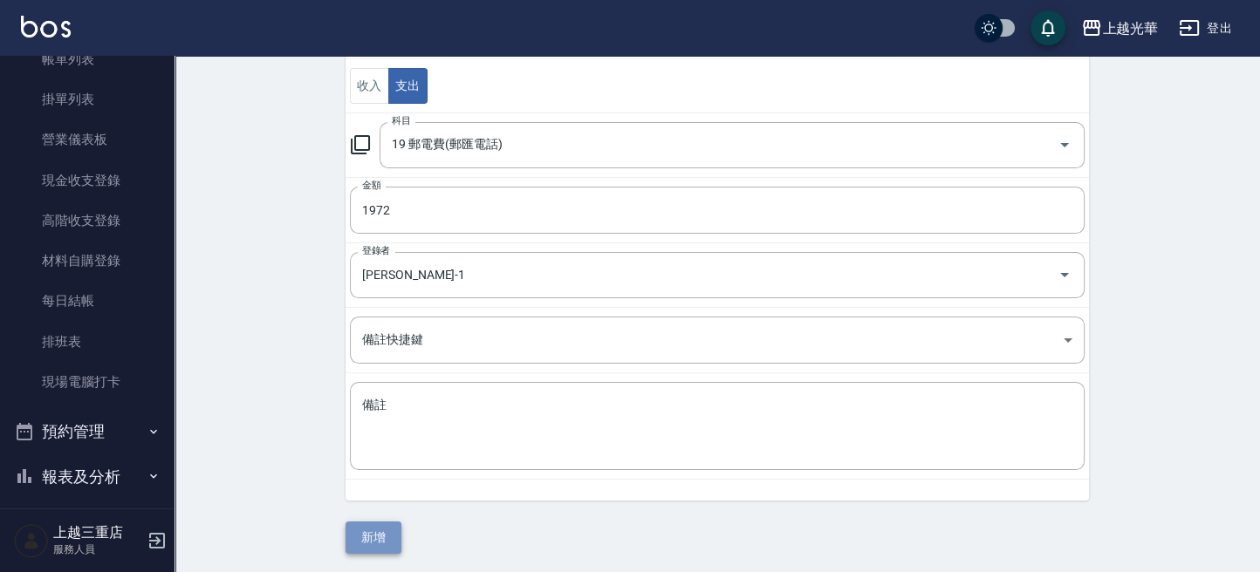
click at [382, 526] on button "新增" at bounding box center [373, 538] width 56 height 32
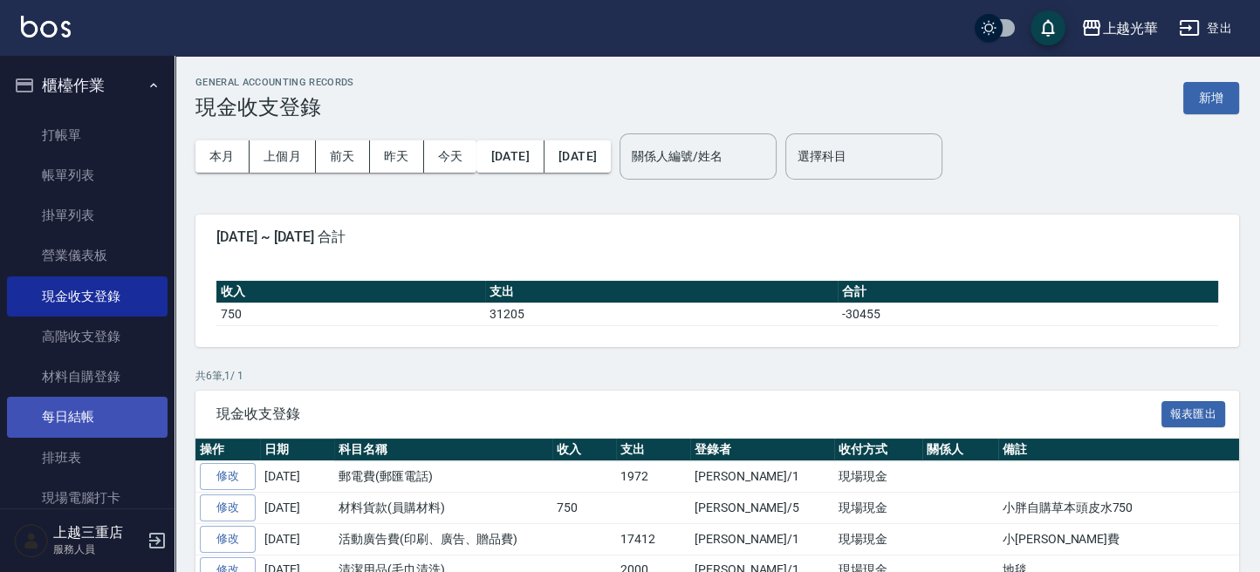
click at [72, 416] on link "每日結帳" at bounding box center [87, 417] width 160 height 40
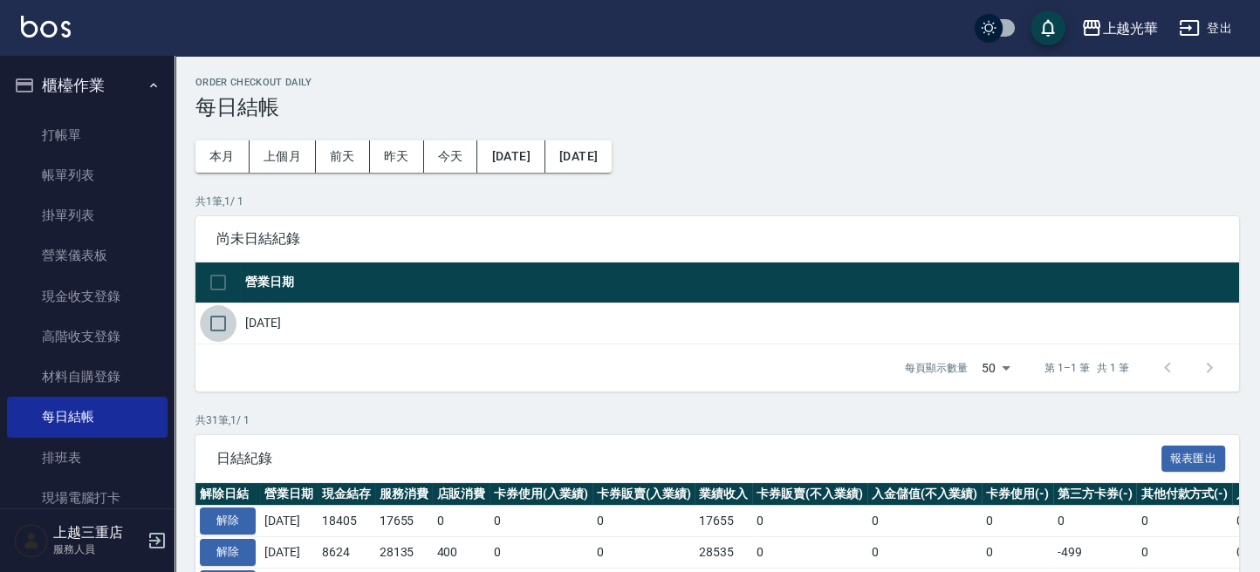
drag, startPoint x: 228, startPoint y: 315, endPoint x: 437, endPoint y: 394, distance: 223.9
click at [228, 317] on input "checkbox" at bounding box center [218, 323] width 37 height 37
checkbox input "true"
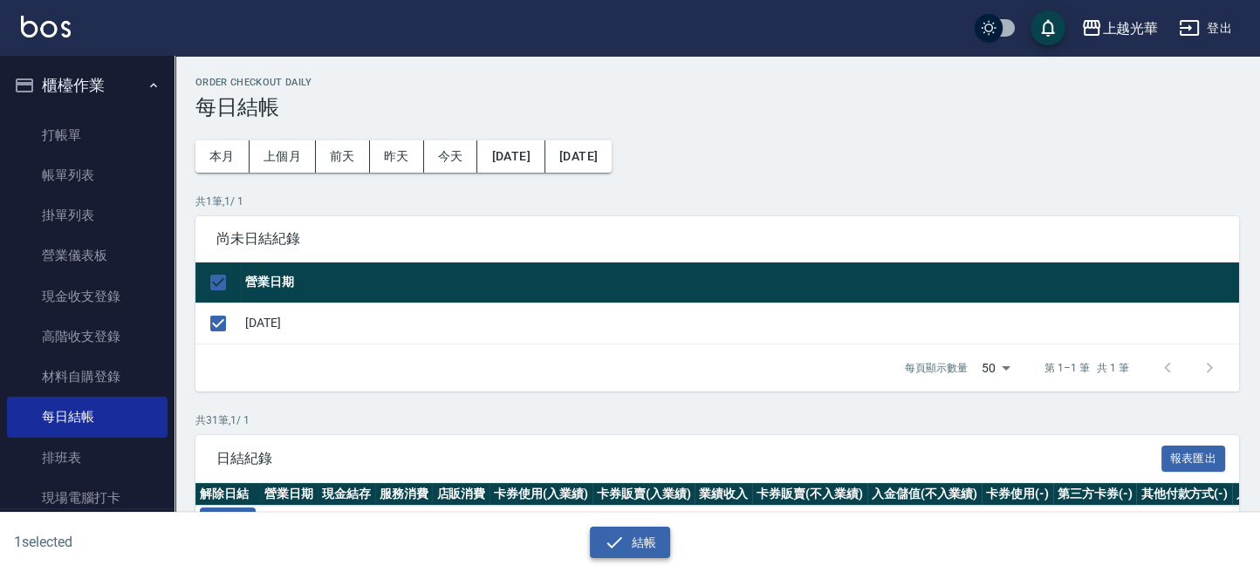
click at [608, 537] on icon "button" at bounding box center [614, 542] width 21 height 21
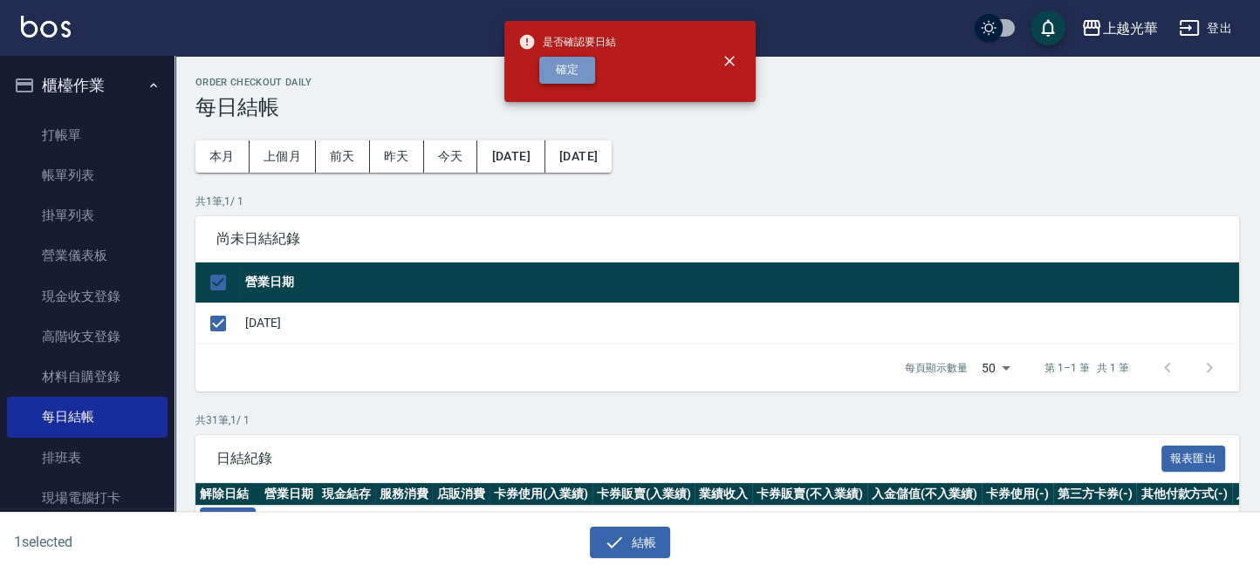
click at [577, 78] on button "確定" at bounding box center [567, 70] width 56 height 27
checkbox input "false"
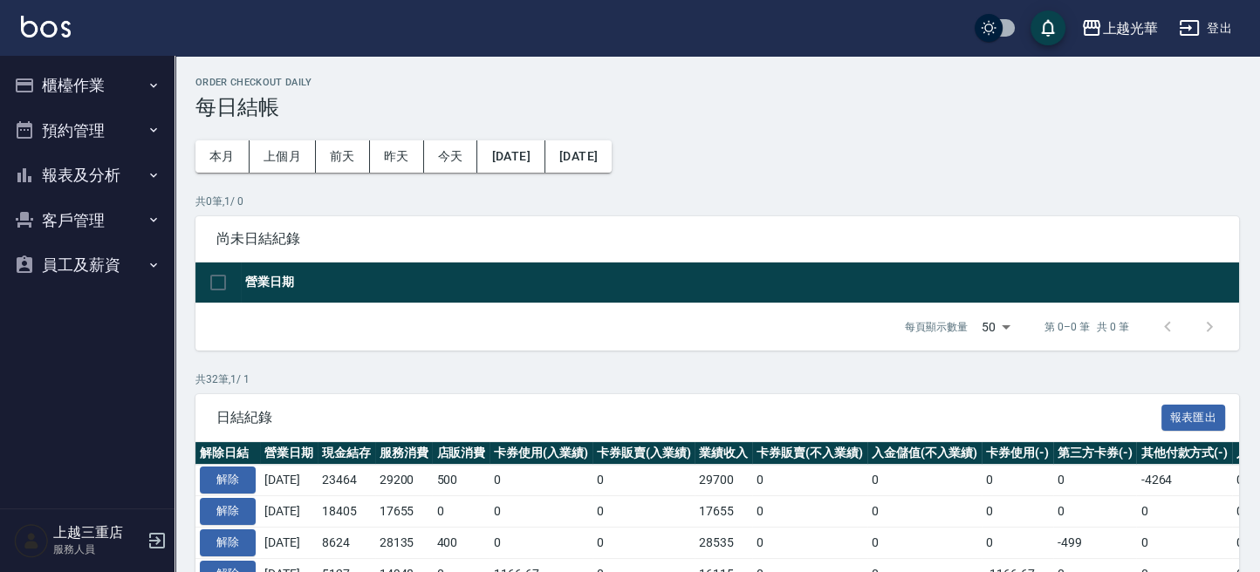
click at [88, 180] on button "報表及分析" at bounding box center [87, 175] width 160 height 45
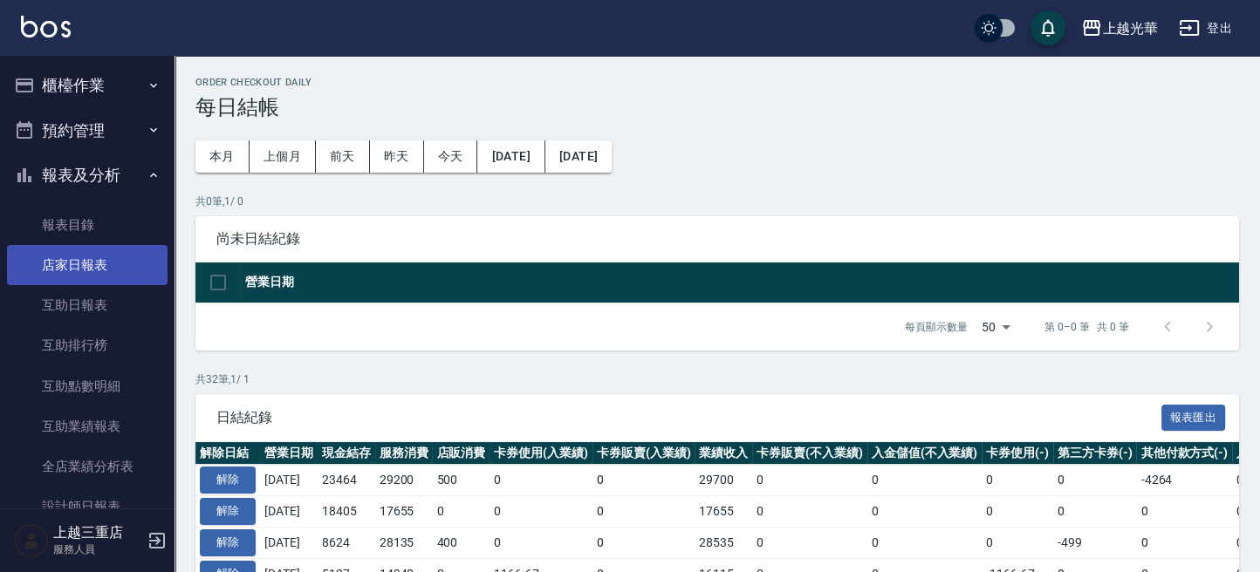
click at [99, 268] on link "店家日報表" at bounding box center [87, 265] width 160 height 40
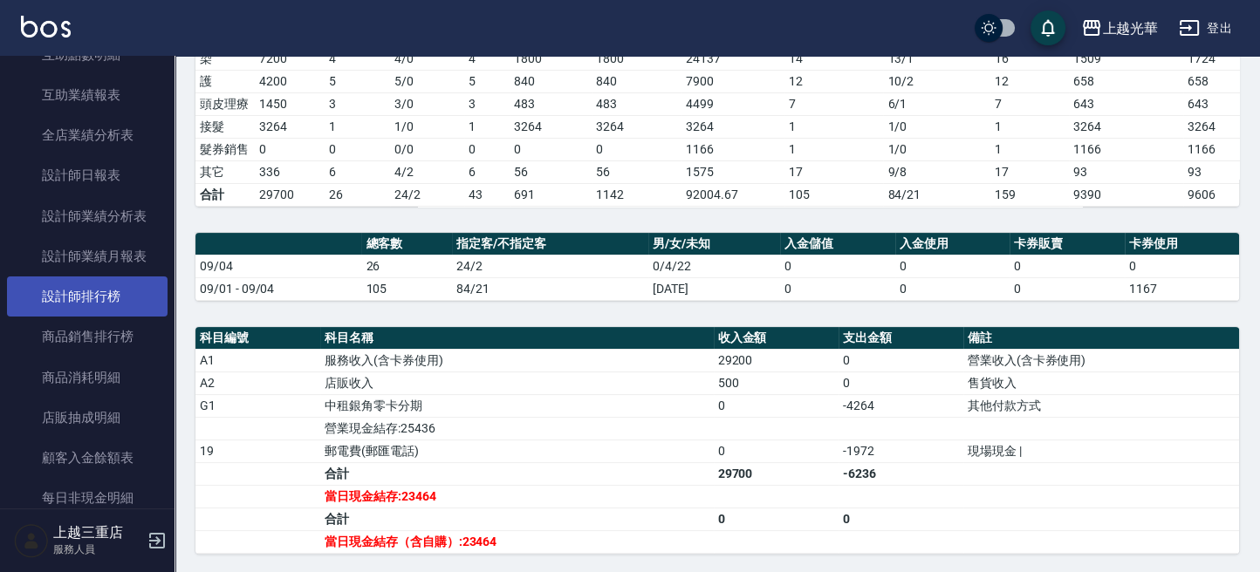
scroll to position [349, 0]
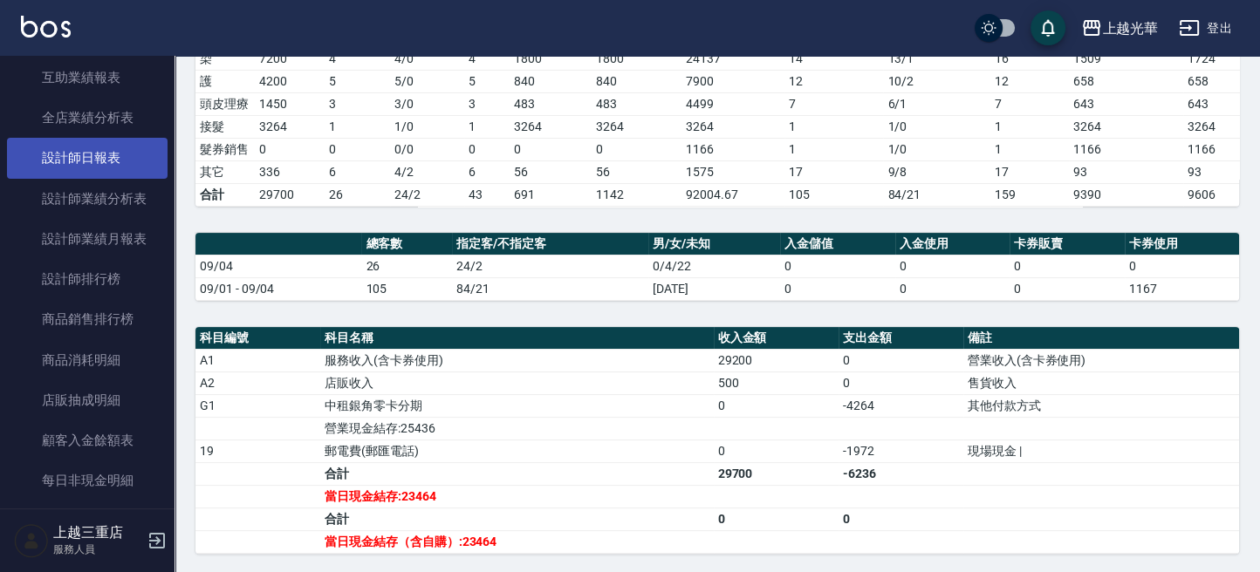
click at [119, 146] on link "設計師日報表" at bounding box center [87, 158] width 160 height 40
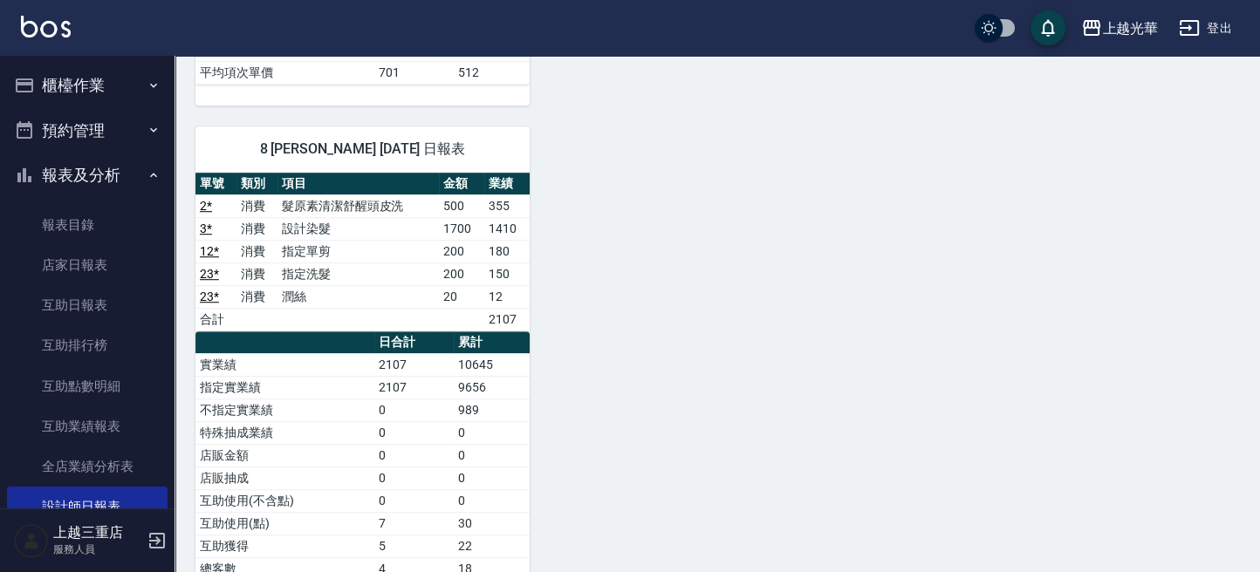
click at [111, 87] on button "櫃檯作業" at bounding box center [87, 85] width 160 height 45
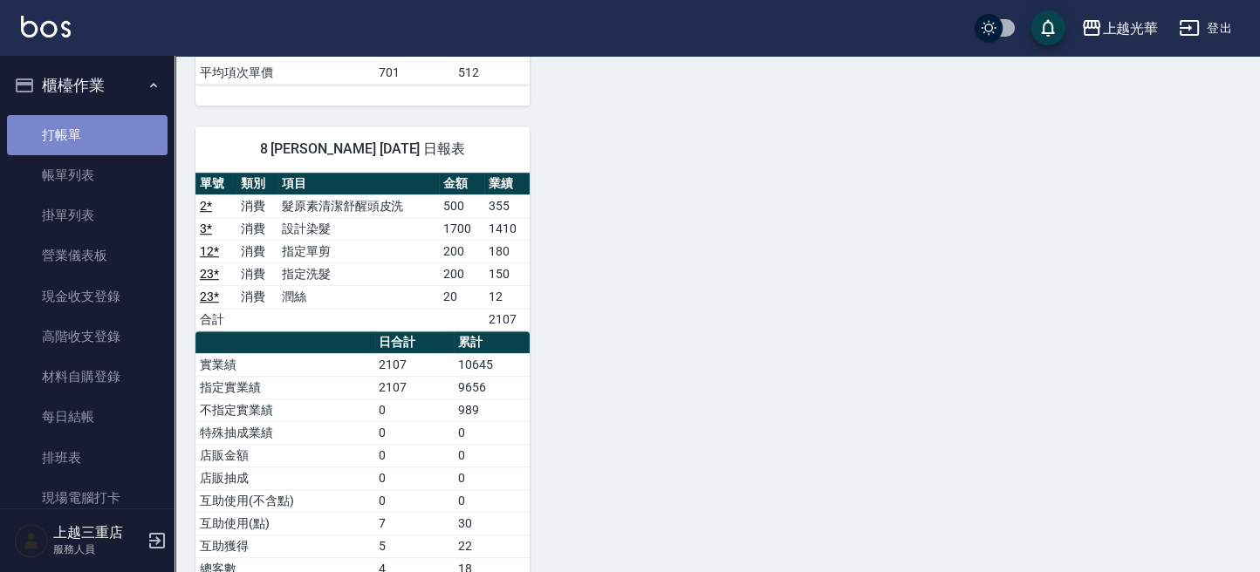
click at [108, 115] on link "打帳單" at bounding box center [87, 135] width 160 height 40
